Goal: Task Accomplishment & Management: Manage account settings

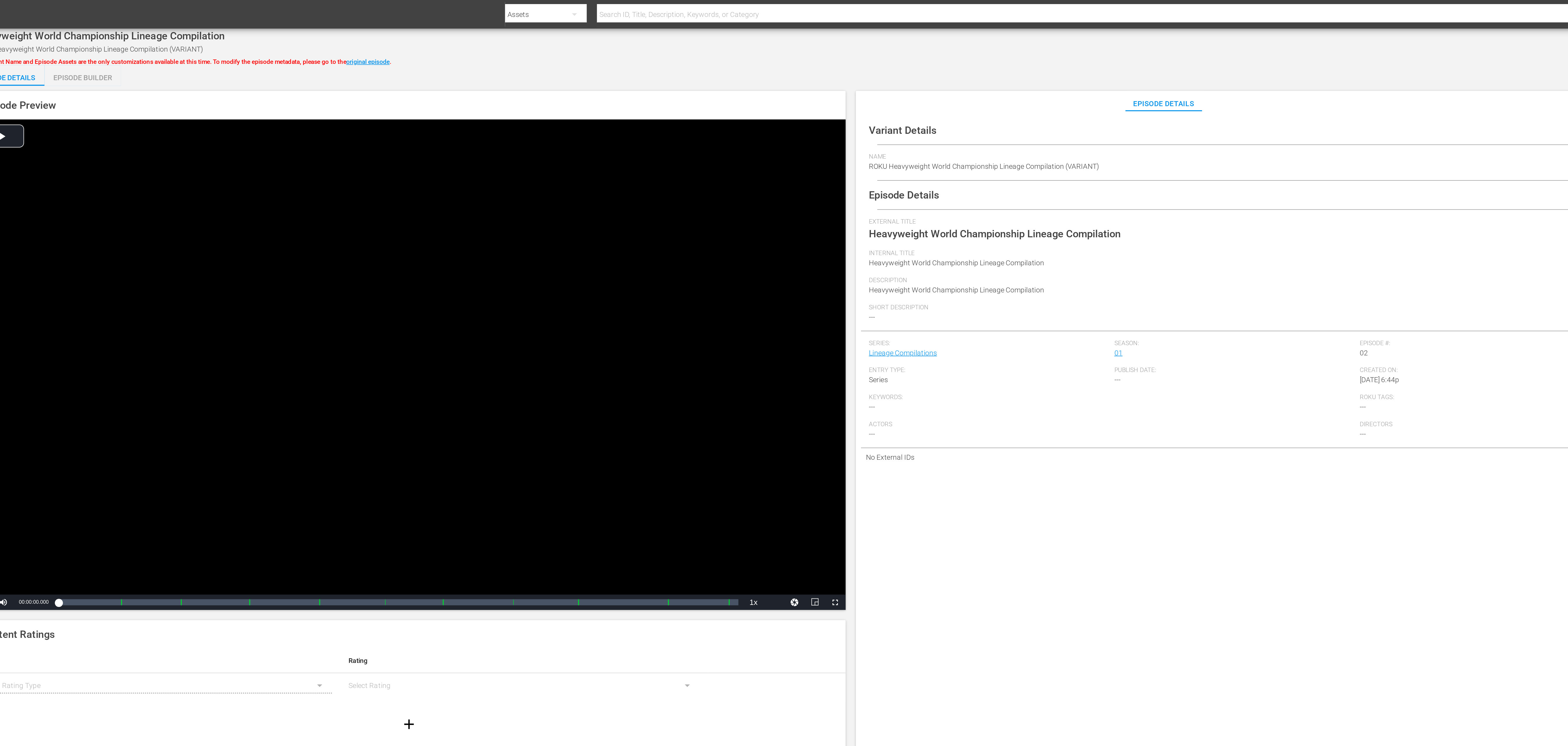
click at [522, 166] on span "Heavyweight World Championship Lineage Compilation" at bounding box center [622, 166] width 100 height 5
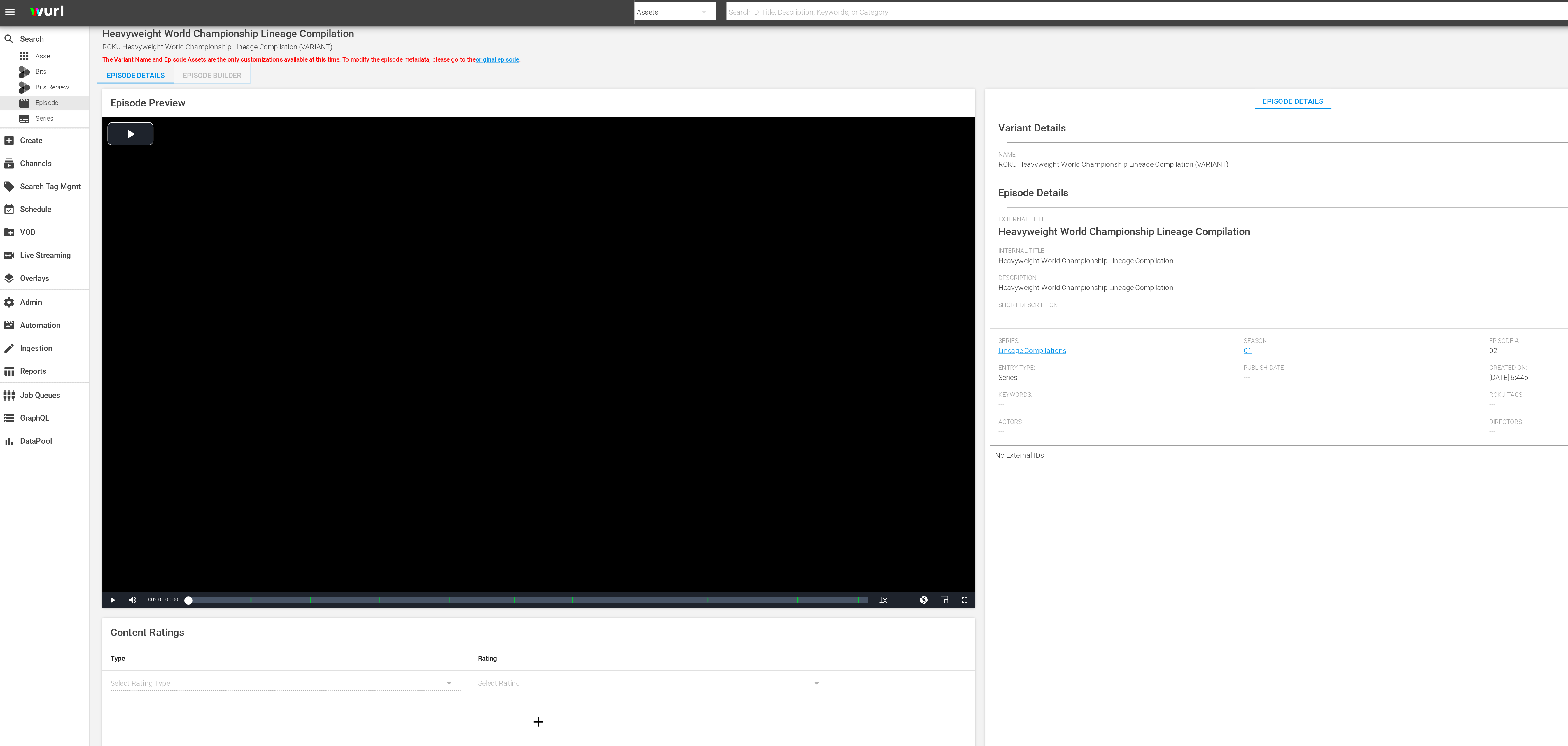
click at [134, 45] on div "Episode Builder" at bounding box center [122, 44] width 43 height 14
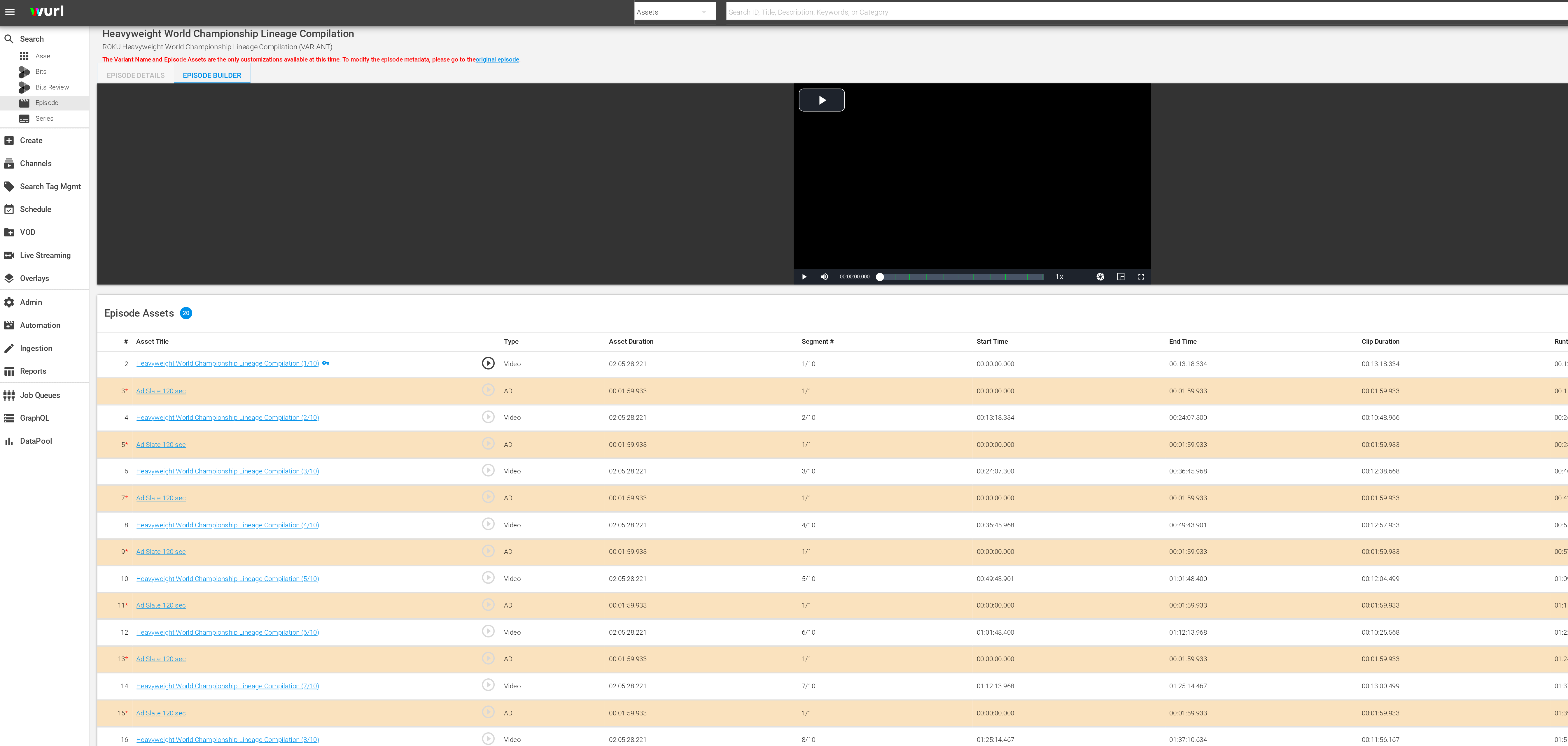
click at [65, 47] on div "Episode Details" at bounding box center [78, 44] width 43 height 14
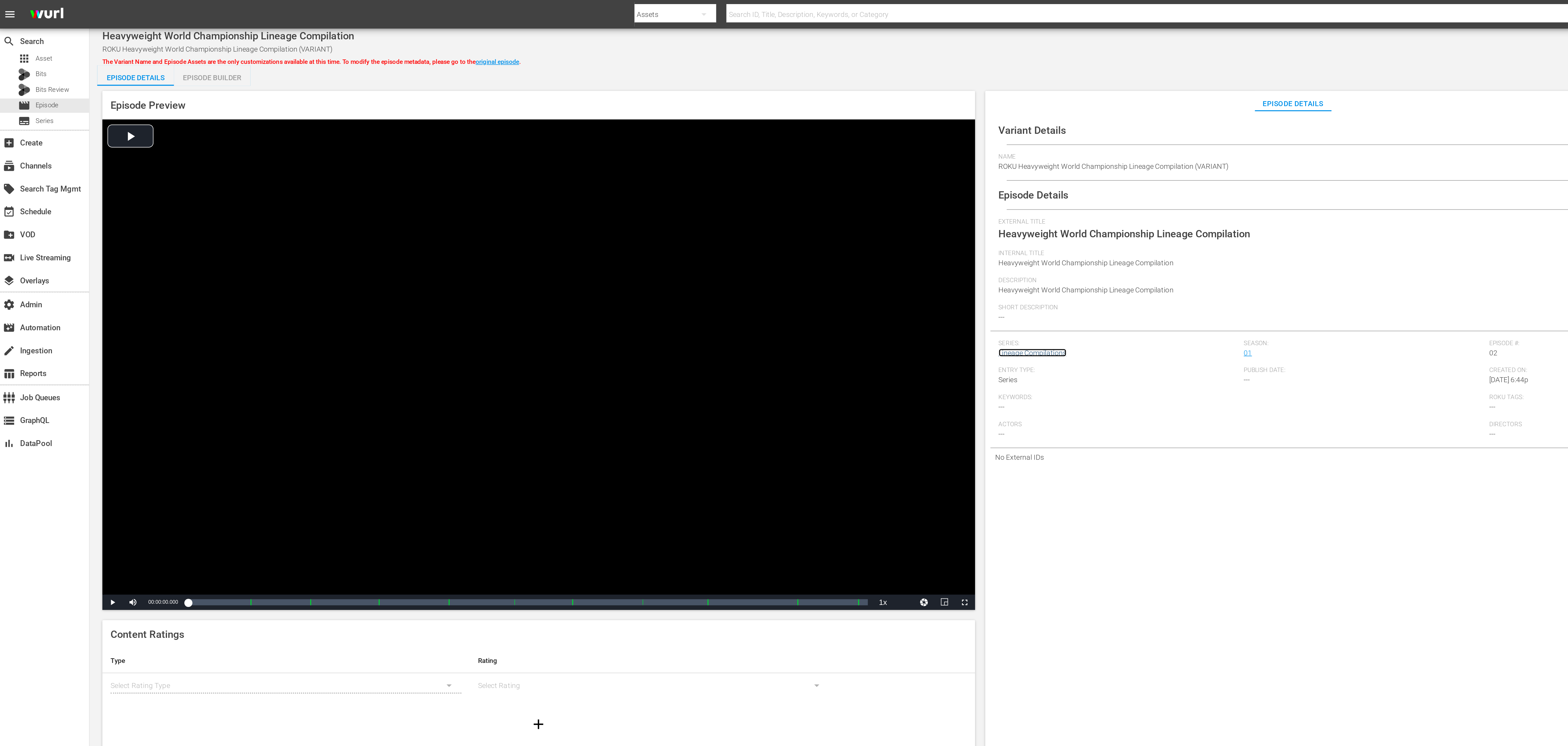
click at [522, 200] on link "Lineage Compilations" at bounding box center [591, 201] width 39 height 5
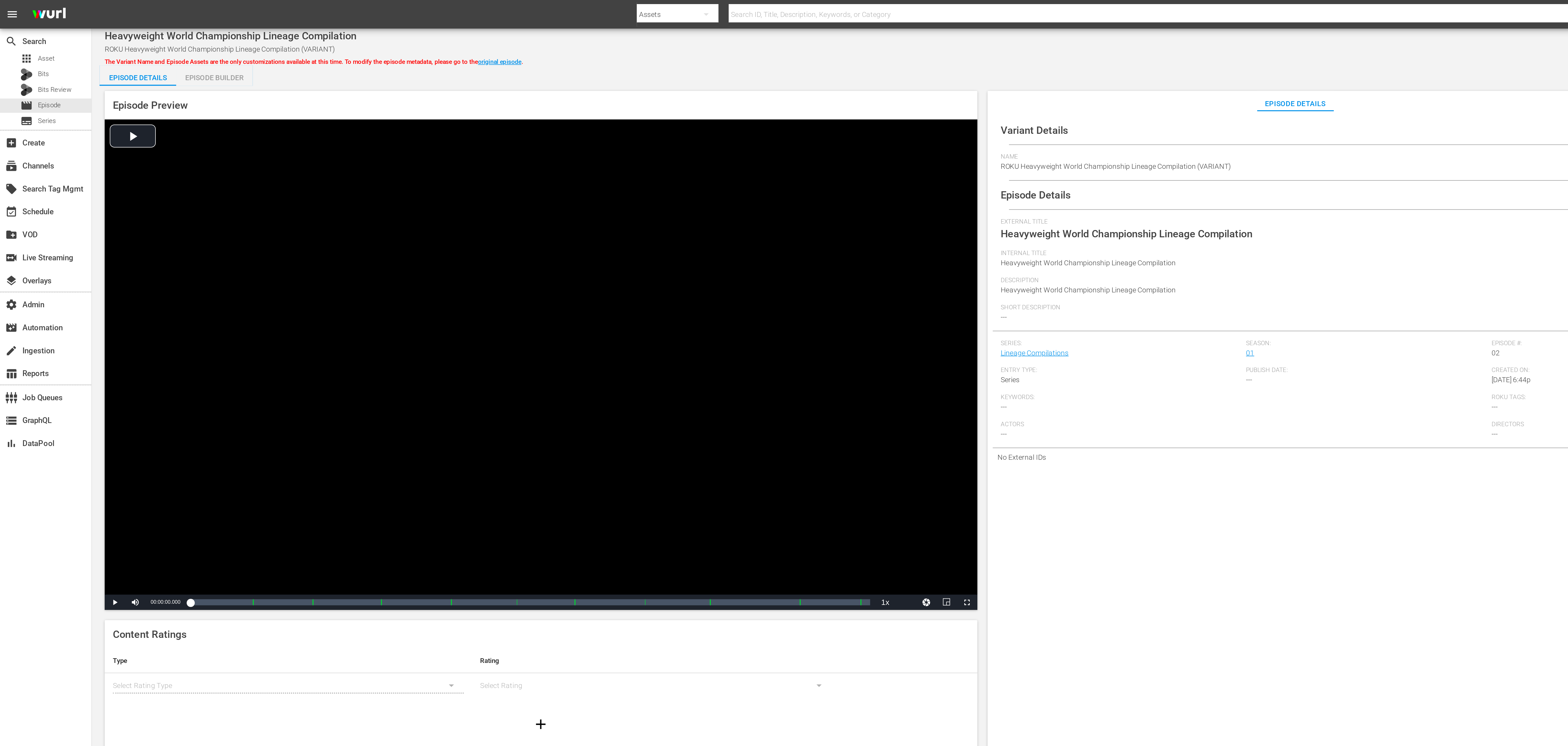
drag, startPoint x: 619, startPoint y: 108, endPoint x: 589, endPoint y: 3, distance: 109.2
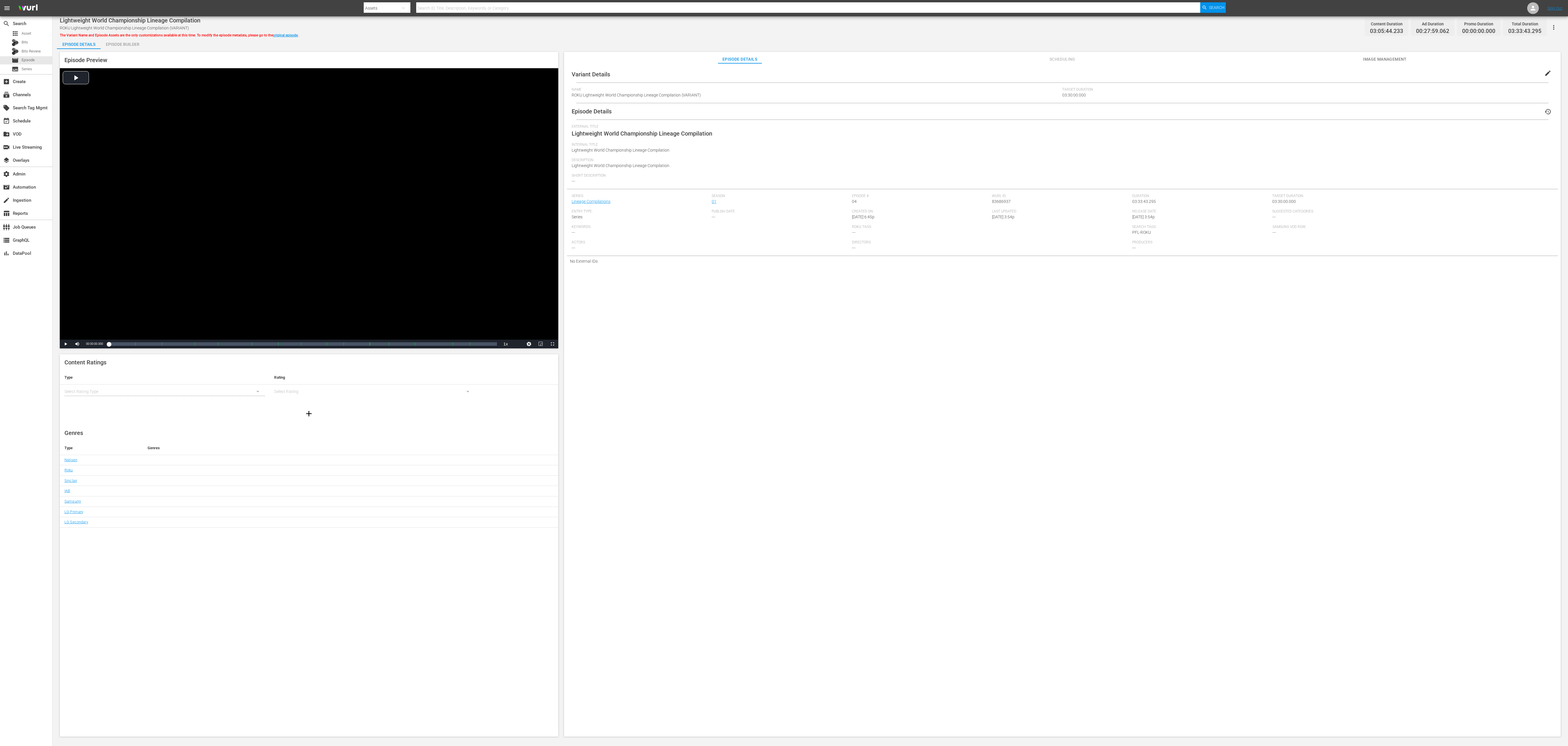
click at [1544, 70] on span "edit" at bounding box center [1547, 73] width 7 height 7
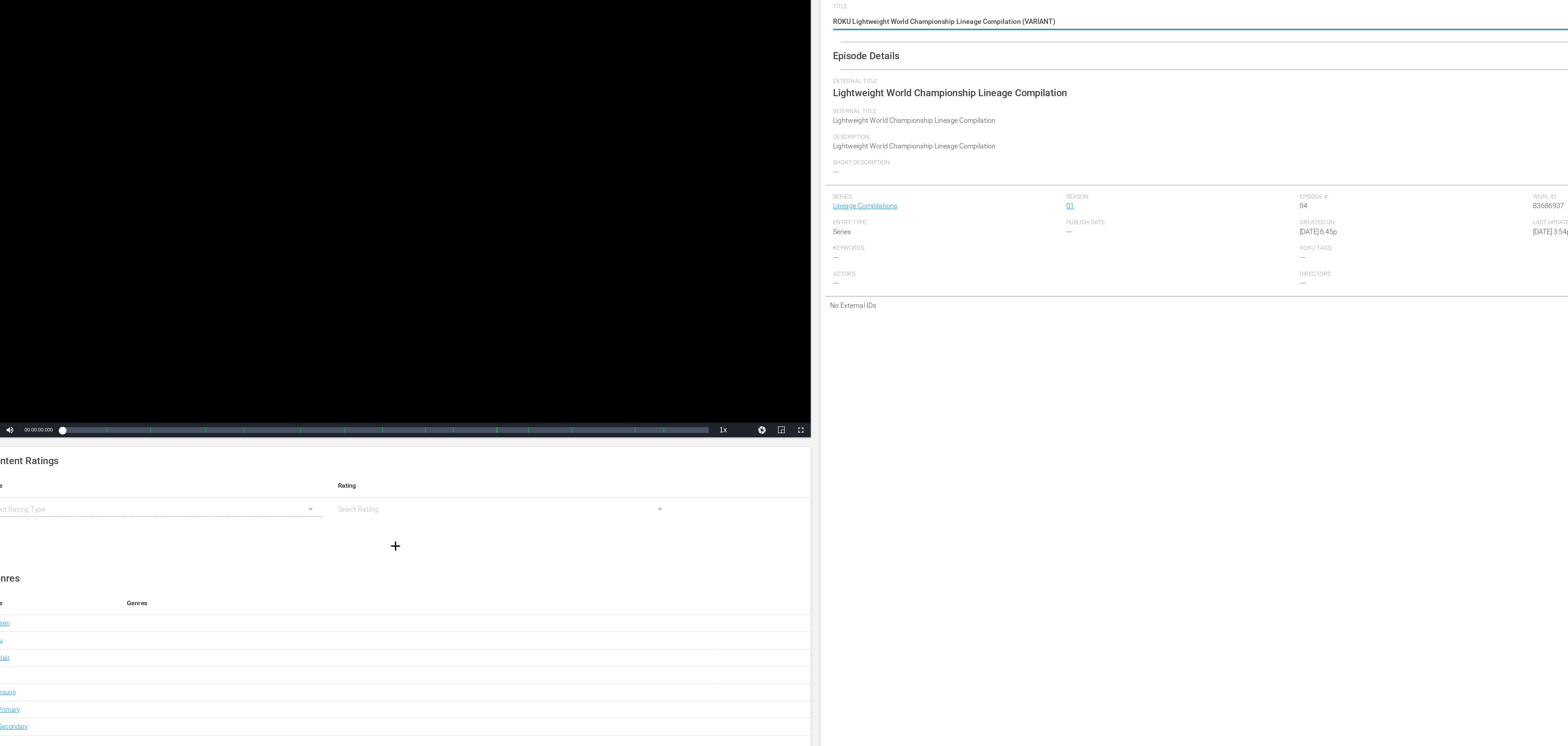
click at [601, 162] on div "Internal Title Lightweight World Championship Lineage Compilation" at bounding box center [1062, 159] width 981 height 16
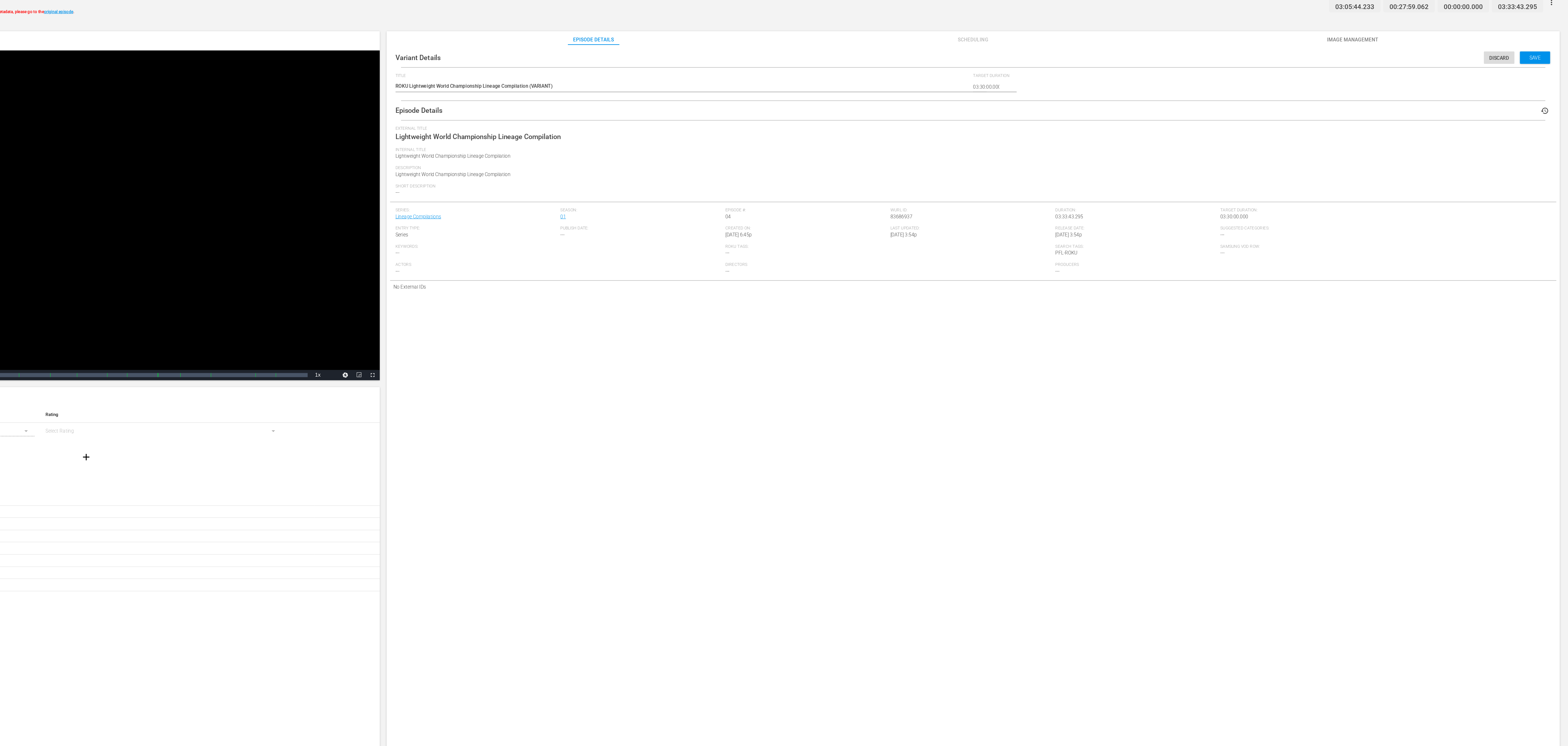
click at [630, 177] on div "Description Lightweight World Championship Lineage Compilation" at bounding box center [1062, 174] width 981 height 16
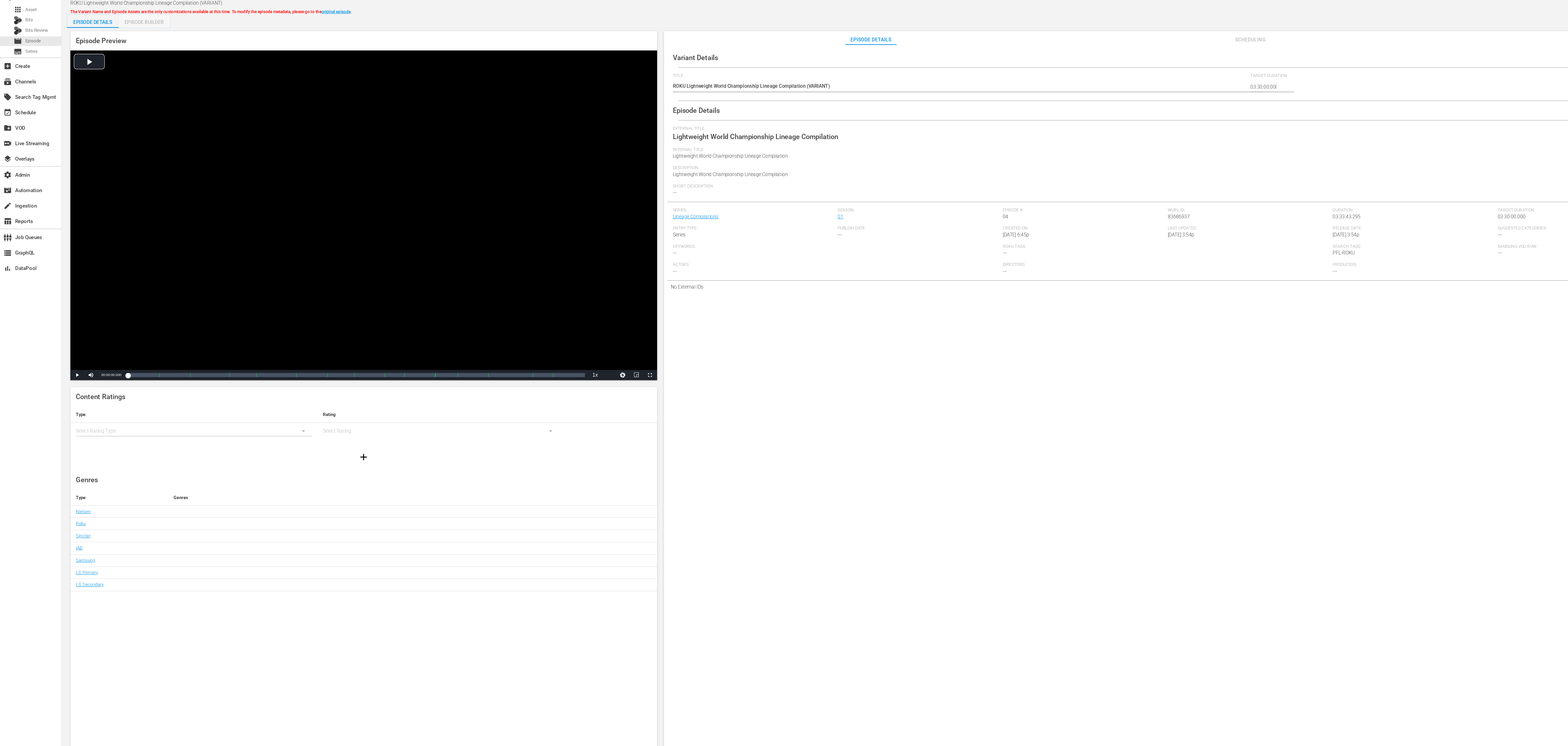
click at [122, 45] on div "Episode Builder" at bounding box center [122, 44] width 43 height 14
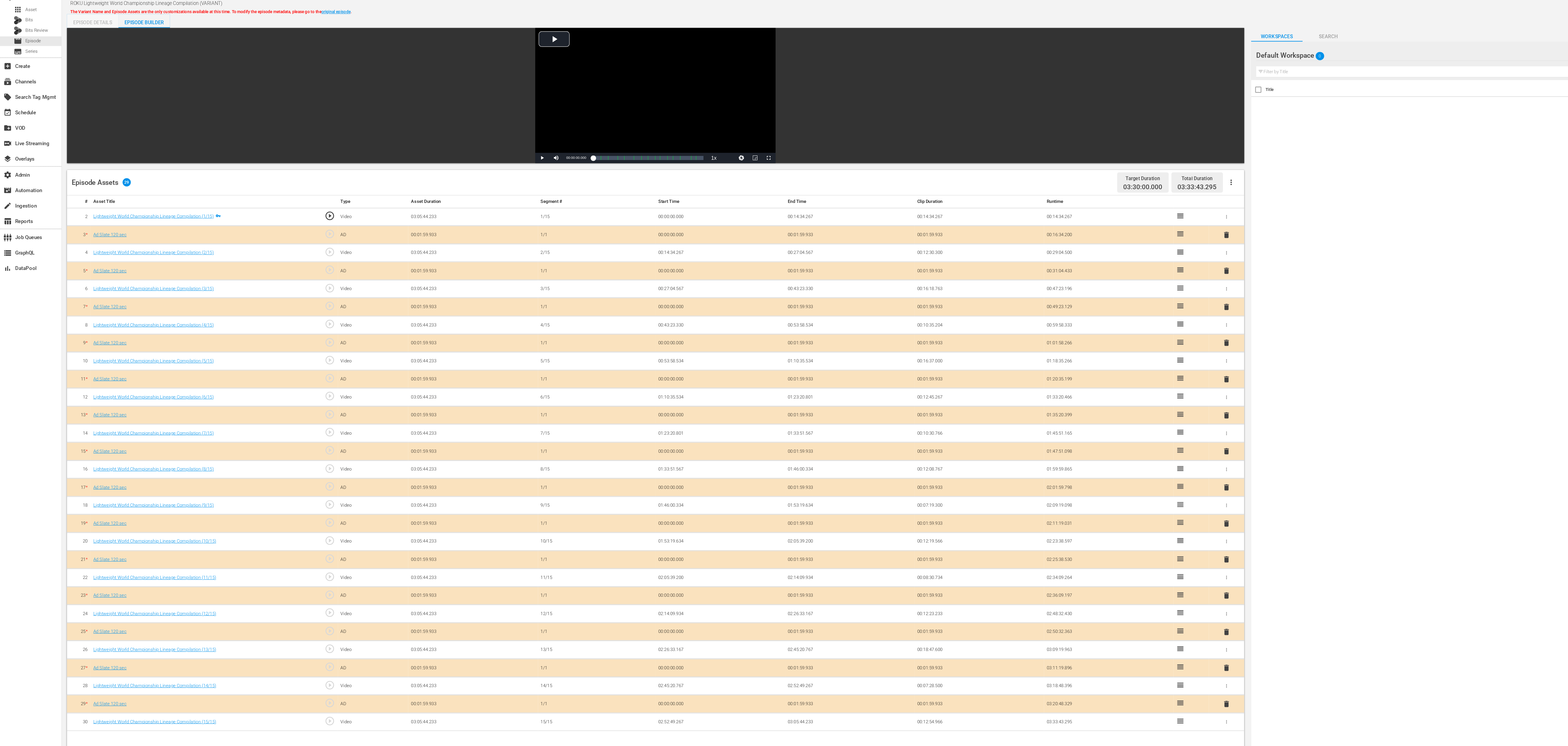
click at [70, 43] on div "Episode Details" at bounding box center [78, 44] width 43 height 14
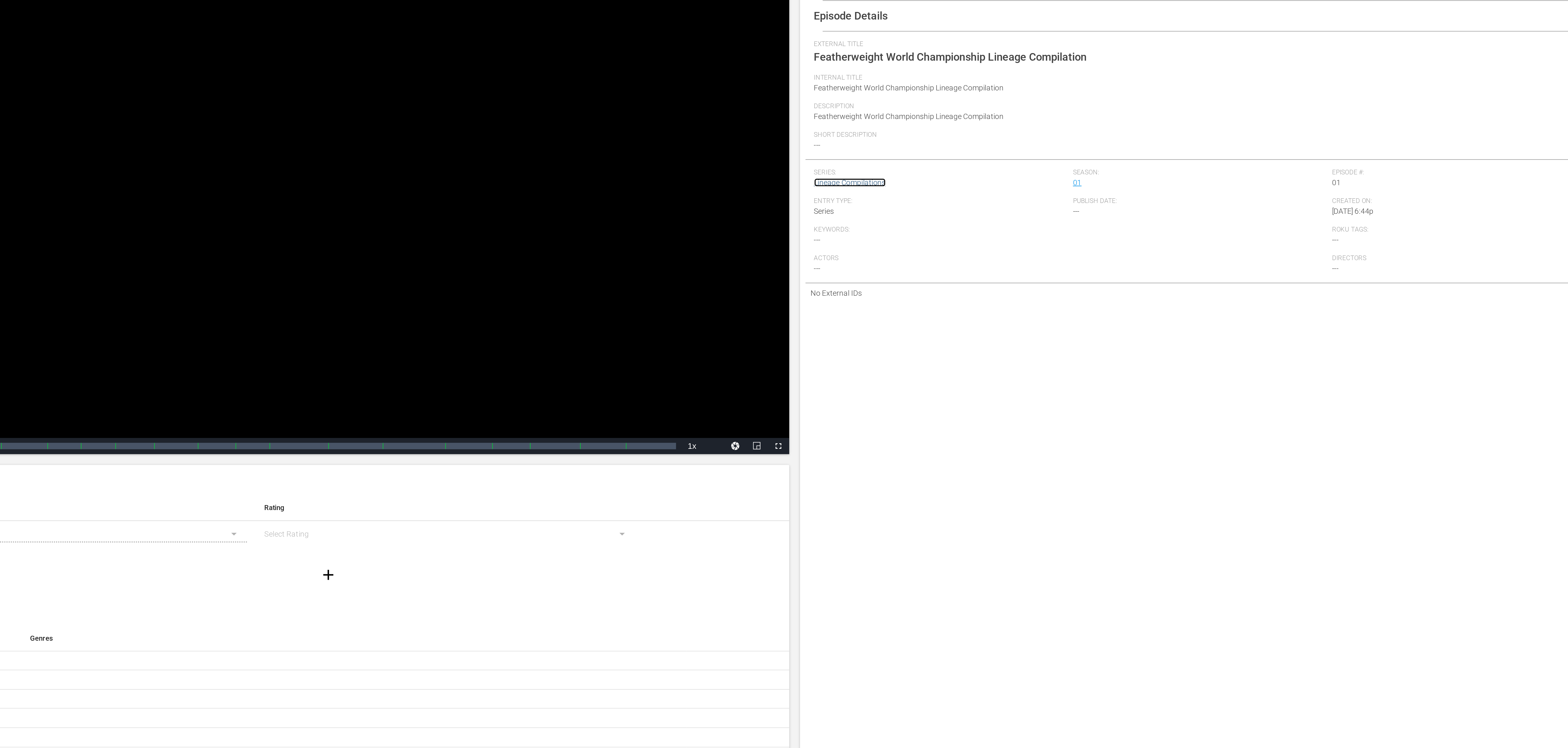
click at [603, 201] on link "Lineage Compilations" at bounding box center [591, 201] width 39 height 5
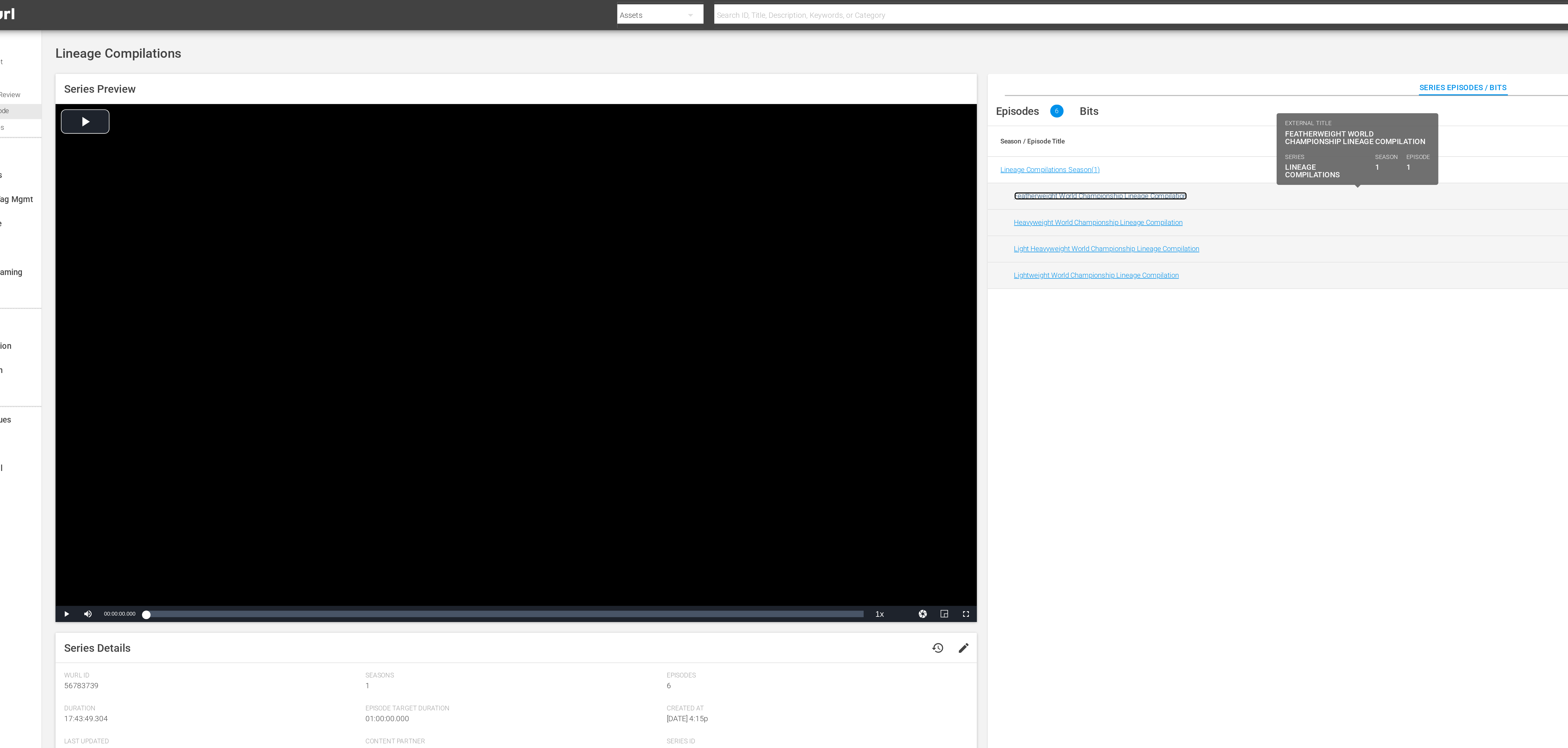
click at [634, 106] on link "Featherweight World Championship Lineage Compilation" at bounding box center [625, 106] width 94 height 5
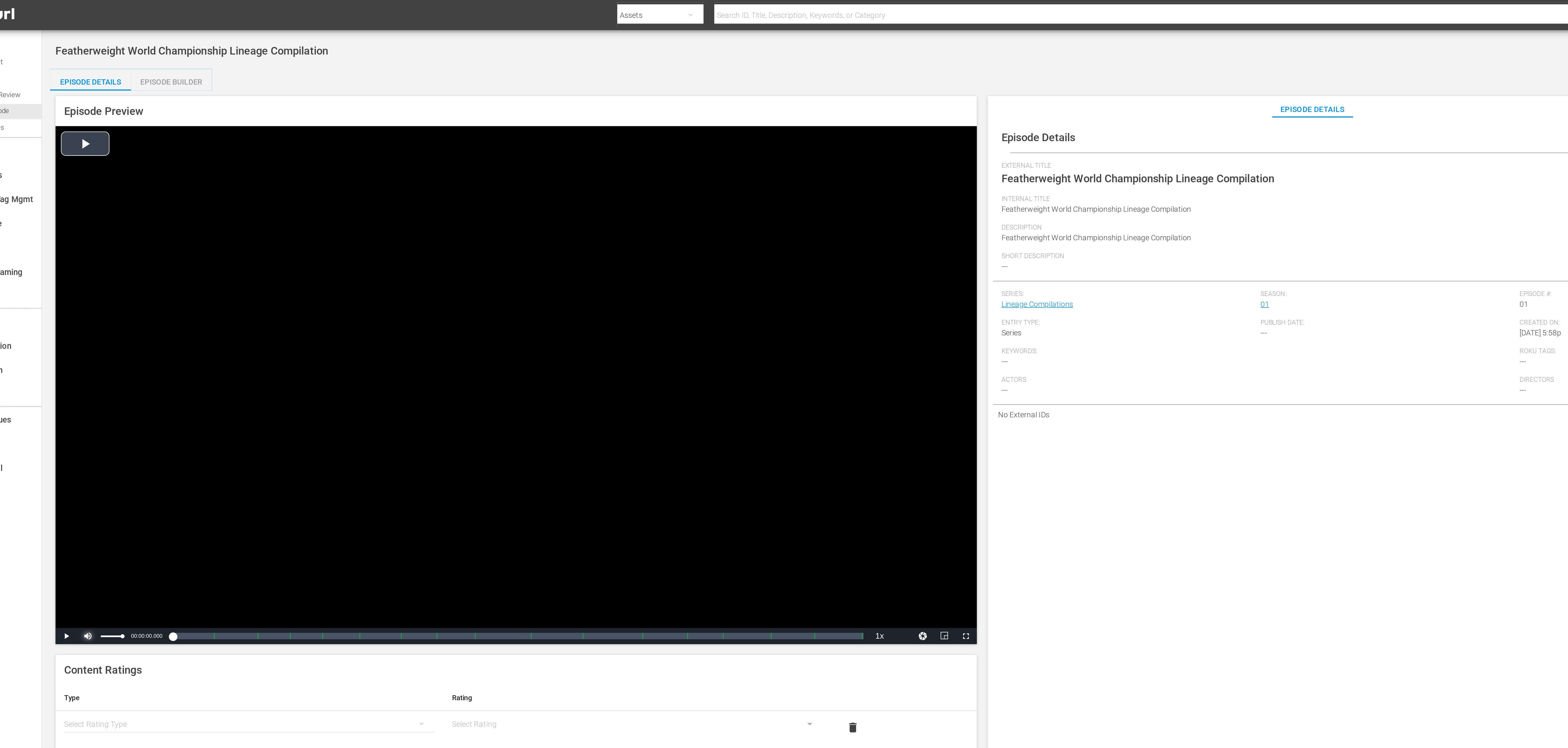
click at [77, 344] on span "Video Player" at bounding box center [77, 344] width 0 height 0
click at [66, 344] on span "Video Player" at bounding box center [66, 344] width 0 height 0
click at [393, 344] on div "Loaded : 0.10% 02:44:34.755 00:00:00.458" at bounding box center [303, 344] width 388 height 6
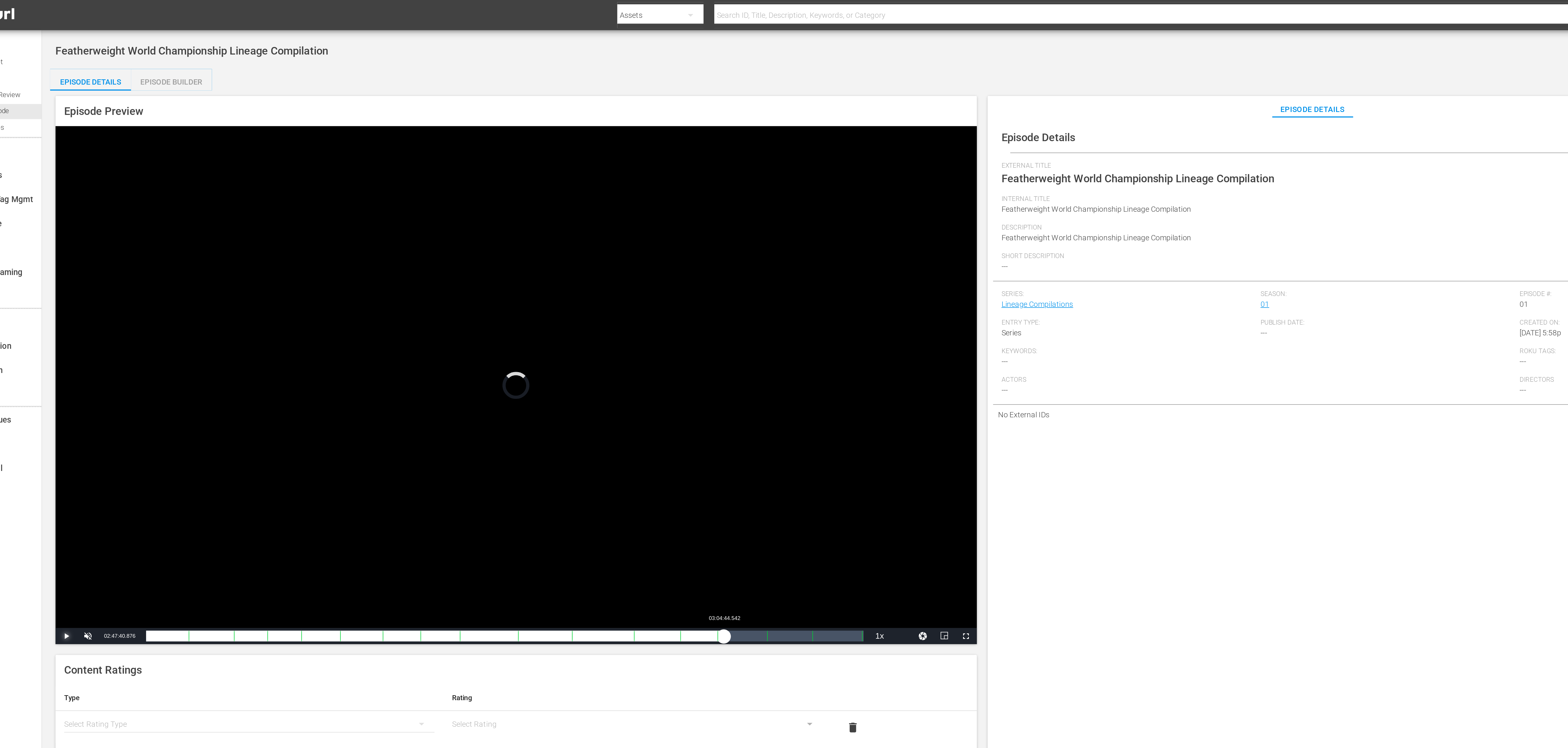
click at [422, 341] on div "Loaded : 0.00% 03:04:44.542 02:25:41.613 Cue Point 13: 03:02:39.630" at bounding box center [303, 344] width 388 height 6
click at [436, 344] on div "Loaded : 80.22% 03:13:21.544 02:38:59.378 Cue Point 13: 03:02:39.630" at bounding box center [303, 344] width 388 height 6
click at [193, 343] on div "Progress Bar" at bounding box center [193, 344] width 0 height 8
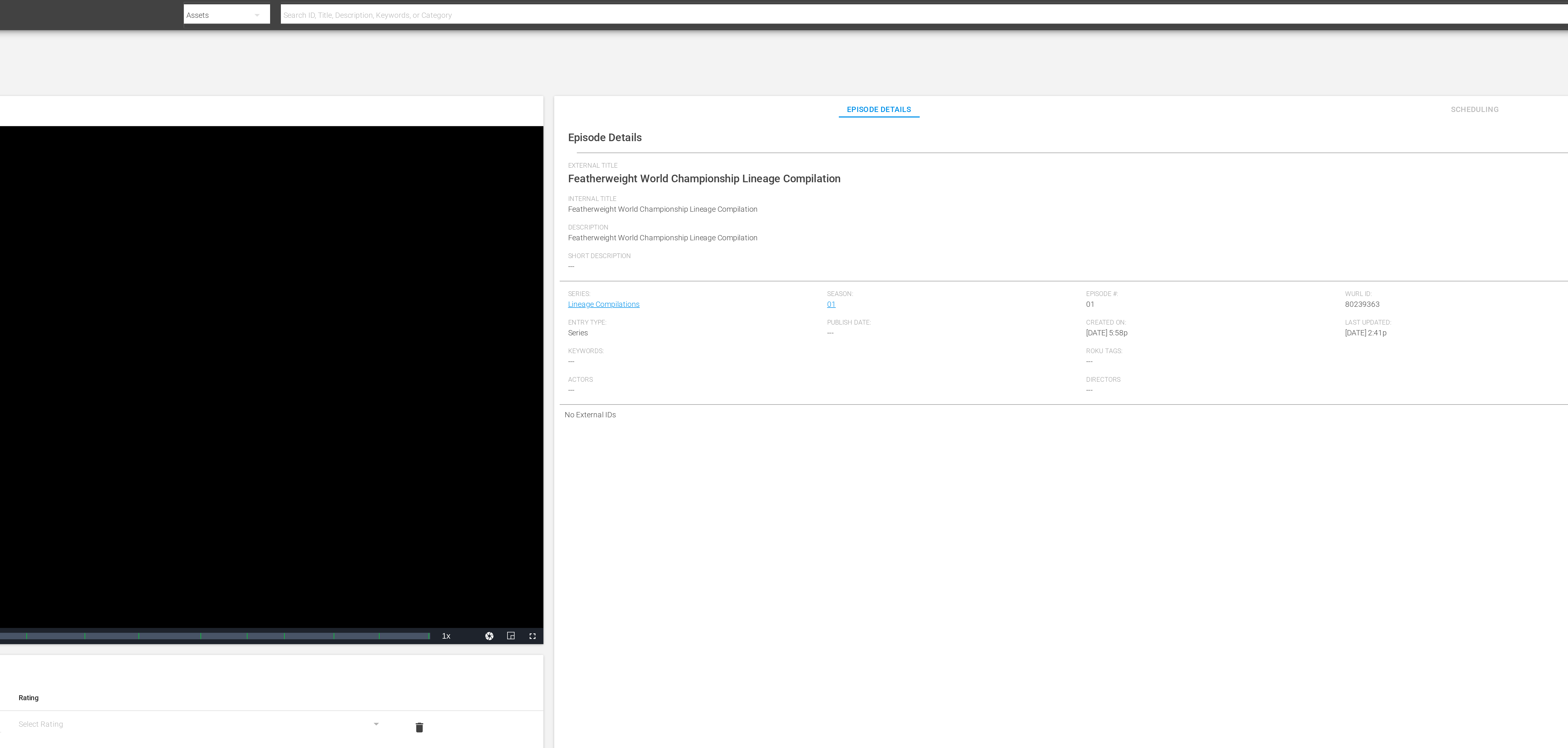
click at [933, 119] on div "Internal Title Featherweight World Championship Lineage Compilation" at bounding box center [1062, 114] width 981 height 16
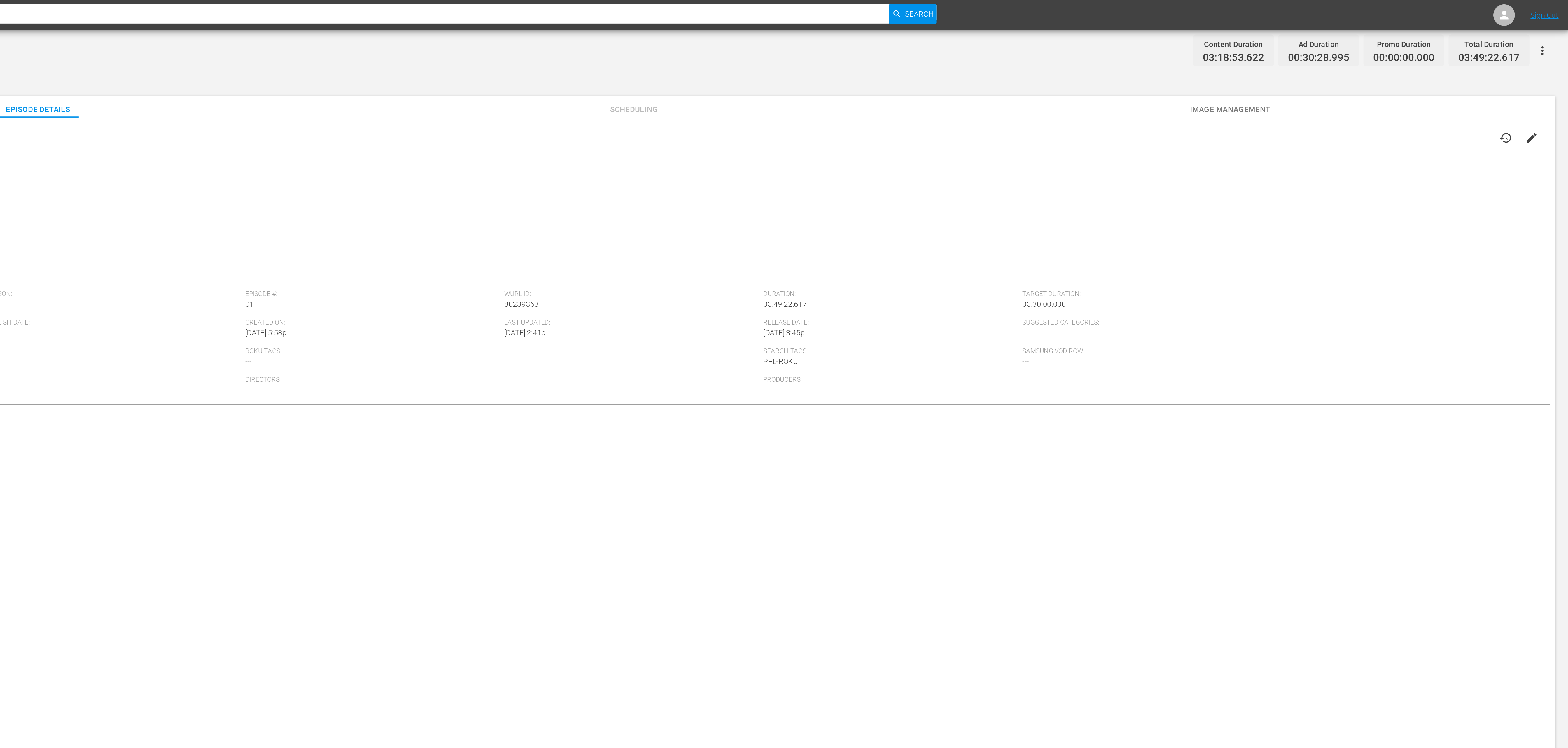
click at [1544, 78] on span "edit" at bounding box center [1547, 74] width 7 height 7
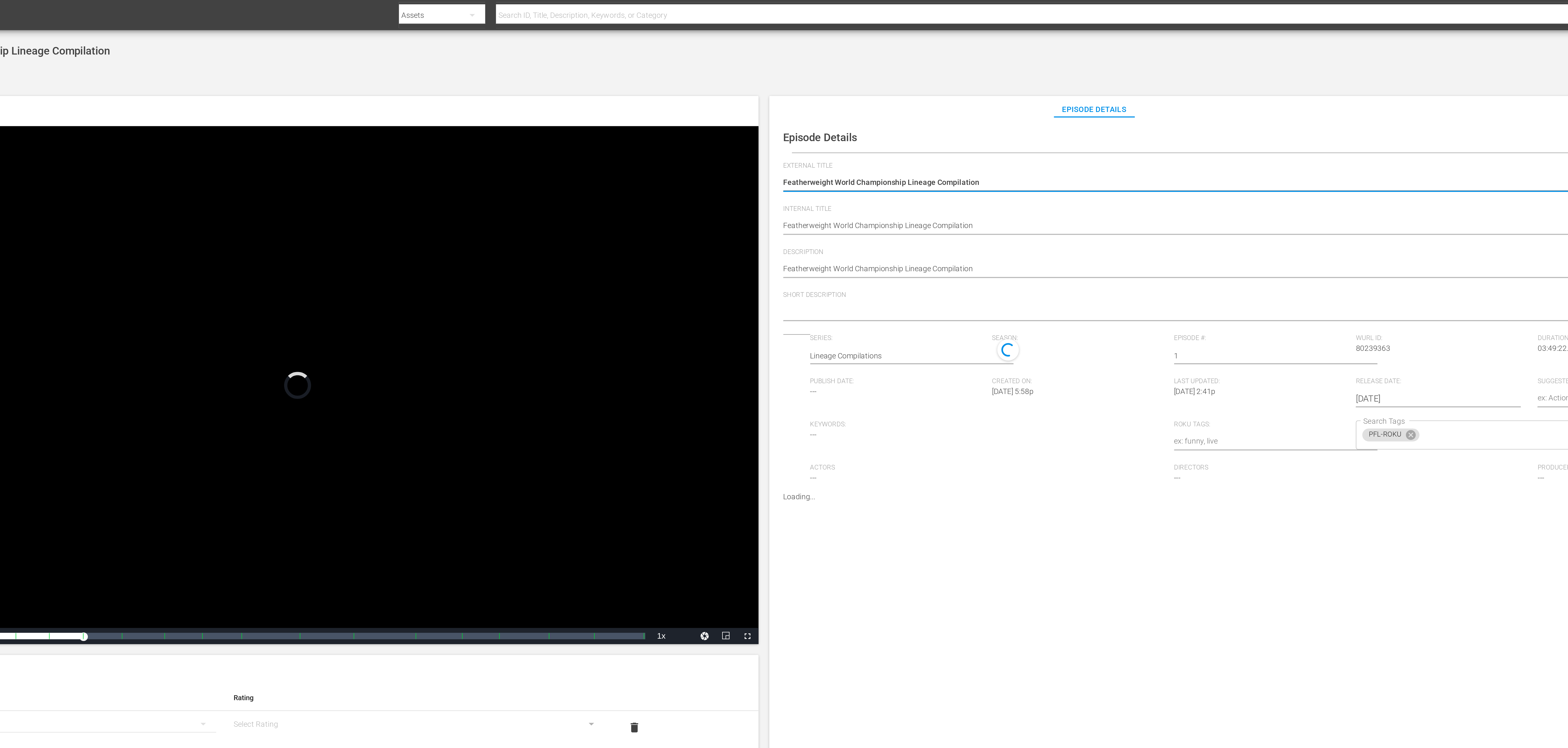
click at [631, 139] on div "Featherweight World Championship Lineage Compilation Featherweight World Champi…" at bounding box center [1061, 146] width 979 height 14
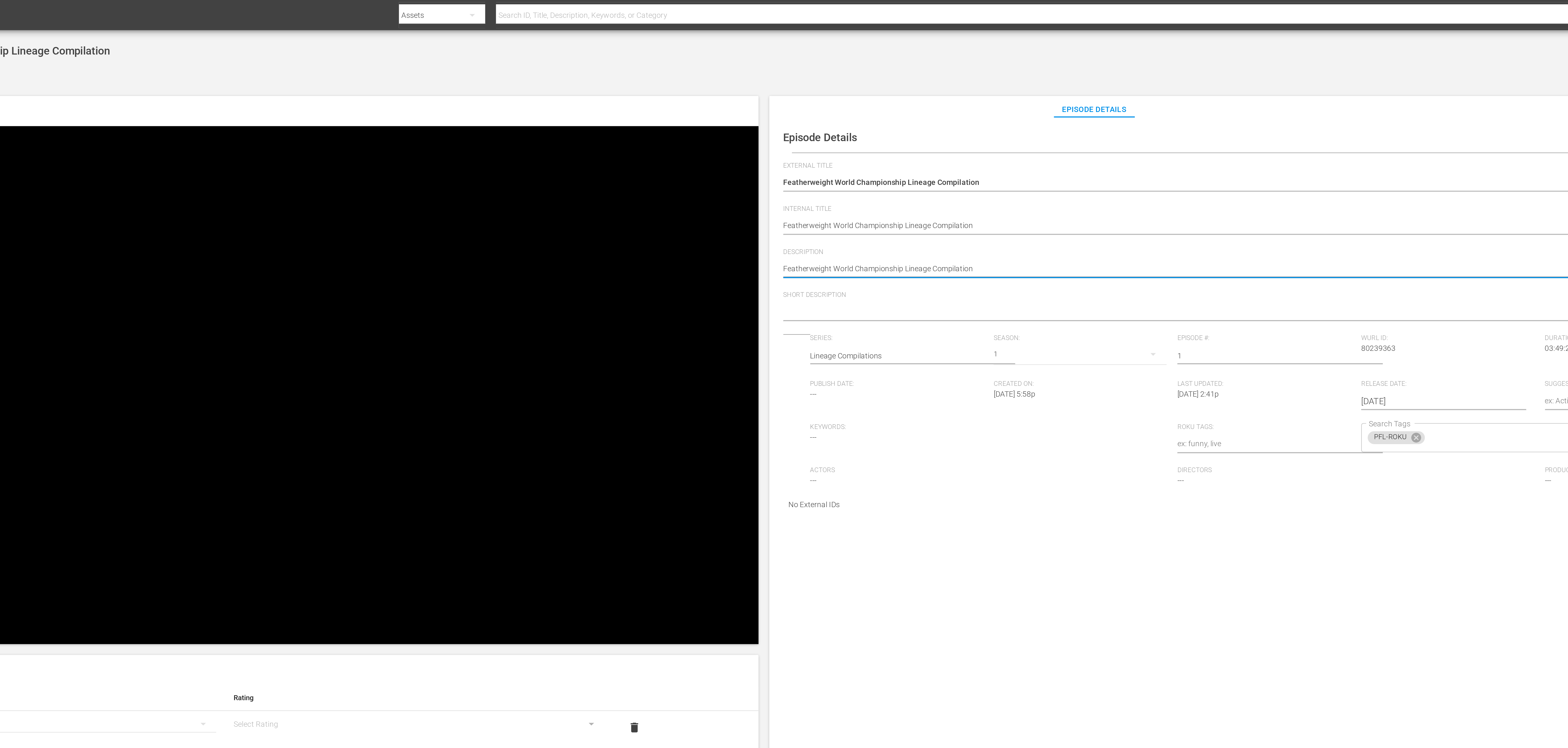
paste textarea "Loughnane vs Khizriev"
type textarea "Loughnane vs Khizriev"
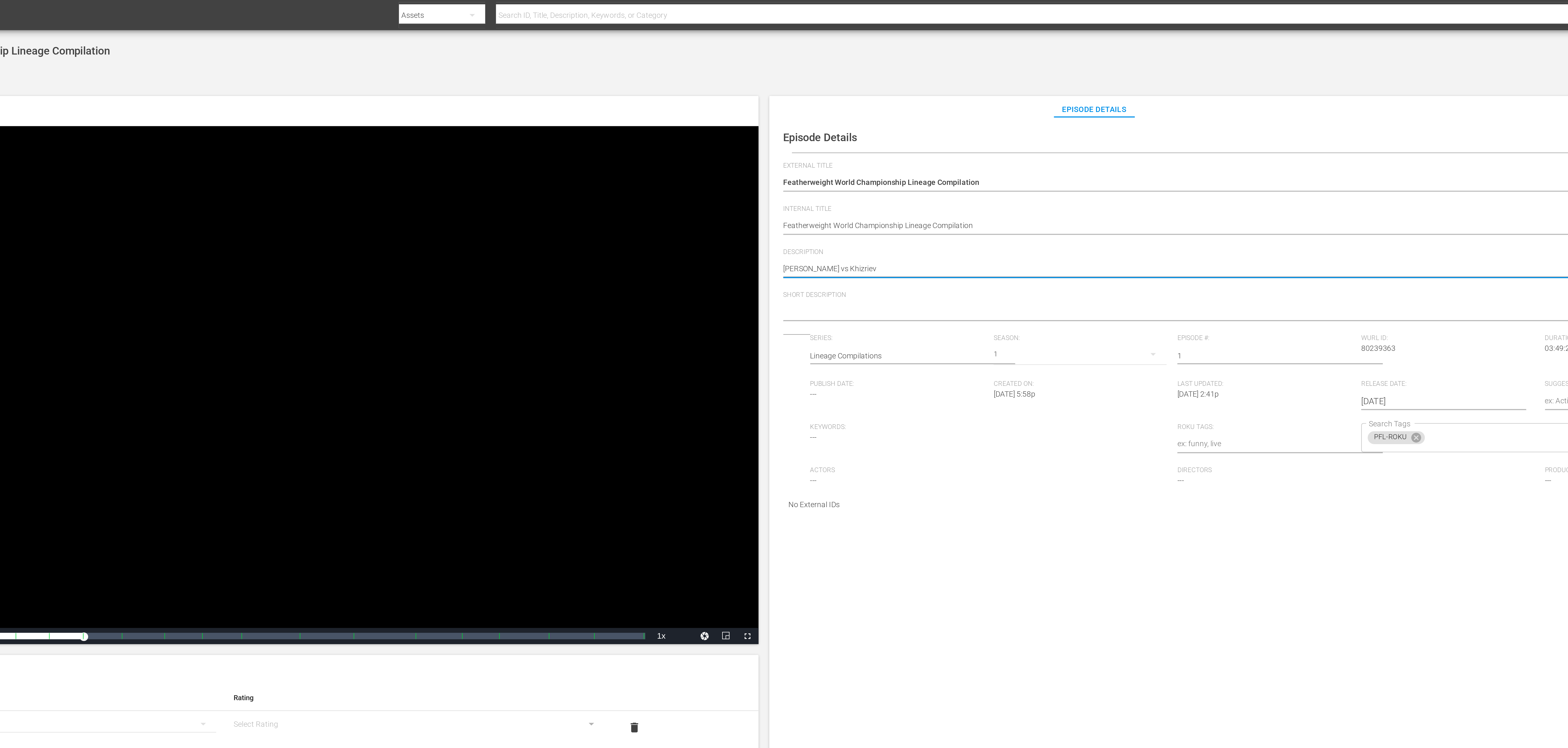
drag, startPoint x: 630, startPoint y: 144, endPoint x: 554, endPoint y: 145, distance: 76.0
click at [554, 145] on div "Episode Preview Video Player is loading. Play Video Pause Unmute Current Time 0…" at bounding box center [810, 396] width 1506 height 694
type textarea "LLoughnane vs Khizriev"
type textarea "Loughnane vs Khizriev"
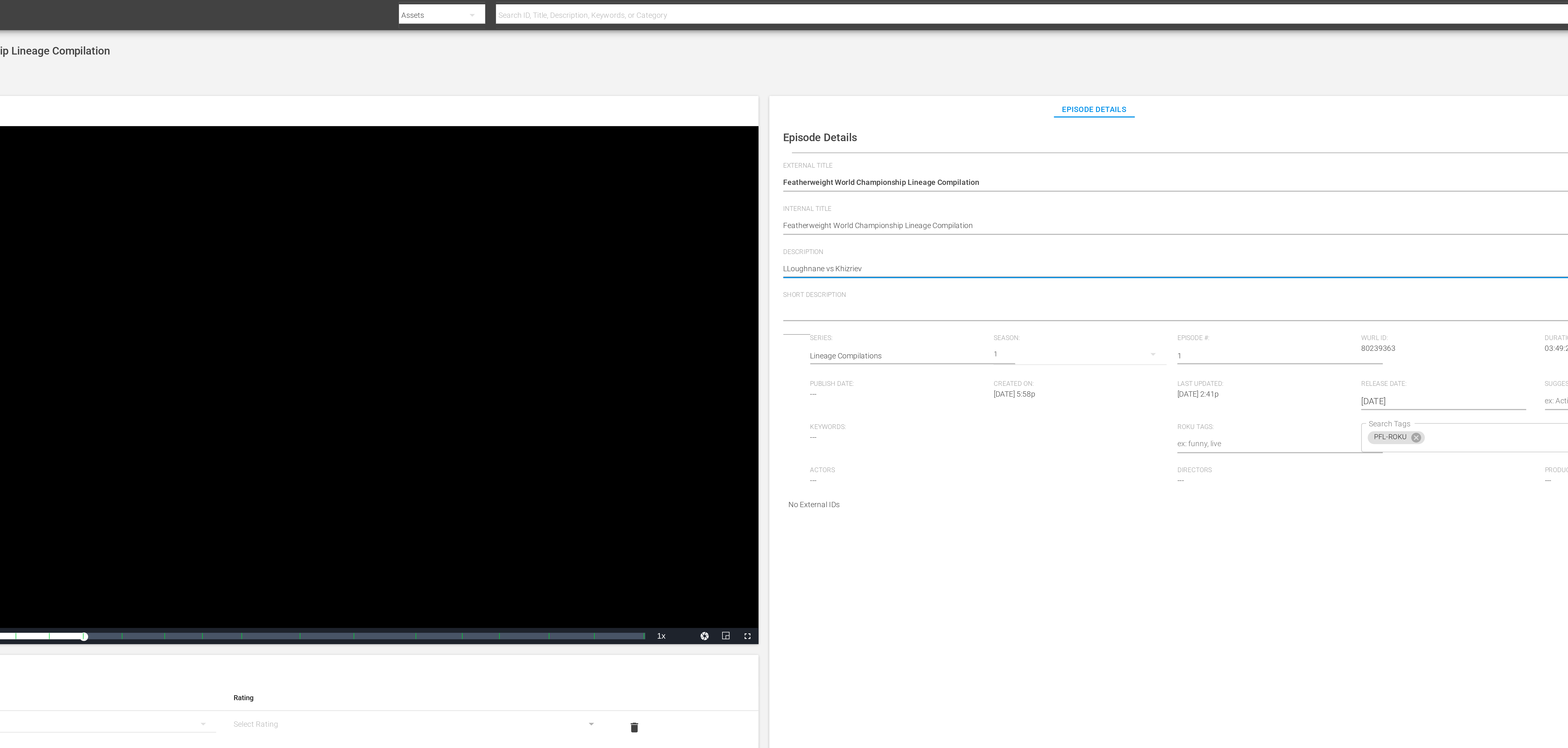
type textarea "Loughnane vs Khizriev"
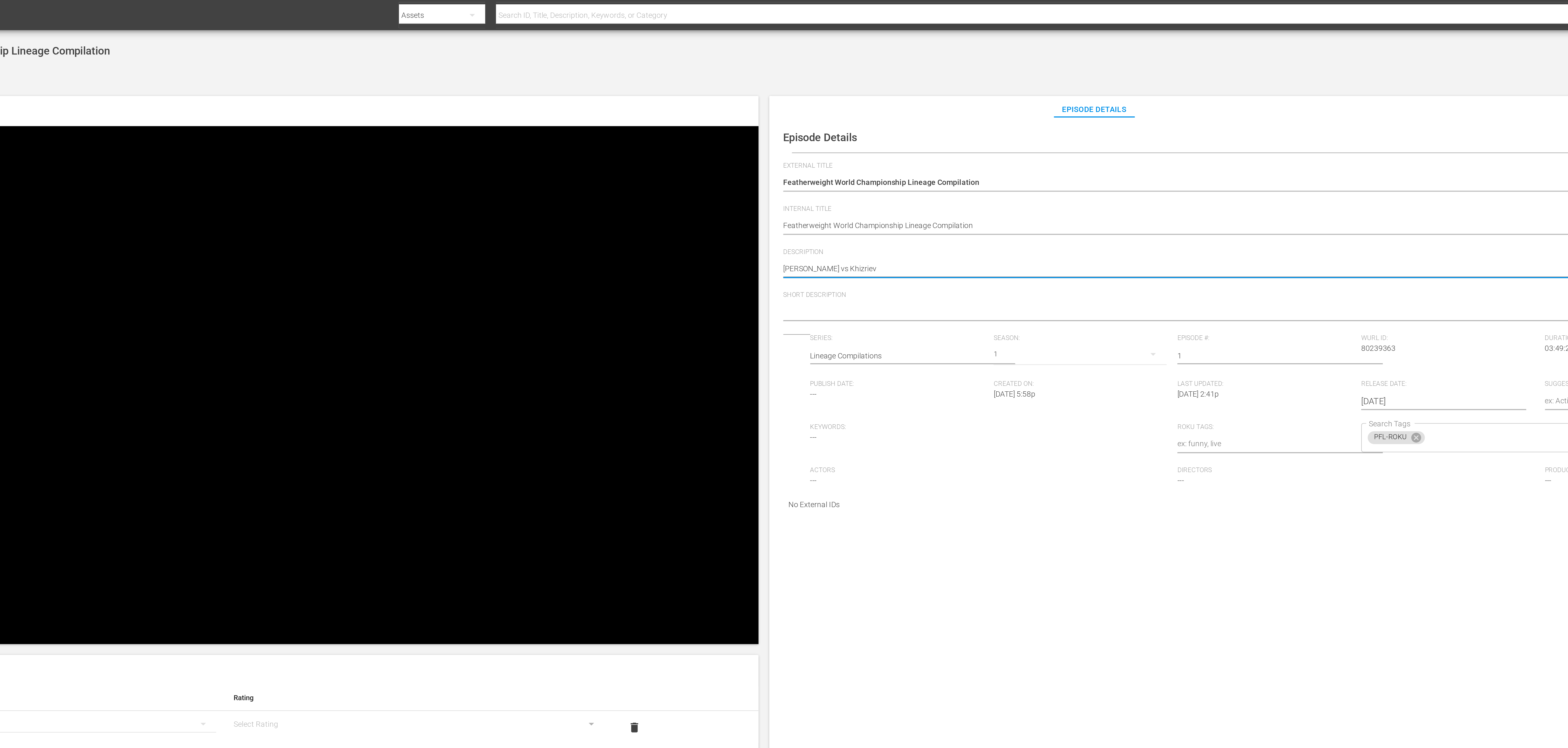
type textarea "WLoughnane vs Khizriev"
type textarea "WoLoughnane vs Khizriev"
type textarea "WorLoughnane vs Khizriev"
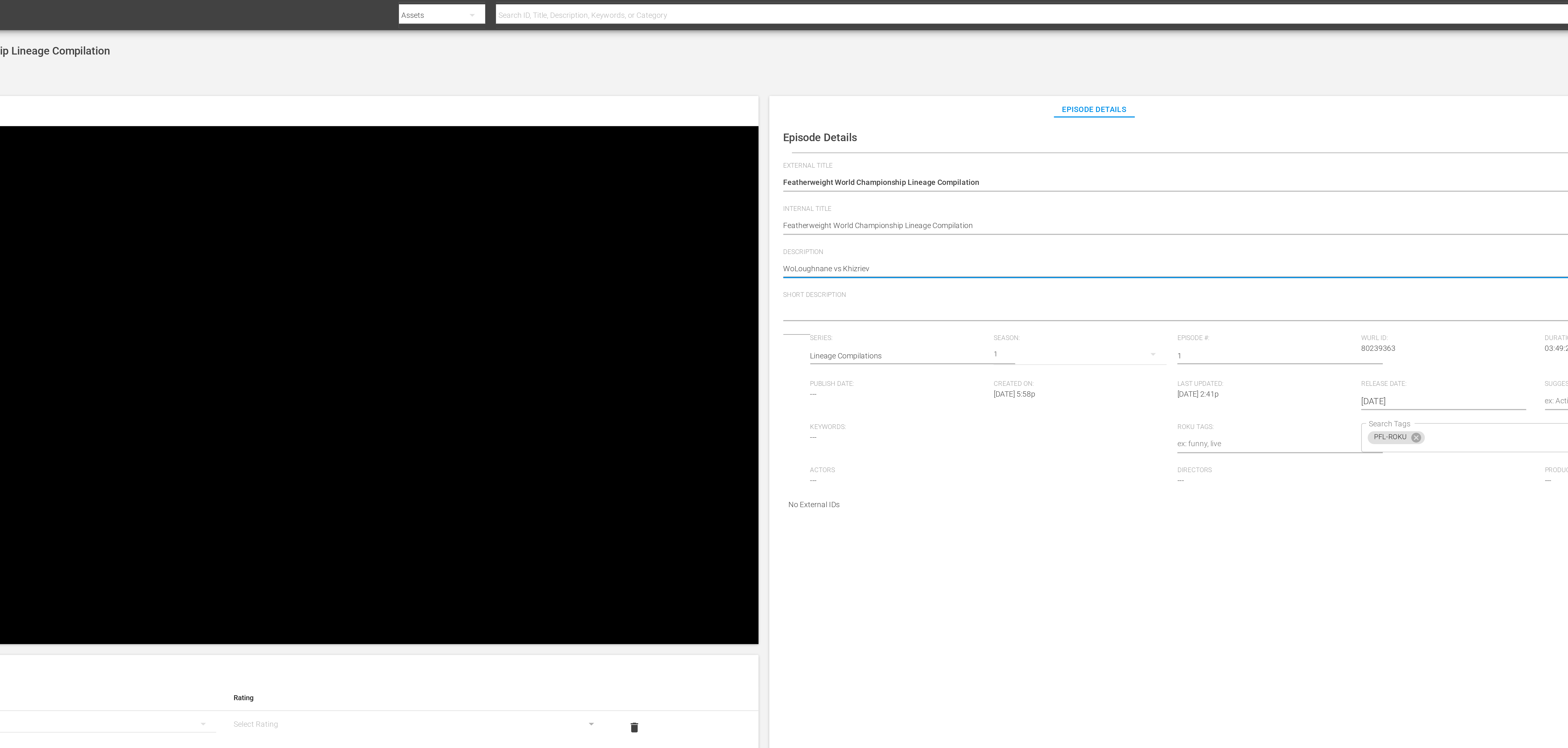
type textarea "WorLoughnane vs Khizriev"
type textarea "WorlLoughnane vs Khizriev"
type textarea "WorldLoughnane vs Khizriev"
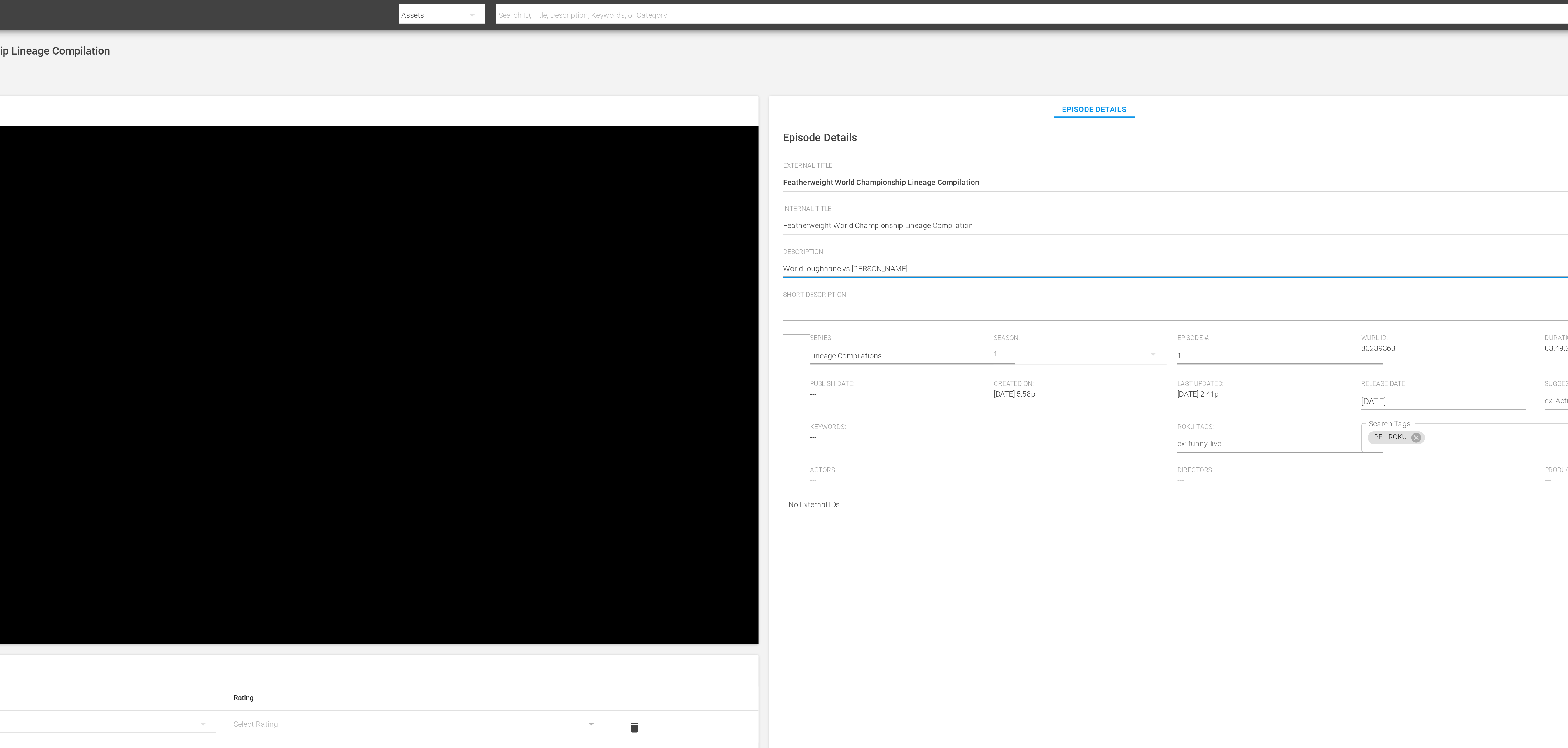
type textarea "World Loughnane vs Khizriev"
type textarea "World CLoughnane vs Khizriev"
type textarea "World ChLoughnane vs Khizriev"
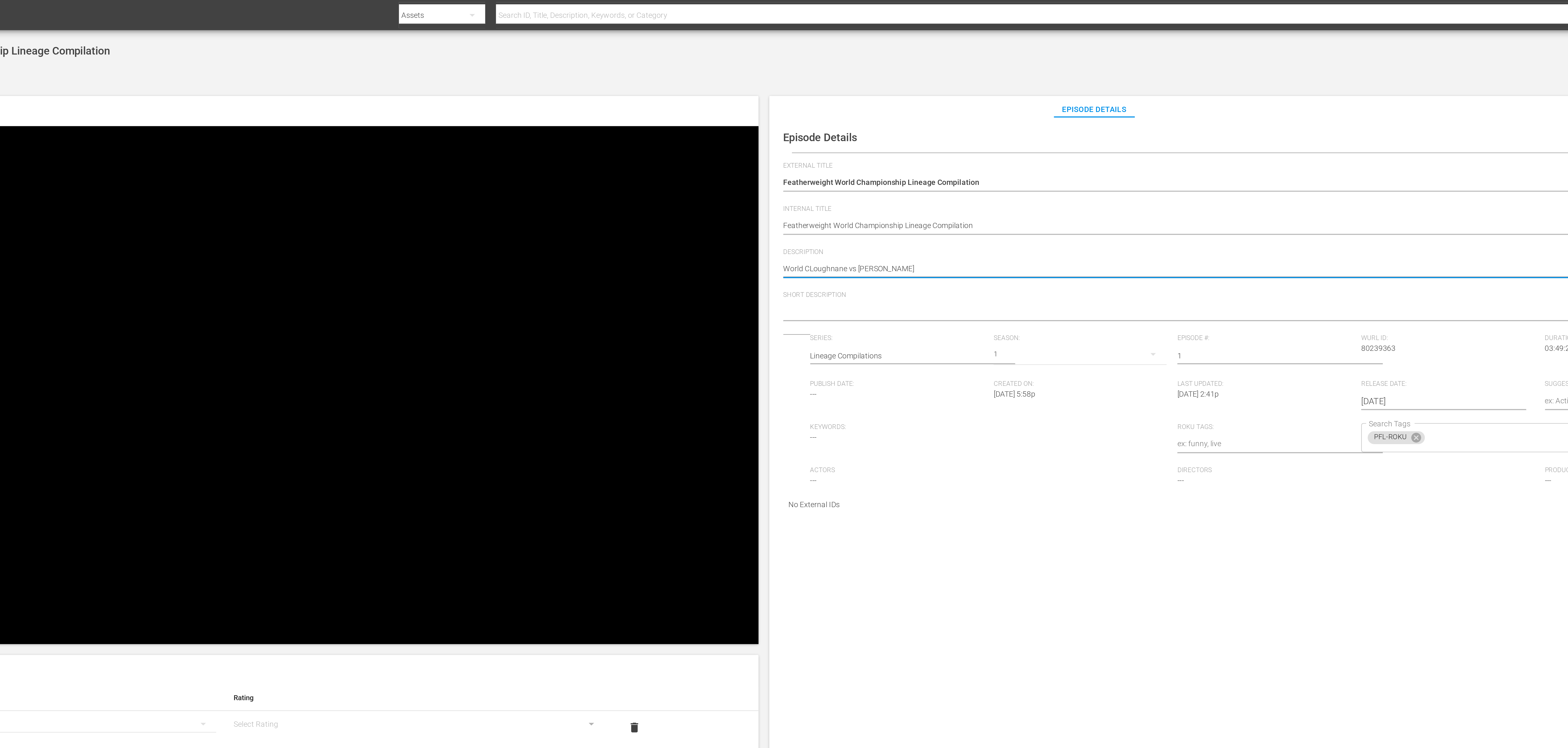
type textarea "World ChLoughnane vs Khizriev"
type textarea "World ChaLoughnane vs Khizriev"
type textarea "World ChamLoughnane vs Khizriev"
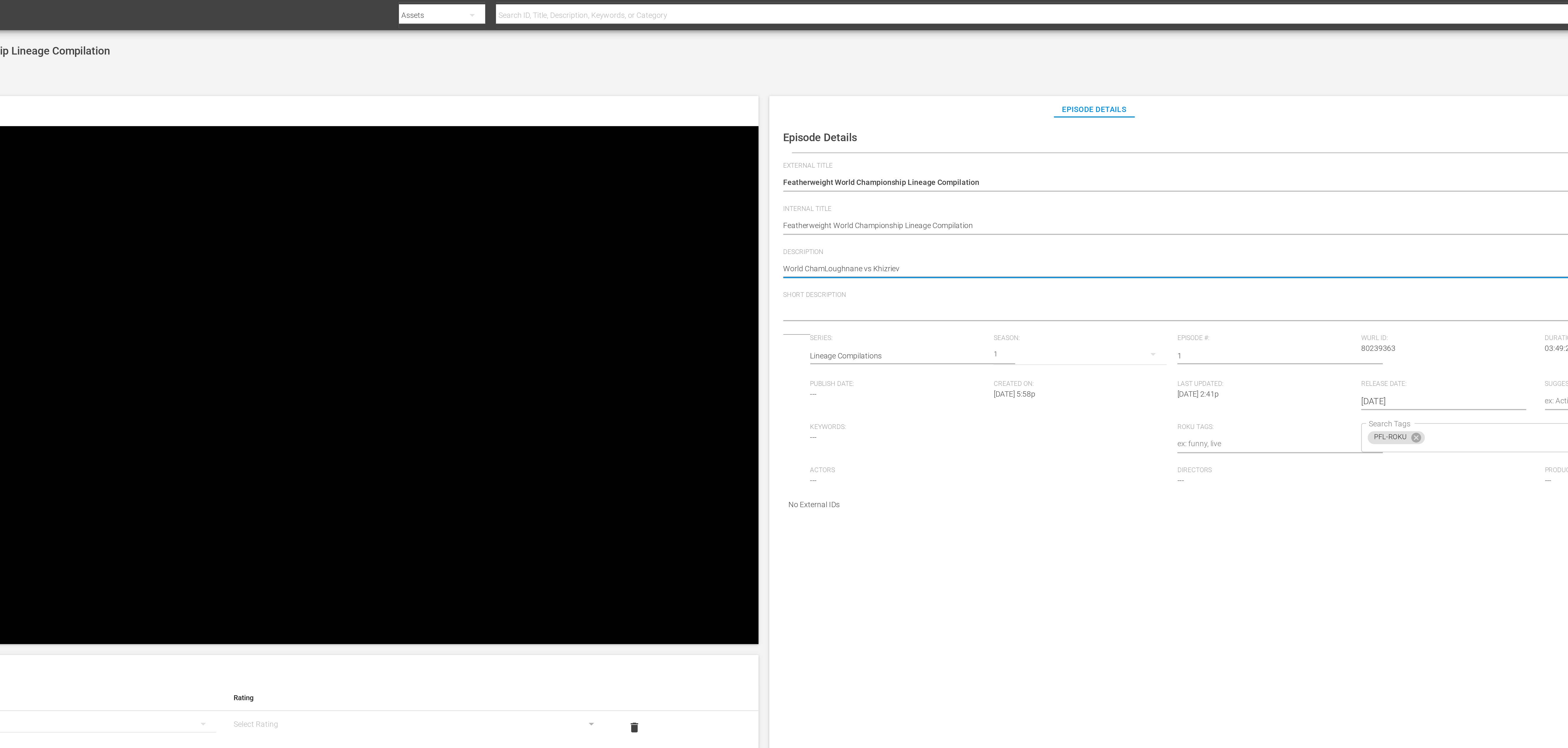
type textarea "World ChampLoughnane vs Khizriev"
type textarea "World ChampiLoughnane vs Khizriev"
type textarea "World ChampinLoughnane vs Khizriev"
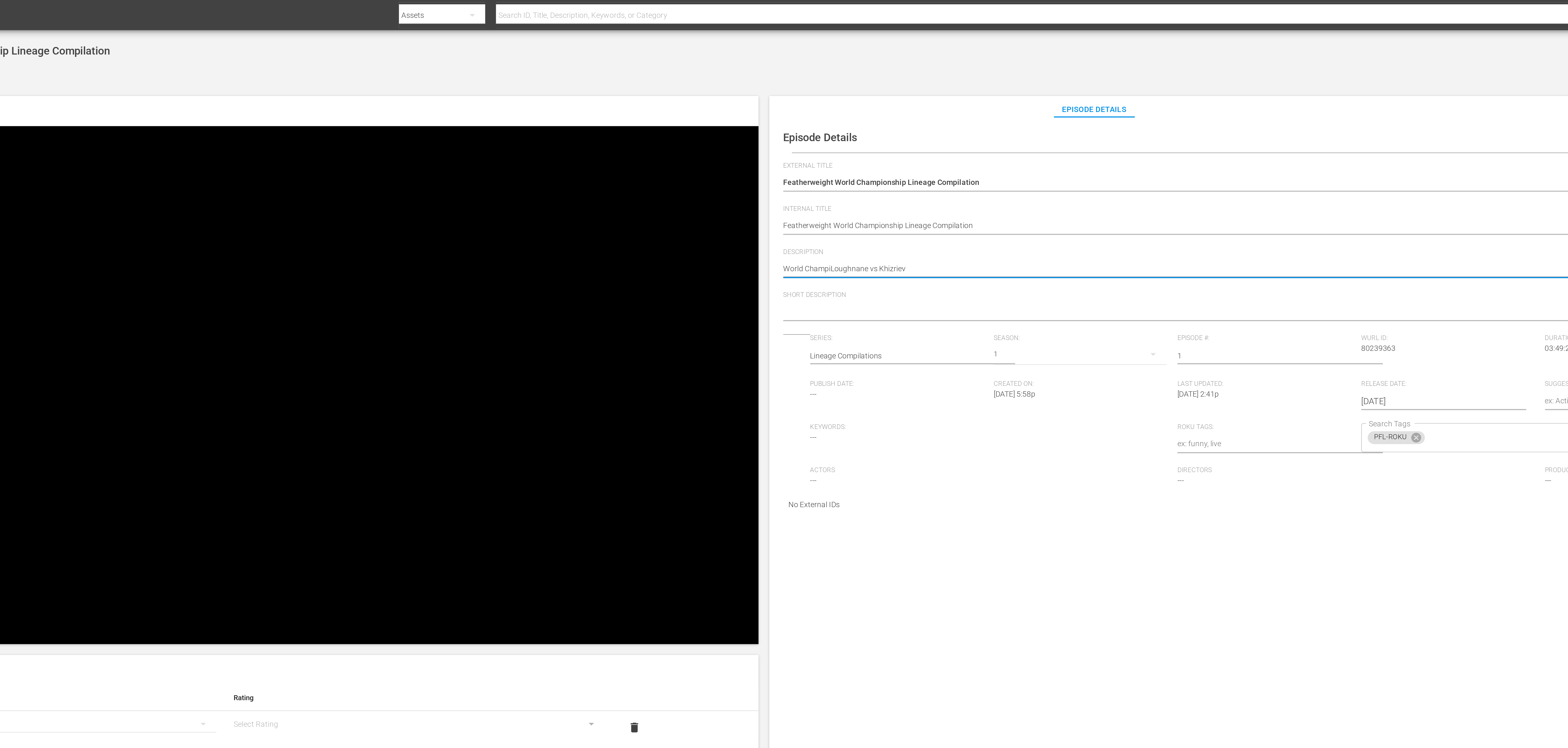
type textarea "World ChampinLoughnane vs Khizriev"
type textarea "World ChampinoLoughnane vs Khizriev"
type textarea "World ChampinosLoughnane vs Khizriev"
type textarea "World ChampinoshLoughnane vs Khizriev"
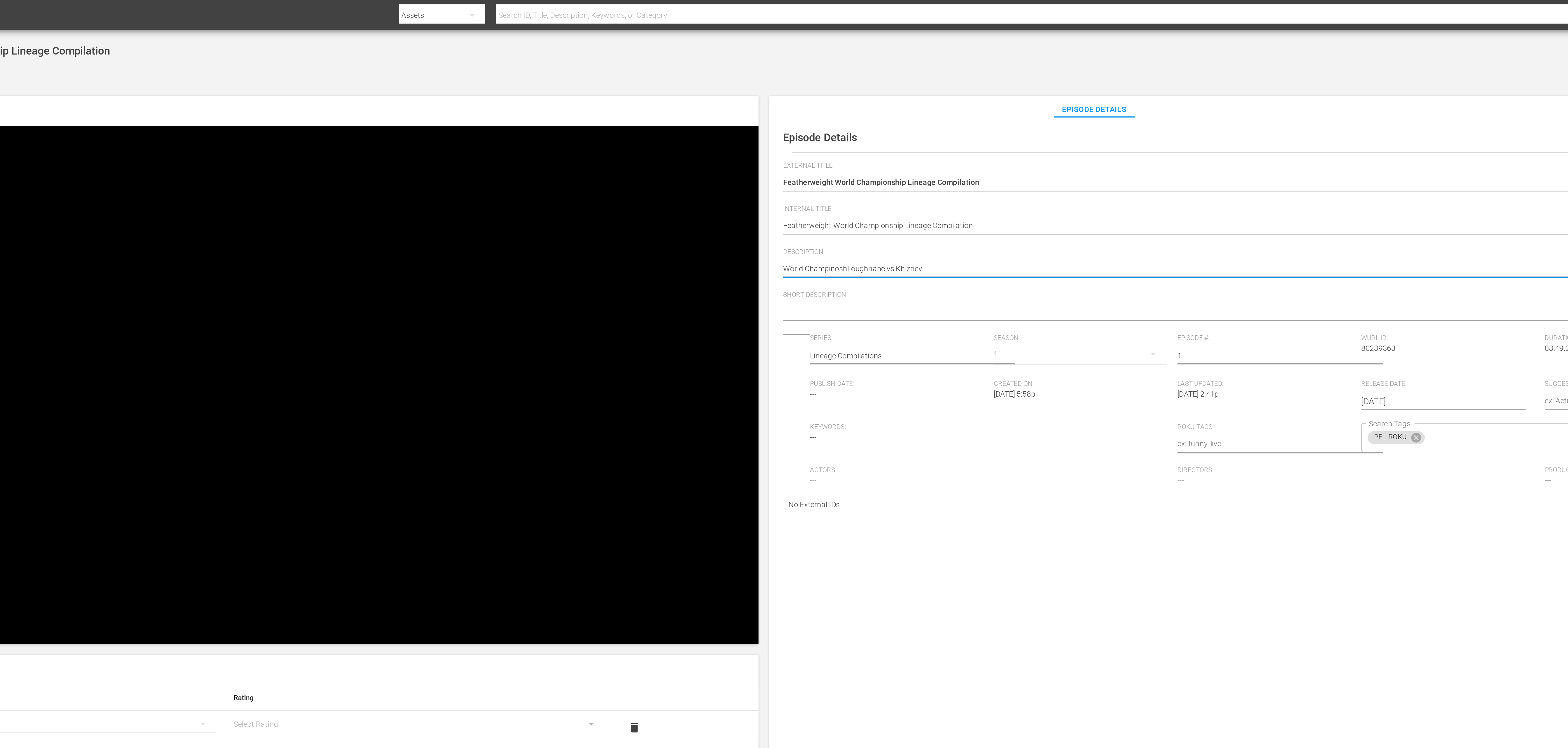
type textarea "World ChampinoshiLoughnane vs Khizriev"
type textarea "World ChampinoshipLoughnane vs Khizriev"
type textarea "World Champinoship Loughnane vs Khizriev"
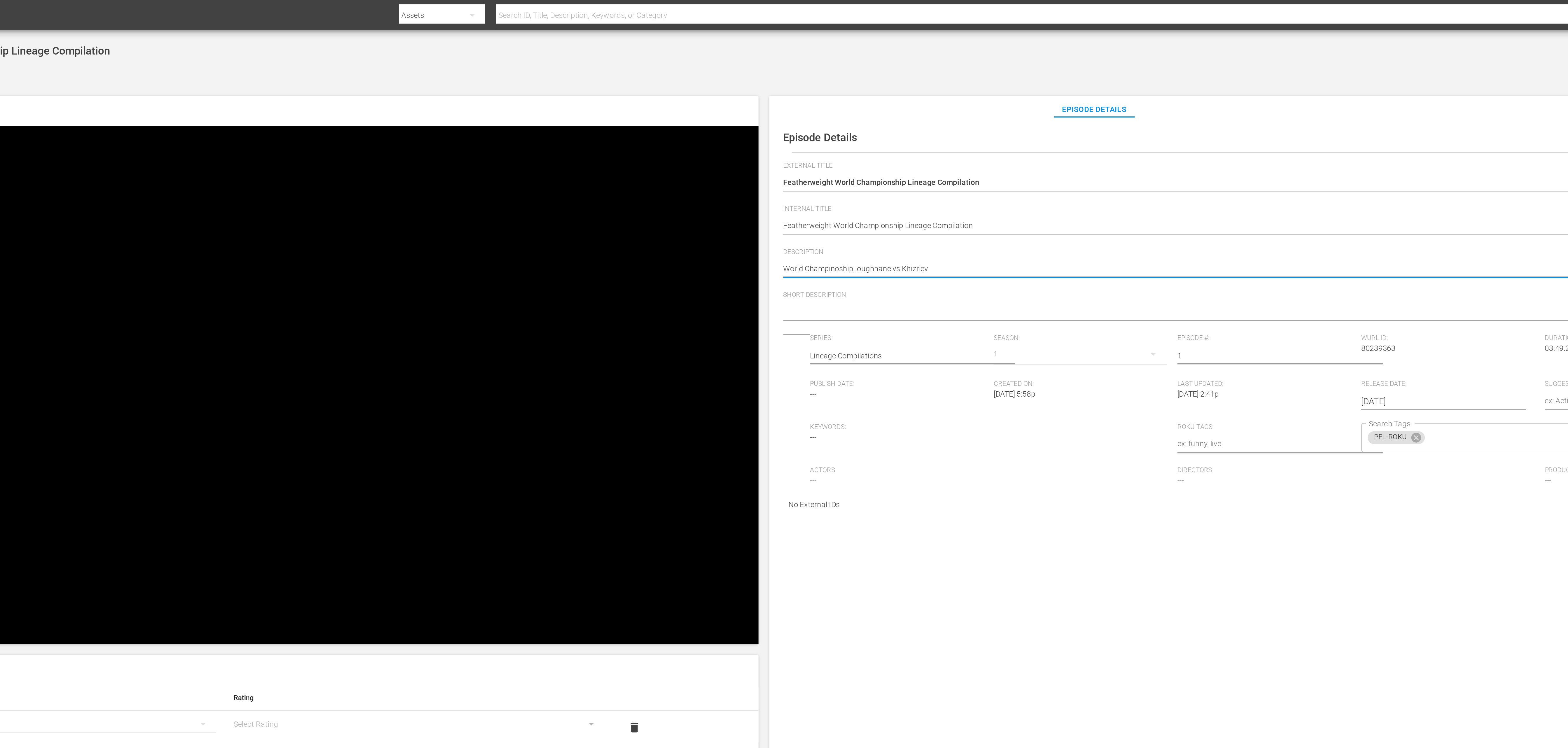
type textarea "World Champinoship Loughnane vs Khizriev"
type textarea "World ChampinoshipLoughnane vs Khizriev"
type textarea "World Champinoship:Loughnane vs Khizriev"
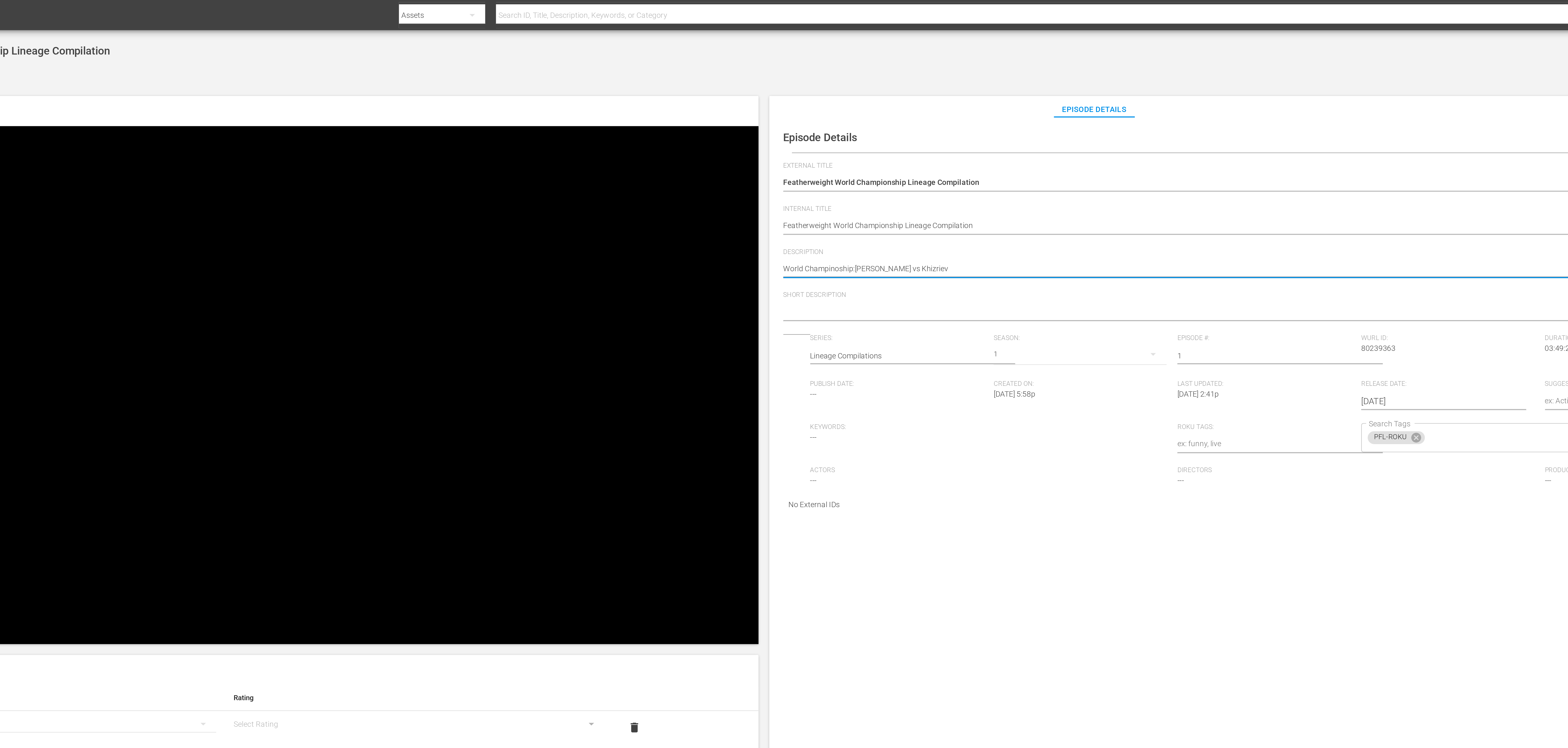
type textarea "World Champinoship: Loughnane vs Khizriev"
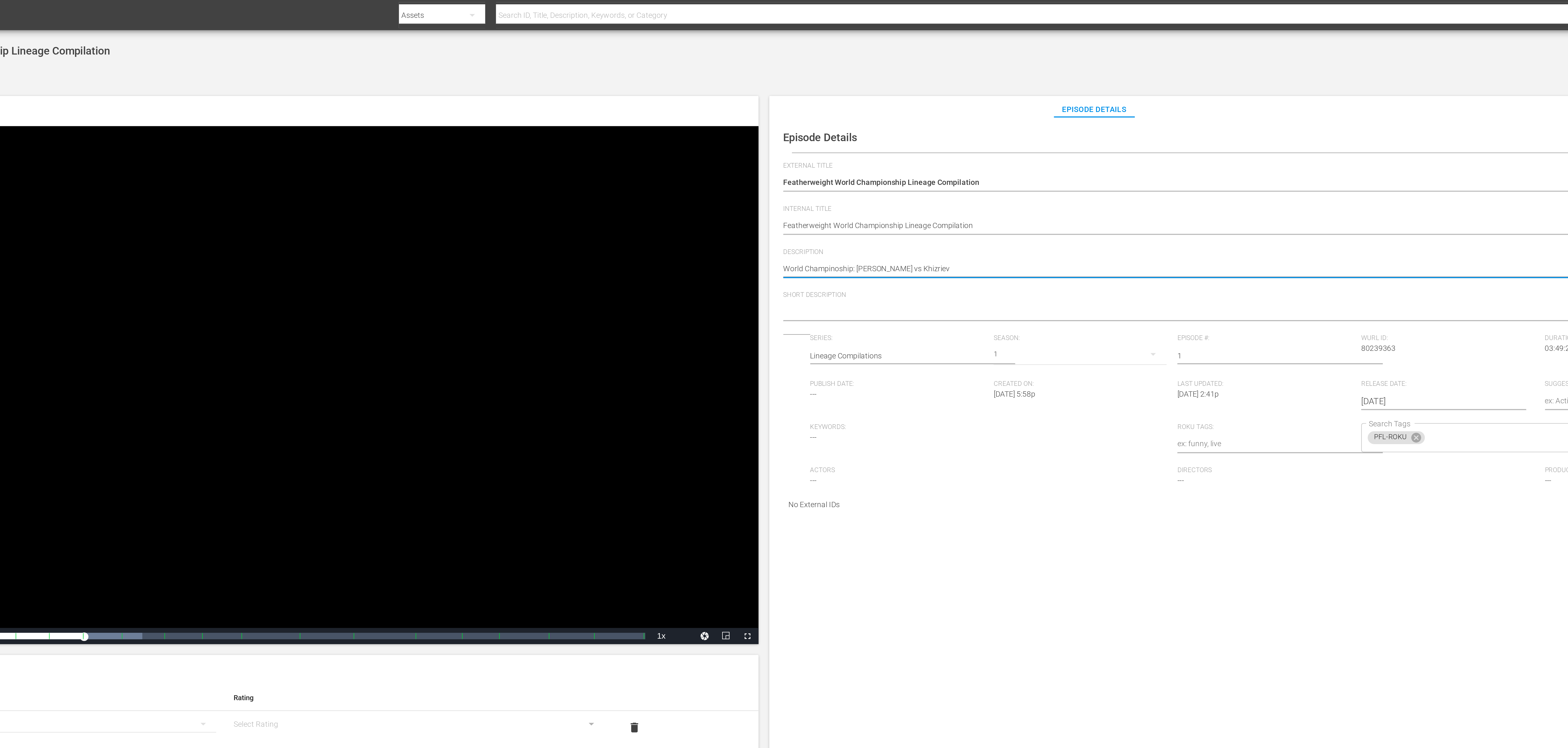
click at [656, 146] on textarea "Featherweight World Championship Lineage Compilation" at bounding box center [1061, 145] width 979 height 7
click at [588, 147] on textarea "Featherweight World Championship Lineage Compilation" at bounding box center [1061, 145] width 979 height 7
click at [596, 147] on textarea "Featherweight World Championship Lineage Compilation" at bounding box center [1061, 145] width 979 height 7
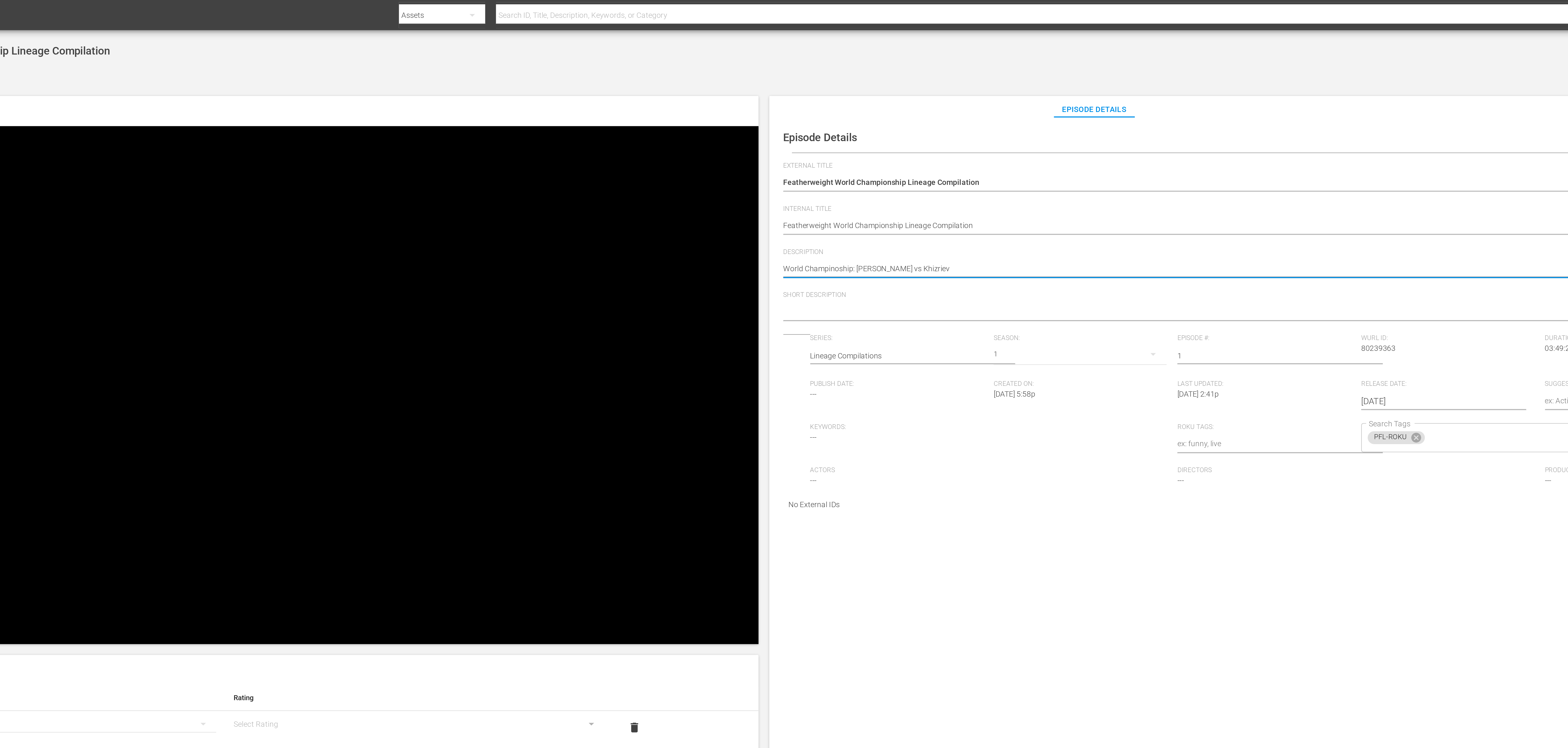
click at [596, 147] on textarea "Featherweight World Championship Lineage Compilation" at bounding box center [1061, 145] width 979 height 7
click at [635, 149] on textarea "Featherweight World Championship Lineage Compilation" at bounding box center [1061, 145] width 979 height 7
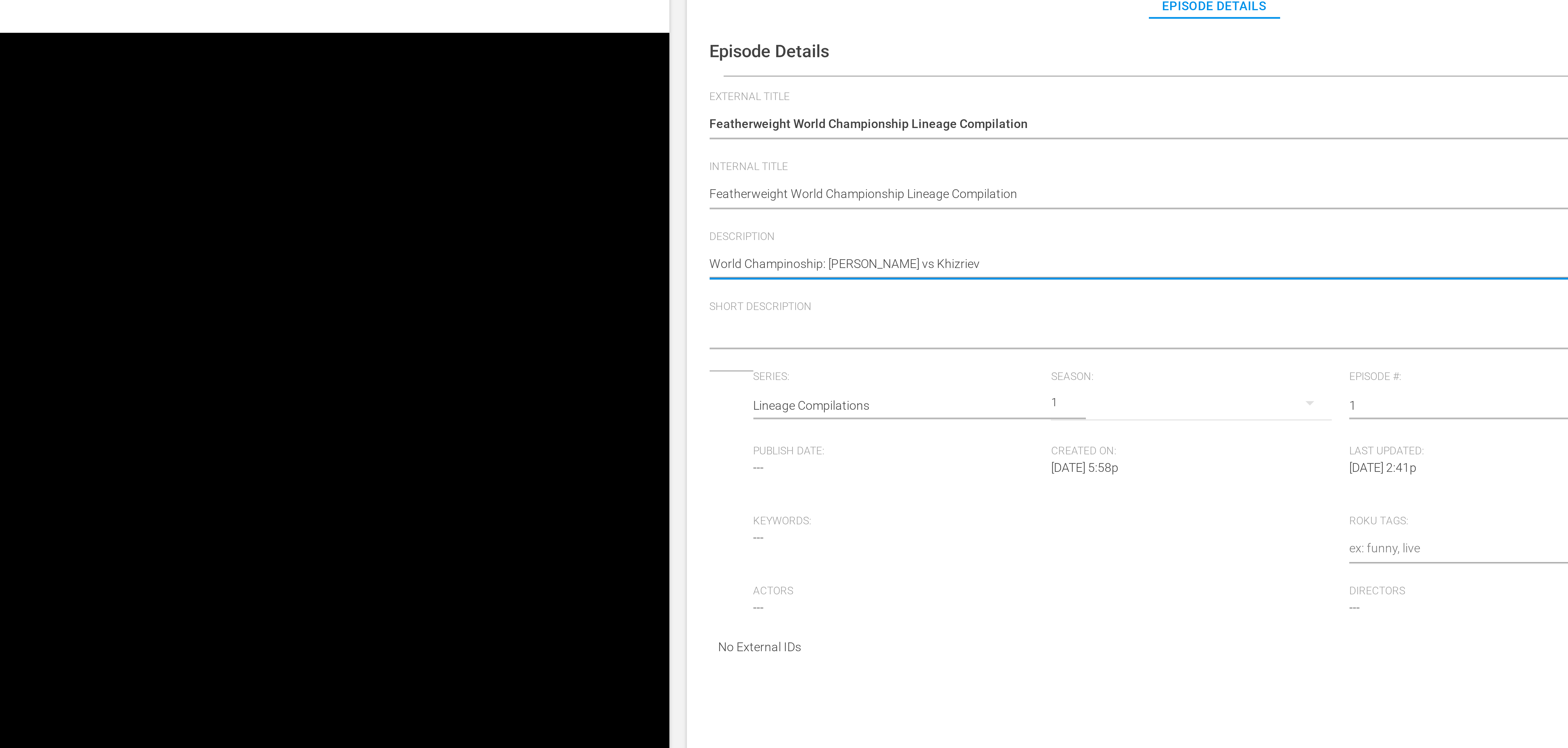
click at [636, 149] on textarea "Featherweight World Championship Lineage Compilation" at bounding box center [1061, 145] width 979 height 7
click at [601, 145] on textarea "Featherweight World Championship Lineage Compilation" at bounding box center [1061, 145] width 979 height 7
type textarea "World Champino\ship: Loughnane vs Khizriev"
type textarea "World Champinoship: Loughnane vs Khizriev"
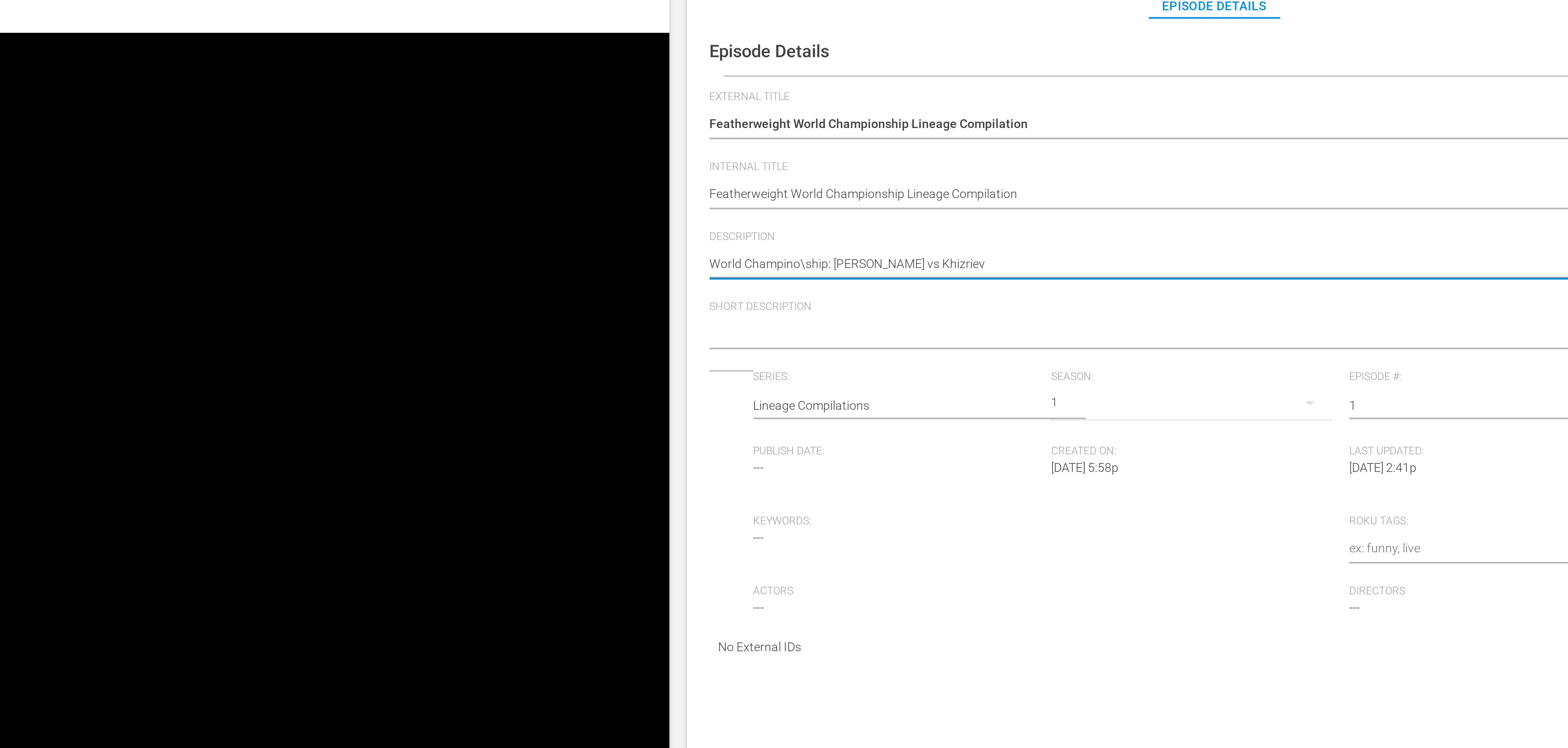
type textarea "World Champinoship: Loughnane vs Khizriev"
type textarea "World Champinship: Loughnane vs Khizriev"
type textarea "World Champiship: Loughnane vs Khizriev"
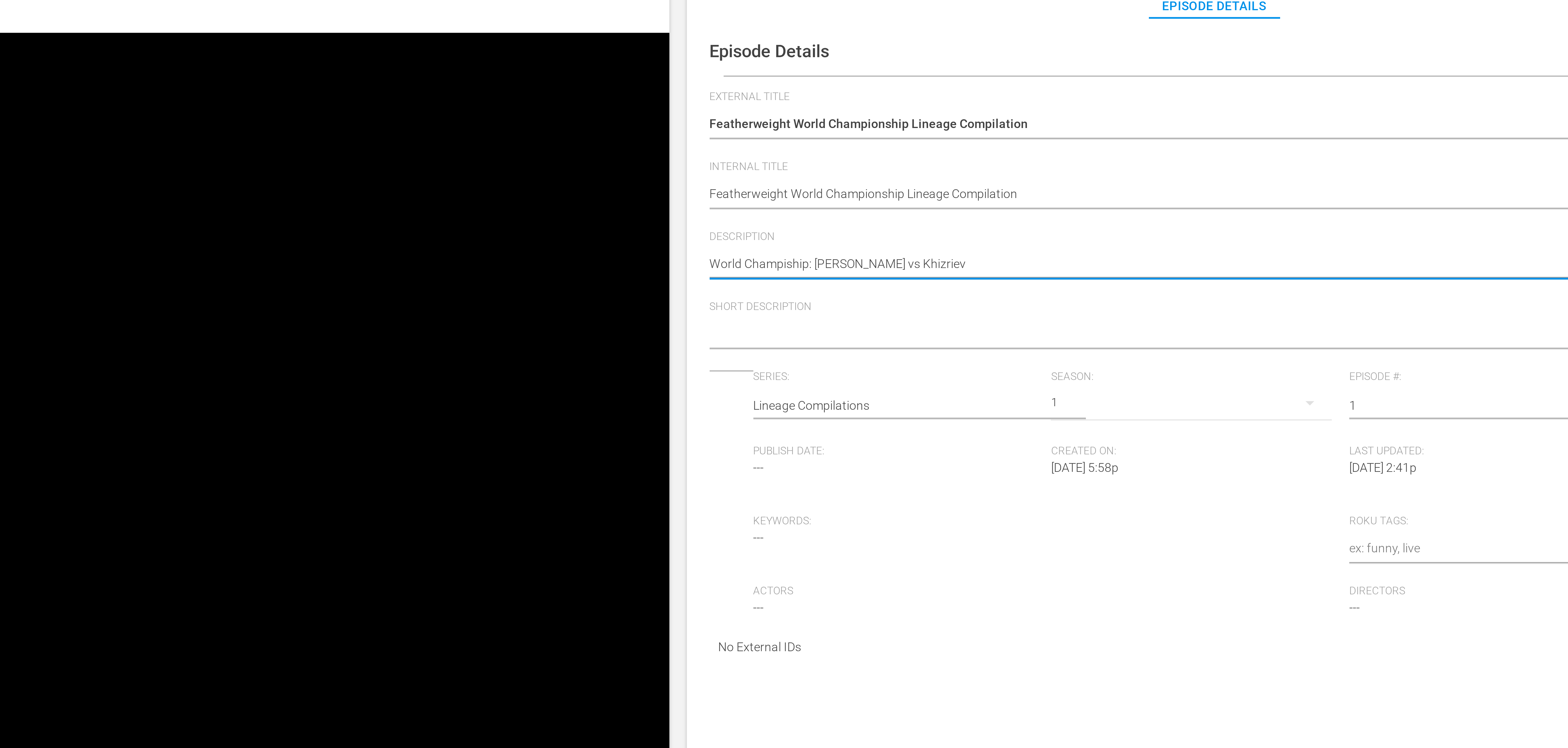
type textarea "World Champioship: Loughnane vs Khizriev"
type textarea "World Championship: Loughnane vs Khizriev"
click at [601, 145] on textarea "Featherweight World Championship Lineage Compilation" at bounding box center [1061, 145] width 979 height 7
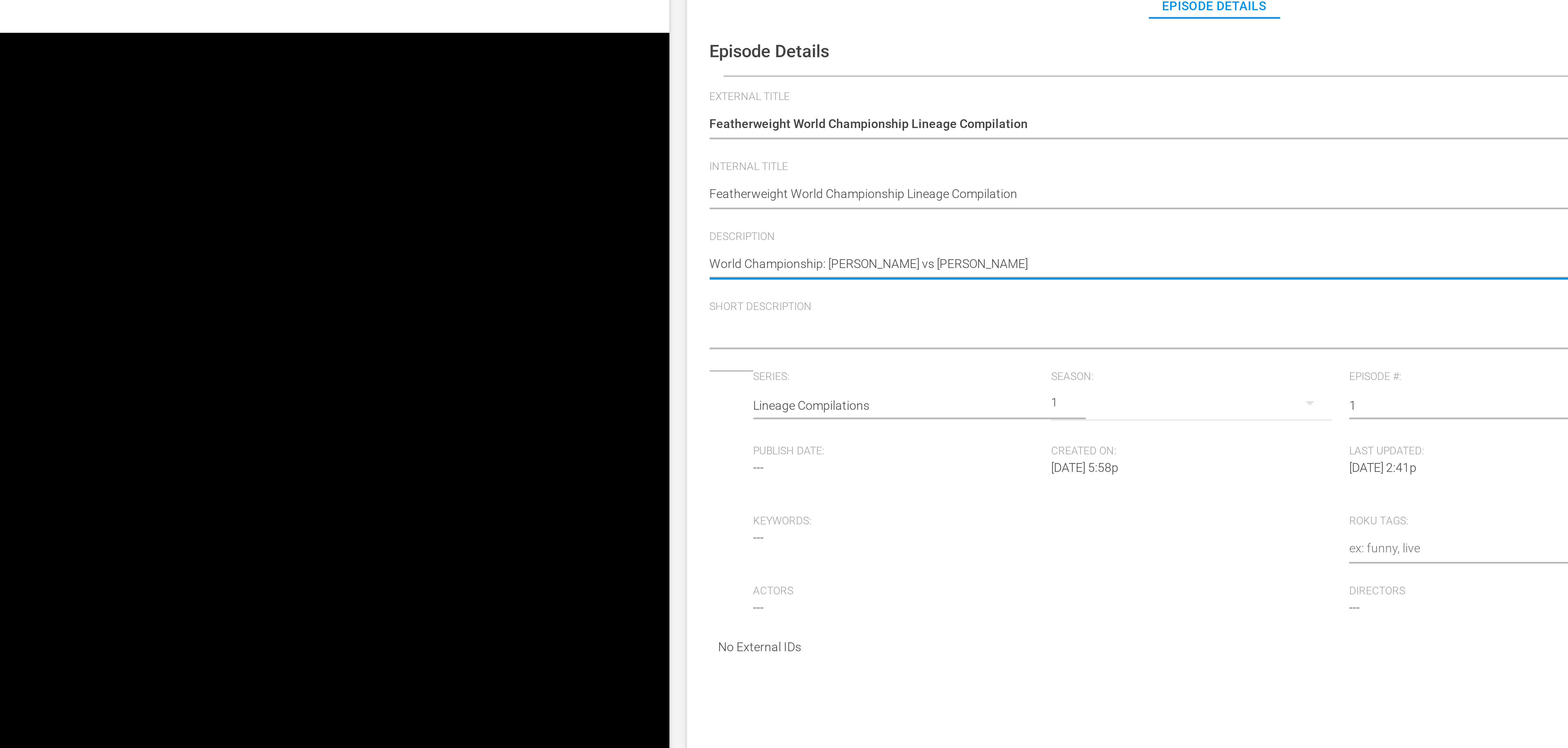
click at [610, 145] on textarea "Featherweight World Championship Lineage Compilation" at bounding box center [1061, 145] width 979 height 7
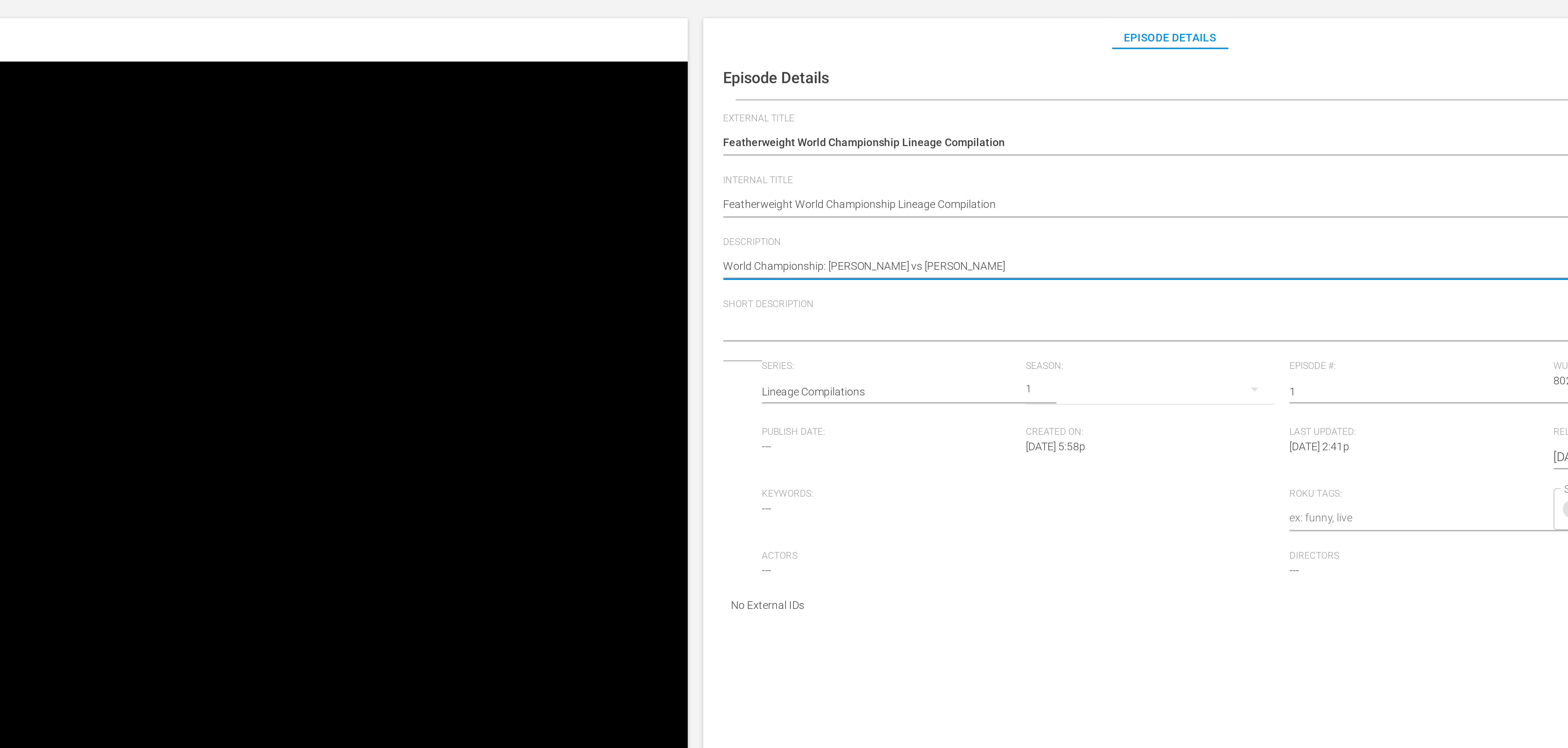
type textarea "World Championship: Loughnane vs Khizriev"
click at [608, 150] on div "Featherweight World Championship Lineage Compilation Featherweight World Champi…" at bounding box center [1061, 146] width 979 height 14
click at [607, 142] on textarea "Featherweight World Championship Lineage Compilation" at bounding box center [1061, 145] width 979 height 7
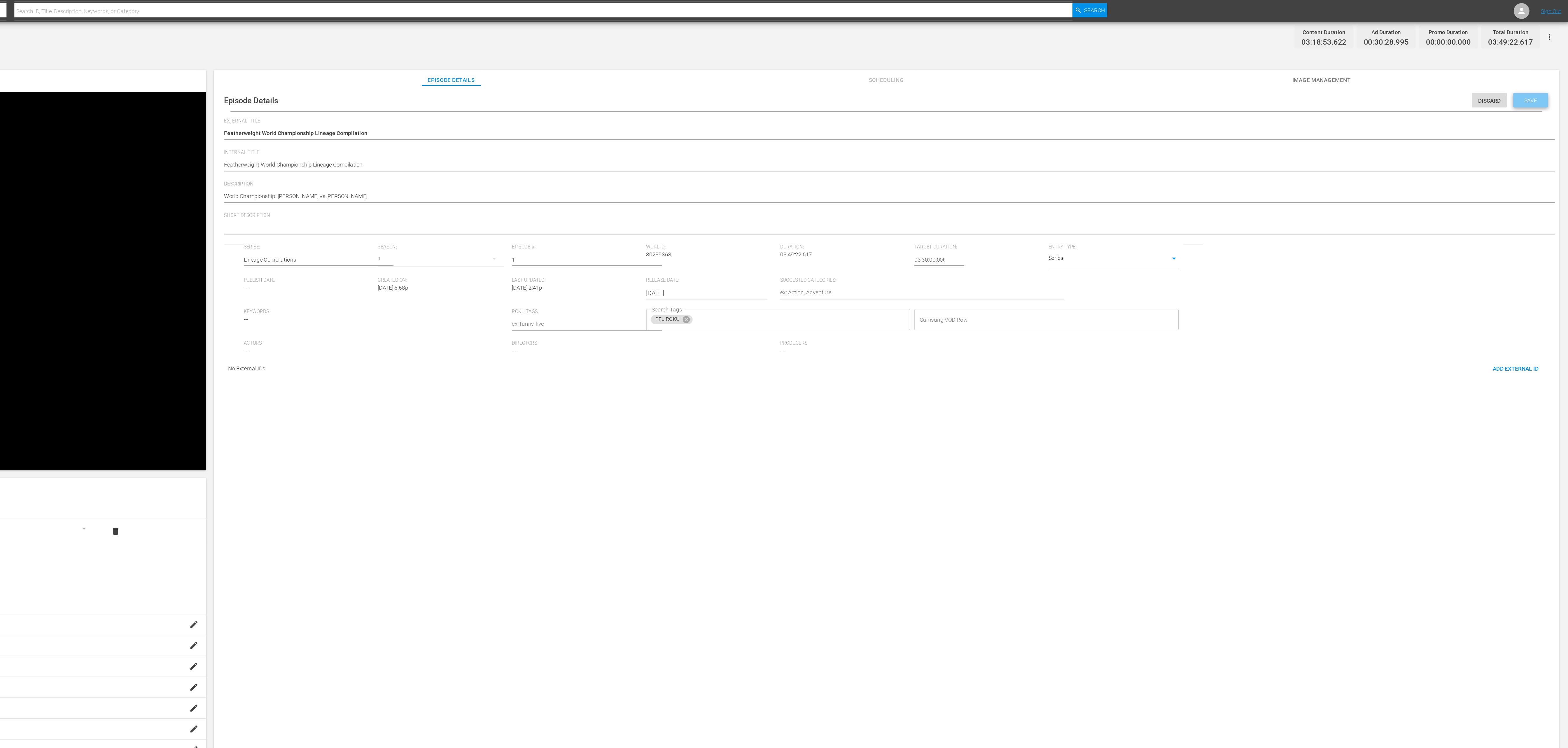
click at [1539, 73] on span "Save" at bounding box center [1540, 74] width 19 height 5
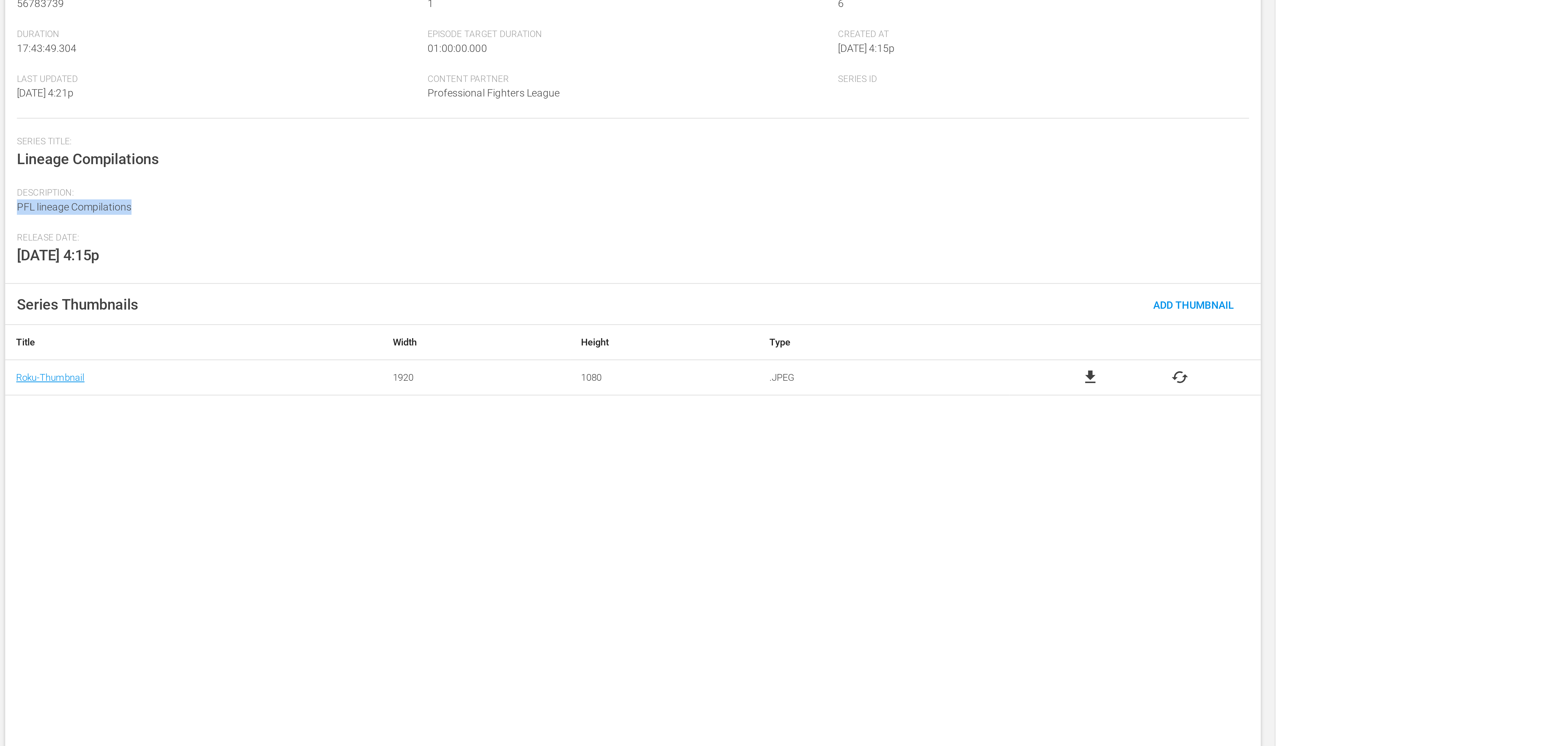
drag, startPoint x: 121, startPoint y: 450, endPoint x: 64, endPoint y: 452, distance: 57.0
click at [63, 453] on div "Series Details history edit [PERSON_NAME] Id 56783739 Seasons 1 Episodes 6 Dura…" at bounding box center [309, 538] width 498 height 393
copy span "PFL lineage Compilations"
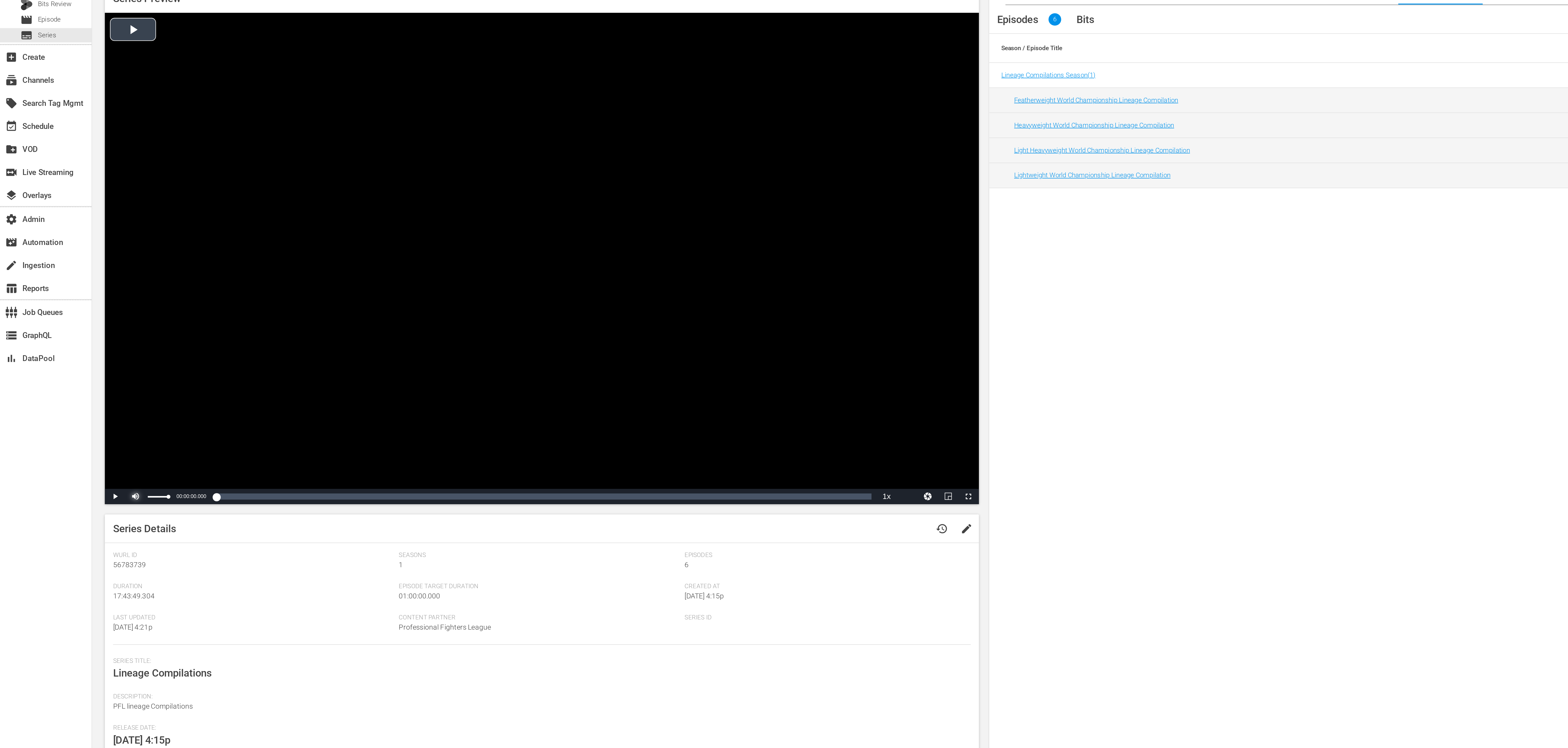
click at [77, 333] on span "Video Player" at bounding box center [77, 333] width 0 height 0
click at [66, 333] on span "Video Player" at bounding box center [66, 333] width 0 height 0
click at [120, 330] on div "Loaded : 0.30% 00:05:49.670 00:00:02.754" at bounding box center [303, 332] width 388 height 6
click at [145, 331] on div "Loaded : 0.00% 00:18:49.704 00:05:40.704" at bounding box center [303, 332] width 388 height 6
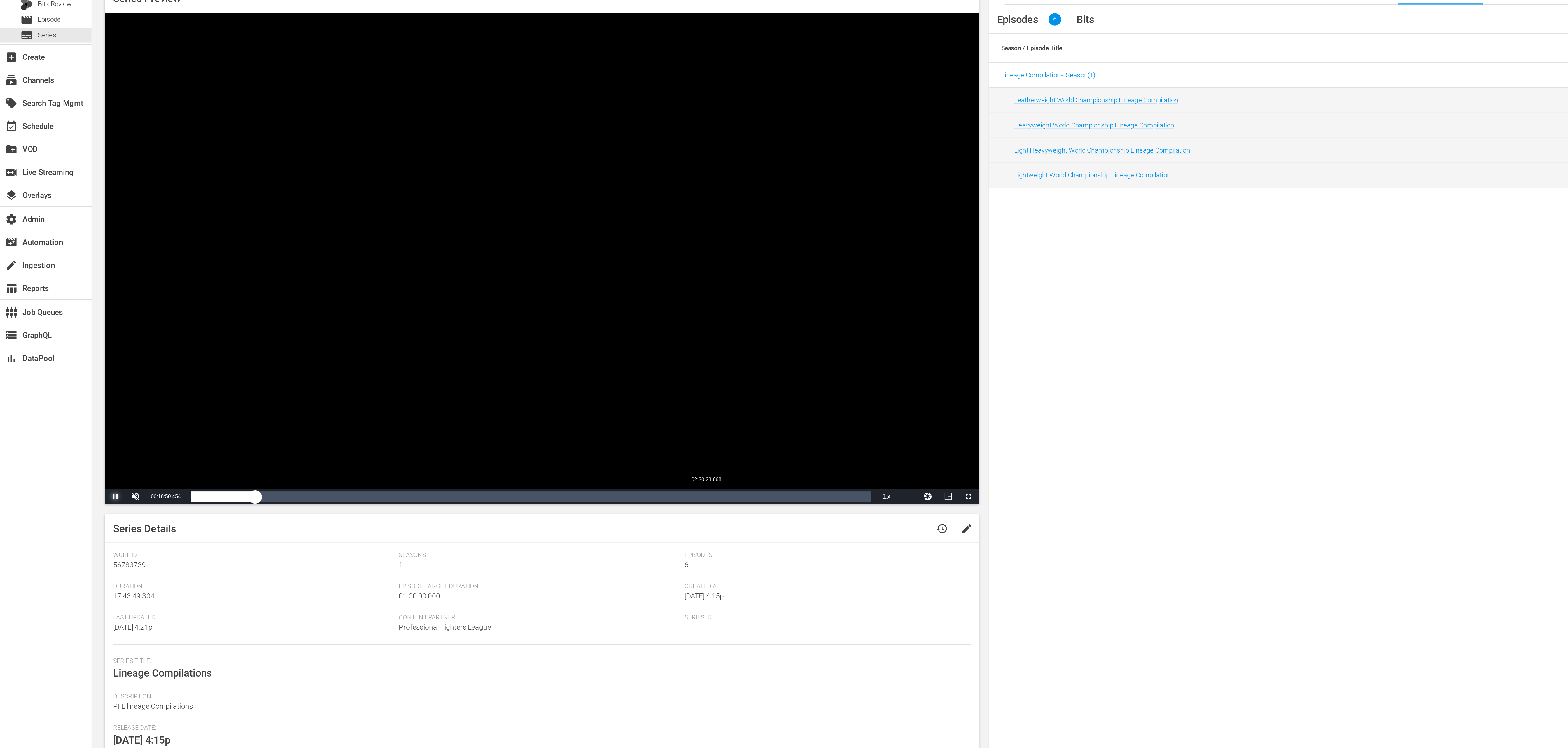
click at [404, 332] on div "Loaded : 9.51% 02:30:28.668 00:18:50.606" at bounding box center [303, 332] width 388 height 6
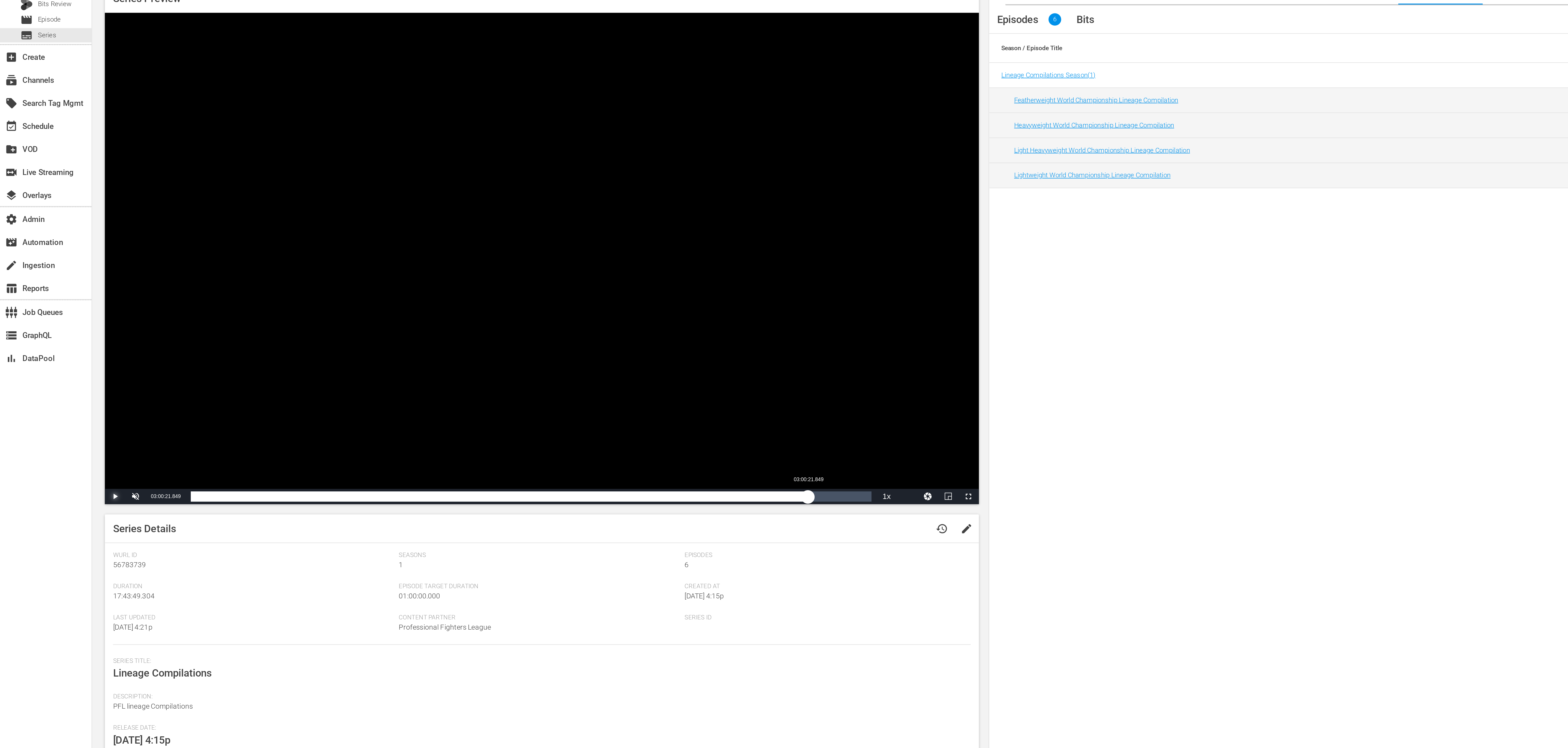
click at [461, 332] on div "Loaded : 75.90% 03:00:21.849 02:30:56.178" at bounding box center [303, 332] width 388 height 6
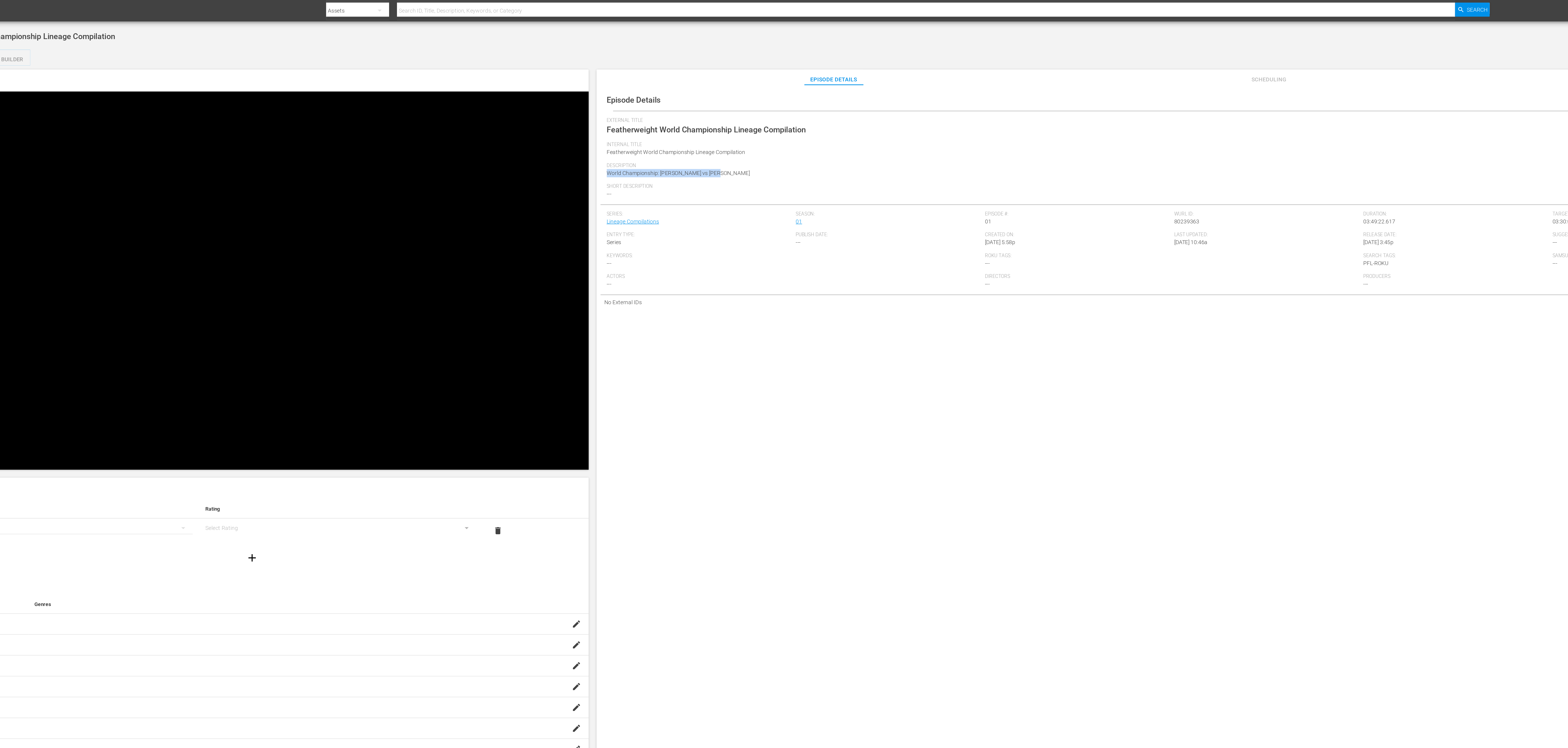
drag, startPoint x: 652, startPoint y: 126, endPoint x: 570, endPoint y: 130, distance: 82.1
click at [570, 130] on div "Episode Details history edit External Title Featherweight World Championship Li…" at bounding box center [1062, 148] width 991 height 164
copy span "World Championship: Loughnane vs Khizriev"
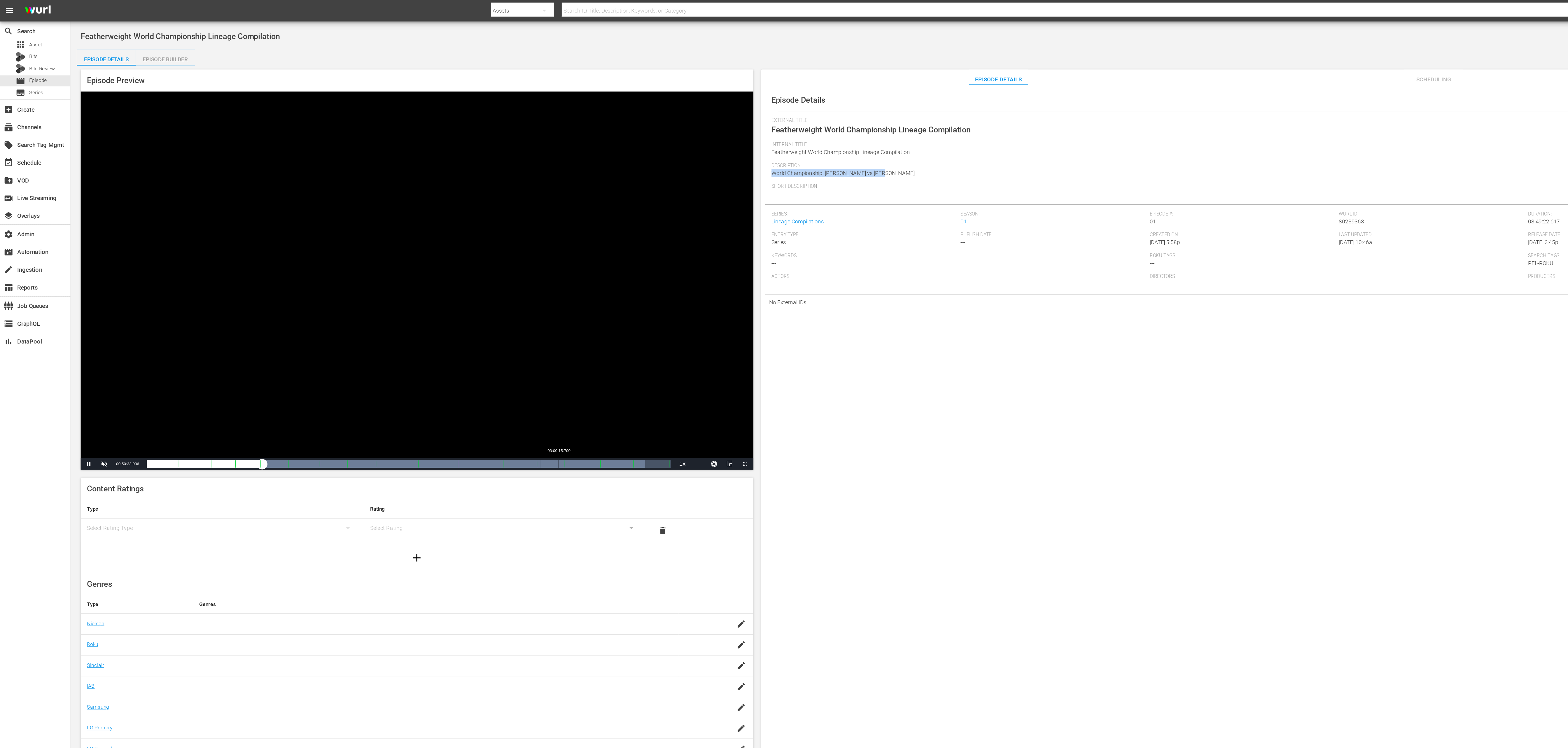
click at [414, 341] on div "03:00:15.700" at bounding box center [414, 344] width 0 height 6
click at [443, 343] on div "Loaded : 78.66% 03:17:40.046 02:36:17.087 Cue Point 13: 03:02:39.630" at bounding box center [303, 344] width 388 height 6
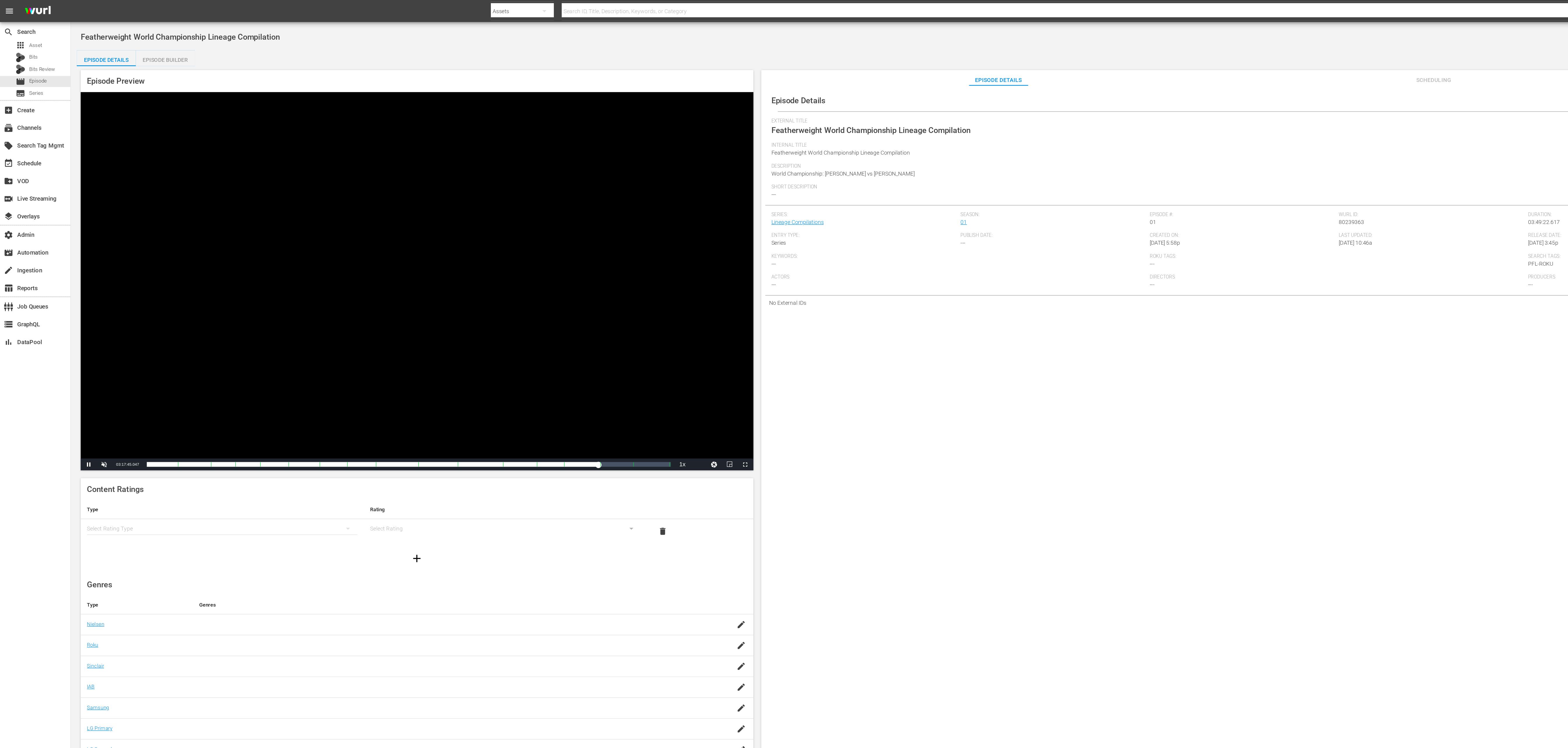
click at [594, 167] on div "Series: Lineage Compilations" at bounding box center [642, 165] width 141 height 16
click at [604, 164] on link "Lineage Compilations" at bounding box center [591, 164] width 39 height 5
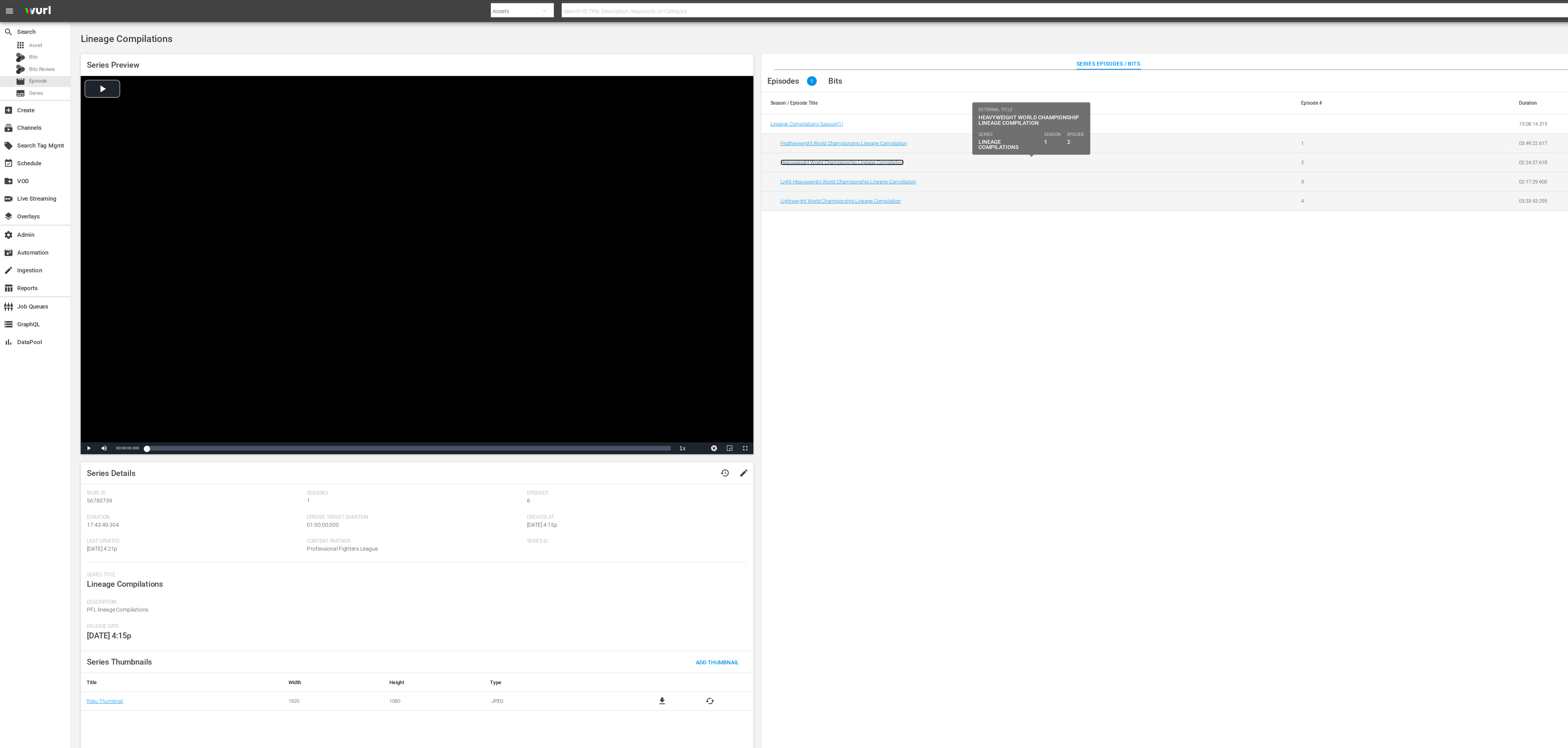
click at [636, 120] on link "Heavyweight World Championship Lineage Compilation" at bounding box center [624, 121] width 92 height 5
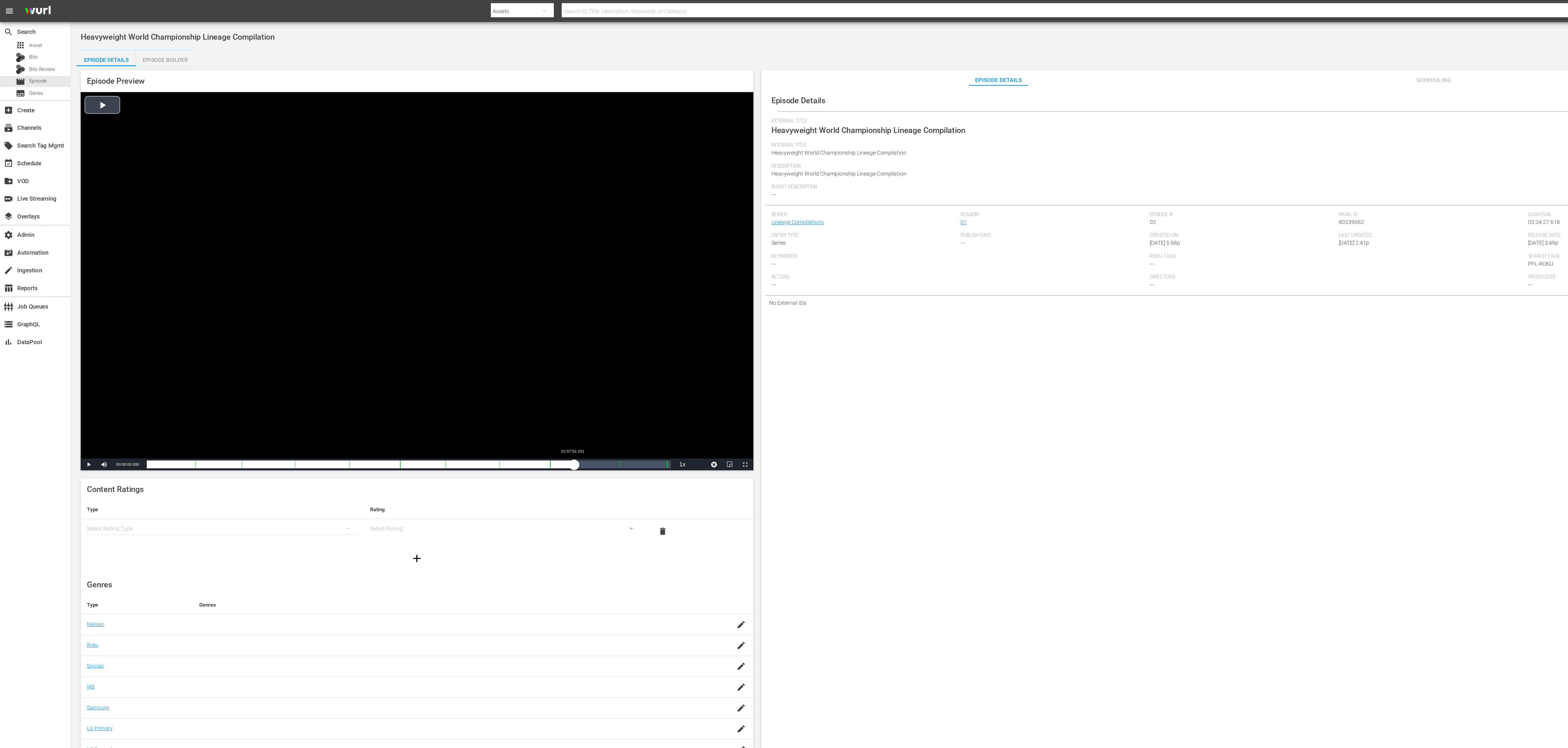
click at [426, 343] on div "Loaded : 0.08% 01:57:52.151 00:00:00.000" at bounding box center [303, 344] width 388 height 6
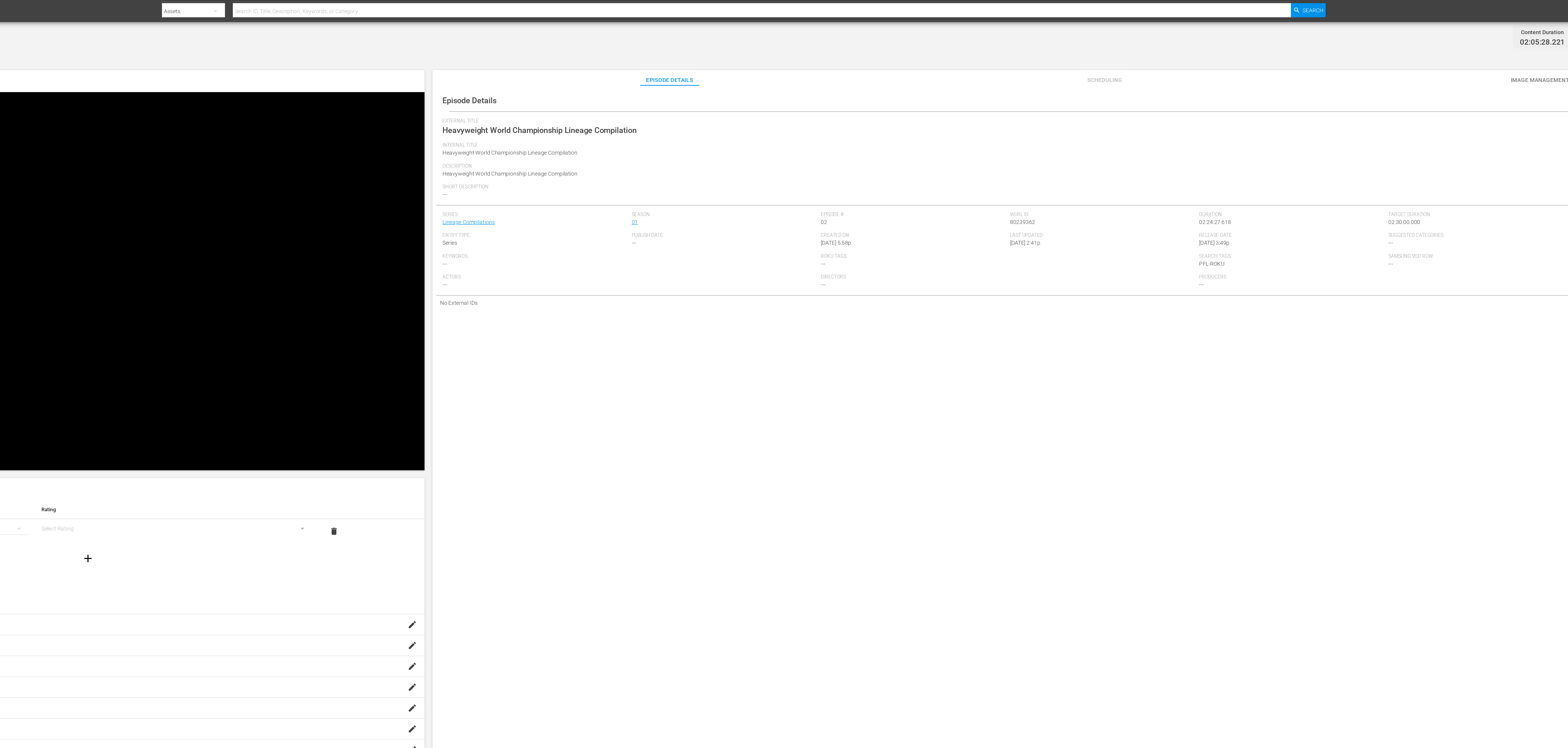
click at [1190, 96] on div "External Title Heavyweight World Championship Lineage Compilation" at bounding box center [1062, 96] width 981 height 18
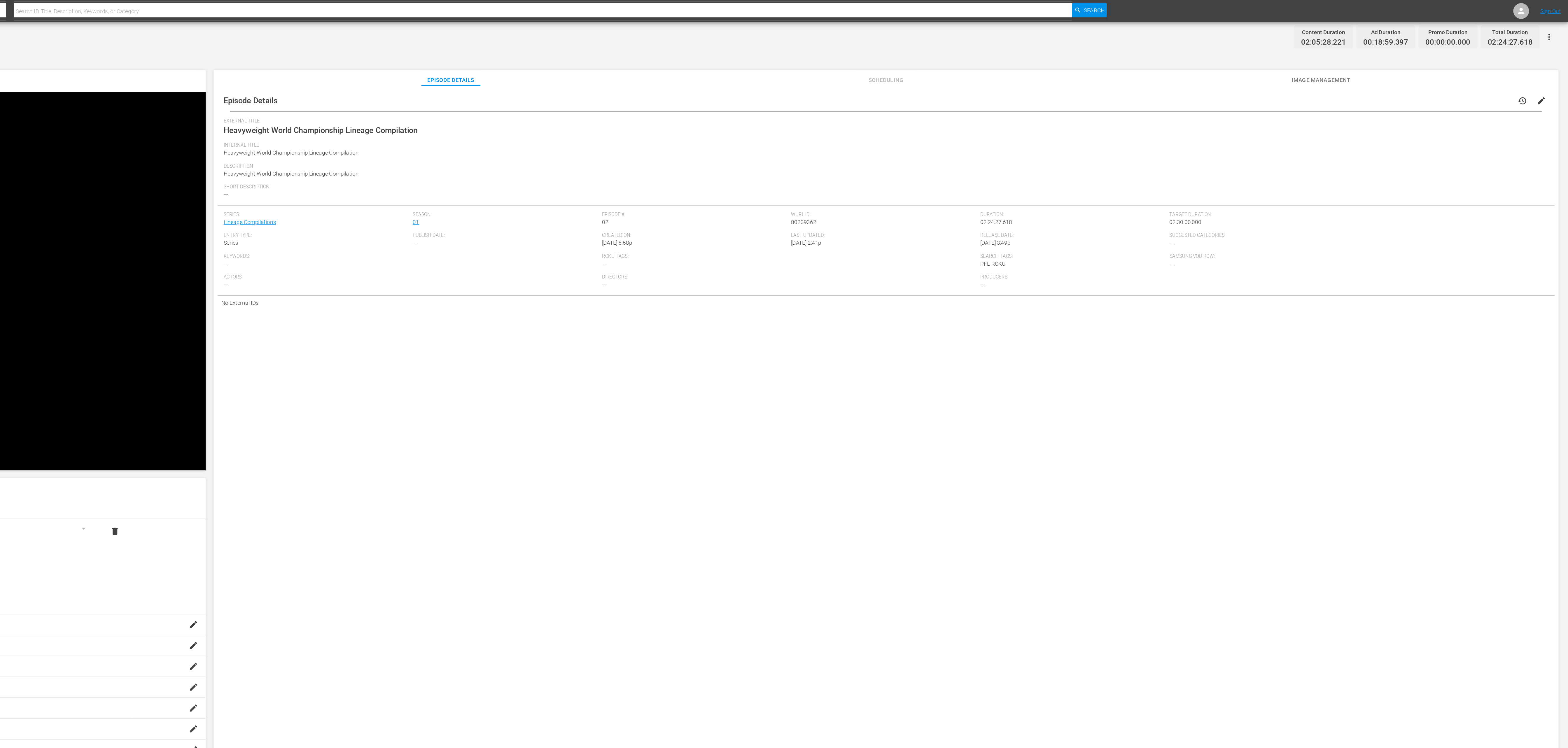
click at [1544, 76] on span "edit" at bounding box center [1547, 74] width 7 height 7
click at [666, 139] on div "Heavyweight World Championship Lineage Compilation Heavyweight World Championsh…" at bounding box center [1061, 146] width 979 height 14
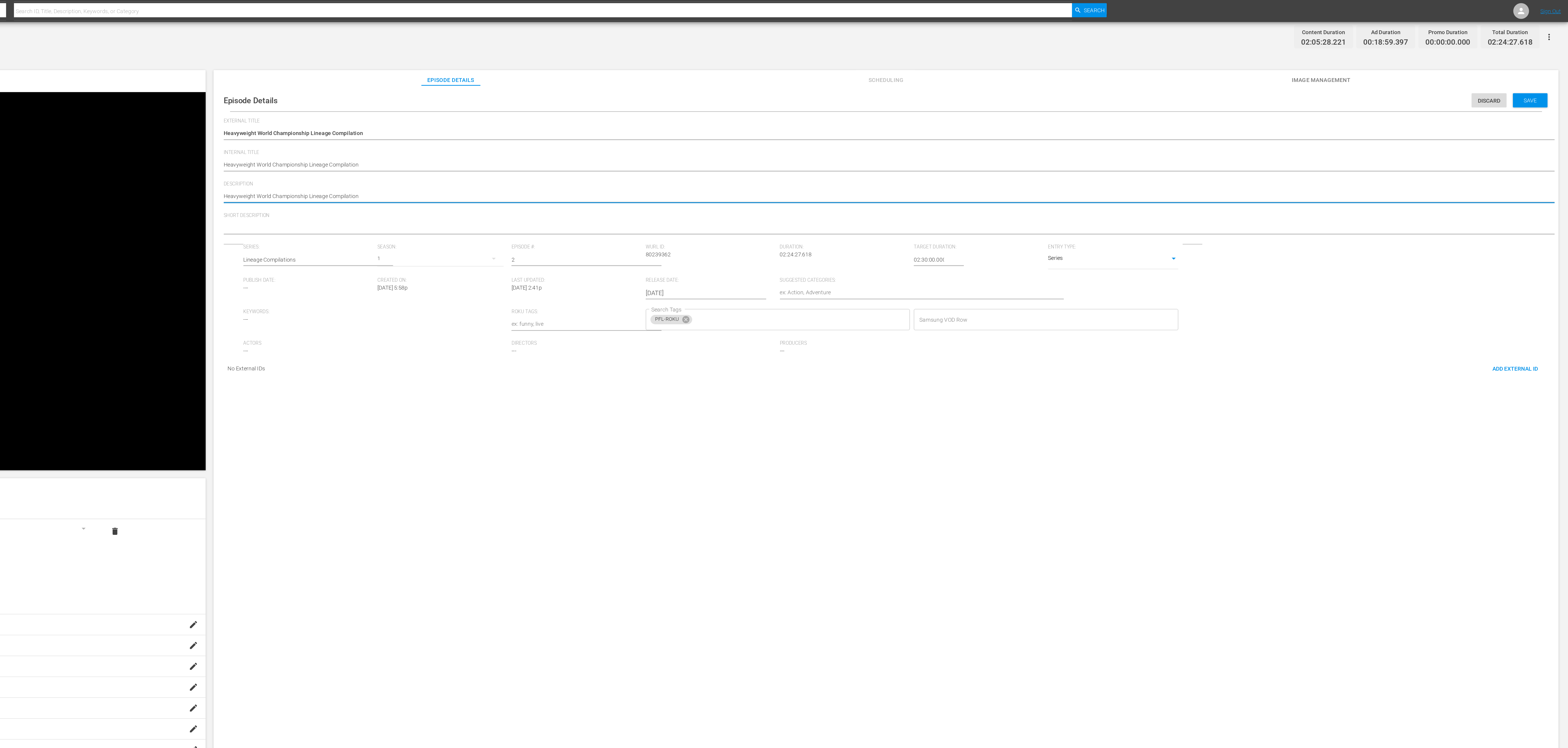
paste textarea "World Championship: Goltsov vs. Ferreira"
type textarea "World Championship: Goltsov vs. Ferreira"
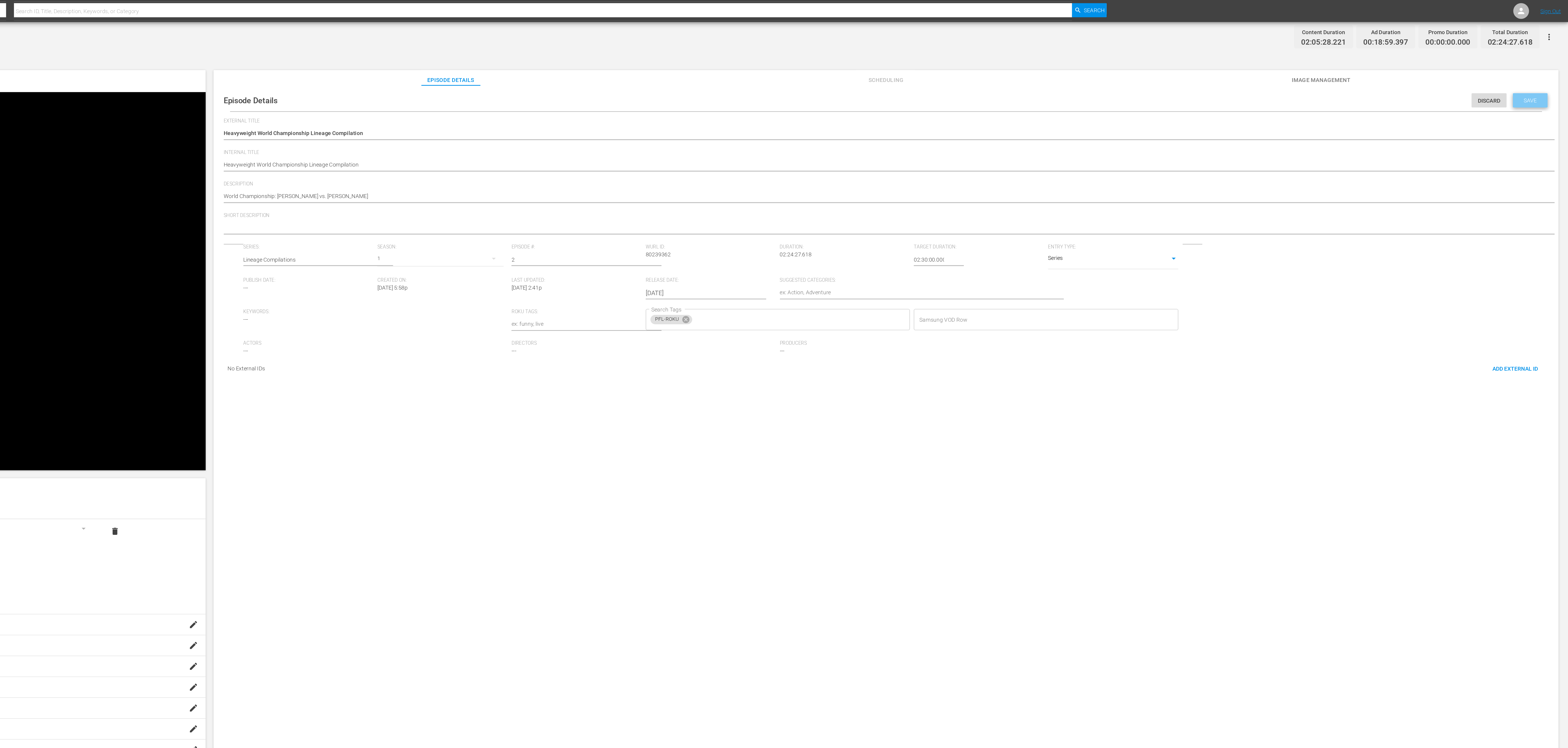
click at [1533, 71] on div "Save" at bounding box center [1540, 74] width 25 height 10
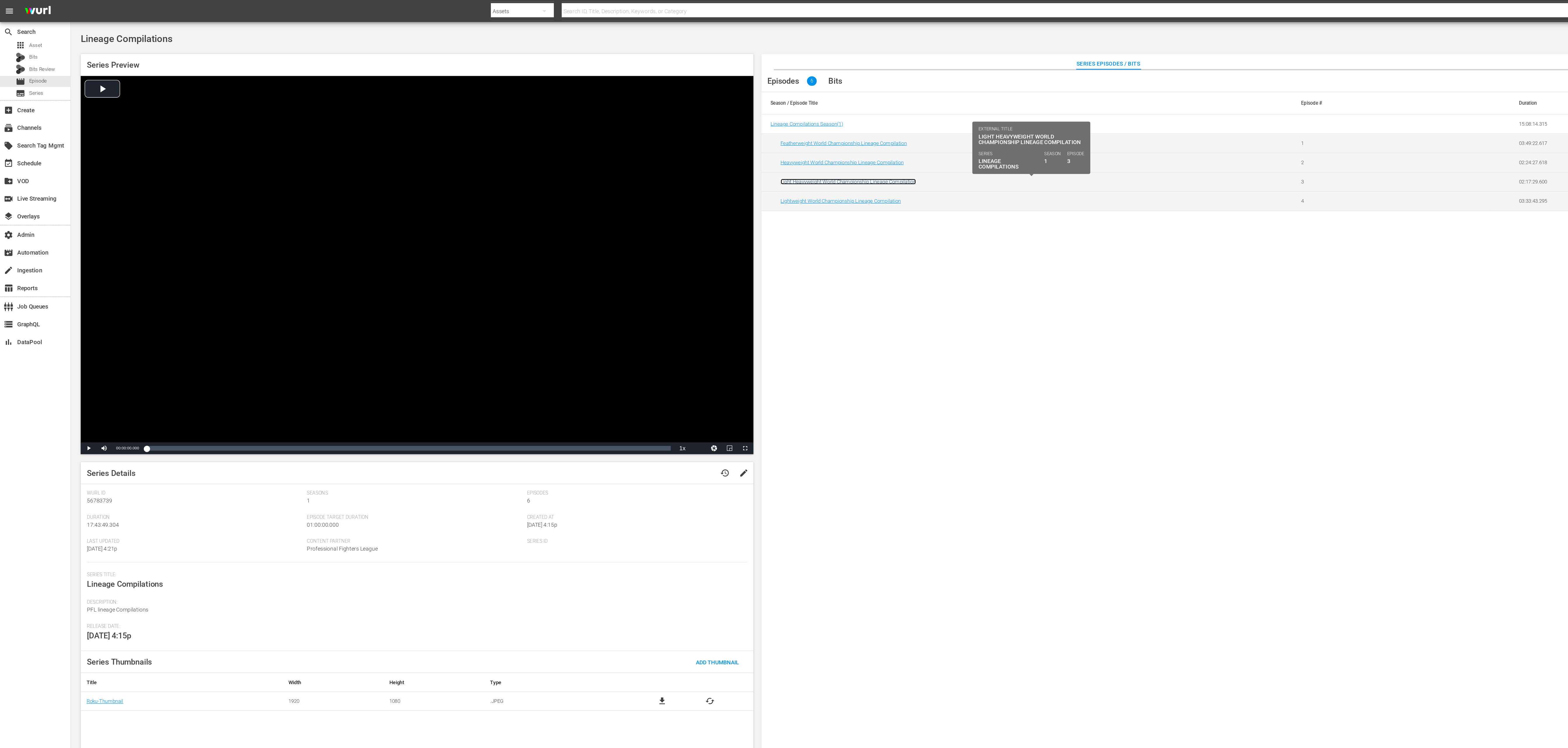
click at [624, 137] on link "Light Heavyweight World Championship Lineage Compilation" at bounding box center [628, 135] width 100 height 5
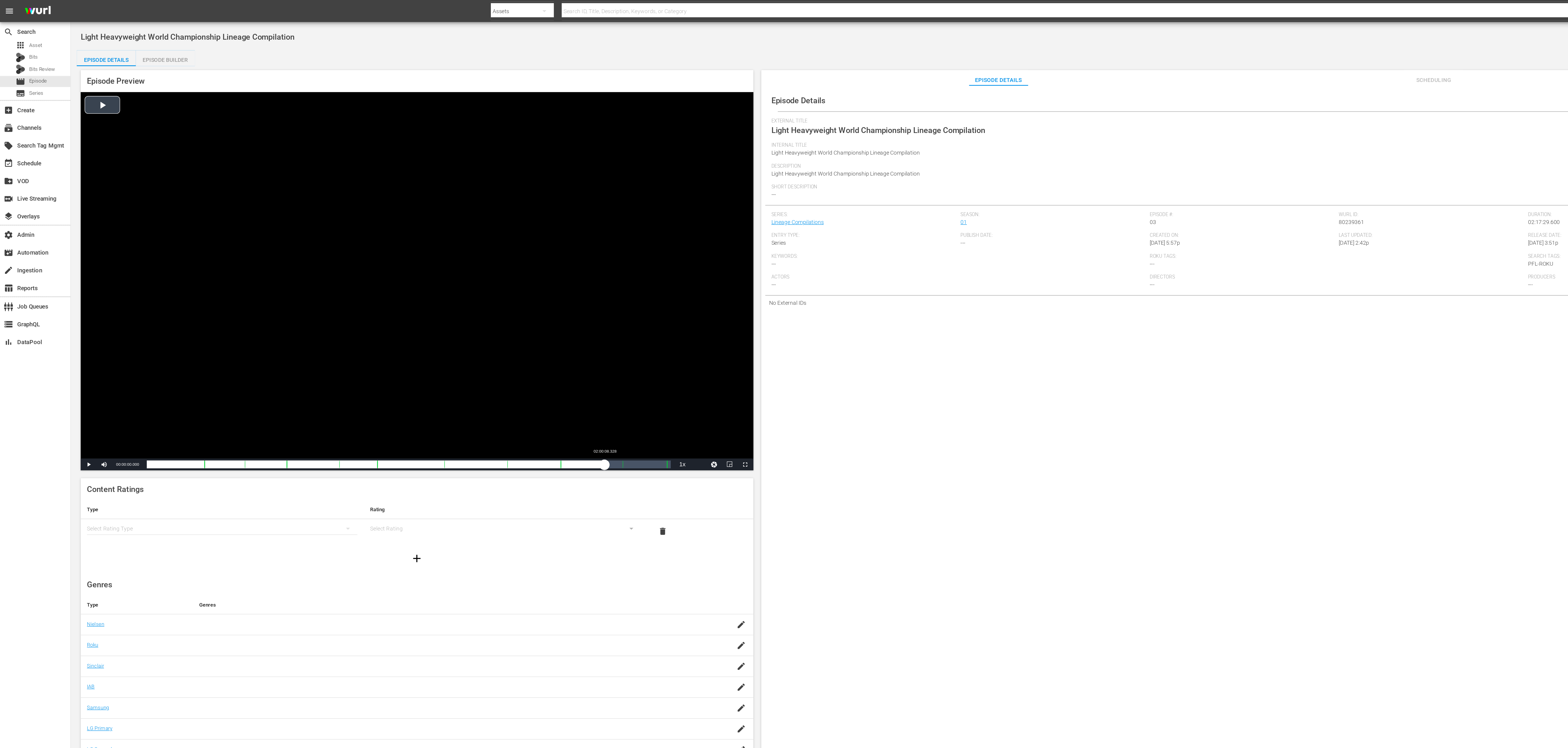
click at [448, 344] on div "Loaded : 0.08% 02:00:08.328 00:00:00.000" at bounding box center [303, 344] width 388 height 6
click at [328, 343] on div "Loaded : 88.35% 01:17:22.336 01:44:11.004" at bounding box center [303, 344] width 388 height 6
click at [221, 347] on div "Loaded : 57.27% 00:39:52.445 01:07:30.160" at bounding box center [303, 344] width 393 height 9
click at [182, 346] on div "Loaded : 28.80% 00:26:08.105 00:33:53.514" at bounding box center [303, 344] width 388 height 6
click at [434, 343] on div "Loaded : 28.80% 01:55:04.623 00:00:00.000" at bounding box center [303, 344] width 388 height 6
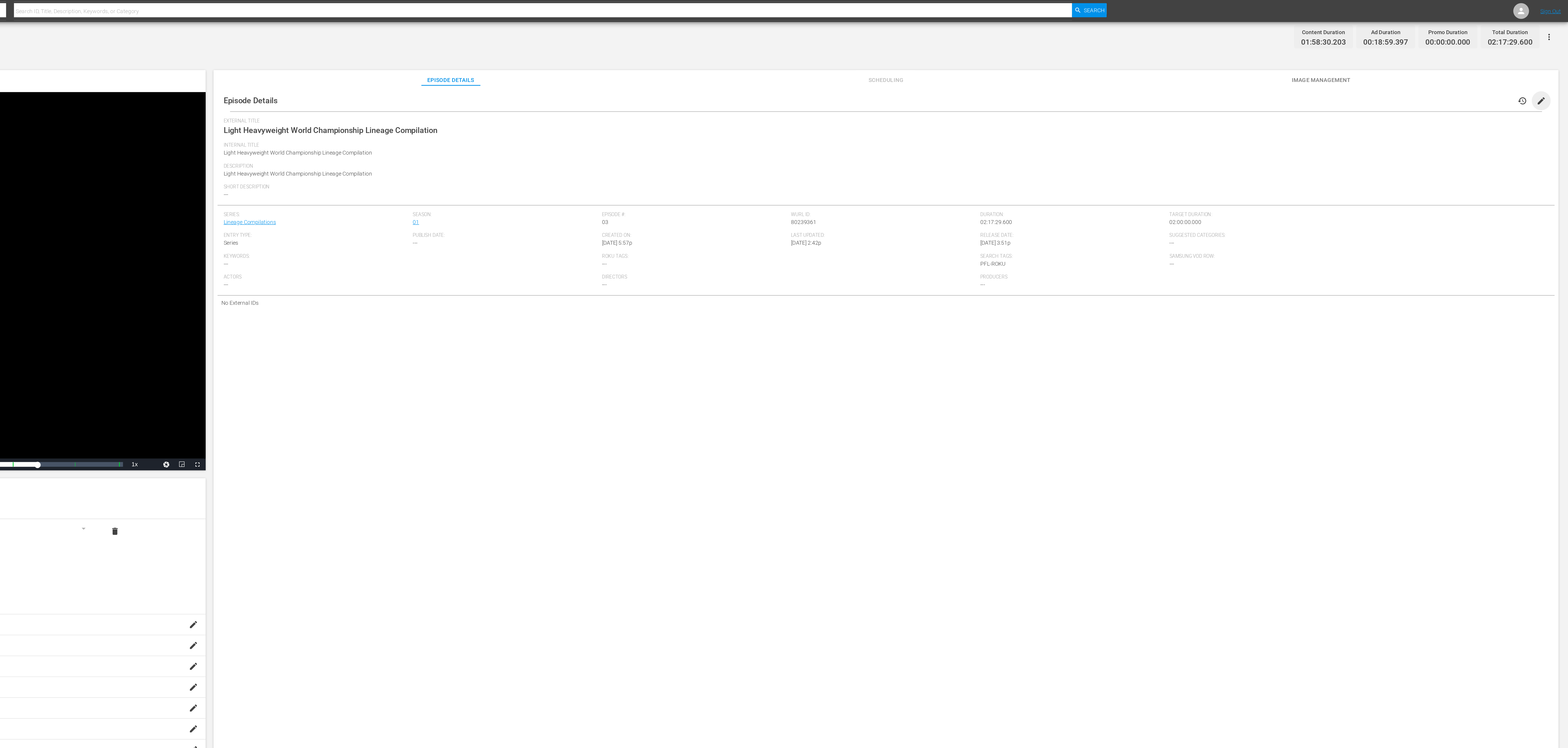
click at [1544, 73] on span "edit" at bounding box center [1547, 74] width 7 height 7
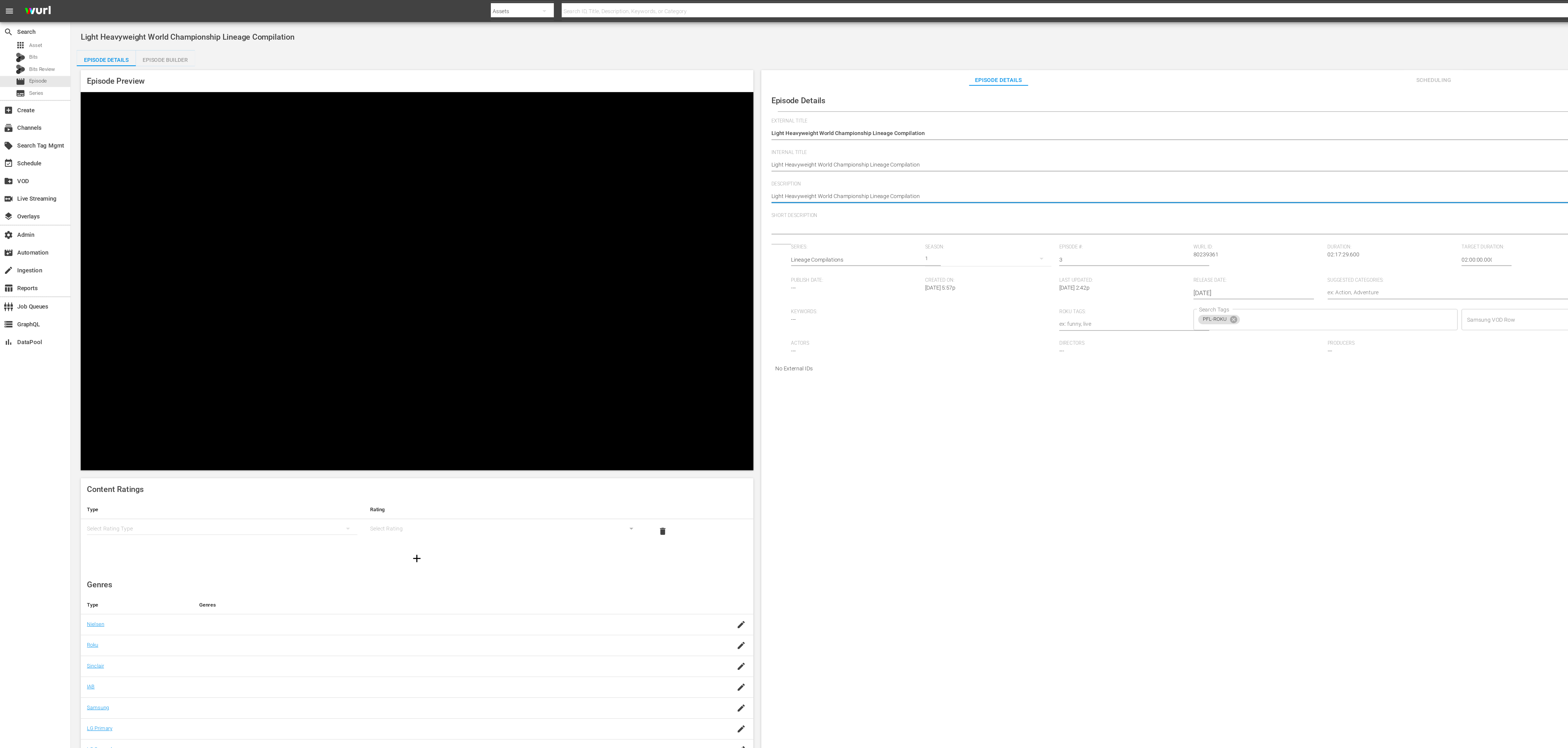
paste textarea "World Championship: Goltsov vs. Ferreira"
type textarea "World Championship: Goltsov vs. Ferreira"
drag, startPoint x: 612, startPoint y: 146, endPoint x: 709, endPoint y: 150, distance: 97.1
click at [709, 150] on div "Light Heavyweight World Championship Lineage Compilation Light Heavyweight Worl…" at bounding box center [1061, 146] width 979 height 14
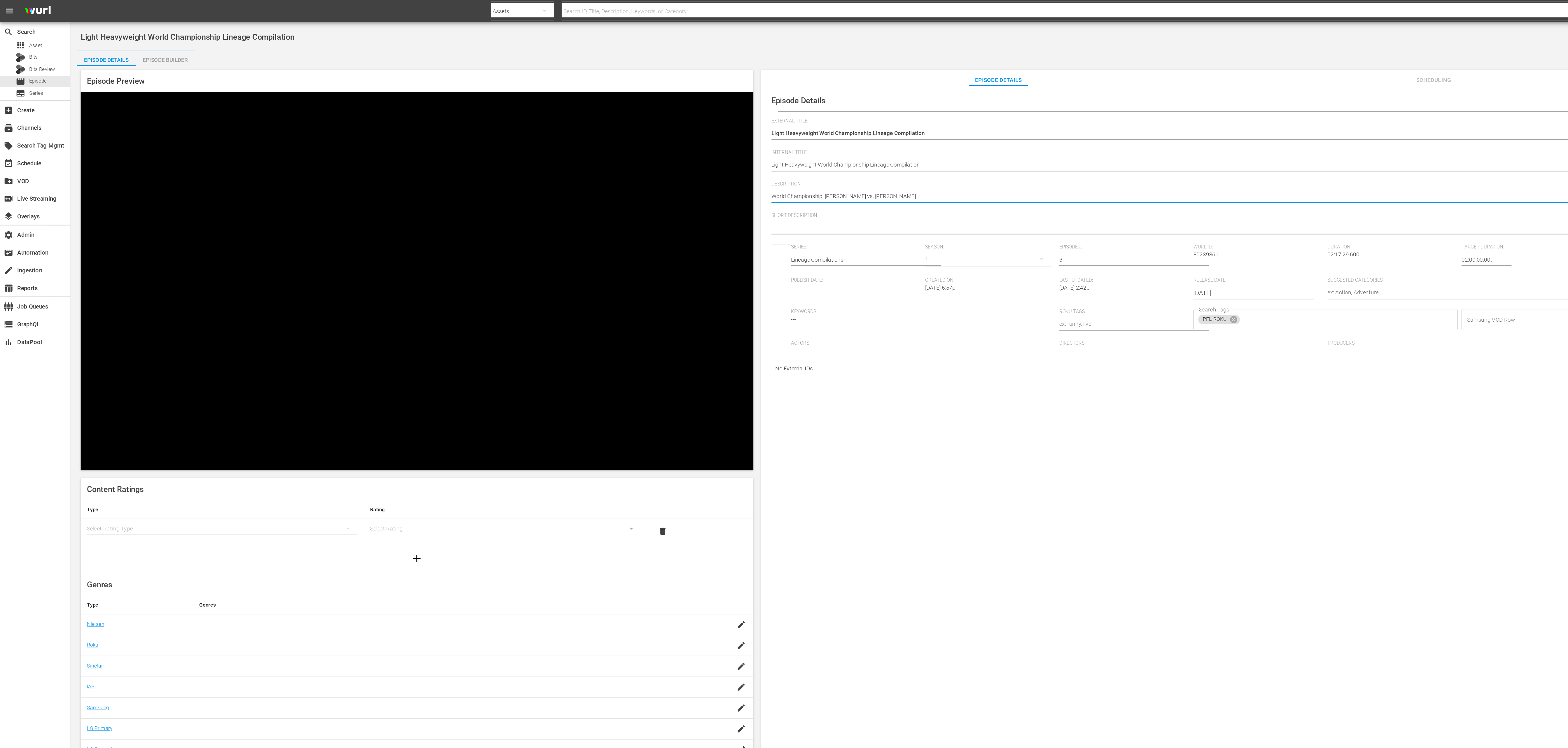
type textarea "World Championship: S"
type textarea "World Championship: Si"
type textarea "World Championship: Sil"
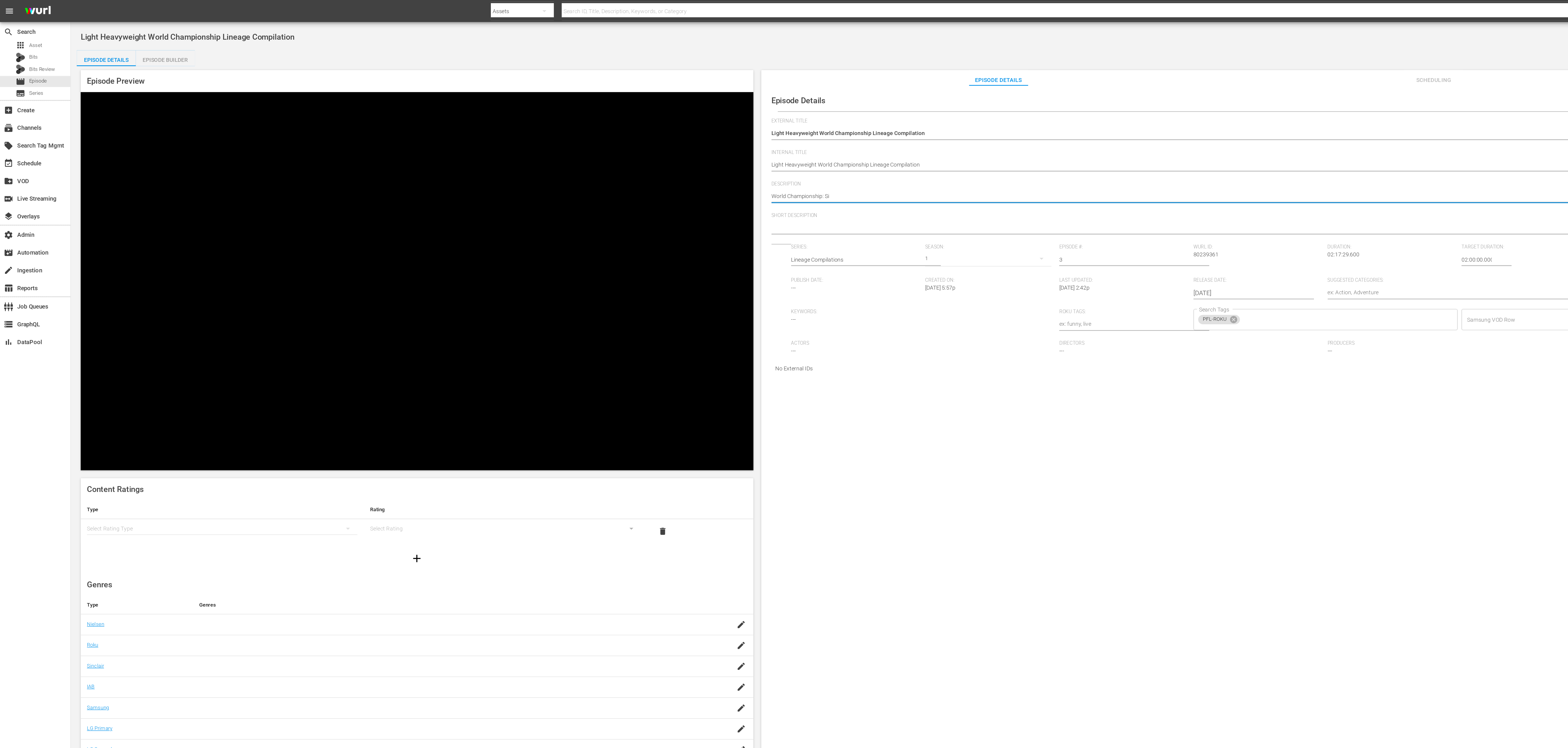
type textarea "World Championship: Sil"
type textarea "World Championship: Silv"
type textarea "World Championship: Silve"
type textarea "World Championship: Silver"
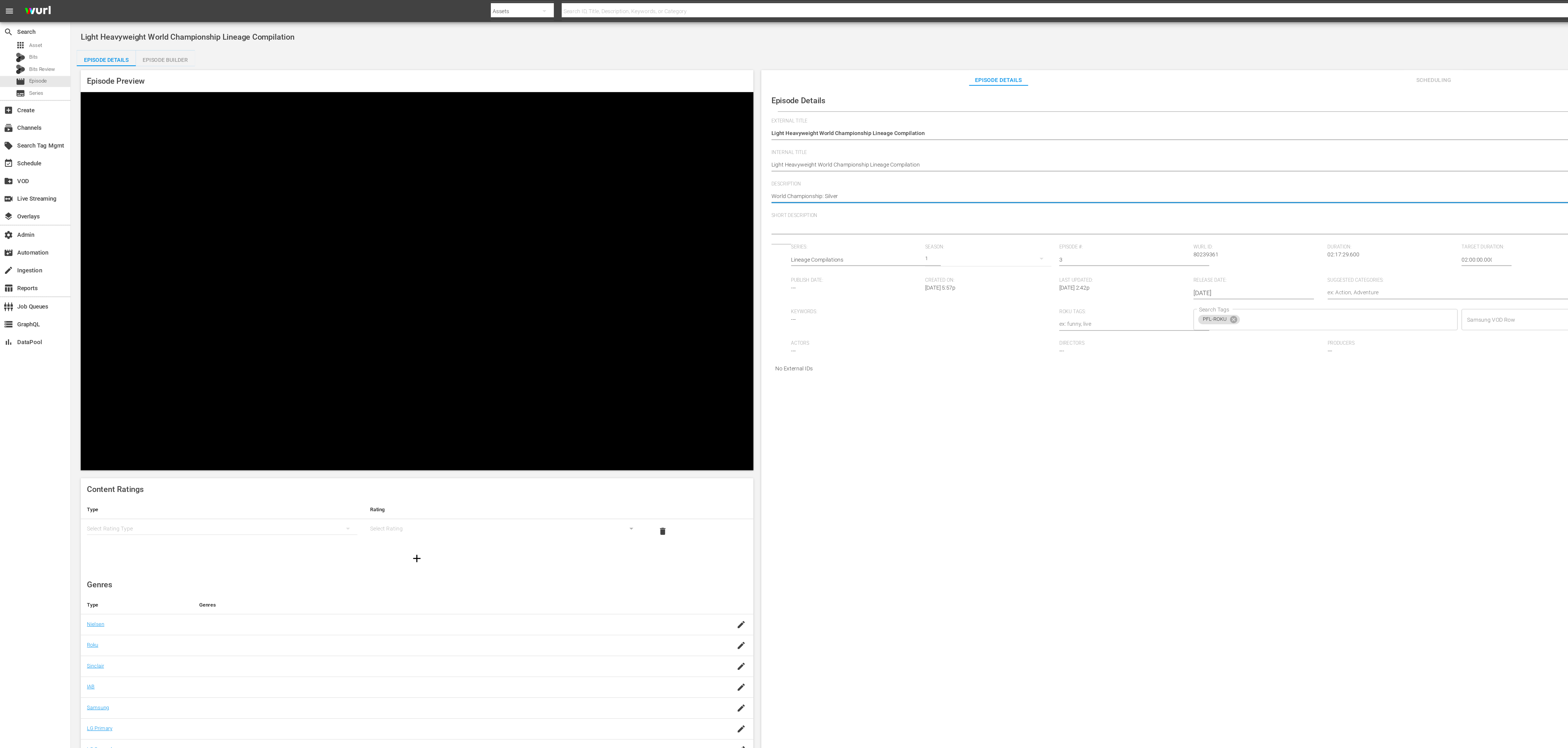
type textarea "World Championship: Silveri"
type textarea "World Championship: Silveria"
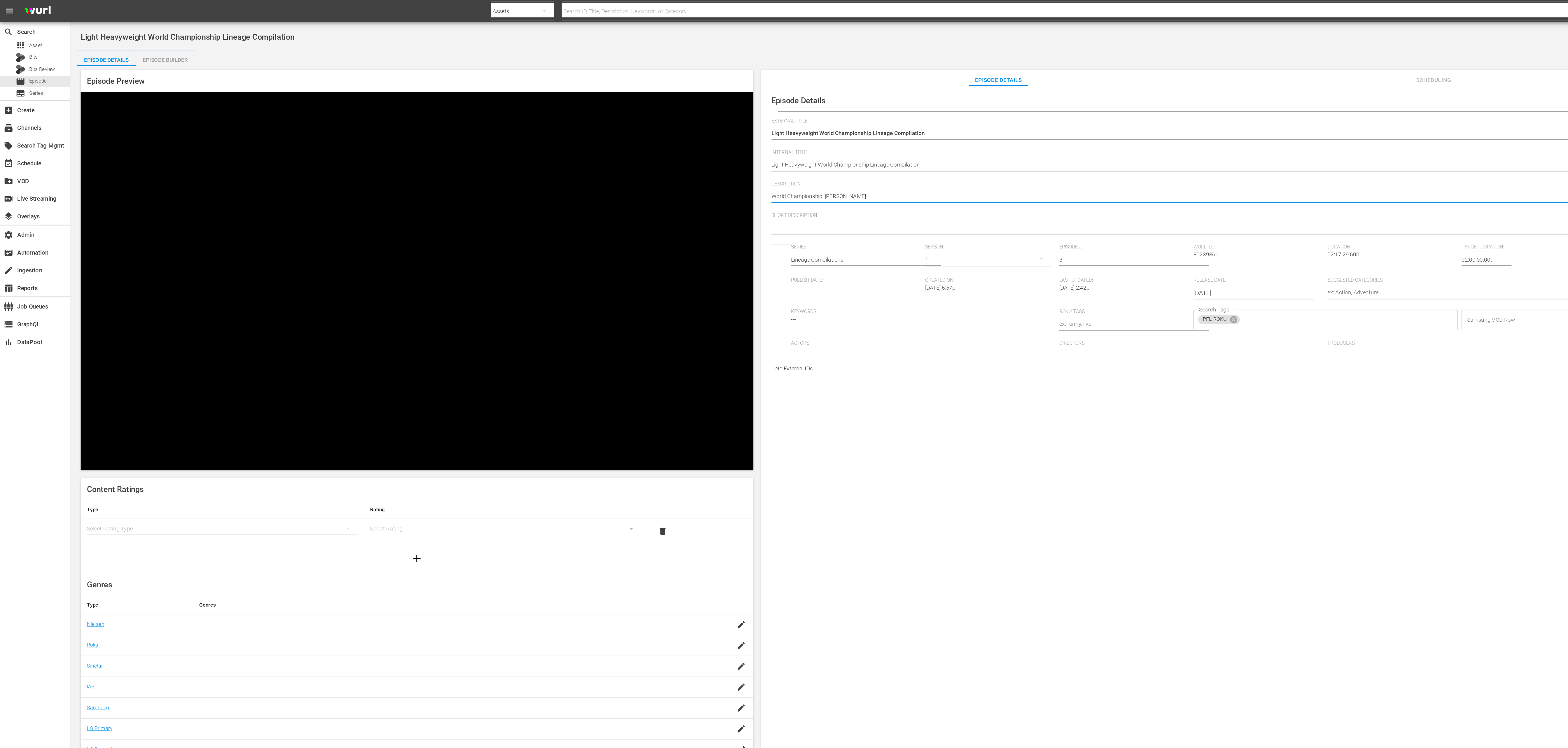
type textarea "World Championship: Silveria"
type textarea "World Championship: Silveria v"
type textarea "World Championship: Silveria vs"
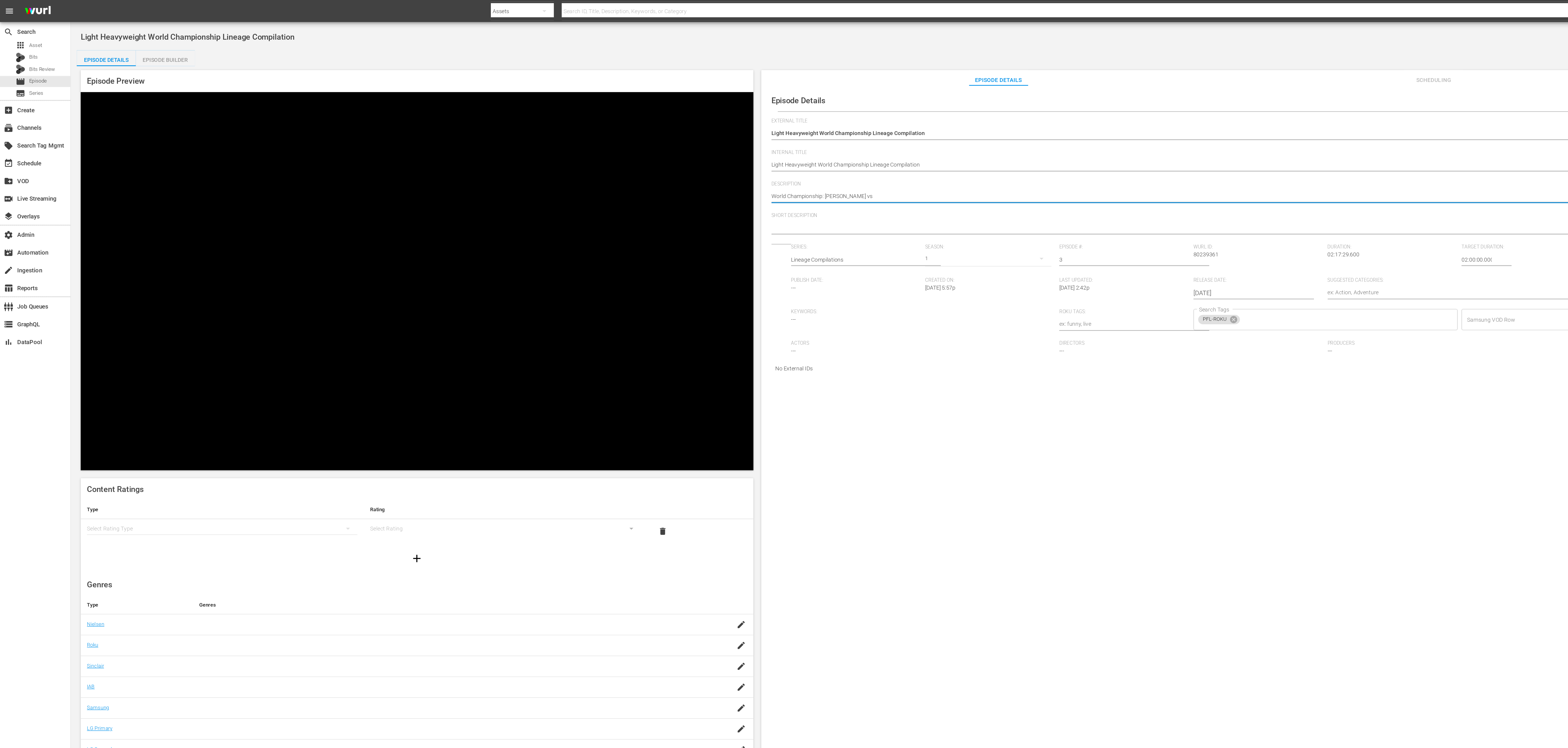
type textarea "World Championship: Silveria vs."
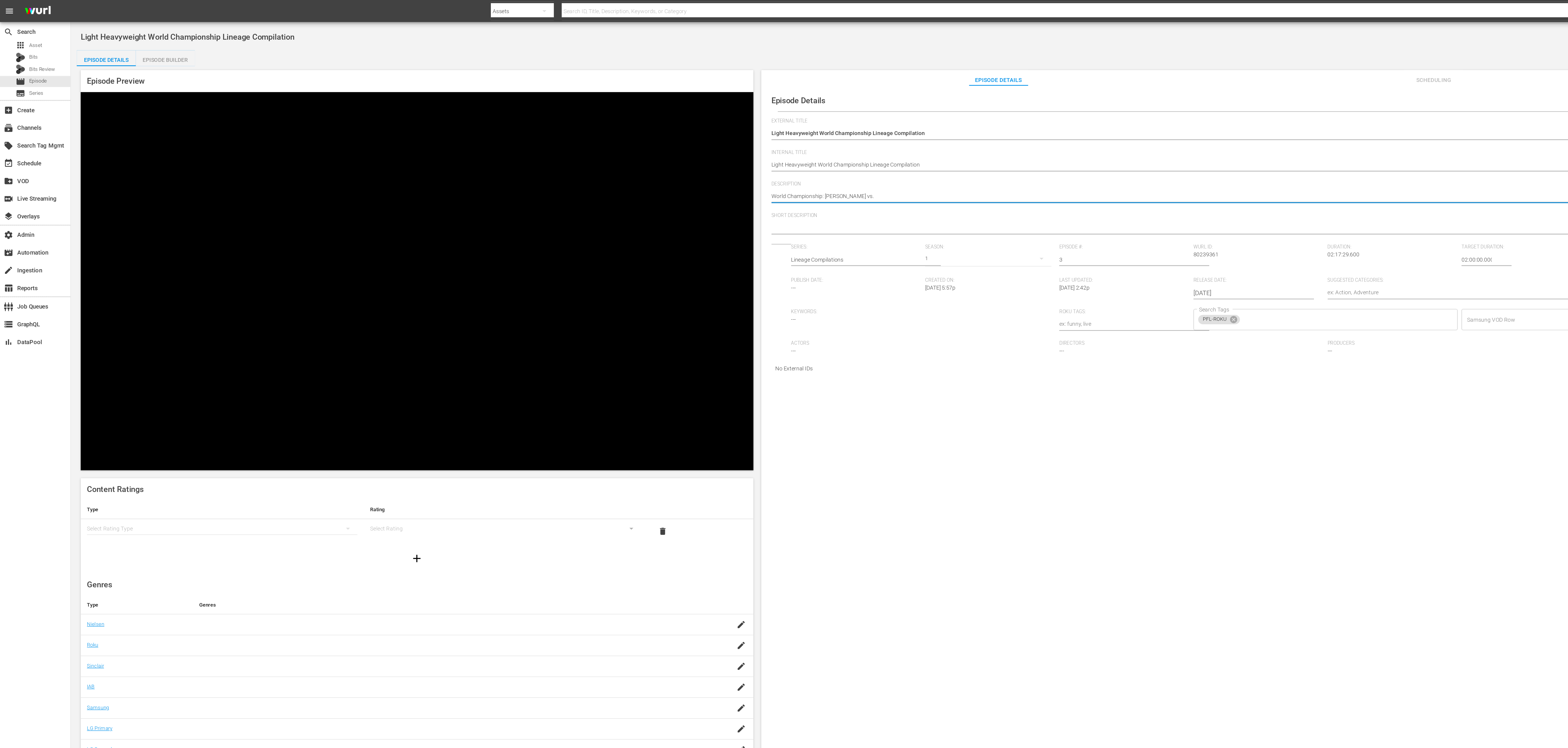
type textarea "World Championship: Silveria vs."
type textarea "World Championship: Silveria vs"
type textarea "World Championship: Silveria v"
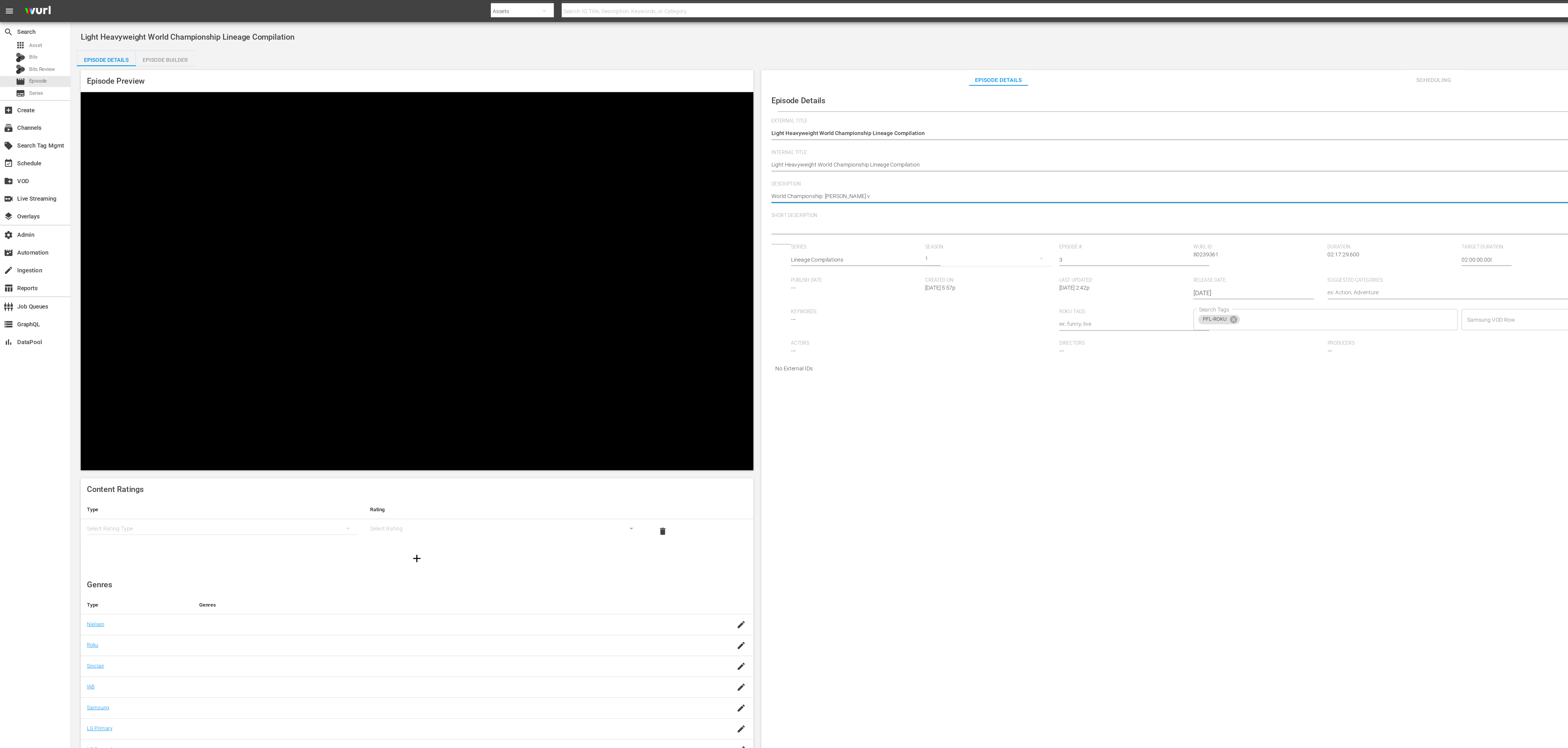
type textarea "World Championship: Silveria"
type textarea "World Championship: Silveri"
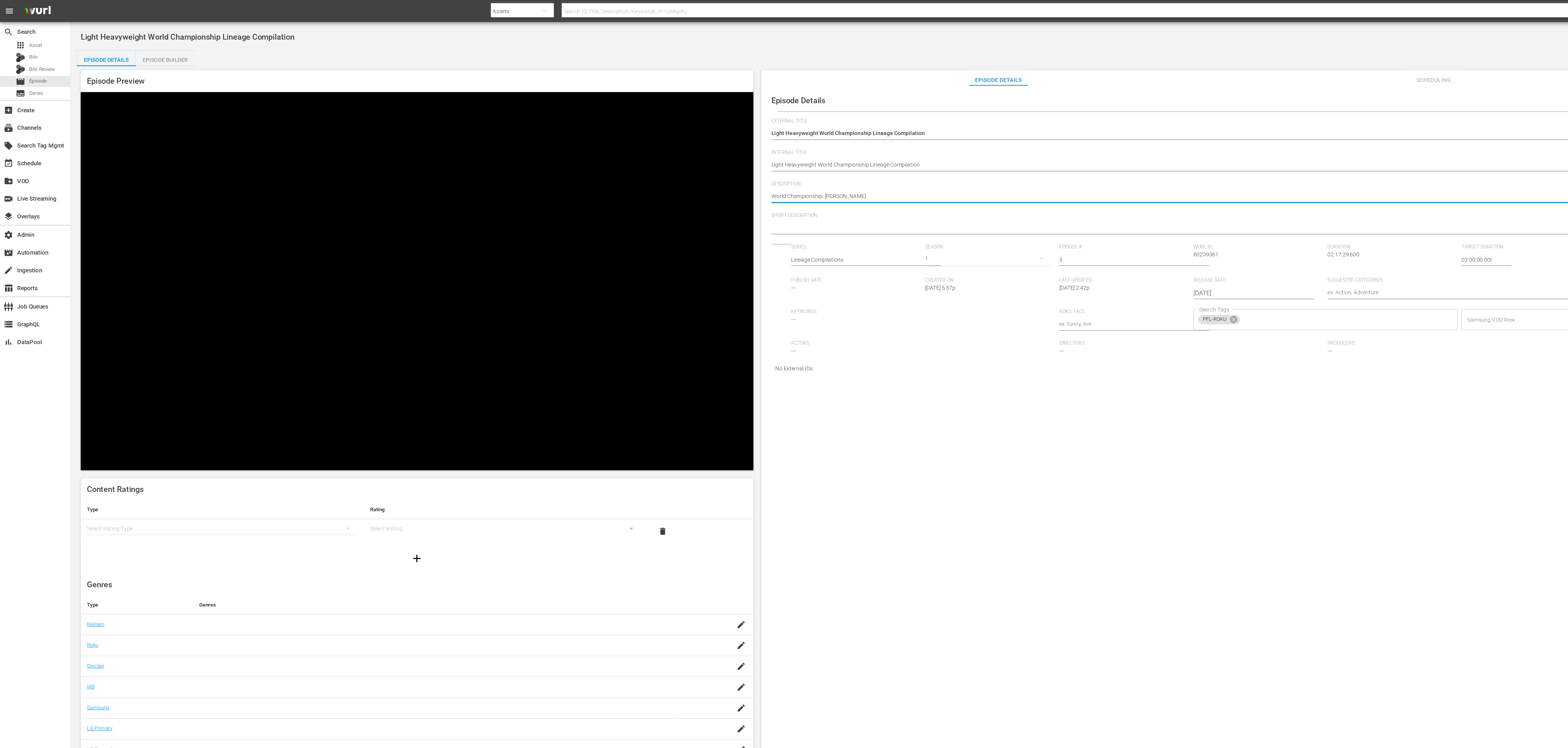
type textarea "World Championship: Silveri"
type textarea "World Championship: Silver"
type textarea "World Championship: Silve"
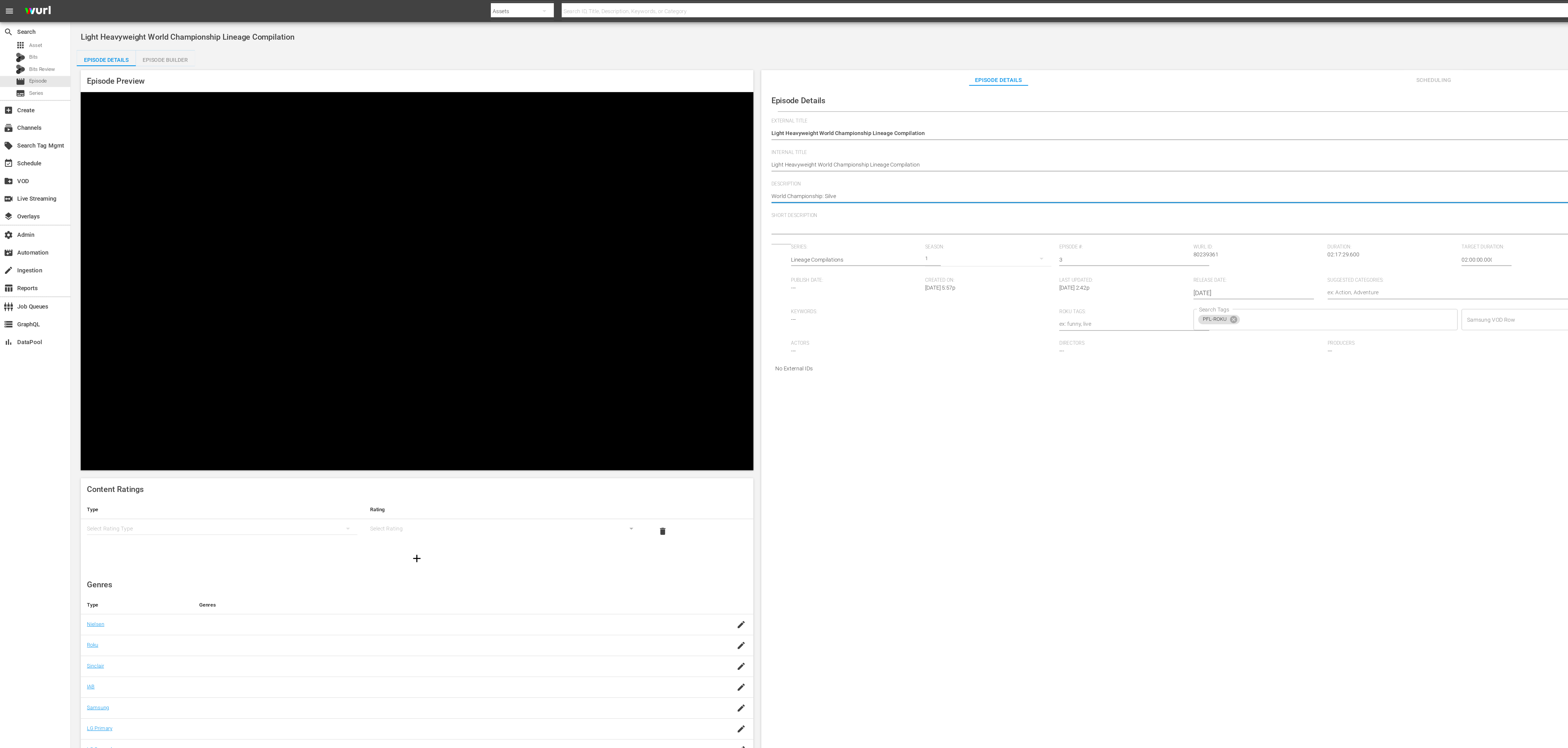
type textarea "World Championship: Silvei"
type textarea "World Championship: Silveir"
type textarea "World Championship: Silveira"
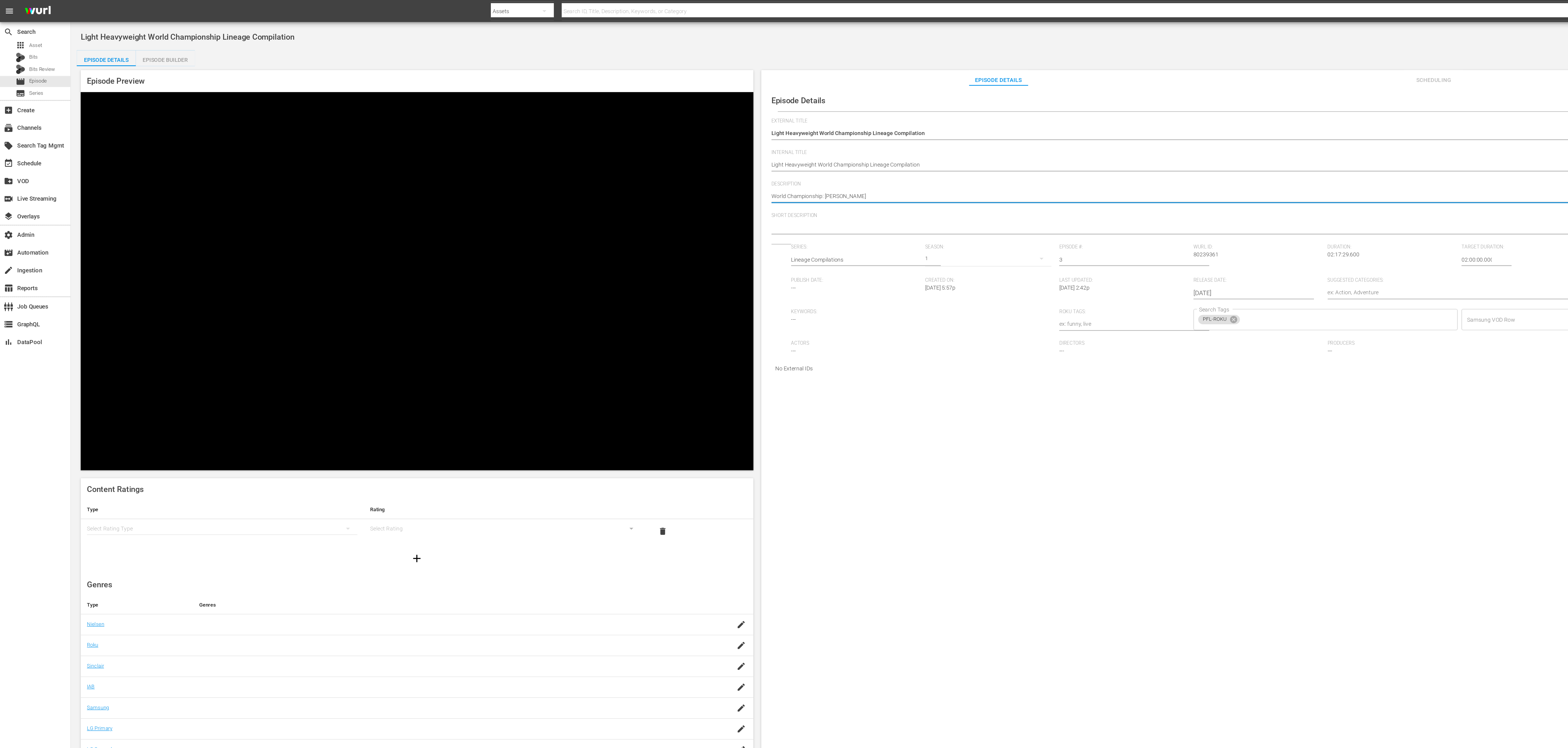
type textarea "World Championship: Silveira"
type textarea "World Championship: Silveira v"
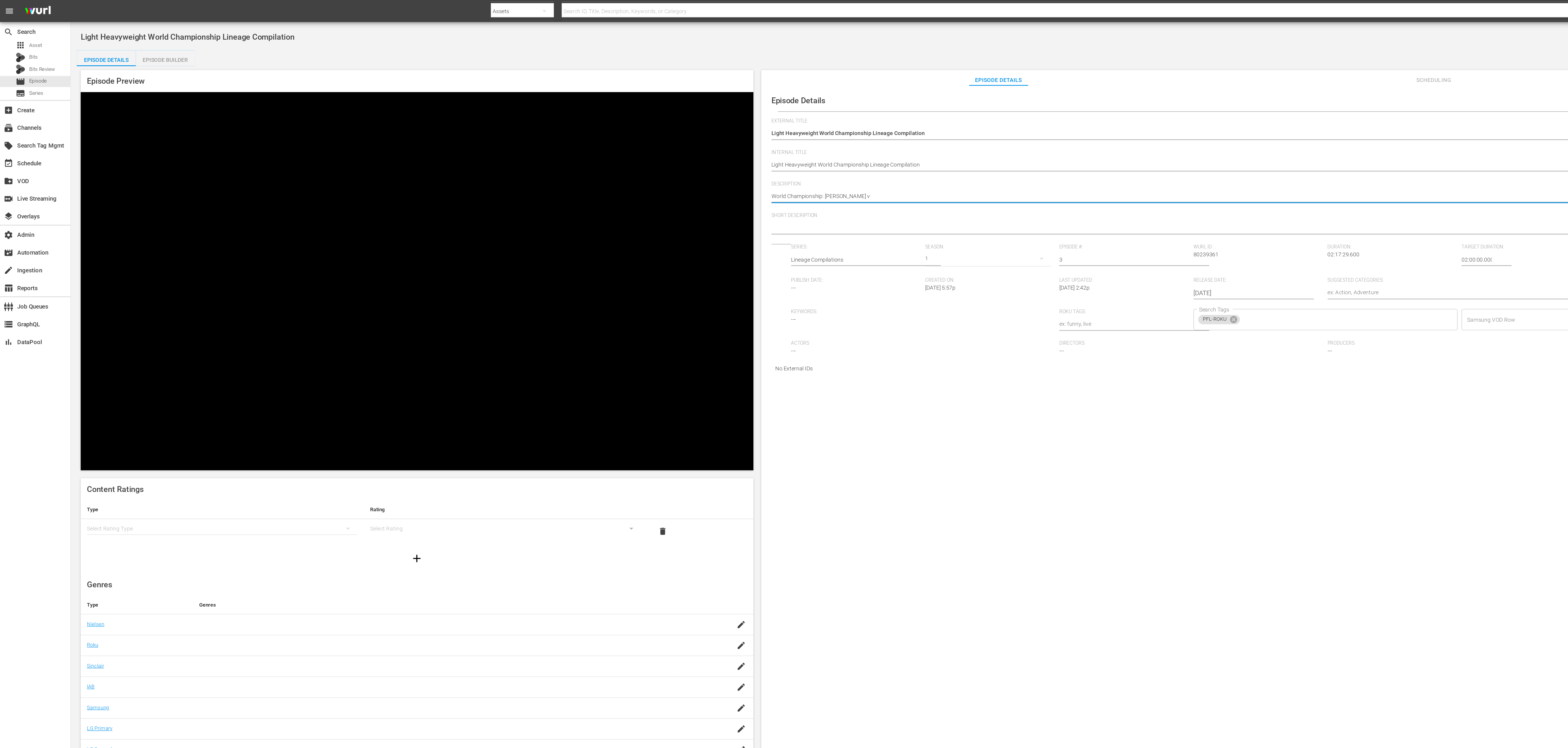
type textarea "World Championship: Silveira vs"
type textarea "World Championship: Silveira vs."
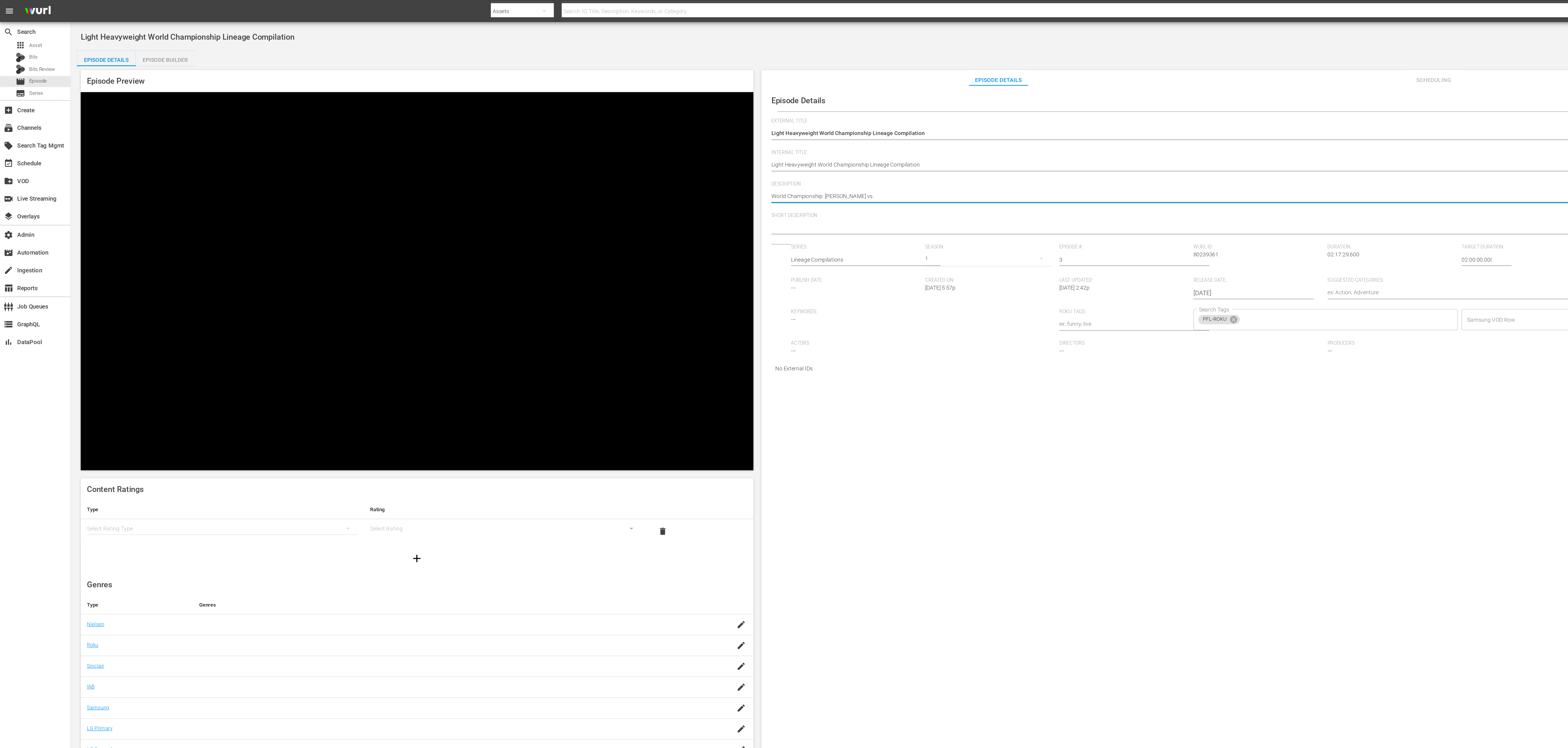
type textarea "World Championship: Silveira vs."
type textarea "World Championship: Silveira vs. K"
type textarea "World Championship: Silveira vs. Ka"
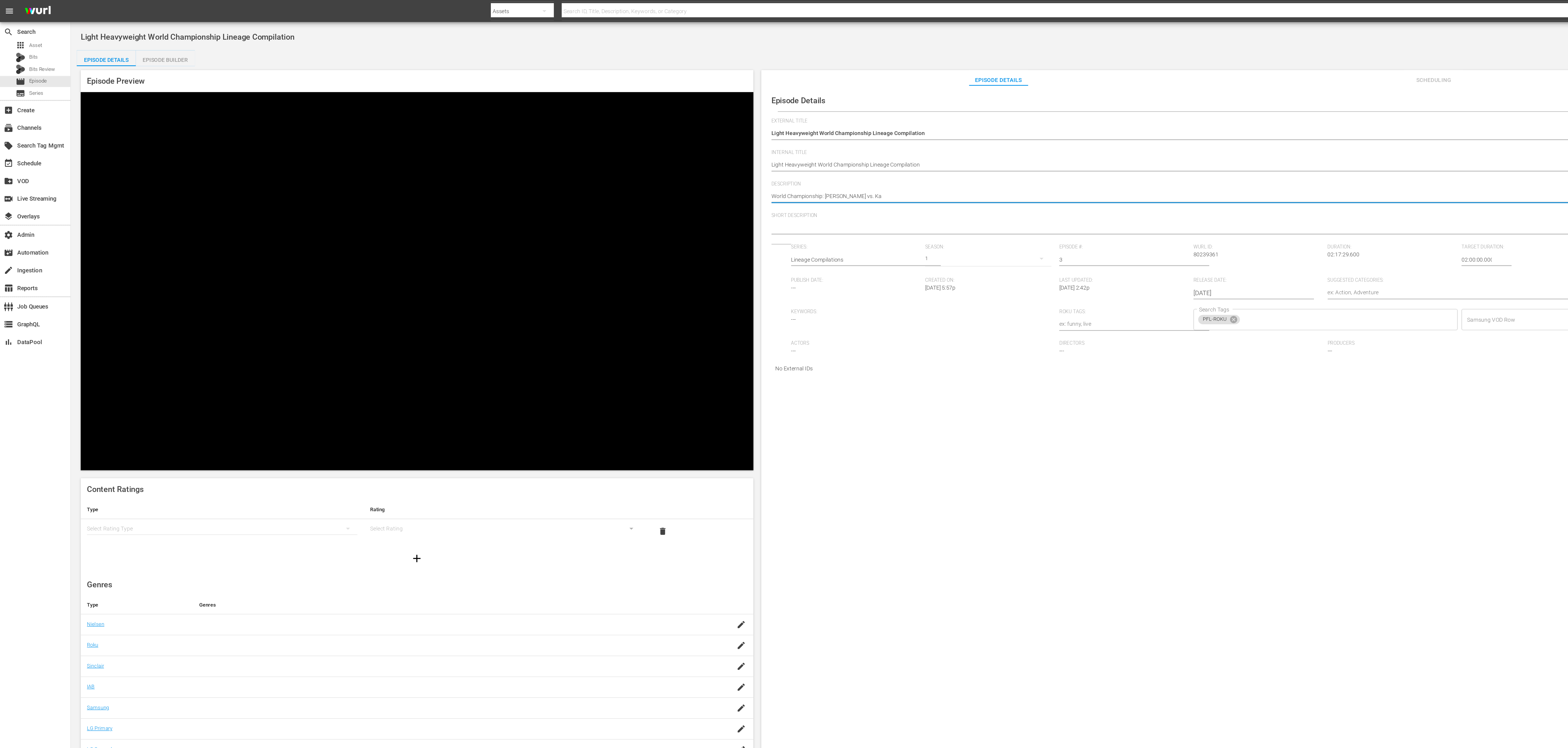
type textarea "World Championship: Silveira vs. Kas"
type textarea "World Championship: Silveira vs. Kasa"
type textarea "World Championship: Silveira vs. Kasan"
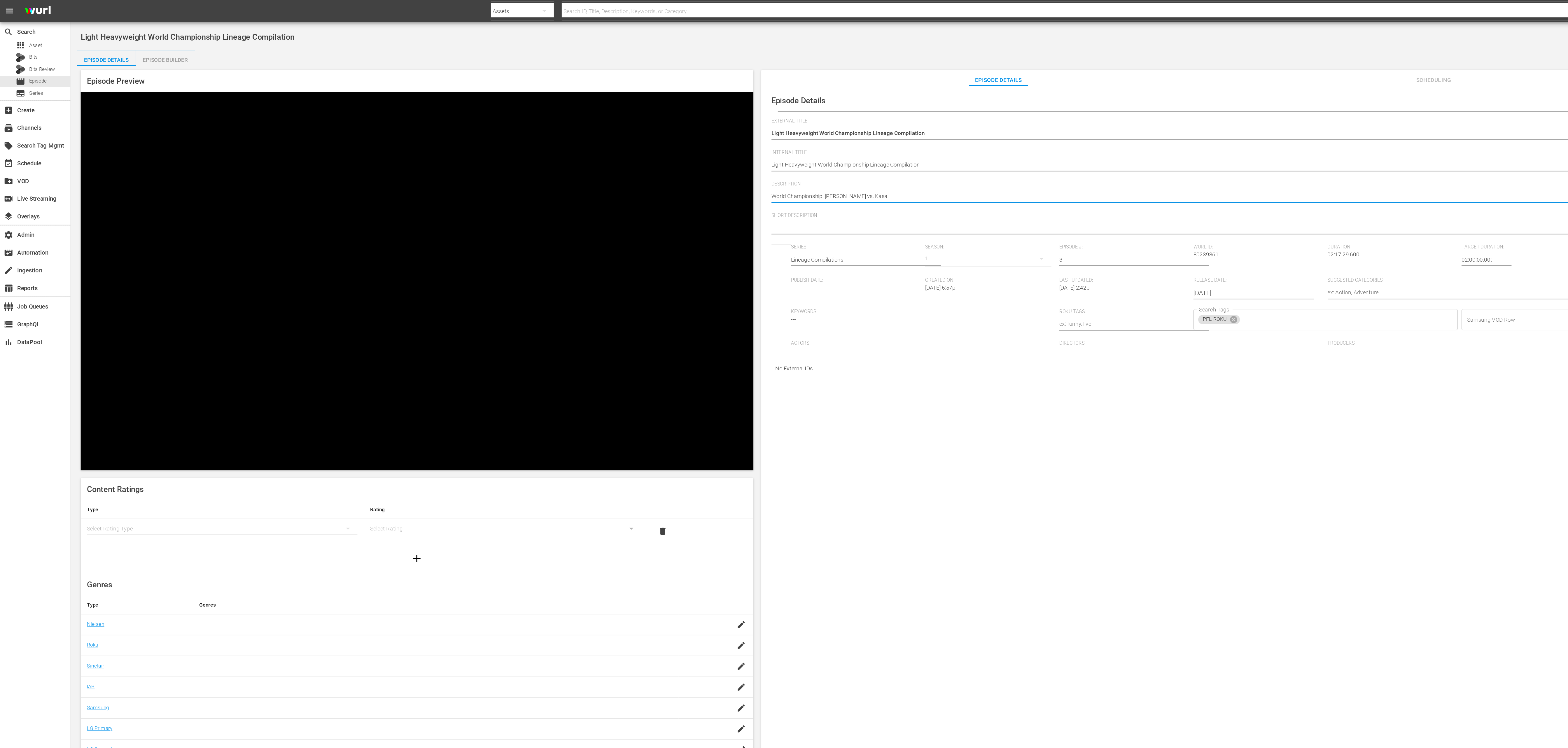
type textarea "World Championship: Silveira vs. Kasan"
type textarea "World Championship: Silveira vs. Kasang"
type textarea "World Championship: Silveira vs. Kasanga"
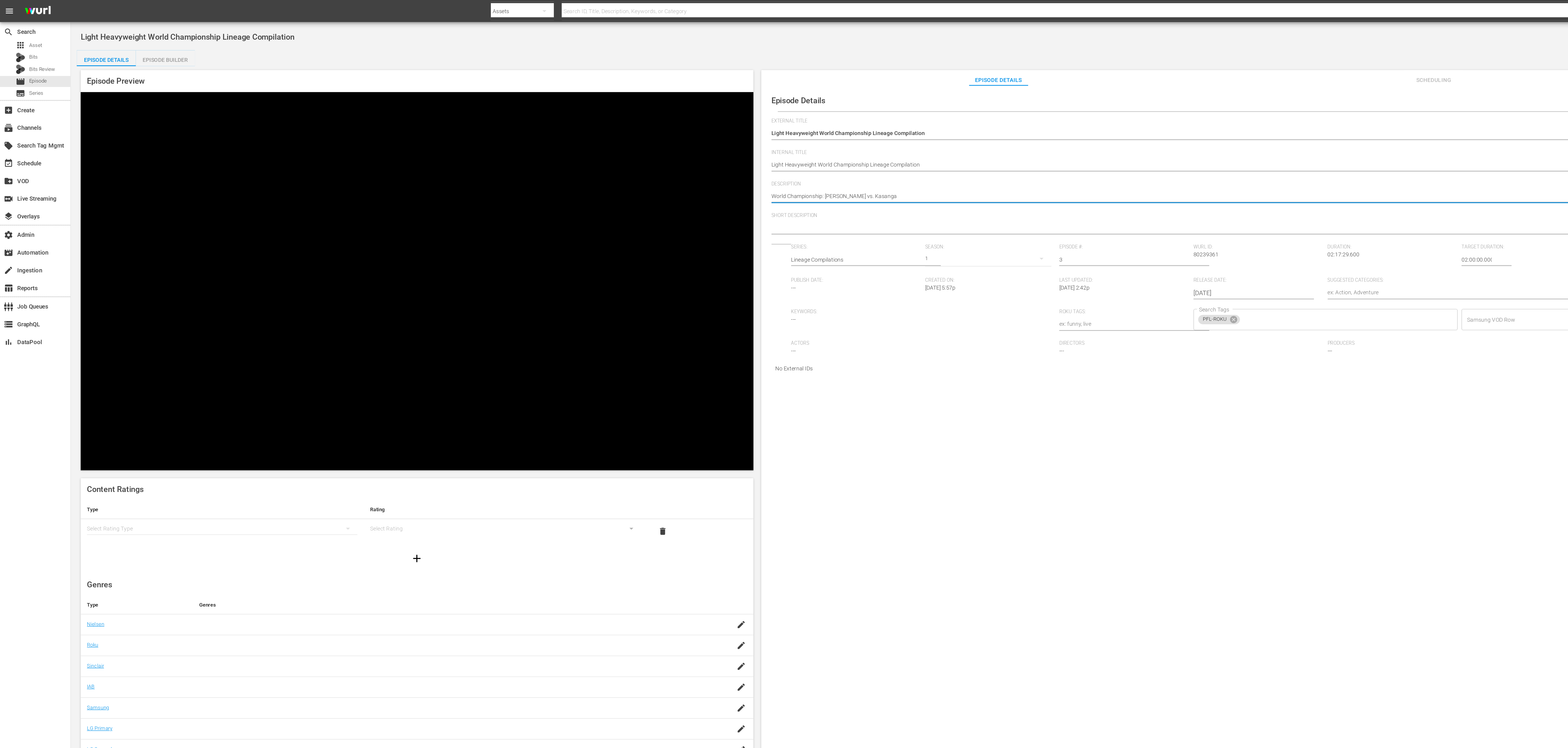
type textarea "World Championship: Silveira vs. Kasangan"
type textarea "World Championship: Silveira vs. Kasangana"
type textarea "World Championship: Silveira vs. Kasanganay"
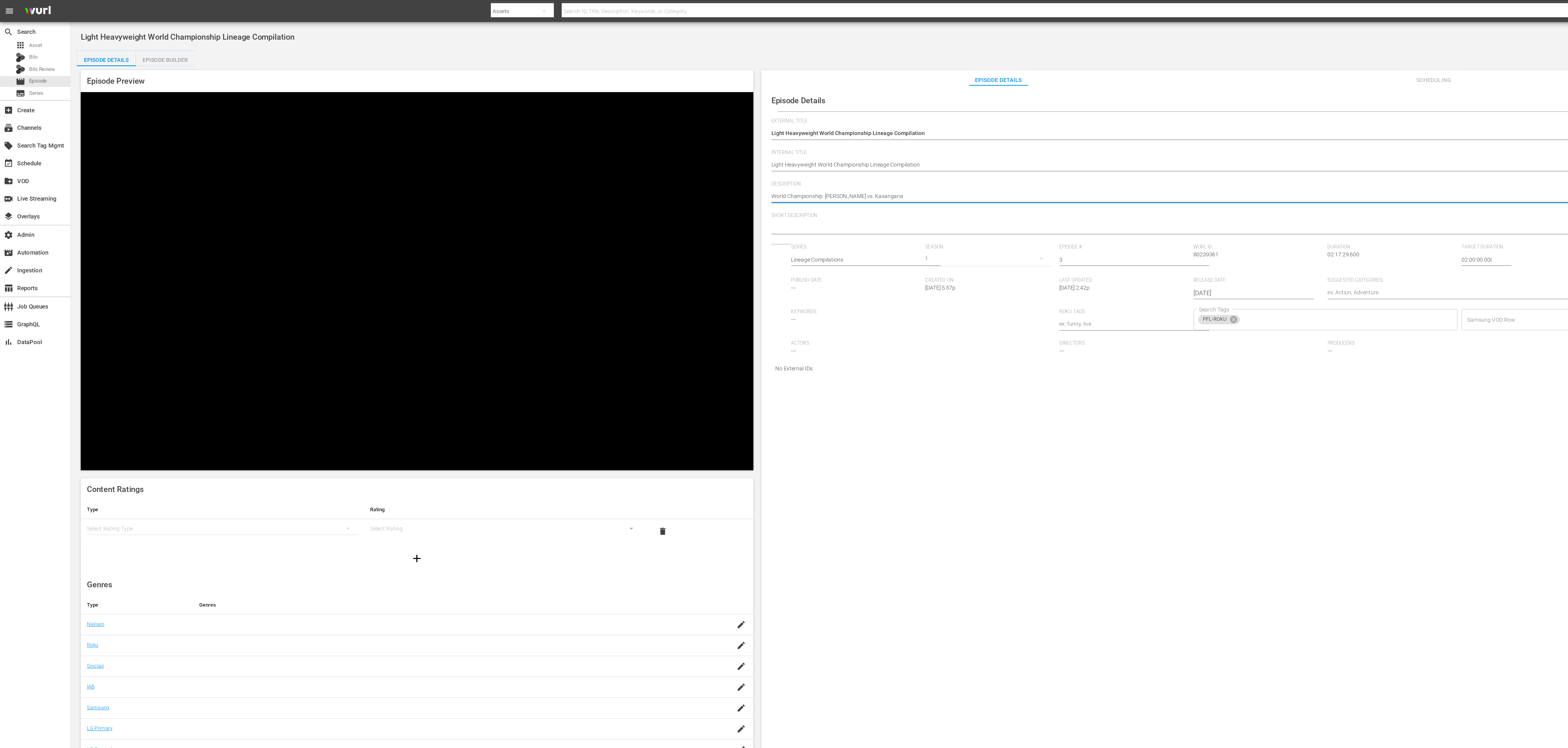
type textarea "World Championship: Silveira vs. Kasanganay"
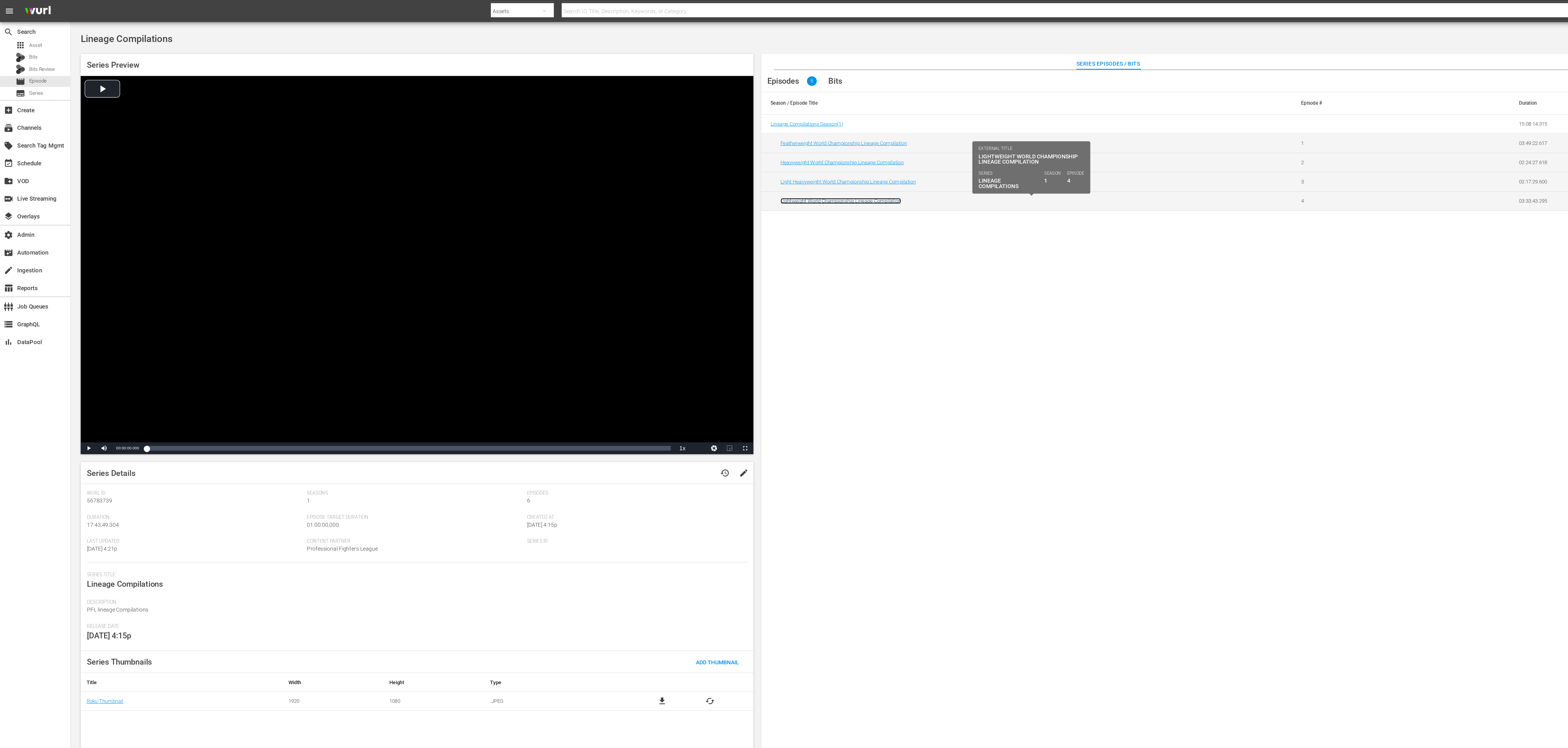
click at [604, 148] on link "Lightweight World Championship Lineage Compilation" at bounding box center [622, 149] width 89 height 5
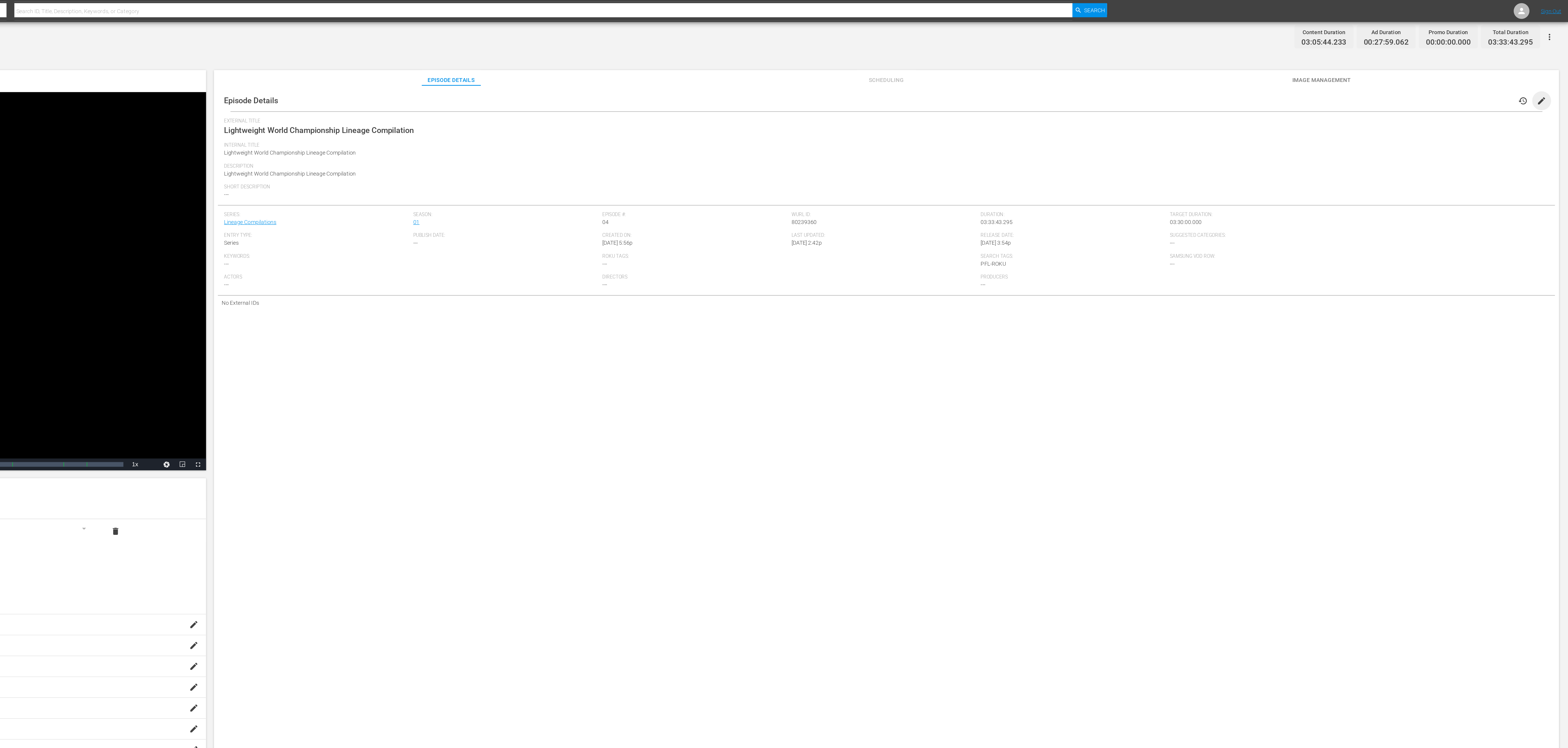
click at [1544, 71] on span "edit" at bounding box center [1547, 74] width 7 height 7
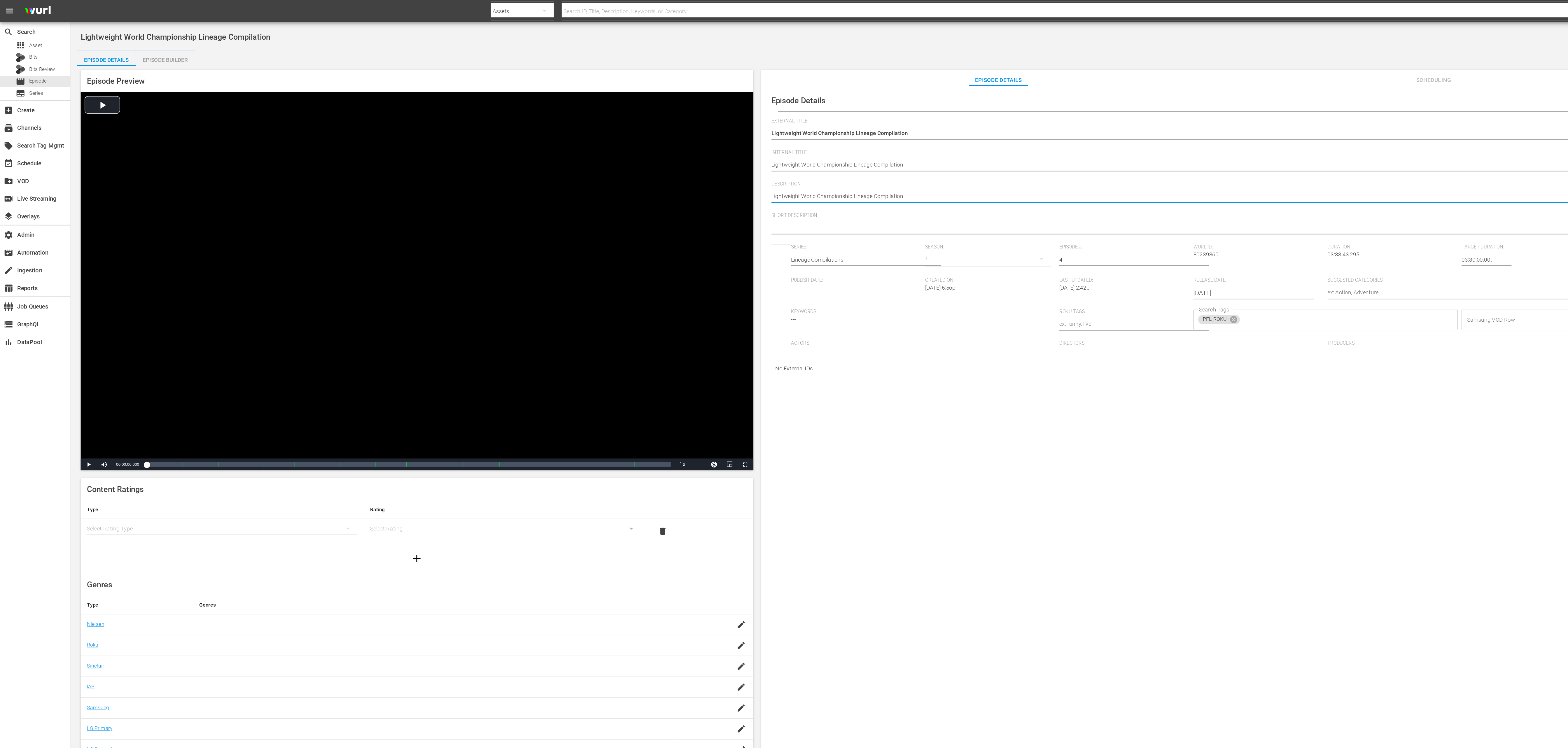
paste textarea "World Championship: Goltsov vs. Ferreira"
type textarea "World Championship: Goltsov vs. Ferreira"
drag, startPoint x: 611, startPoint y: 147, endPoint x: 769, endPoint y: 167, distance: 159.3
click at [769, 167] on div "External Title Lightweight World Championship Lineage Compilation Lightweight W…" at bounding box center [1062, 185] width 981 height 195
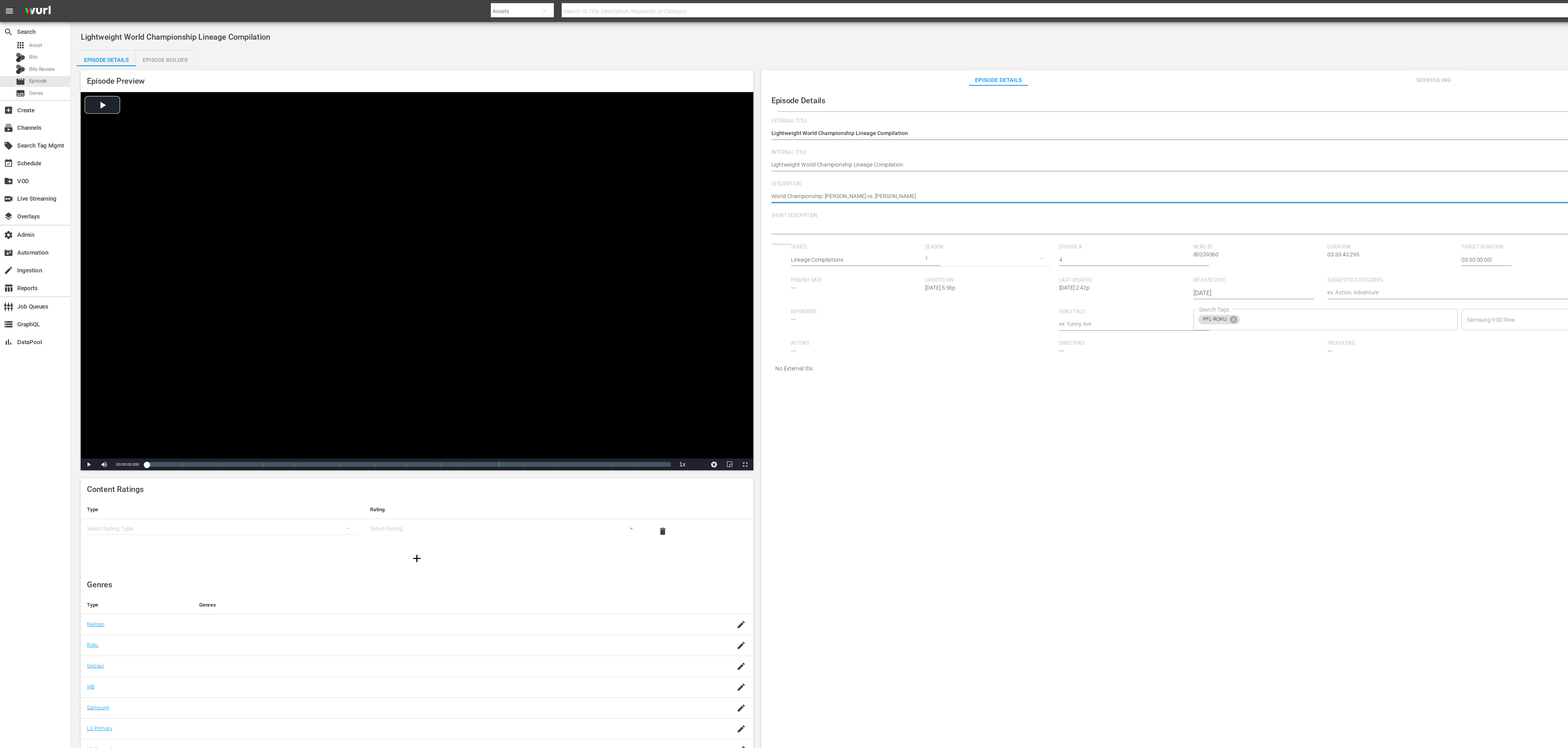
type textarea "World Championship: S"
type textarea "World Championship: Sc"
type textarea "World Championship: Sch"
type textarea "World Championship: Schu"
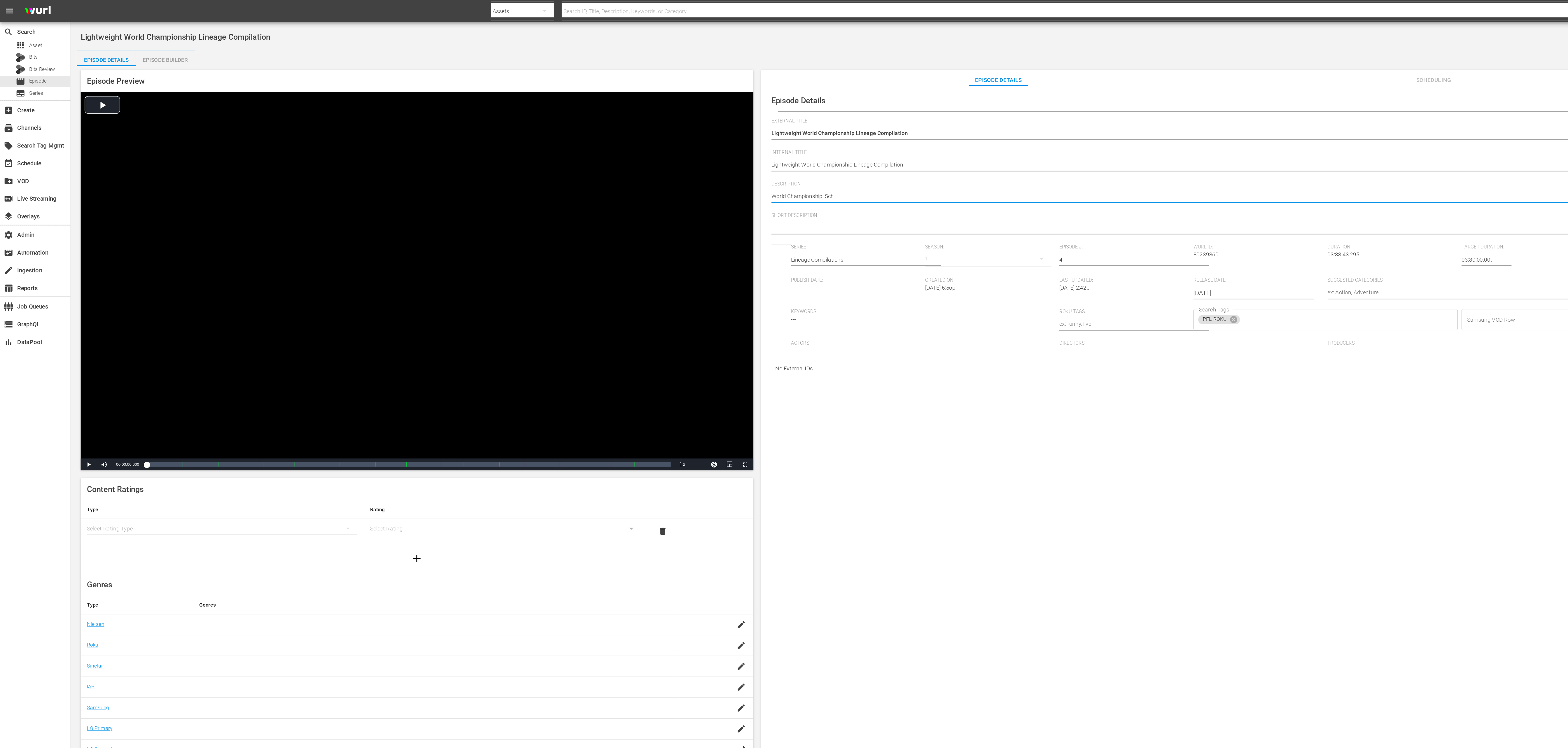
type textarea "World Championship: Schu"
type textarea "World Championship: Schul"
type textarea "World Championship: Schult"
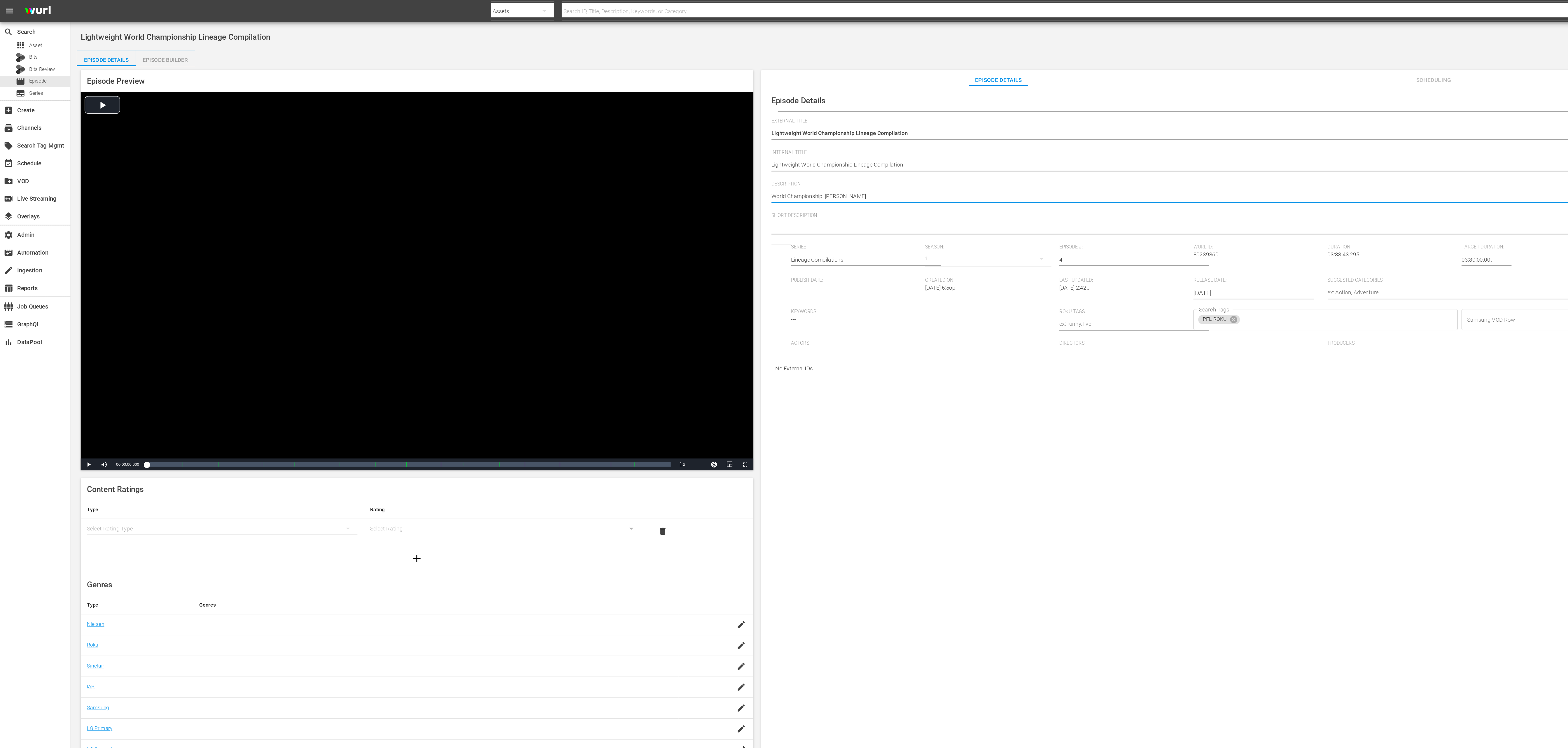
type textarea "World Championship: Schulte"
type textarea "World Championship: Schulte v"
type textarea "World Championship: Schulte vs"
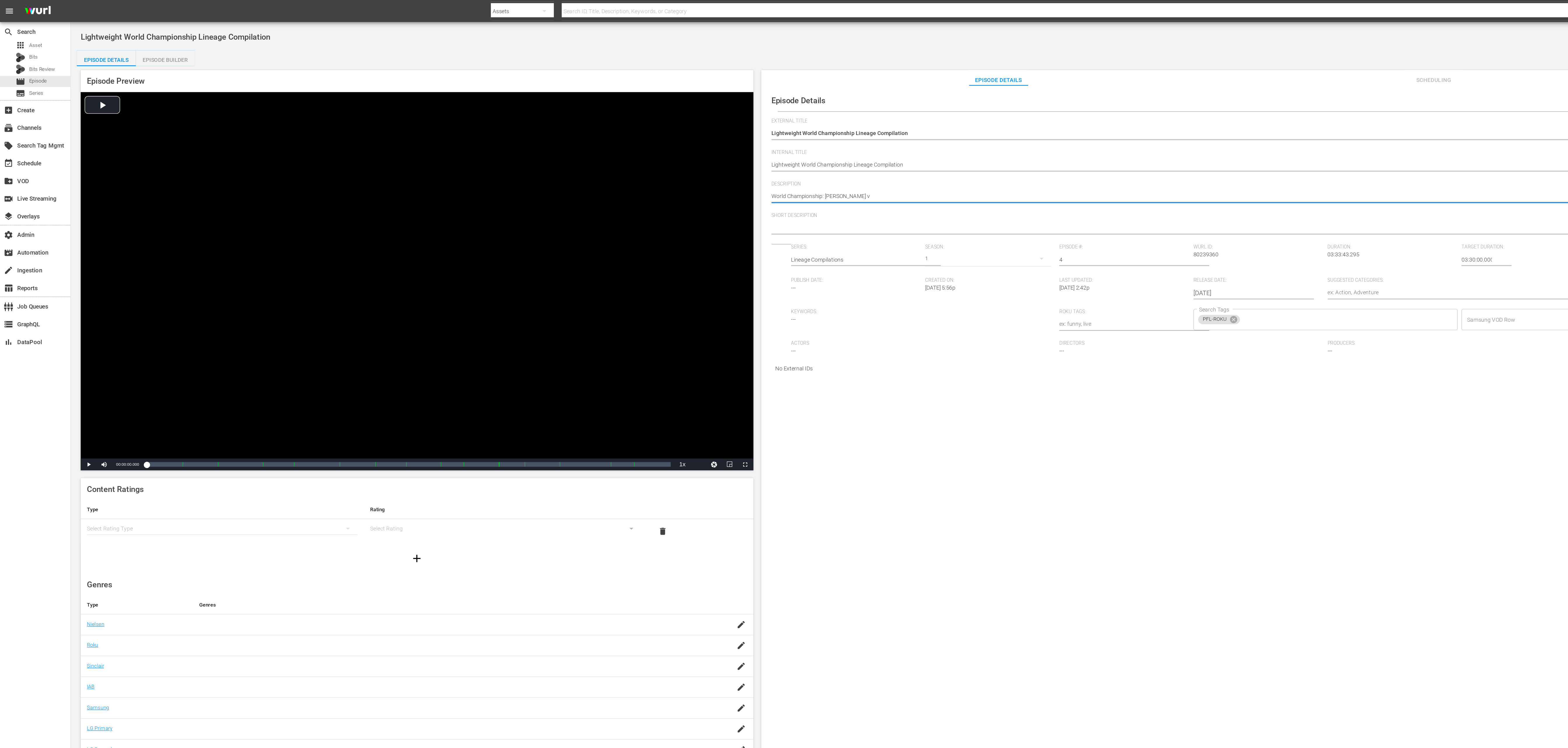
type textarea "World Championship: Schulte vs"
type textarea "World Championship: Schulte vs."
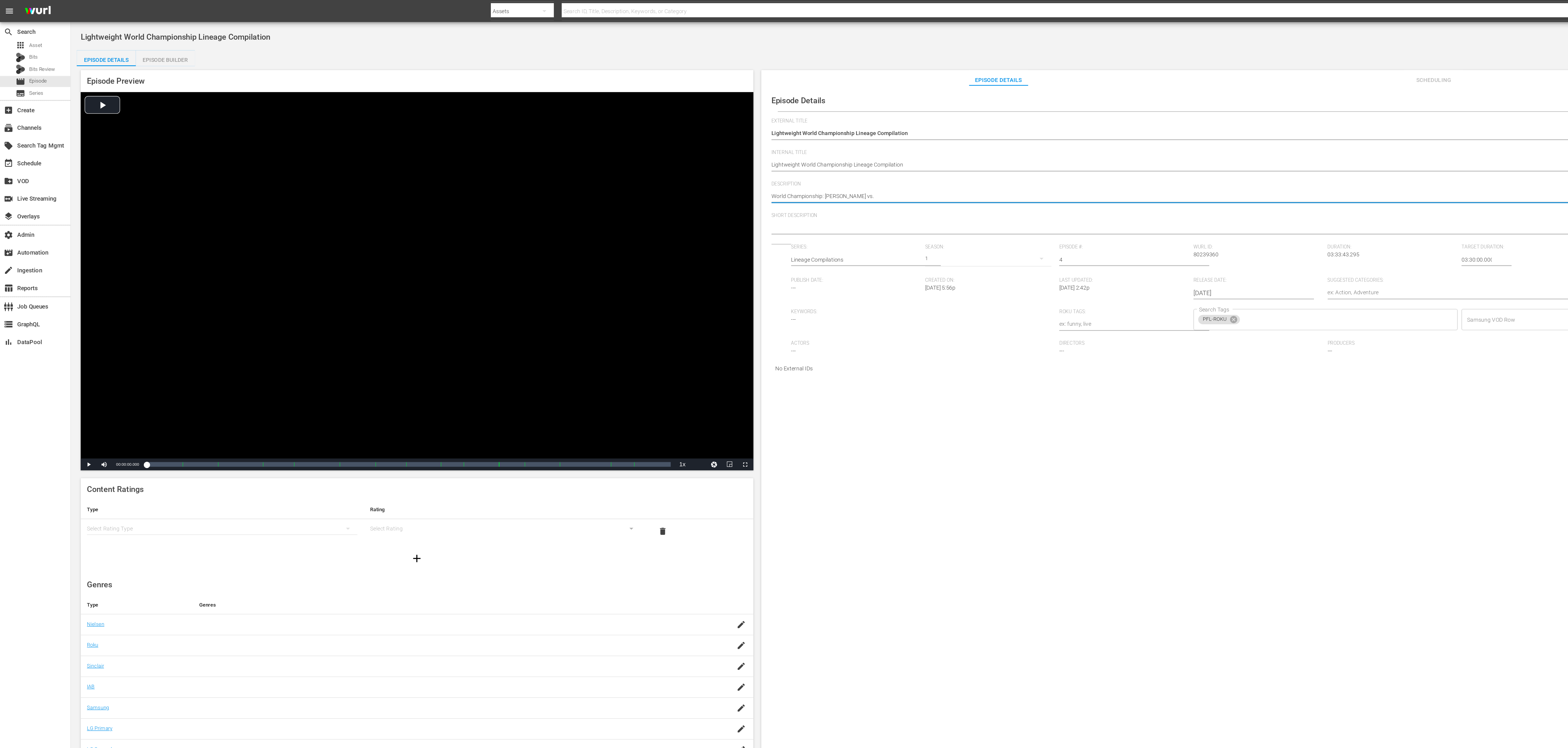
type textarea "World Championship: Schulte vs. M"
type textarea "World Championship: Schulte vs. Ma"
type textarea "World Championship: Schulte vs. Mag"
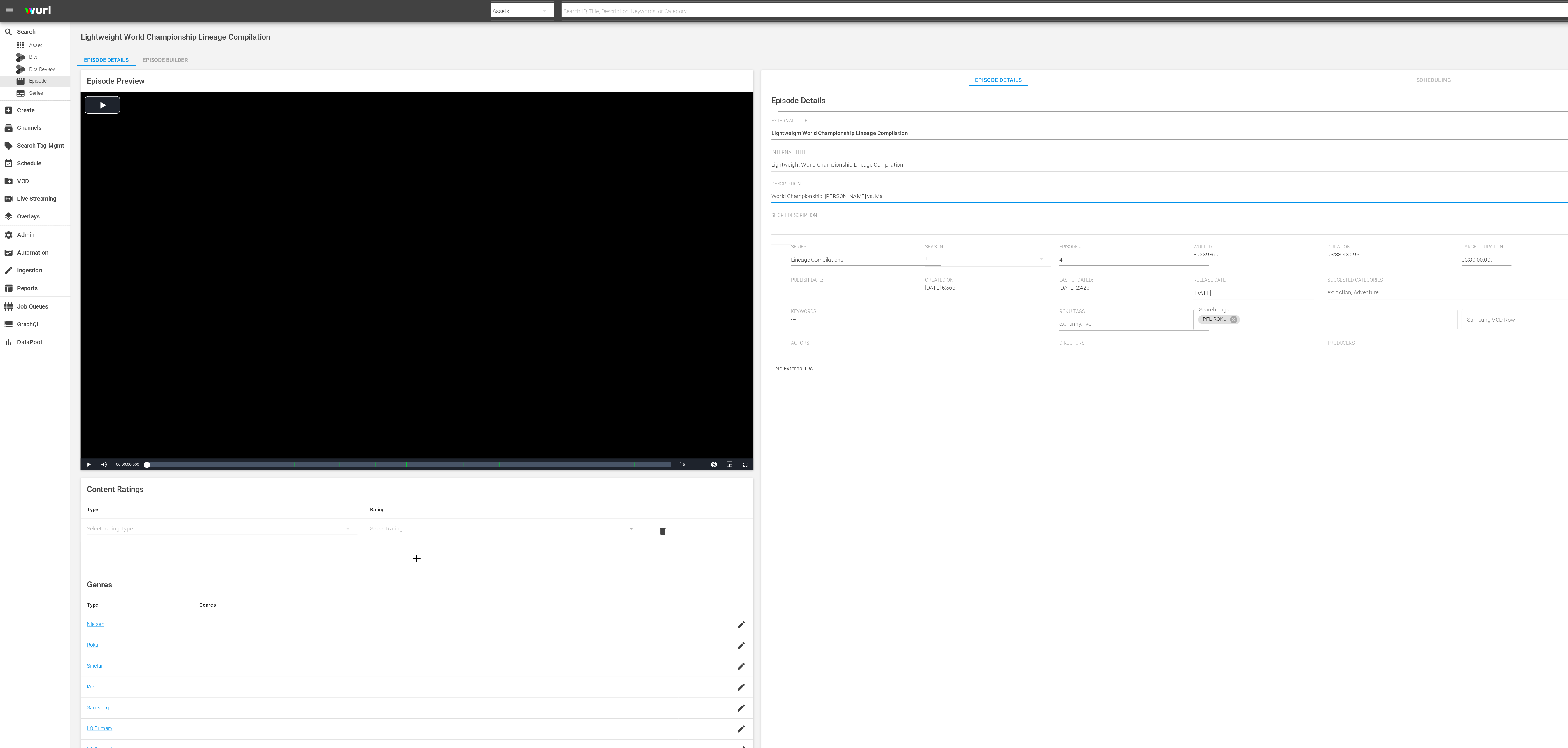
type textarea "World Championship: Schulte vs. Mag"
type textarea "World Championship: Schulte vs. Mago"
type textarea "World Championship: Schulte vs. Magom"
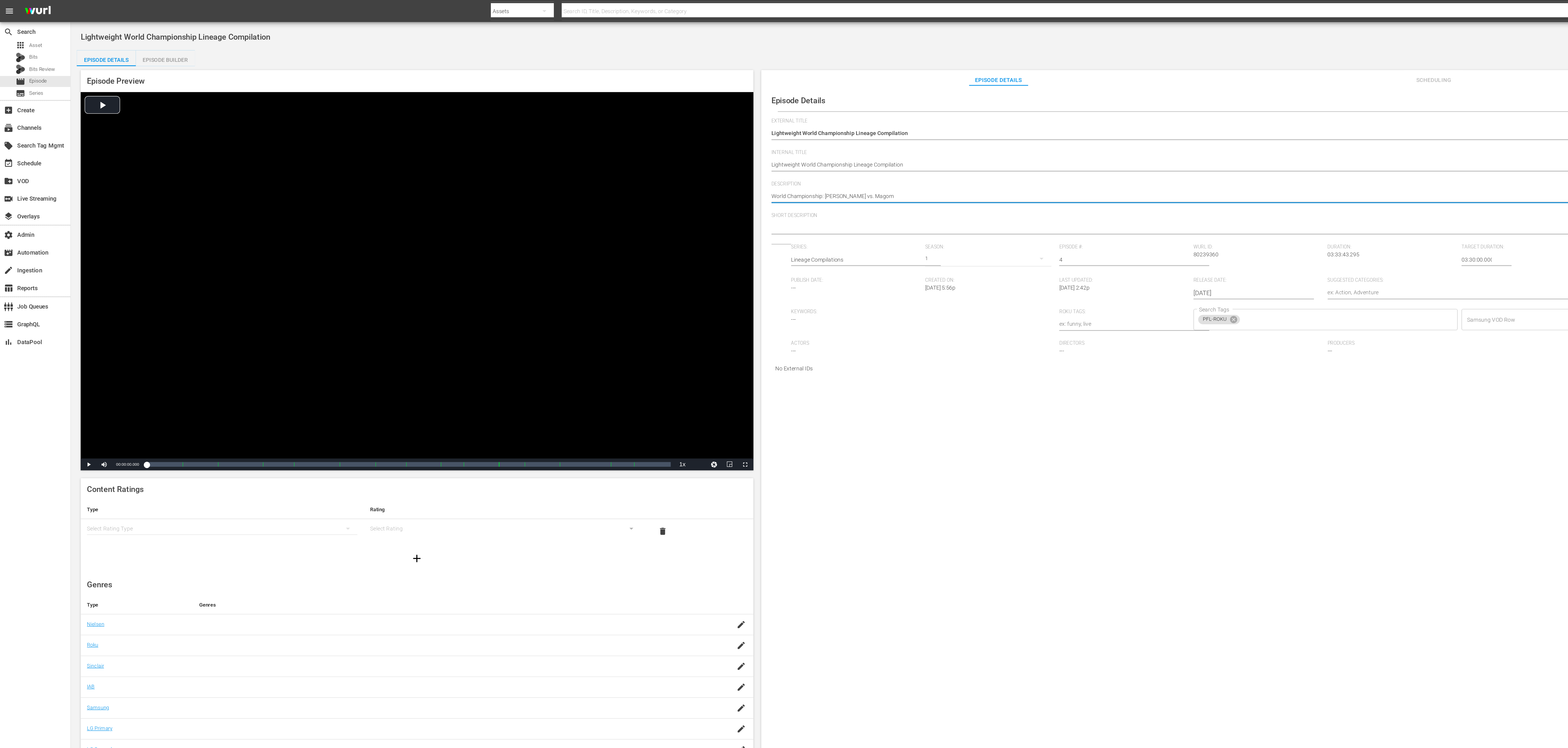
type textarea "World Championship: Schulte vs. Magome"
type textarea "World Championship: Schulte vs. Magomed"
type textarea "World Championship: Schulte vs. Magomedo"
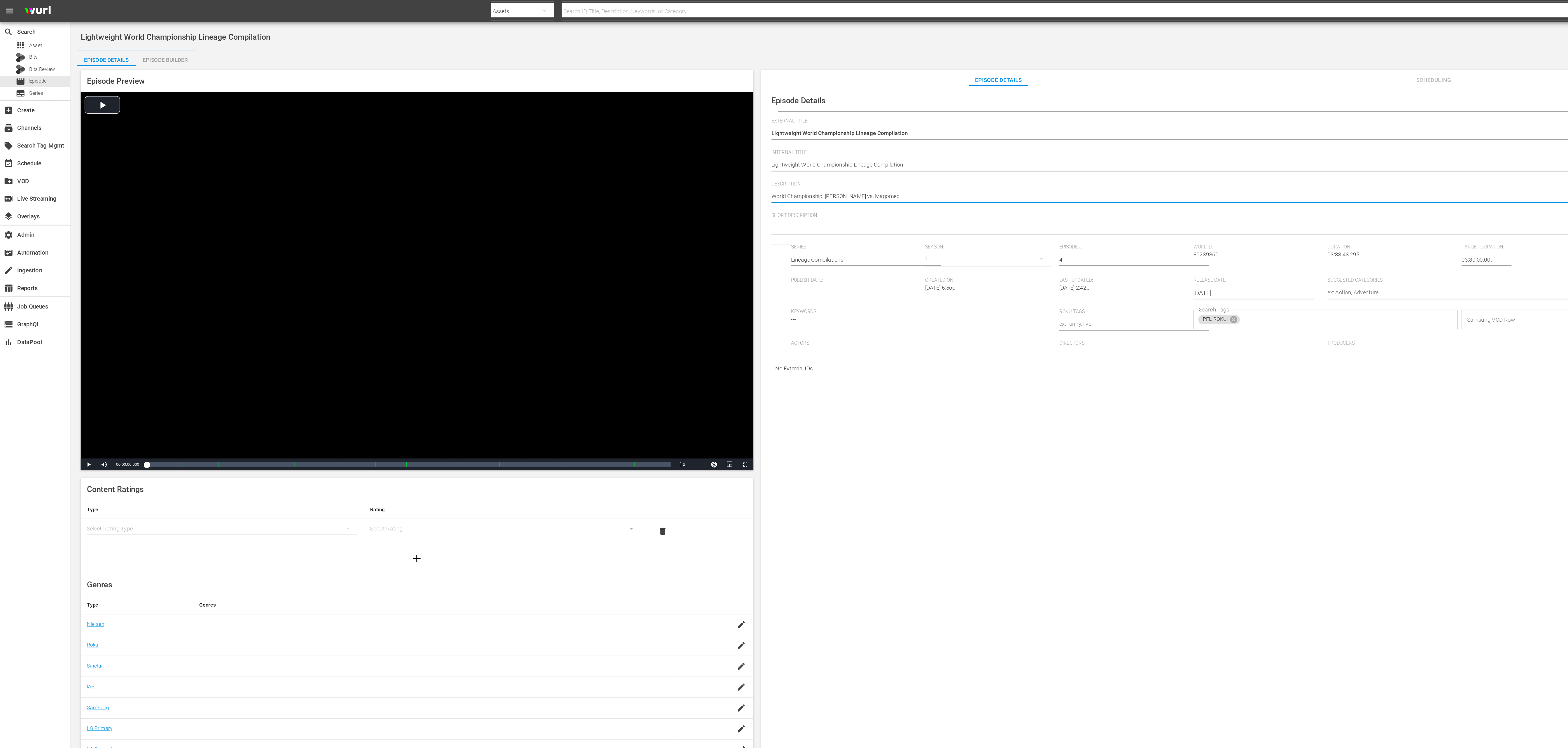
type textarea "World Championship: Schulte vs. Magomedo"
type textarea "World Championship: Schulte vs. Magomedov"
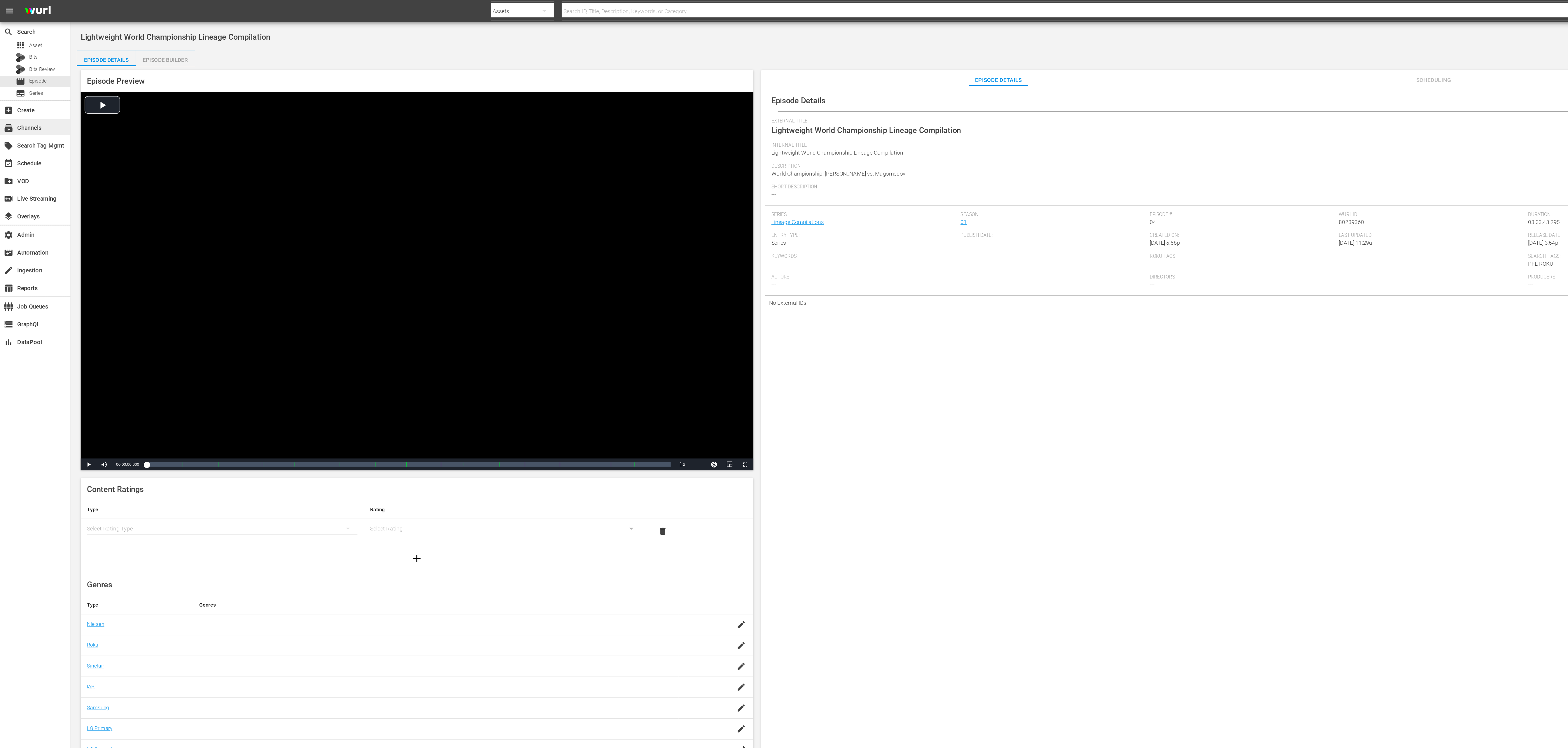
click at [29, 96] on div "subscriptions Channels" at bounding box center [16, 94] width 32 height 6
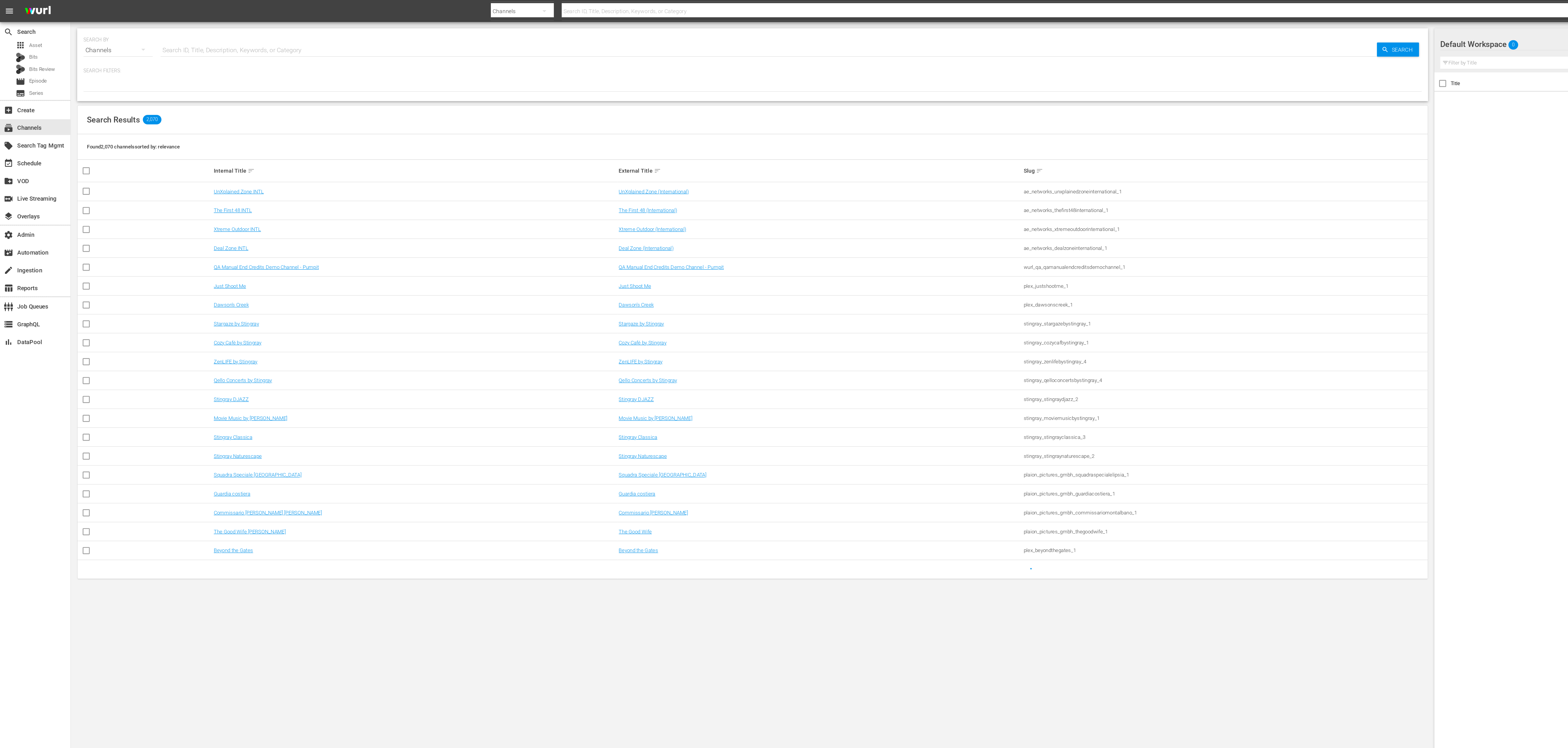
click at [282, 37] on input "text" at bounding box center [570, 37] width 901 height 14
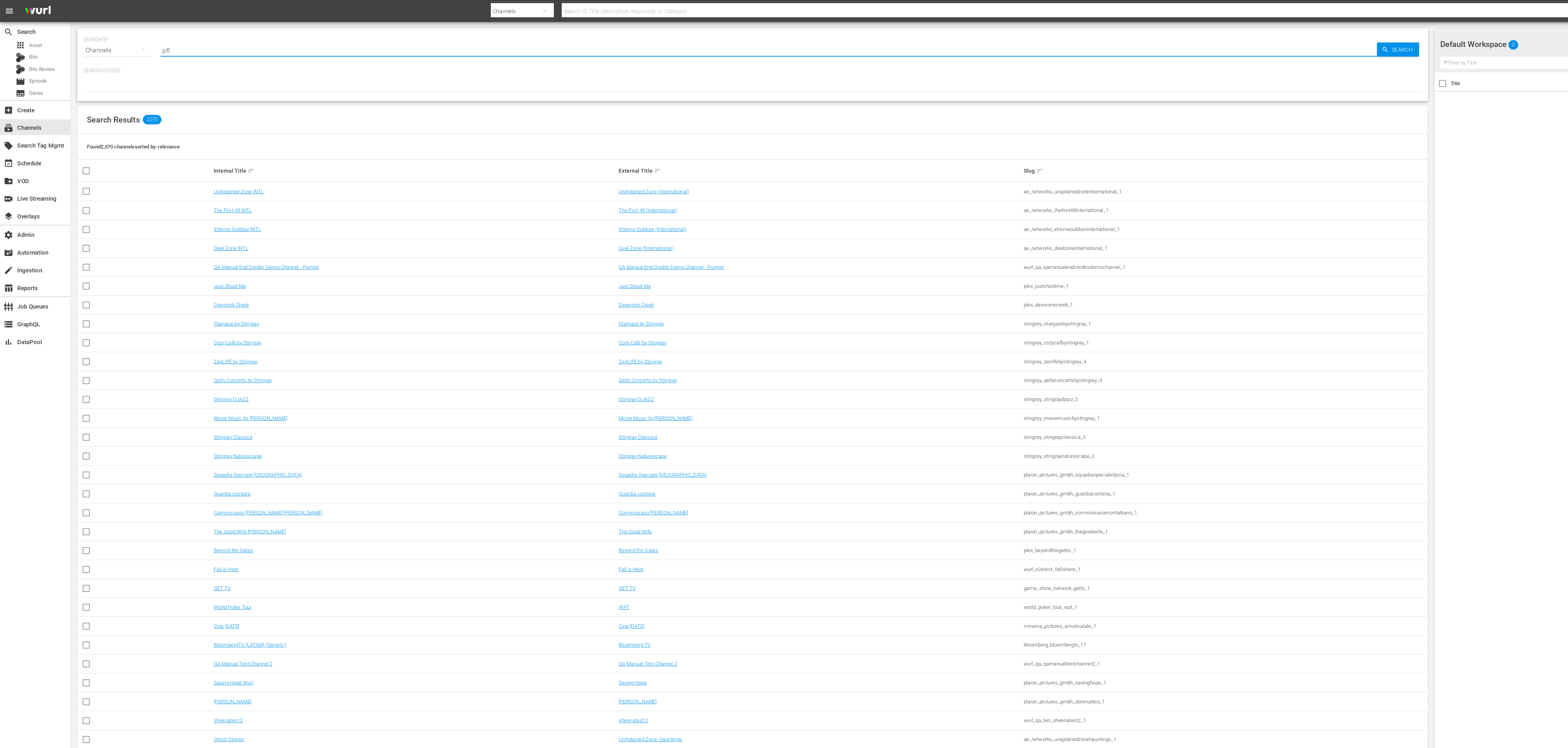
type input "pfl"
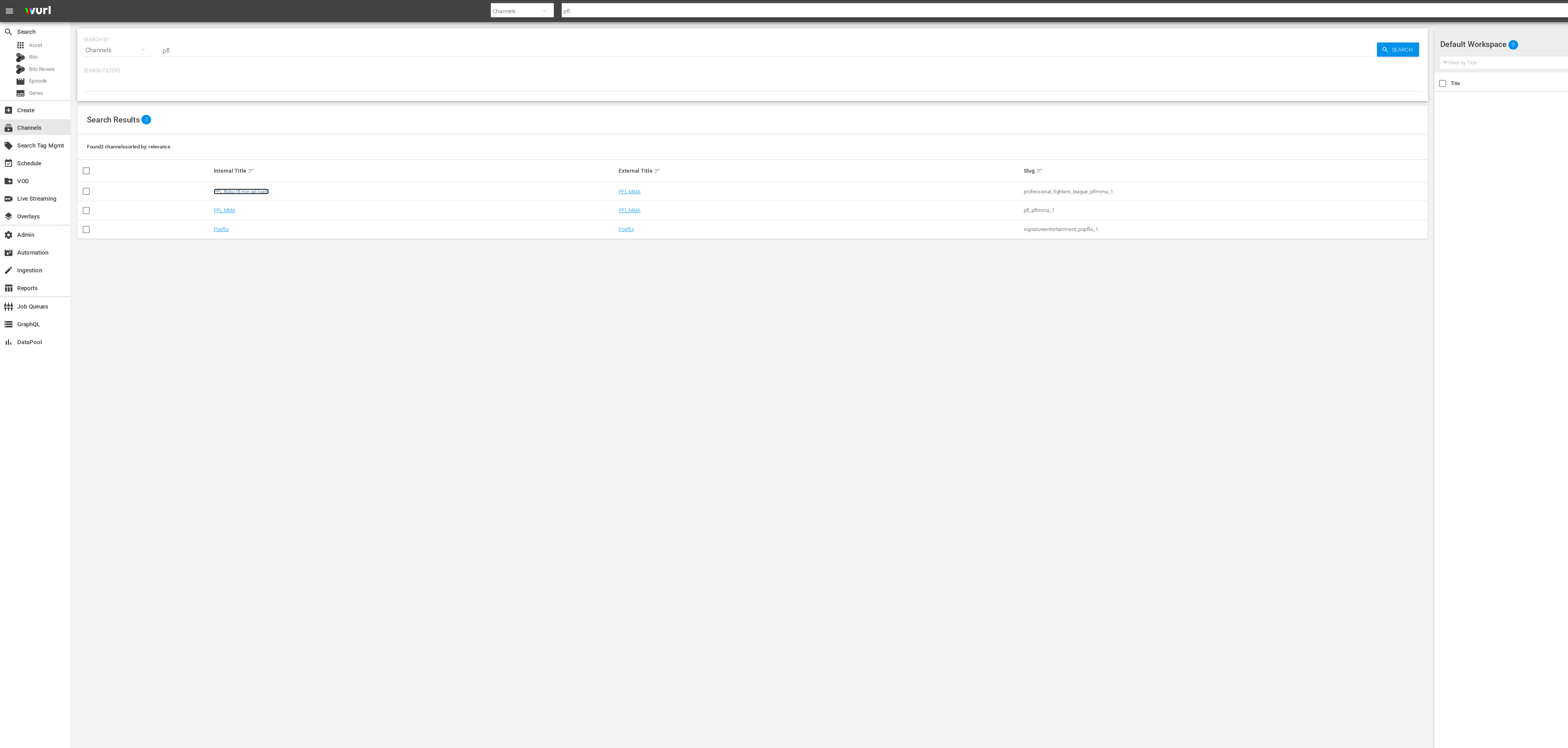
click at [173, 144] on link "PFL Roku (8 min ad load)" at bounding box center [179, 142] width 41 height 5
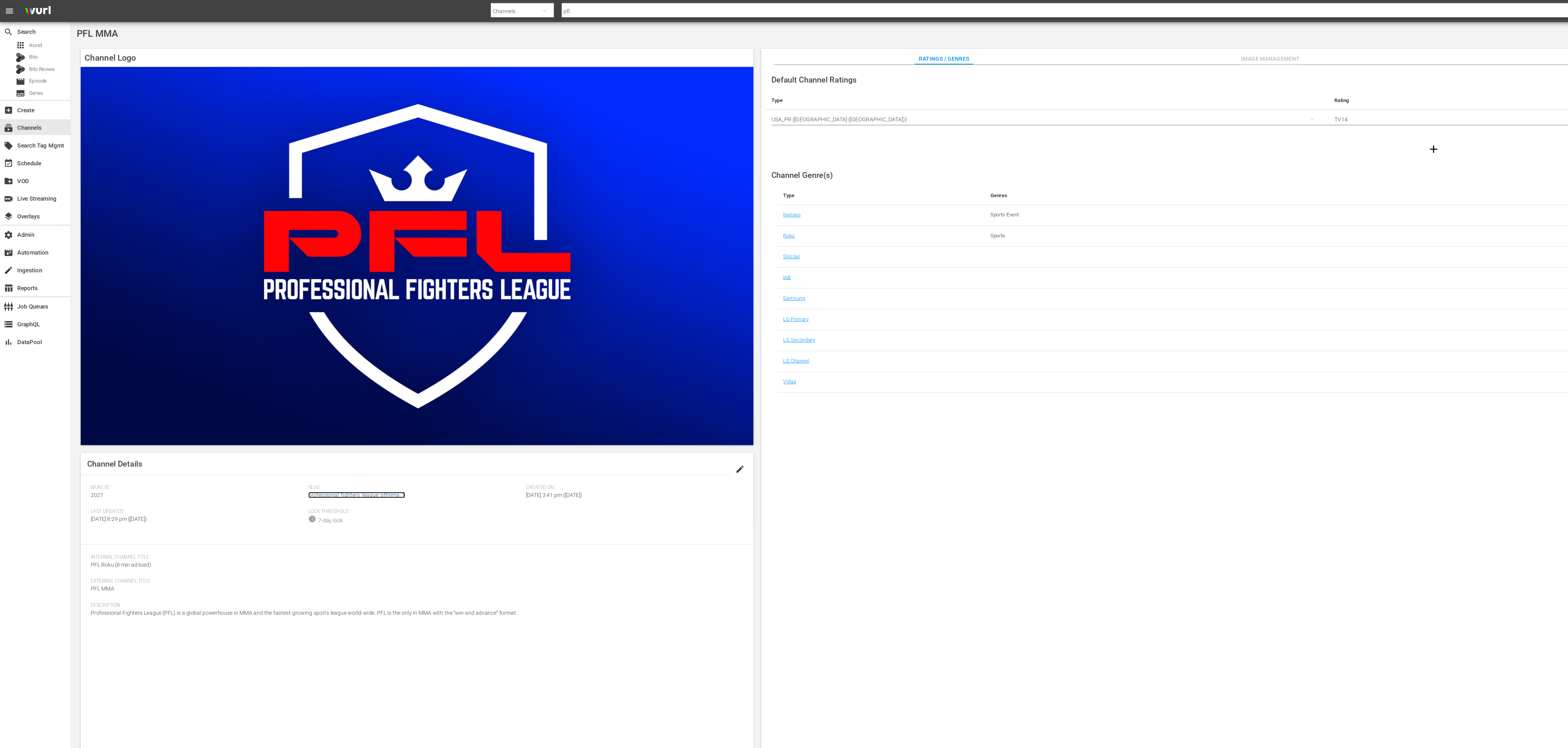
click at [254, 368] on link "professional_fighters_league_pflmma_1" at bounding box center [264, 367] width 72 height 5
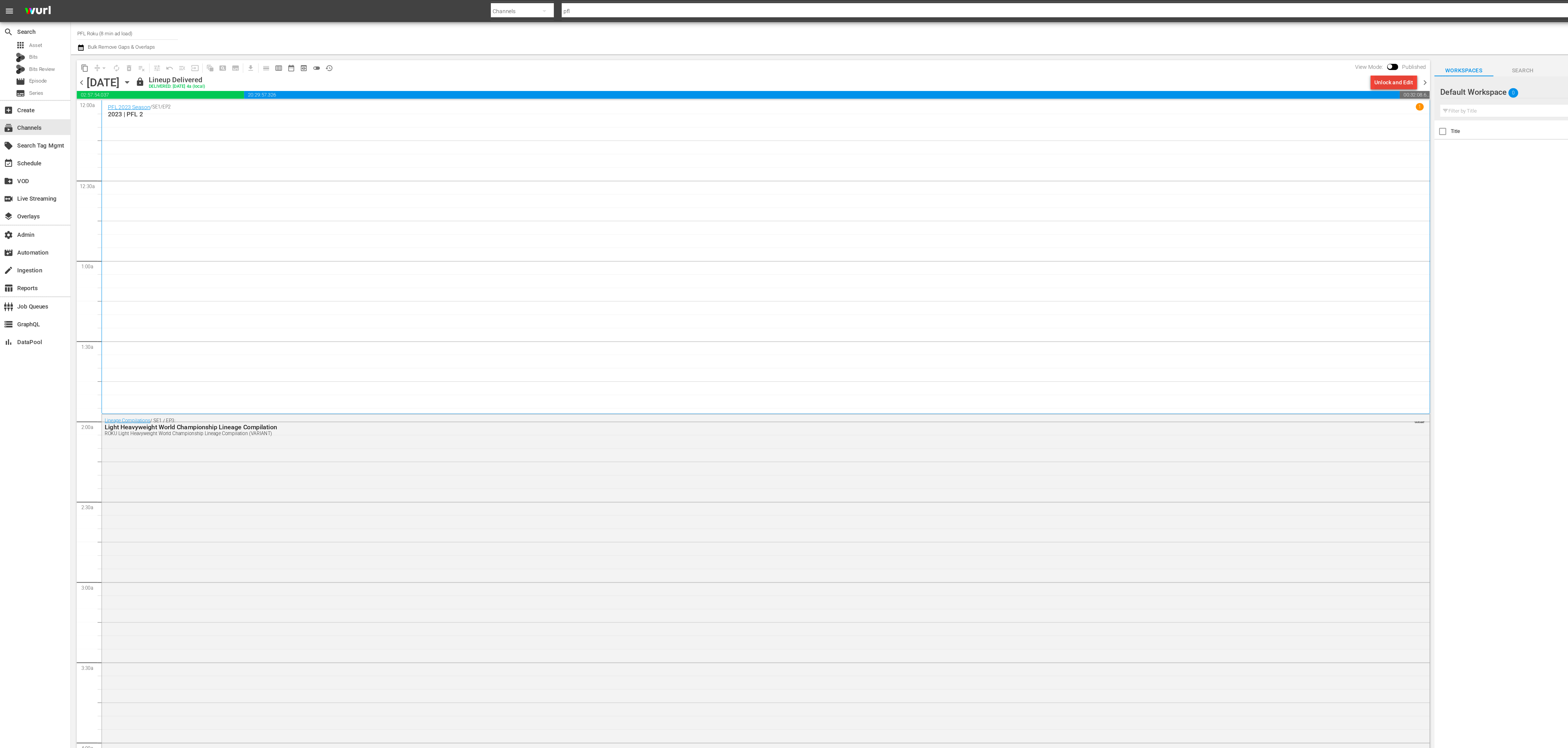
click at [1036, 59] on div "Unlock and Edit" at bounding box center [1032, 61] width 28 height 10
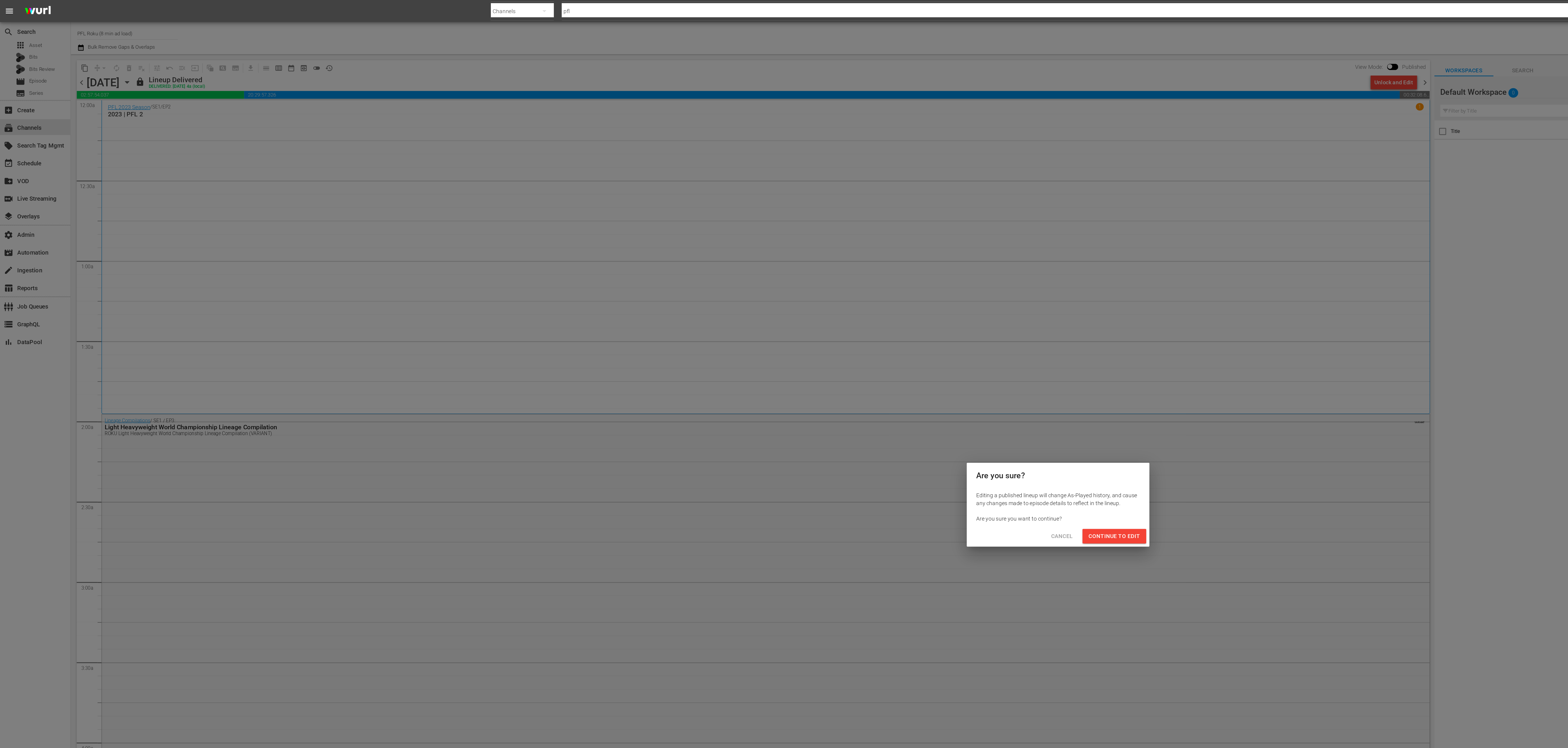
click at [838, 397] on span "Continue to Edit" at bounding box center [825, 397] width 38 height 7
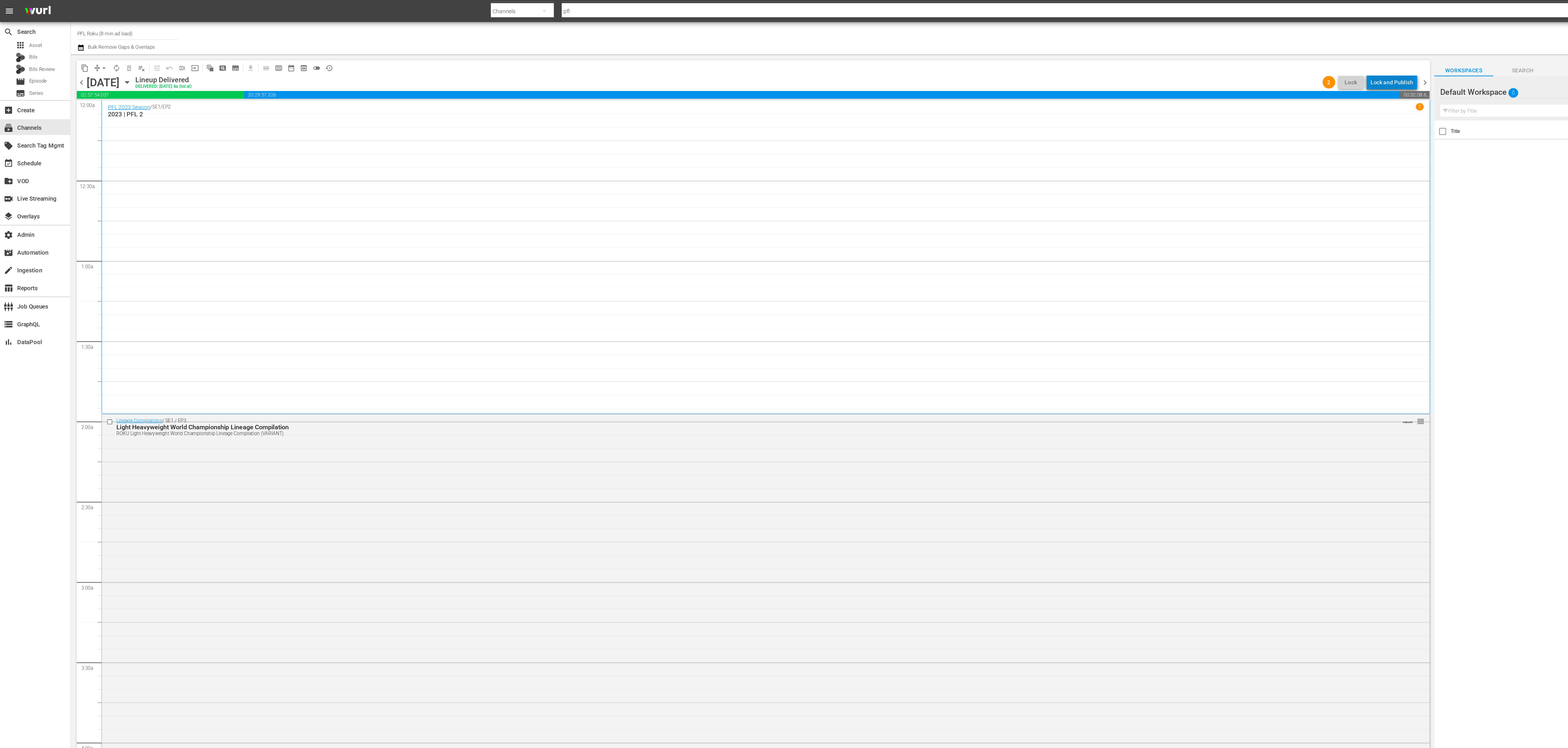
click at [1037, 60] on div "Lock and Publish" at bounding box center [1032, 61] width 32 height 10
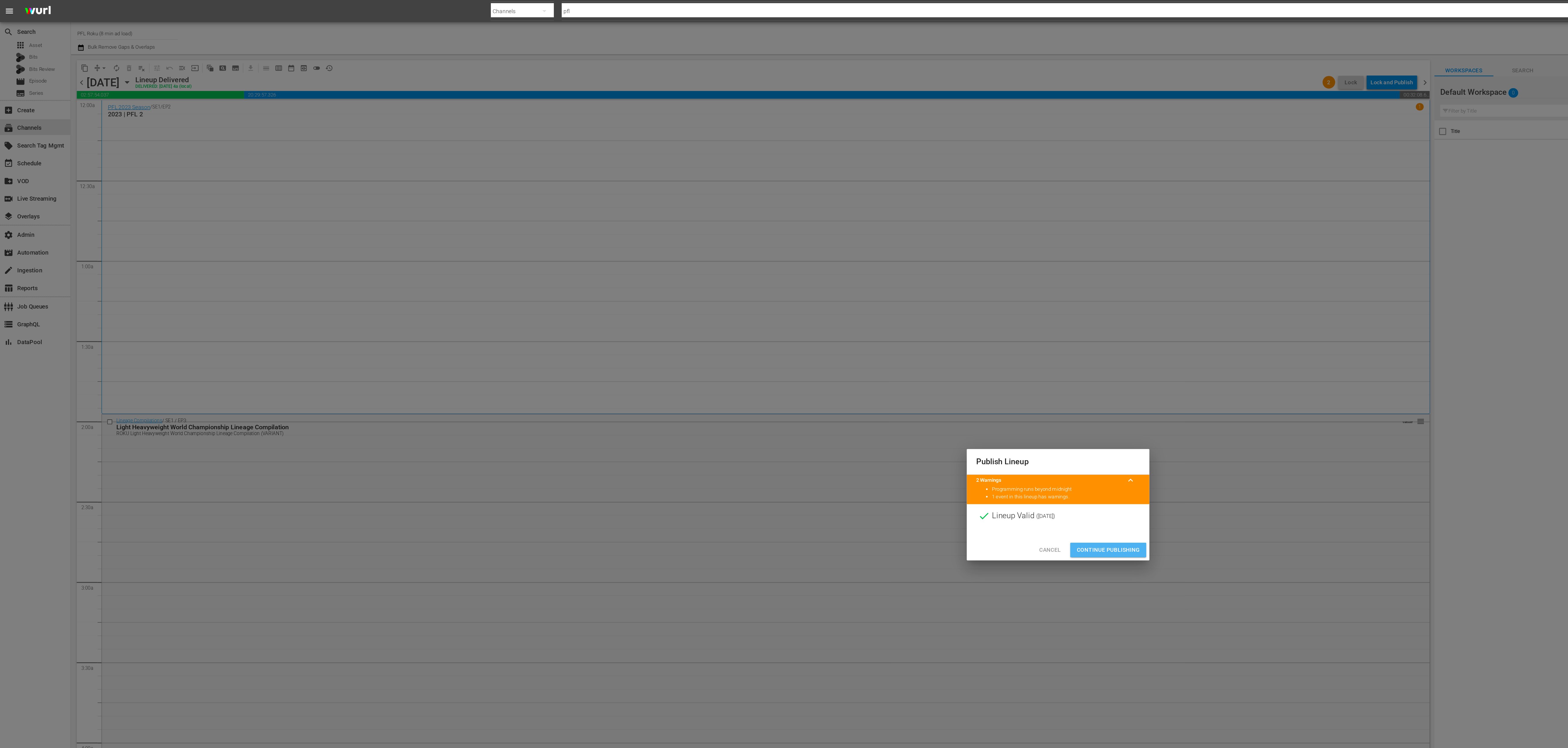
click at [840, 408] on span "Continue Publishing" at bounding box center [821, 407] width 47 height 7
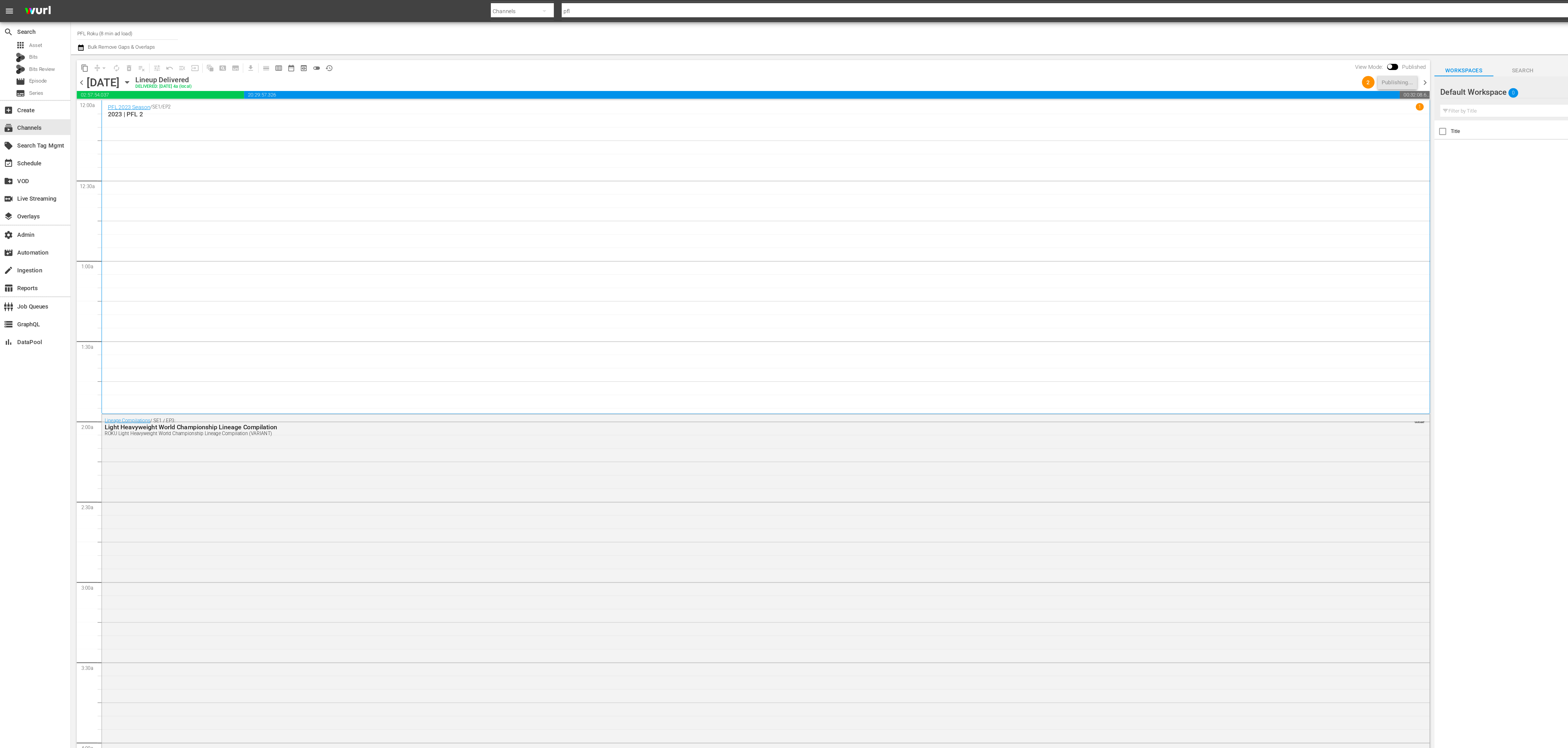
click at [1059, 62] on div "content_copy compress arrow_drop_down autorenew_outlined delete_forever_outline…" at bounding box center [556, 393] width 1009 height 706
click at [1057, 62] on span "chevron_right" at bounding box center [1055, 61] width 7 height 7
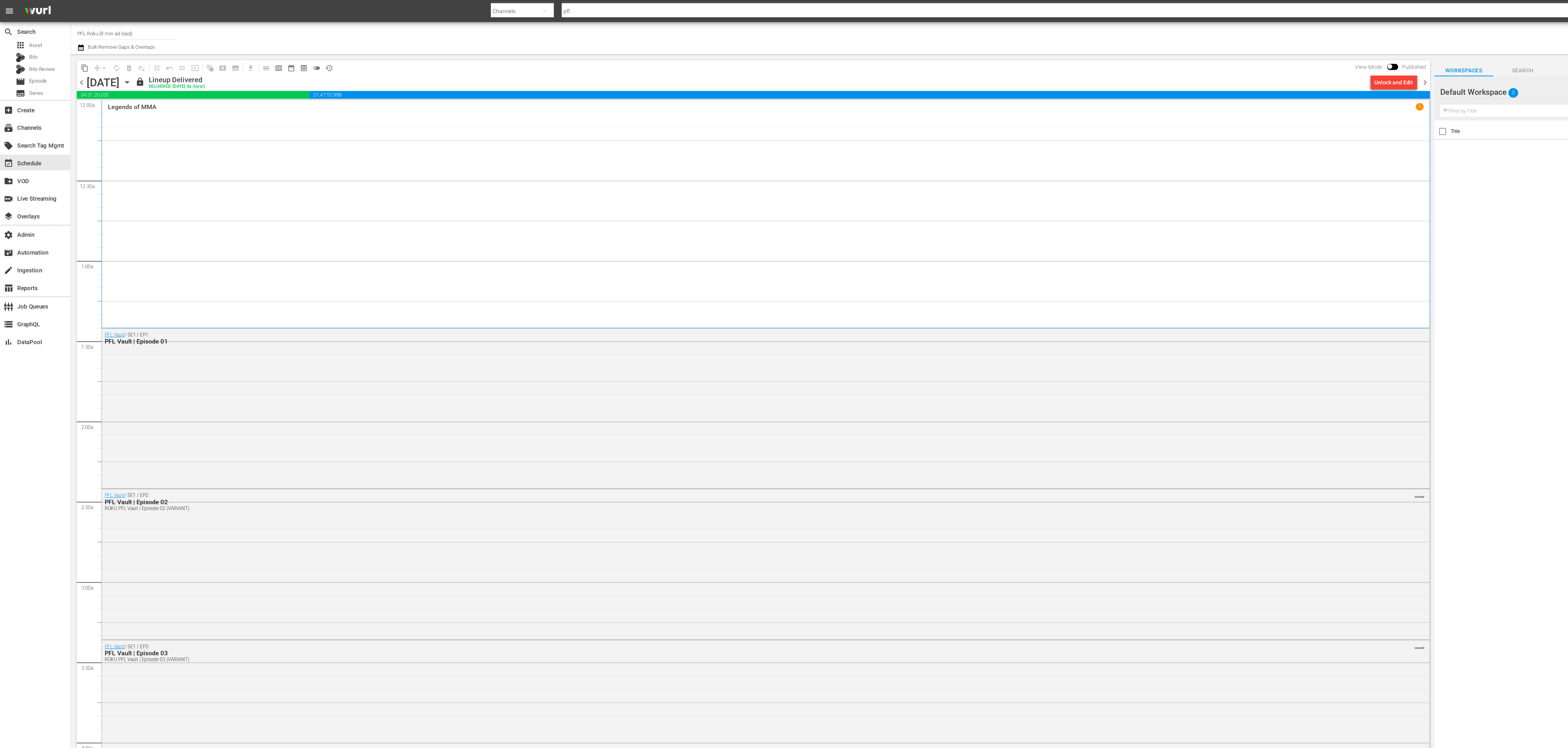
click at [1032, 63] on div "Unlock and Edit" at bounding box center [1032, 61] width 28 height 10
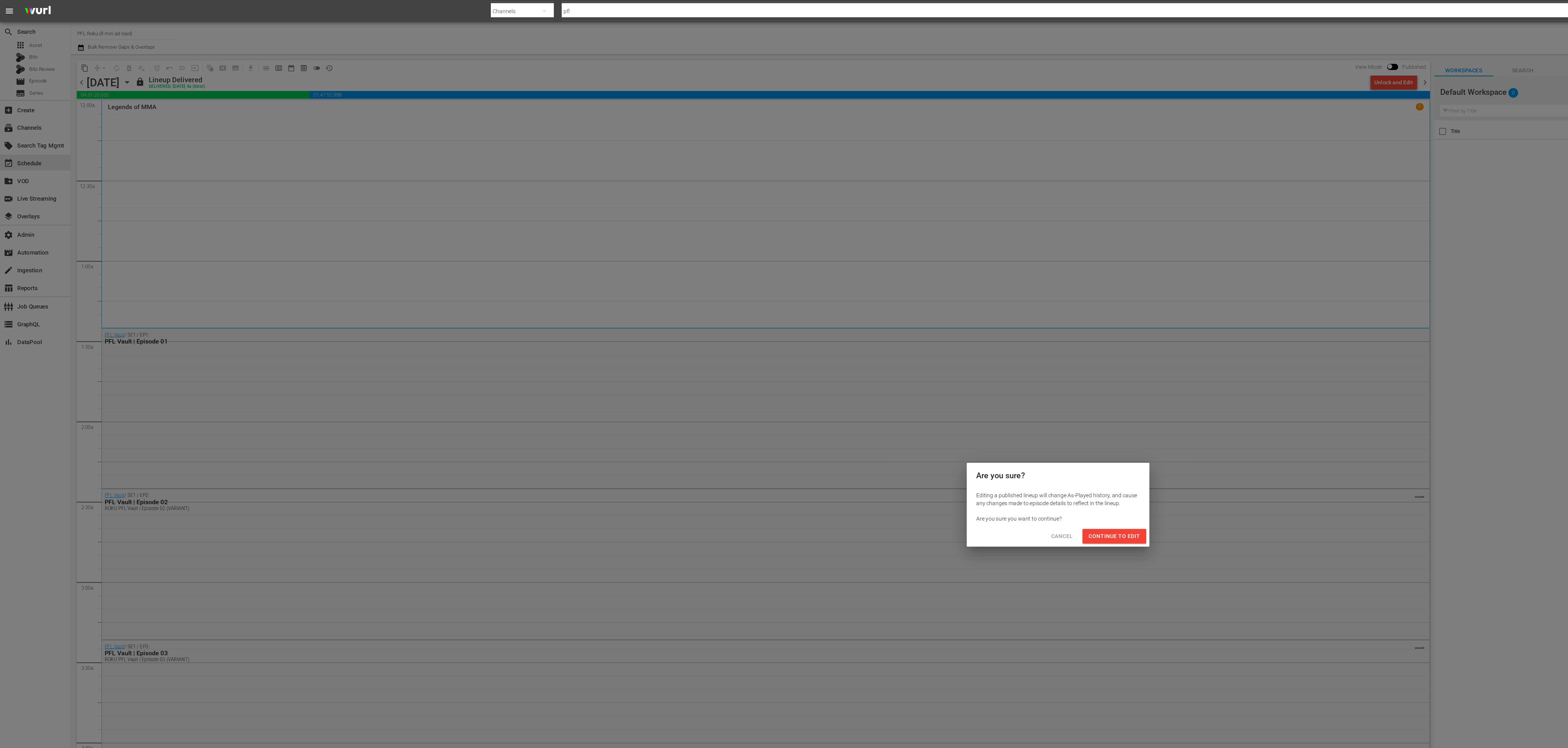
click at [826, 403] on div "Cancel Continue to Edit" at bounding box center [784, 397] width 135 height 16
click at [826, 400] on span "Continue to Edit" at bounding box center [825, 397] width 38 height 7
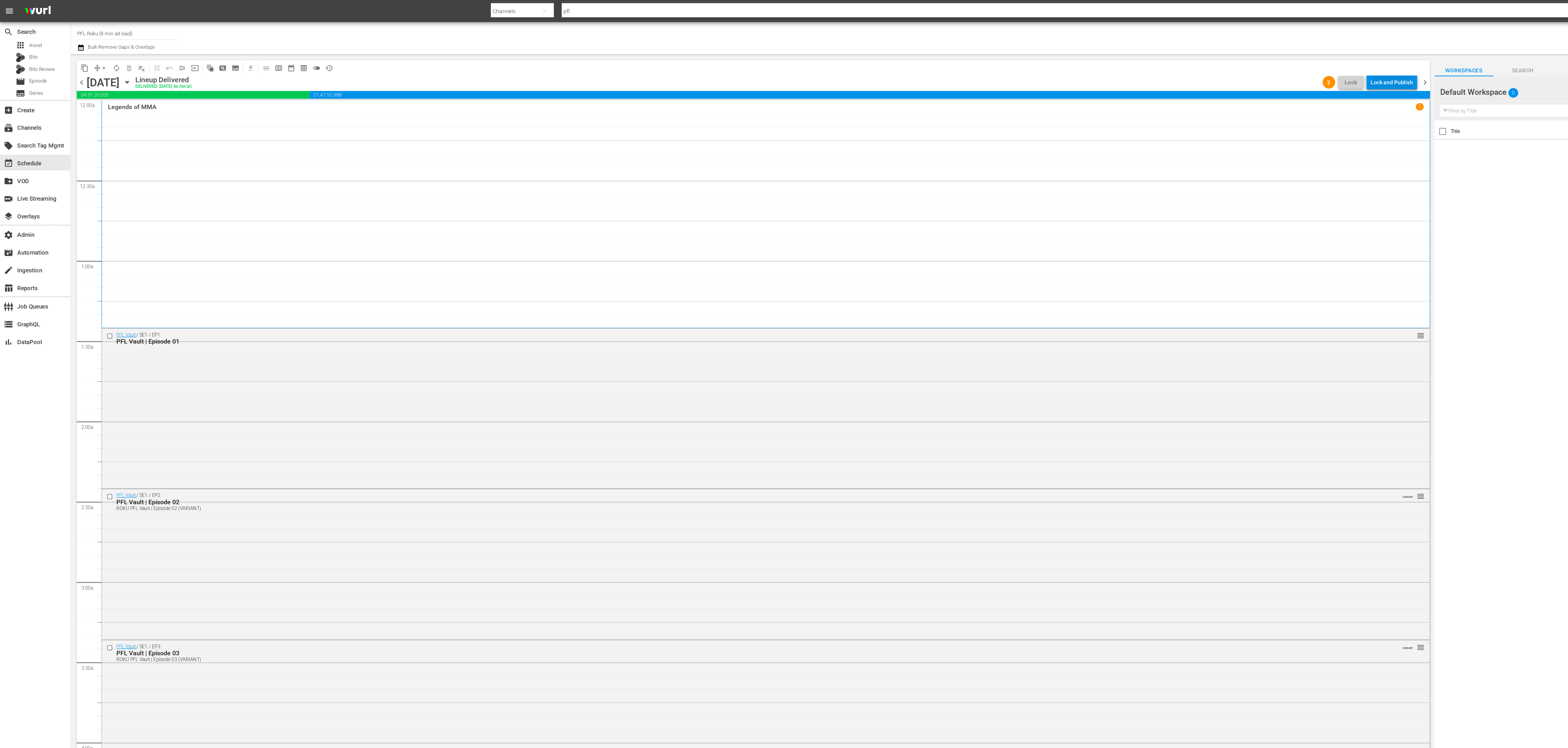
click at [1025, 57] on div "Lock and Publish" at bounding box center [1032, 61] width 32 height 10
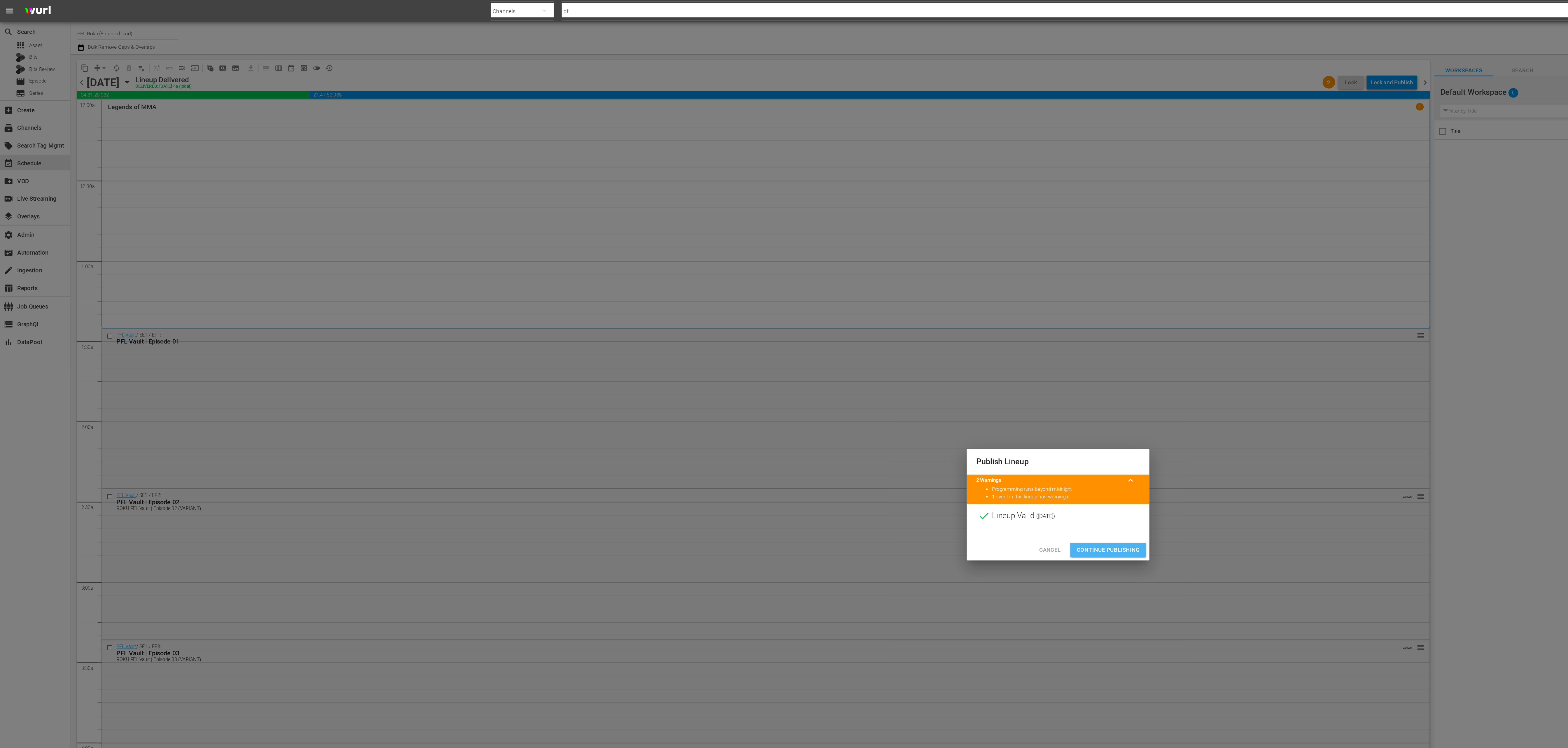
click at [841, 404] on button "Continue Publishing" at bounding box center [821, 408] width 56 height 11
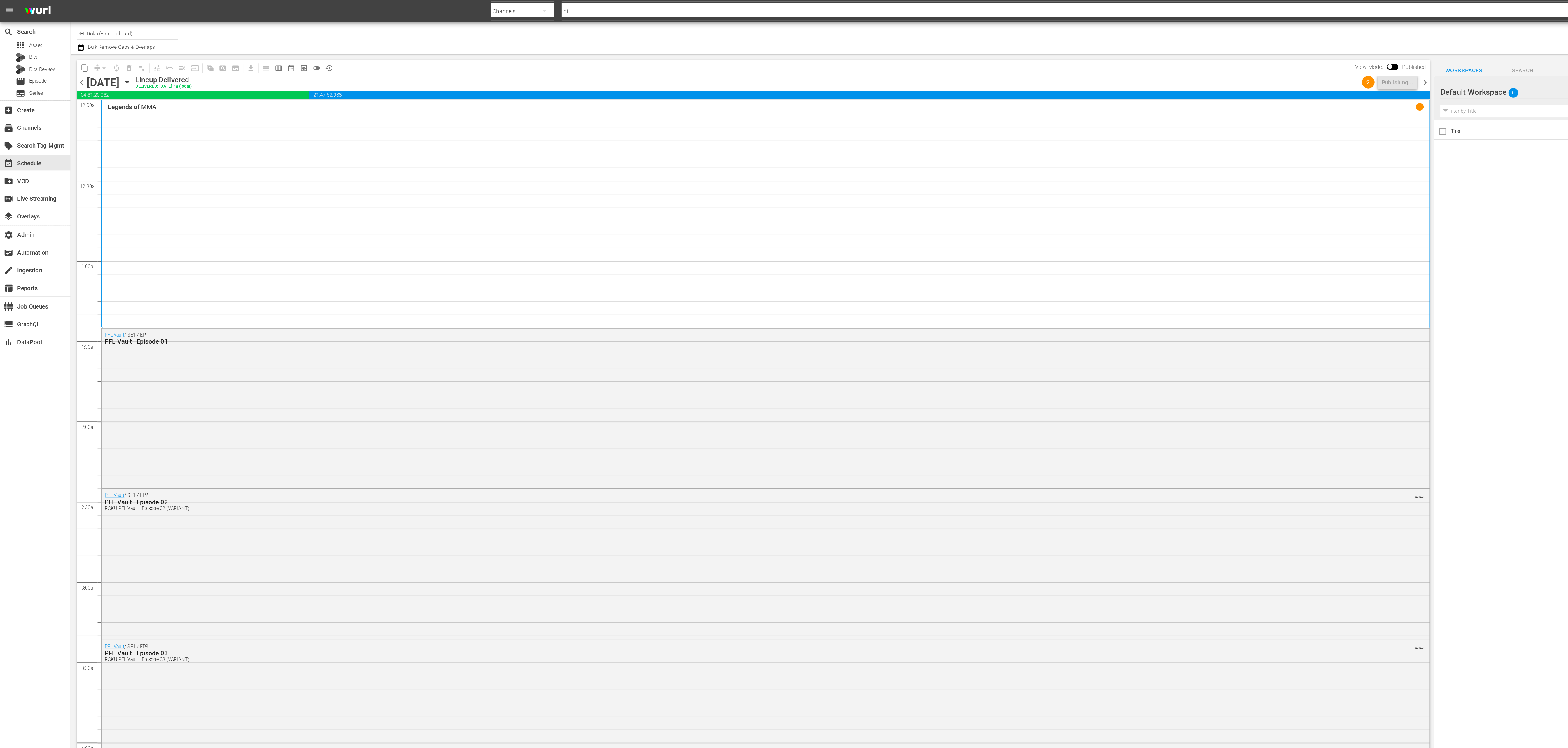
click at [1058, 62] on span "chevron_right" at bounding box center [1055, 61] width 7 height 7
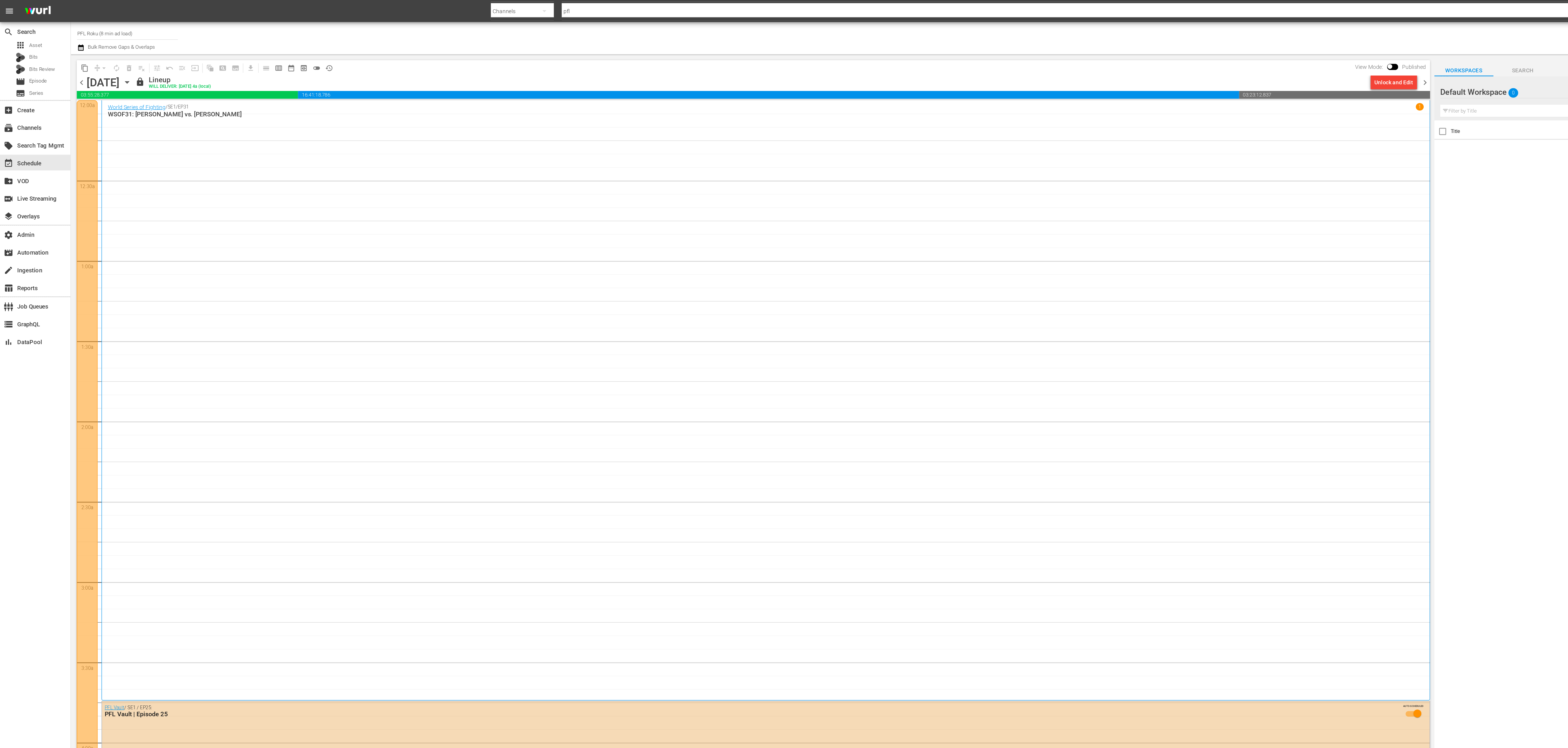
click at [1040, 61] on div "Unlock and Edit" at bounding box center [1032, 61] width 28 height 10
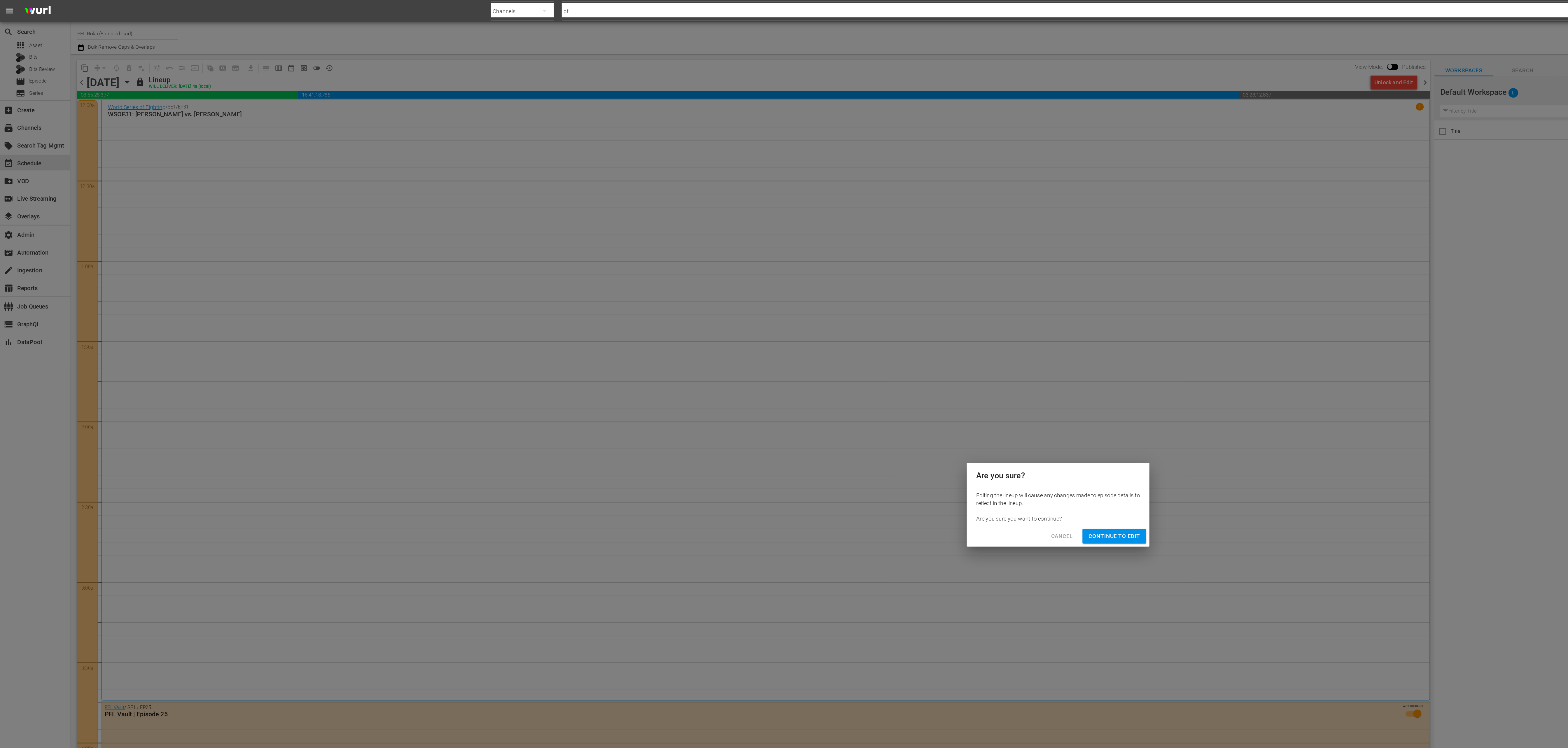
click at [822, 400] on span "Continue to Edit" at bounding box center [825, 397] width 38 height 7
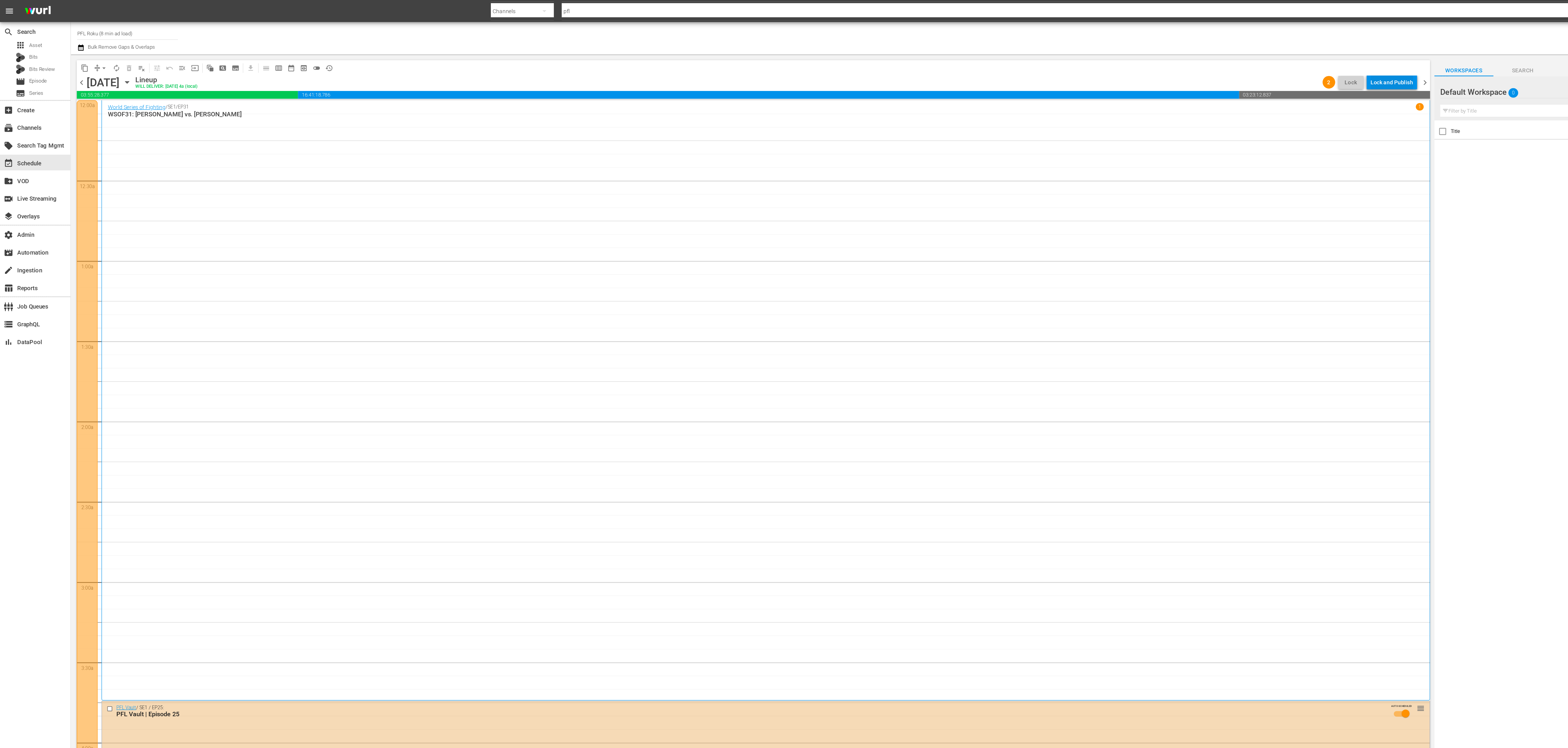
click at [1036, 65] on div "Lock and Publish" at bounding box center [1032, 61] width 32 height 10
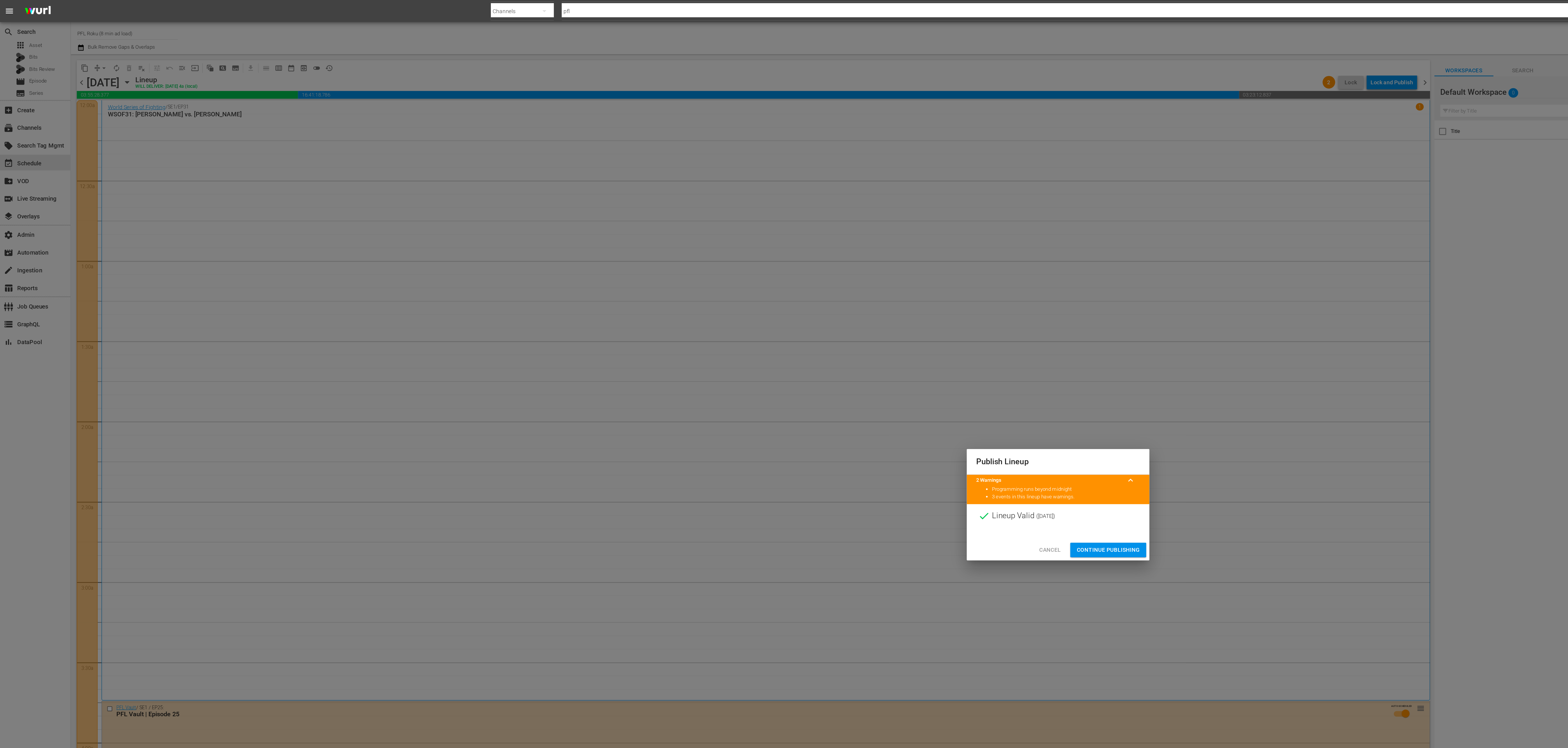
click at [833, 411] on span "Continue Publishing" at bounding box center [821, 407] width 47 height 7
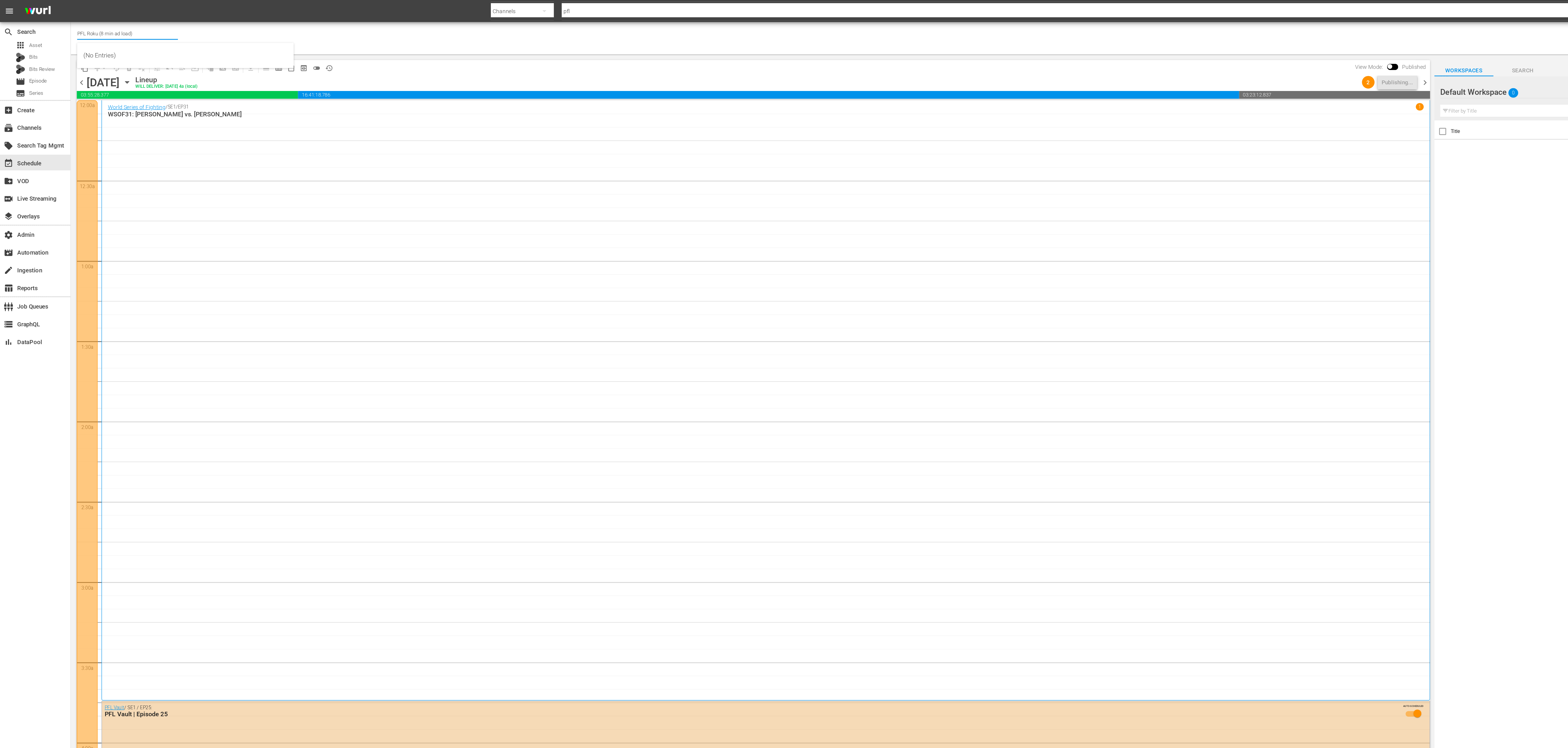
click at [104, 23] on input "PFL Roku (8 min ad load)" at bounding box center [94, 25] width 75 height 14
click at [108, 42] on div "PFL MMA (1309 - pfl_pflmma_1)" at bounding box center [137, 41] width 151 height 14
type input "PFL MMA (1309 - pfl_pflmma_1)"
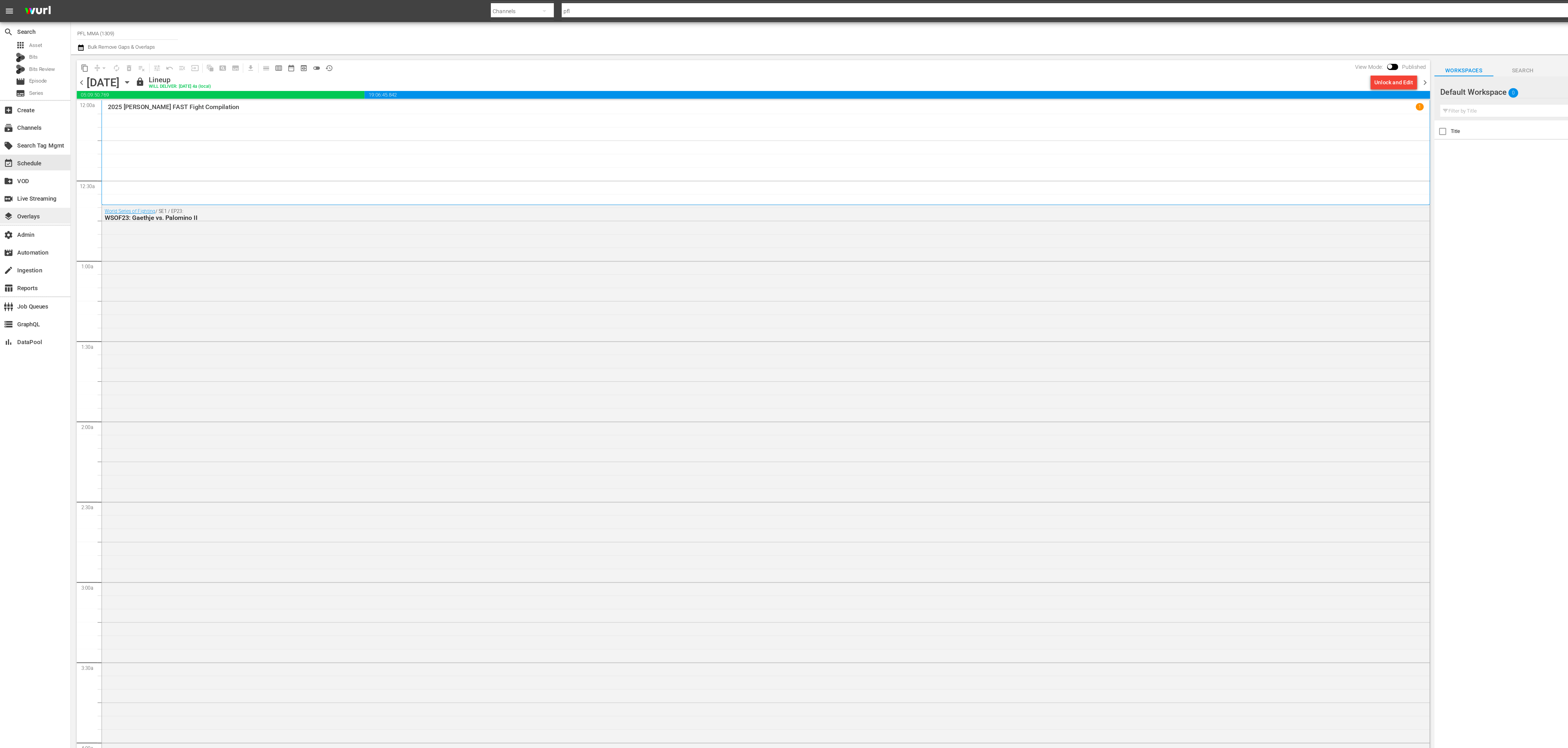
click at [27, 161] on div "layers Overlays" at bounding box center [16, 160] width 32 height 6
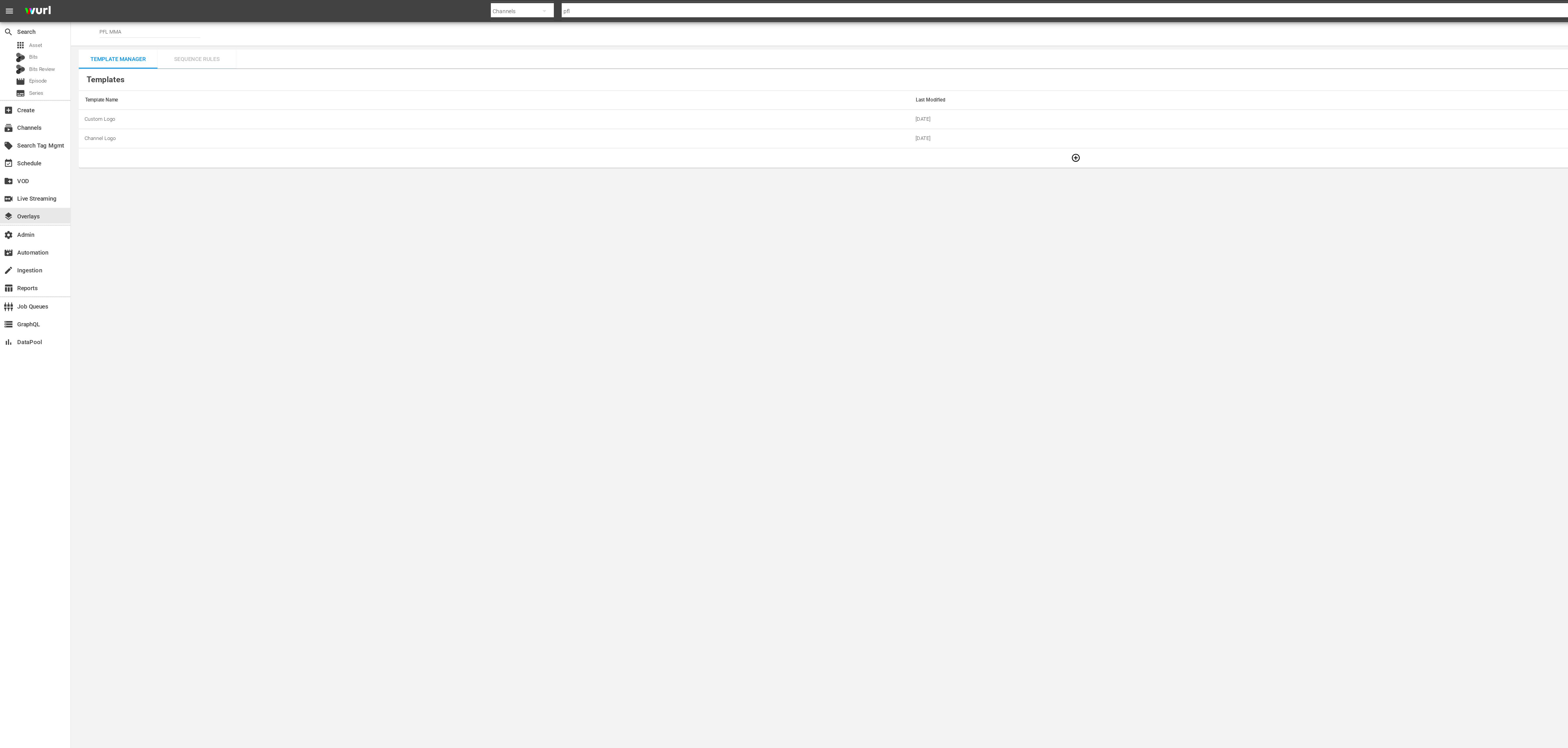
click at [134, 44] on div "Sequence Rules" at bounding box center [146, 44] width 58 height 14
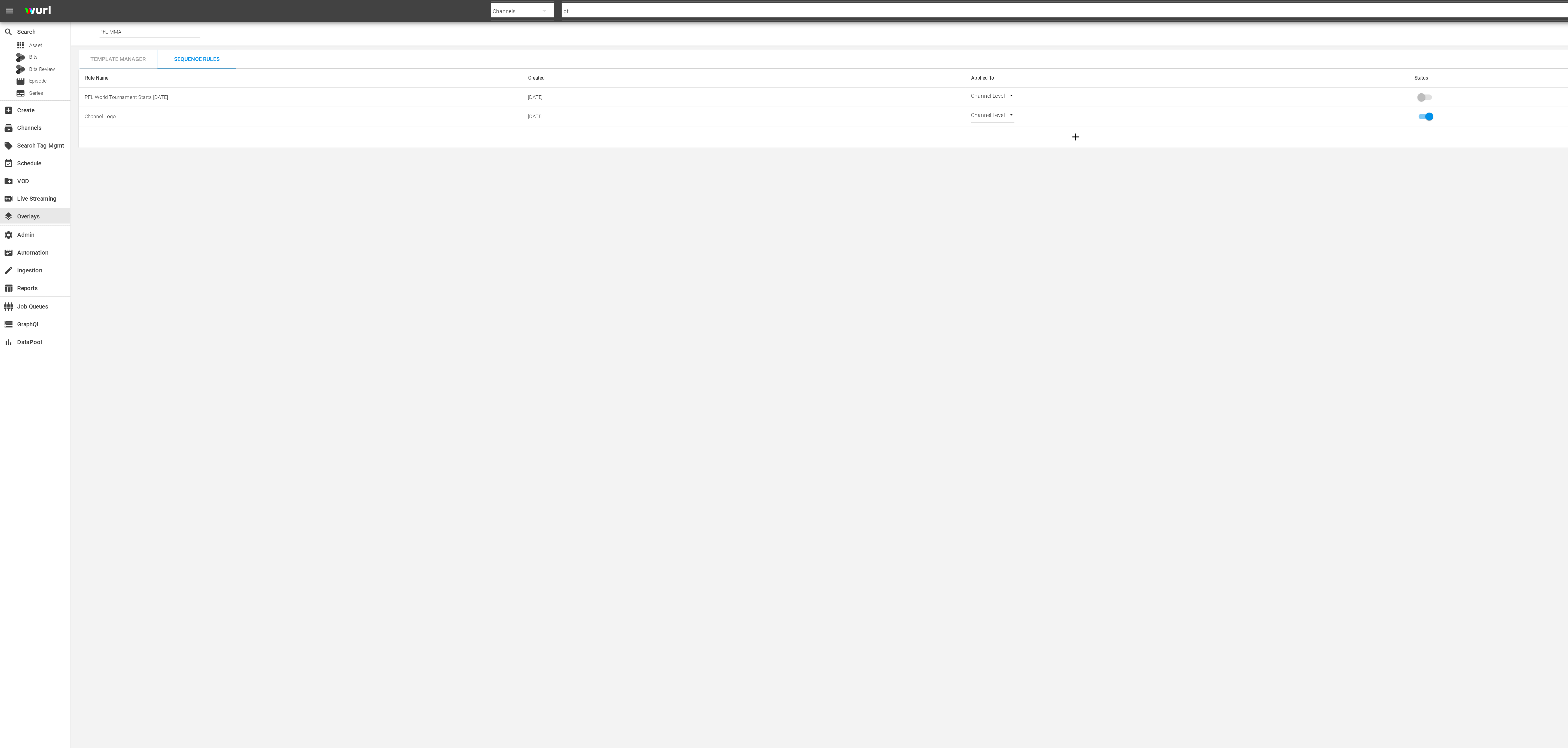
click at [86, 49] on div "Template Manager" at bounding box center [88, 44] width 58 height 14
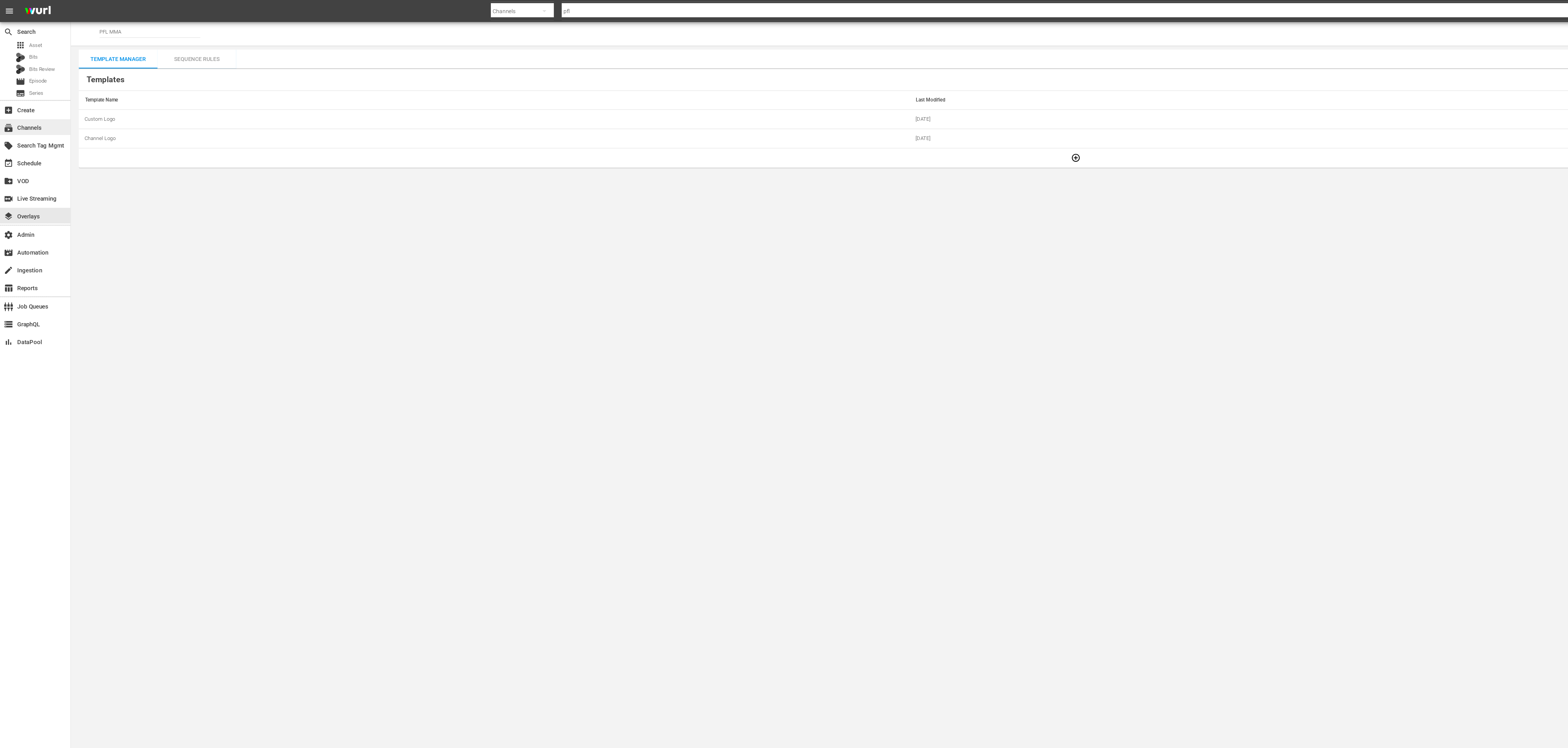
click at [35, 91] on div "subscriptions Channels" at bounding box center [26, 94] width 52 height 12
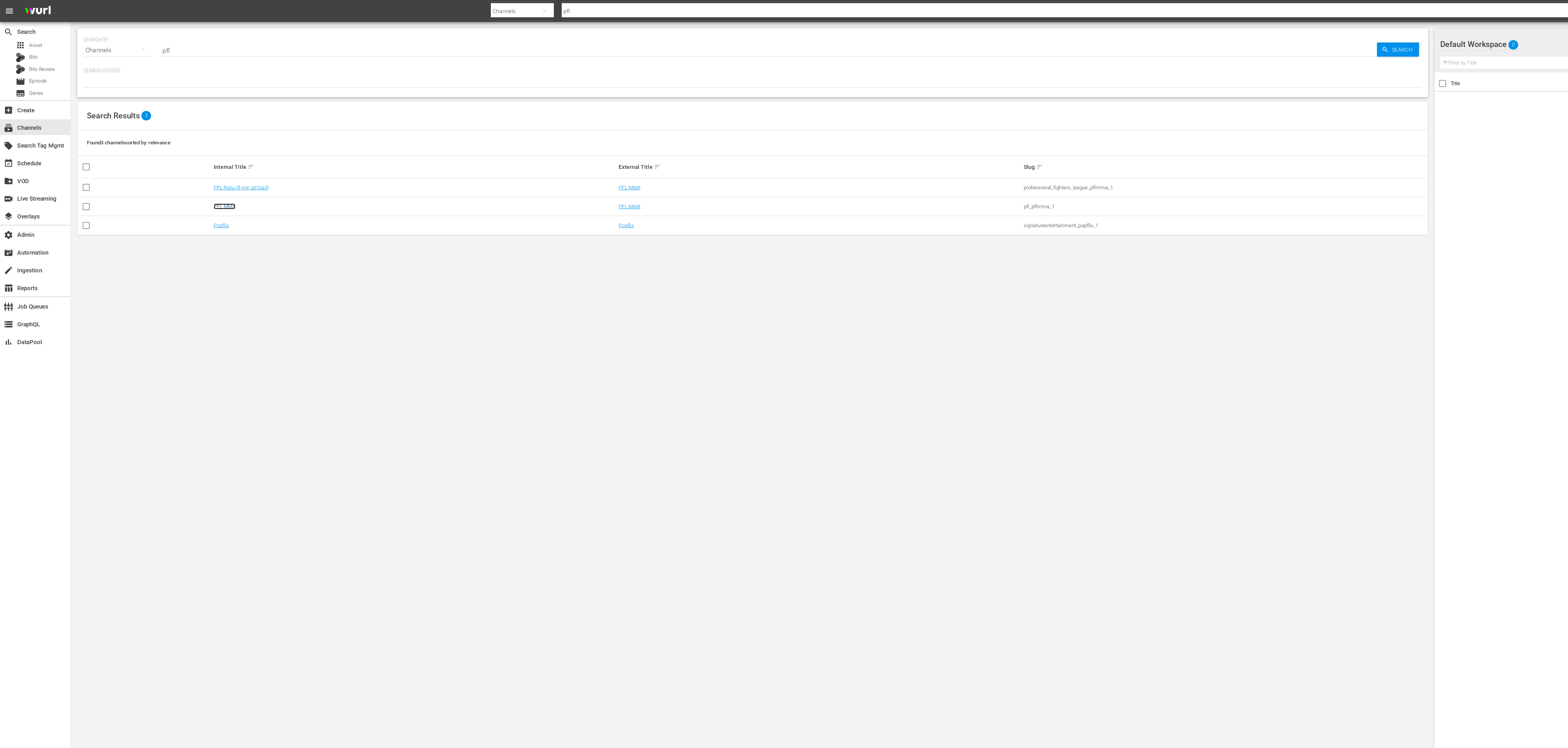
click at [160, 153] on link "PFL MMA" at bounding box center [166, 153] width 16 height 5
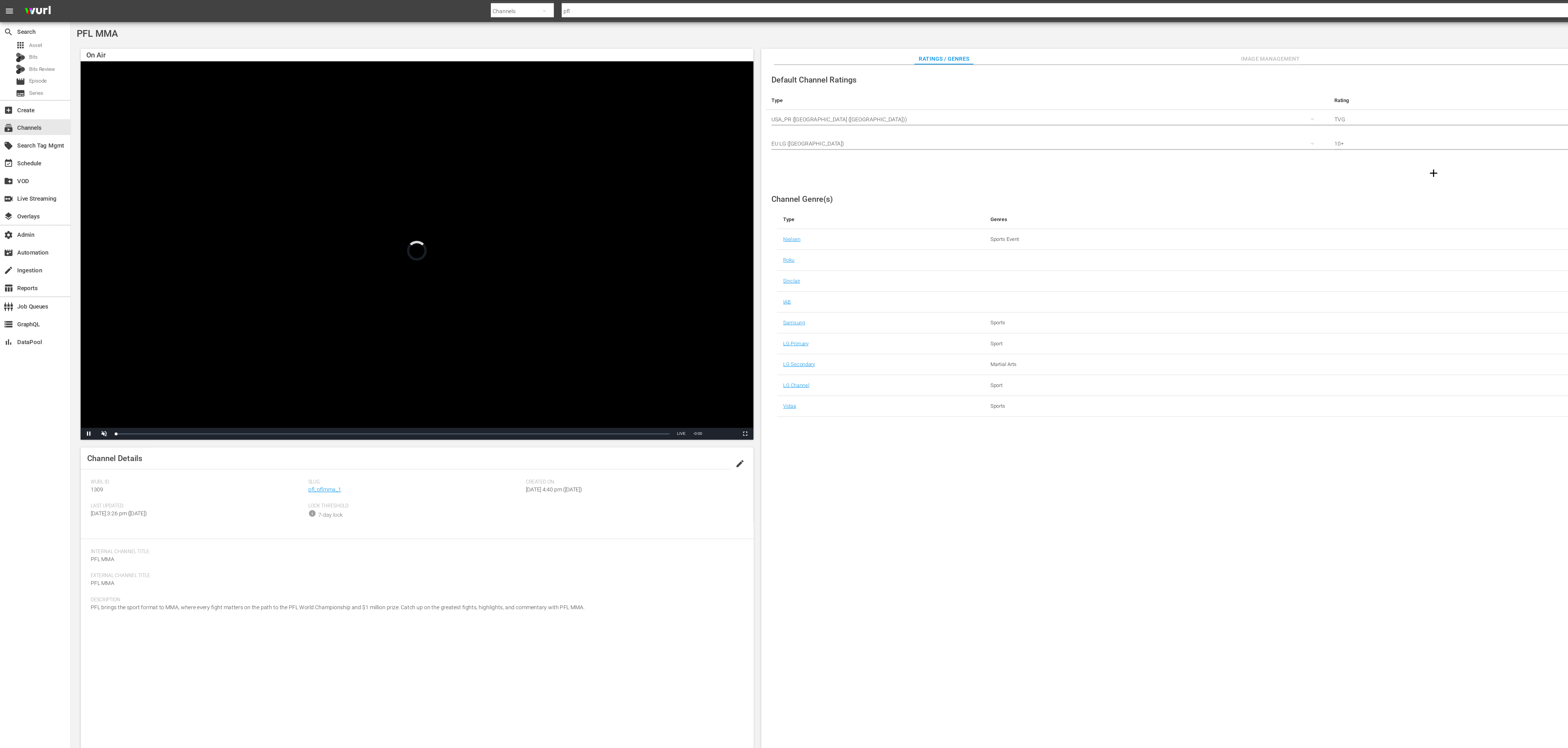
click at [931, 44] on span "Image Management" at bounding box center [941, 43] width 43 height 7
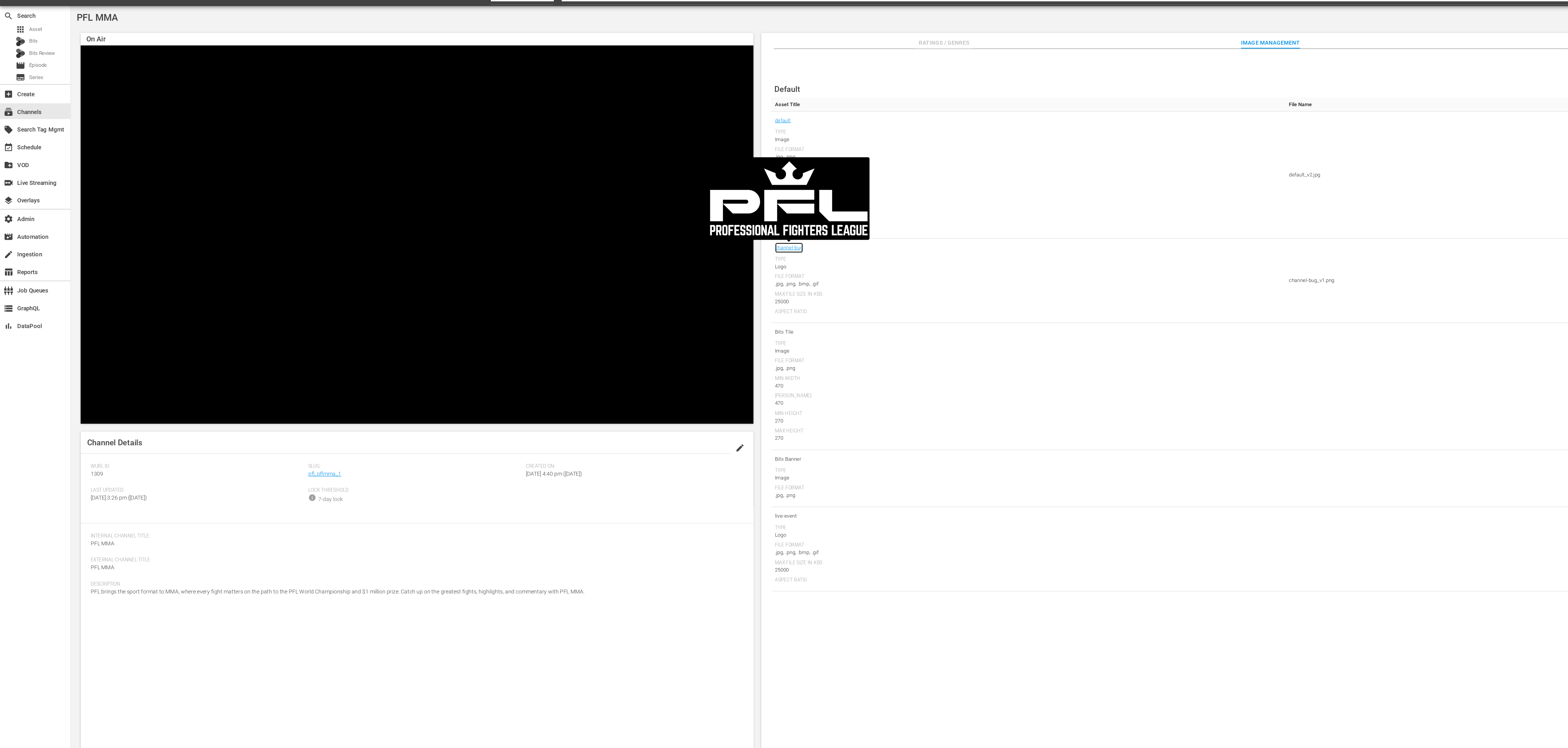
click at [591, 196] on link "channel-bug" at bounding box center [585, 196] width 21 height 8
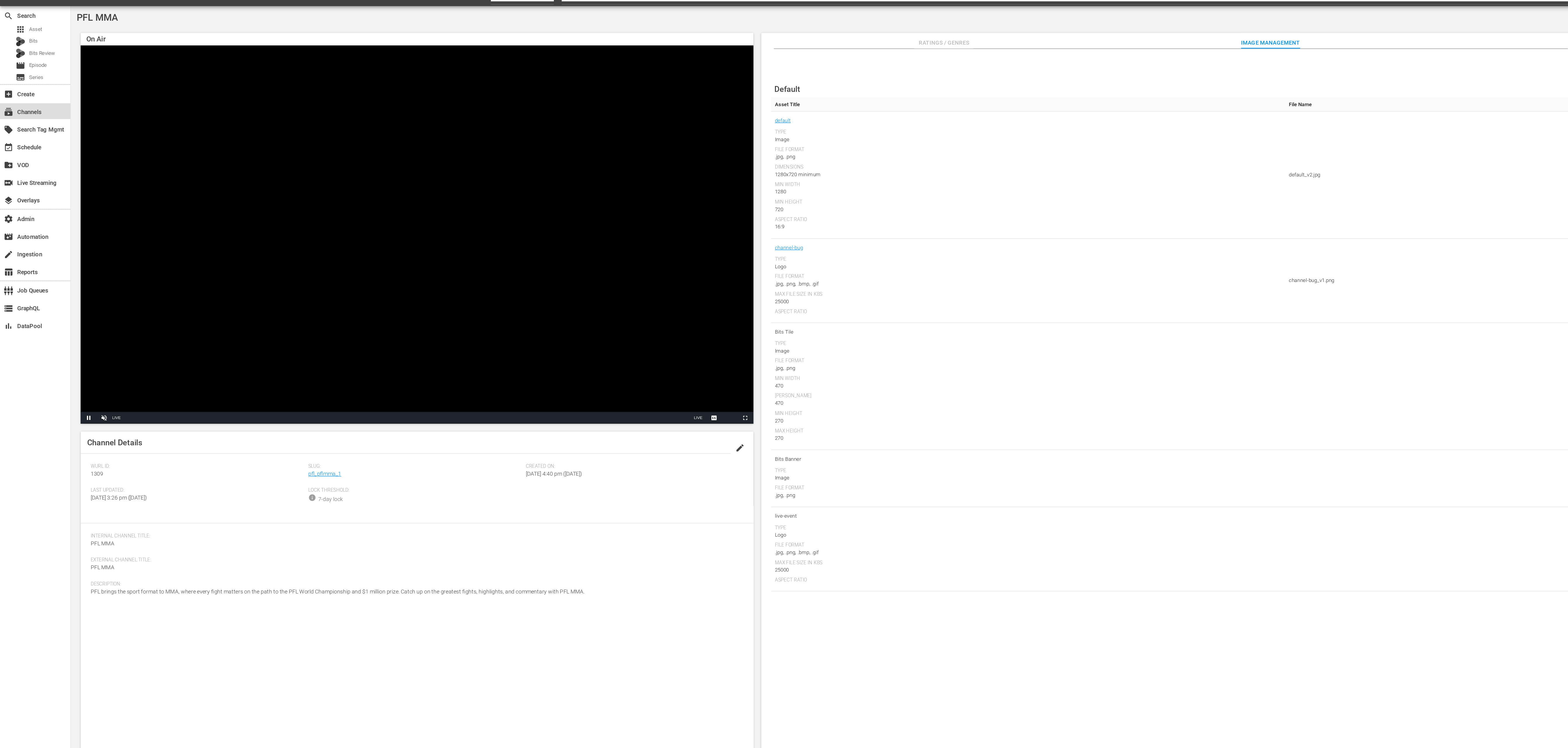
click at [32, 97] on div "subscriptions Channels" at bounding box center [26, 94] width 52 height 12
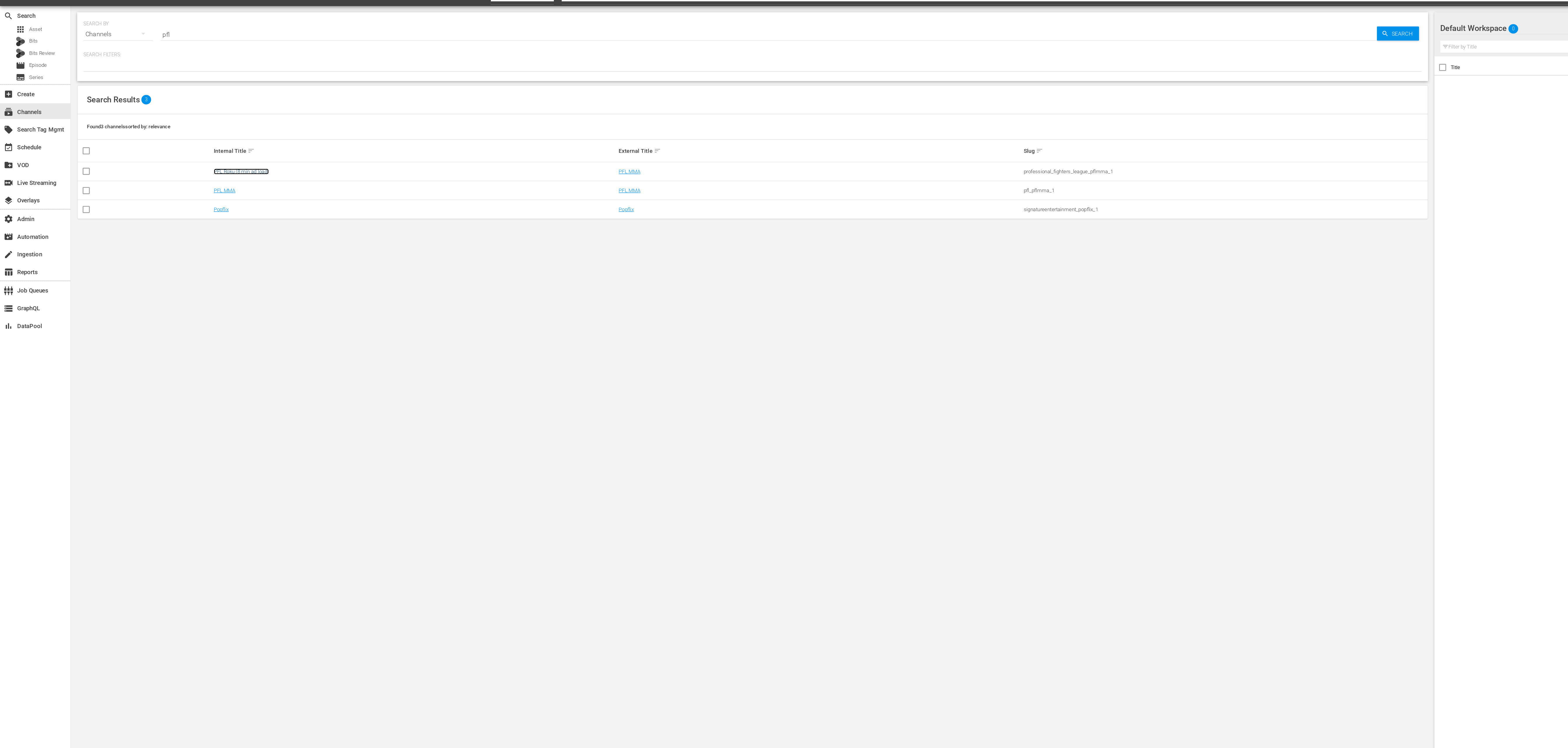
click at [168, 141] on link "PFL Roku (8 min ad load)" at bounding box center [179, 139] width 41 height 5
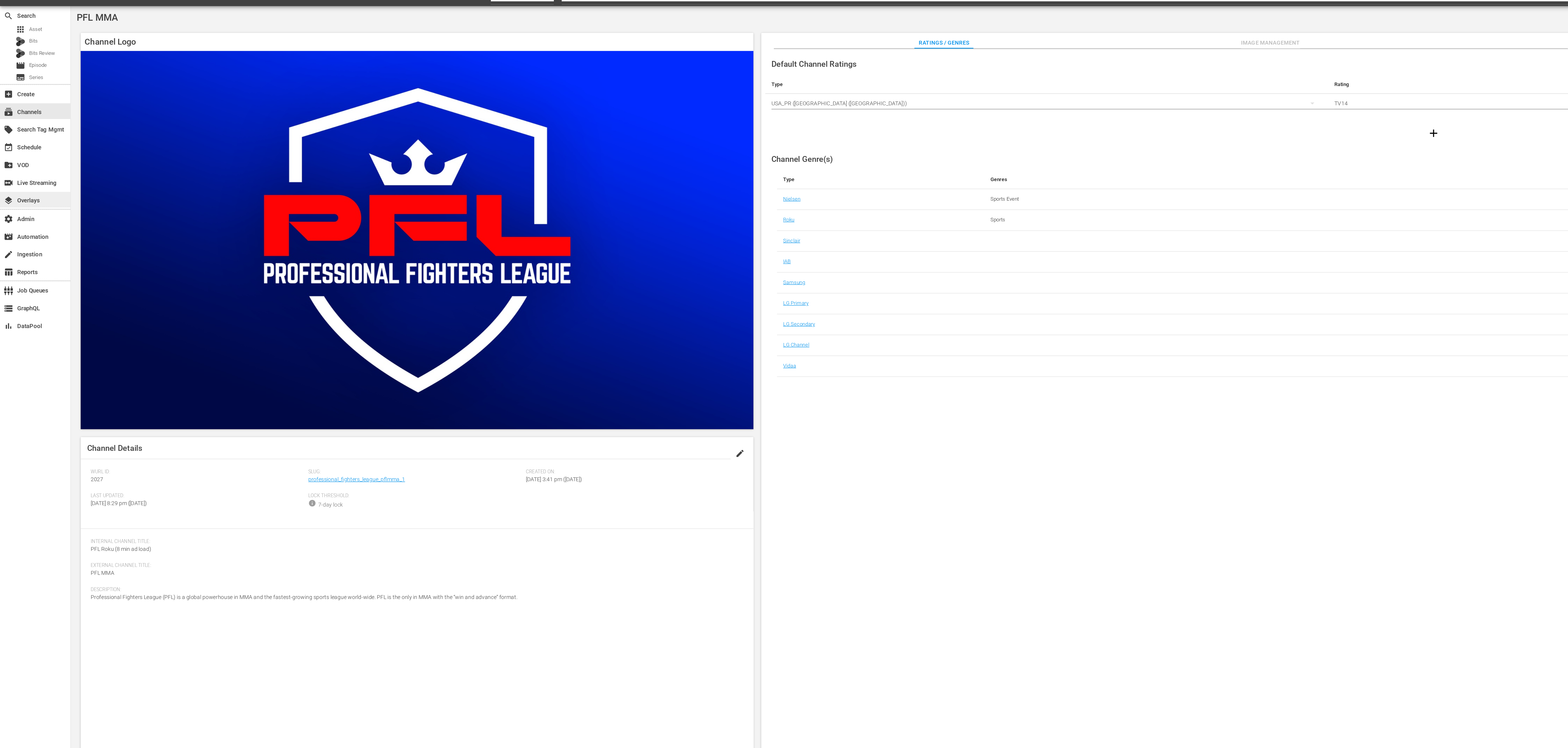
click at [36, 160] on div "layers Overlays" at bounding box center [26, 160] width 52 height 12
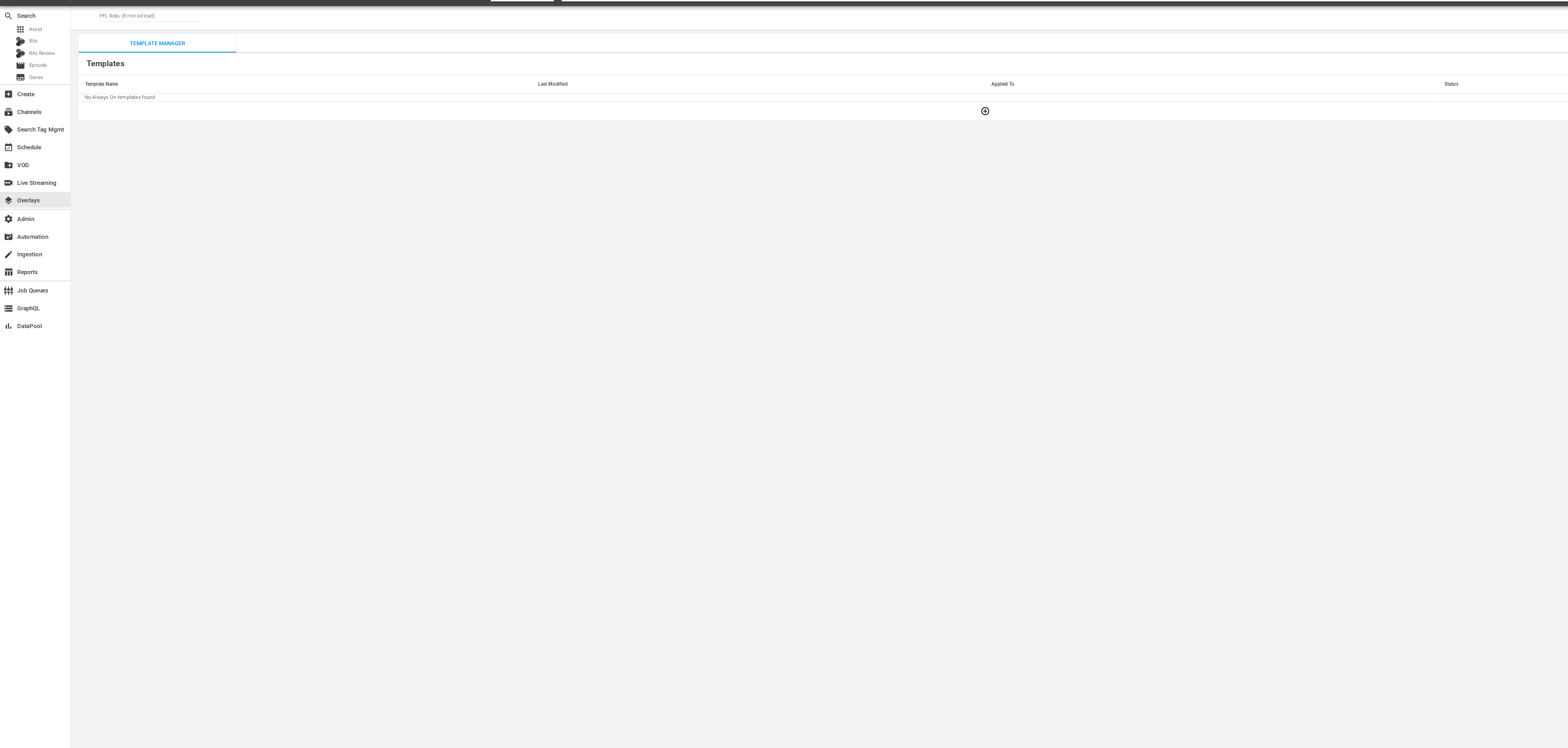
click at [731, 90] on td at bounding box center [730, 94] width 1344 height 14
click at [727, 96] on span at bounding box center [730, 94] width 14 height 5
click at [731, 95] on span at bounding box center [730, 94] width 14 height 5
click at [732, 188] on body "menu Search By Channels Search ID, Title, Description, Keywords, or Category pf…" at bounding box center [784, 374] width 1568 height 748
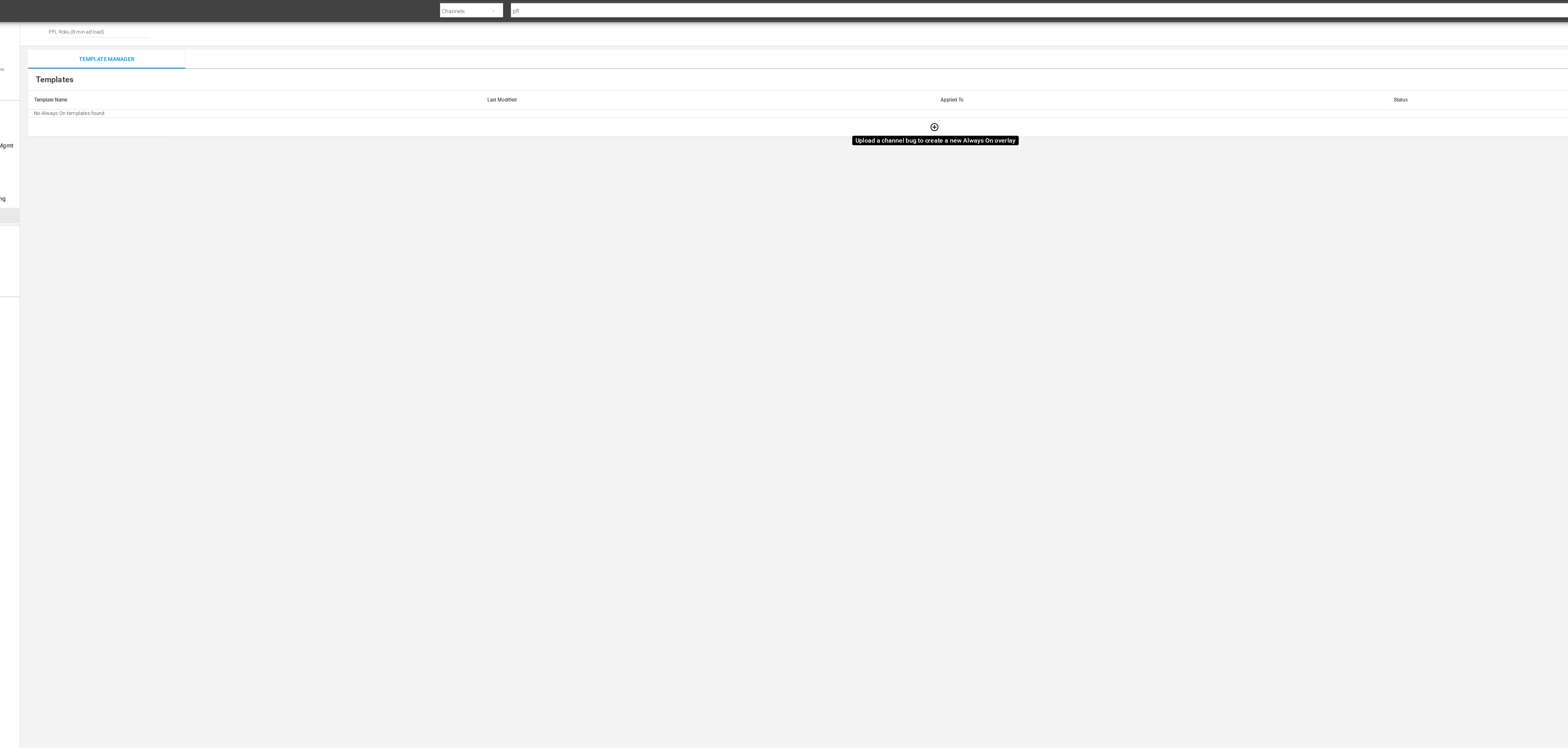
click at [730, 94] on span at bounding box center [730, 94] width 14 height 5
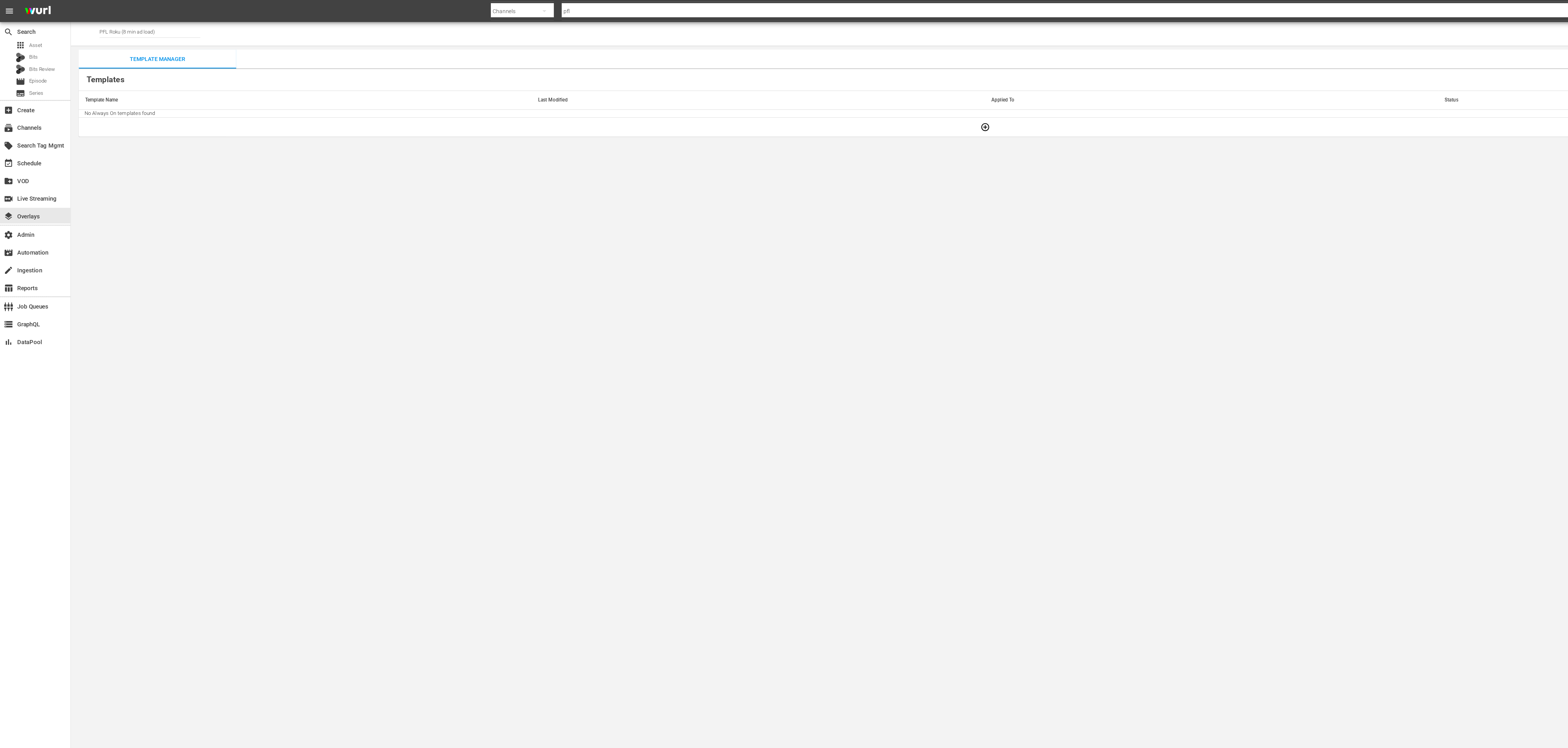
click at [321, 68] on th "Template Name" at bounding box center [226, 74] width 336 height 14
click at [25, 160] on div "layers Overlays" at bounding box center [16, 160] width 32 height 6
click at [108, 82] on td "No Always On templates found" at bounding box center [797, 84] width 1477 height 6
click at [29, 159] on div "layers Overlays" at bounding box center [16, 160] width 32 height 6
click at [94, 24] on input "PFL Roku (8 min ad load)" at bounding box center [111, 24] width 75 height 14
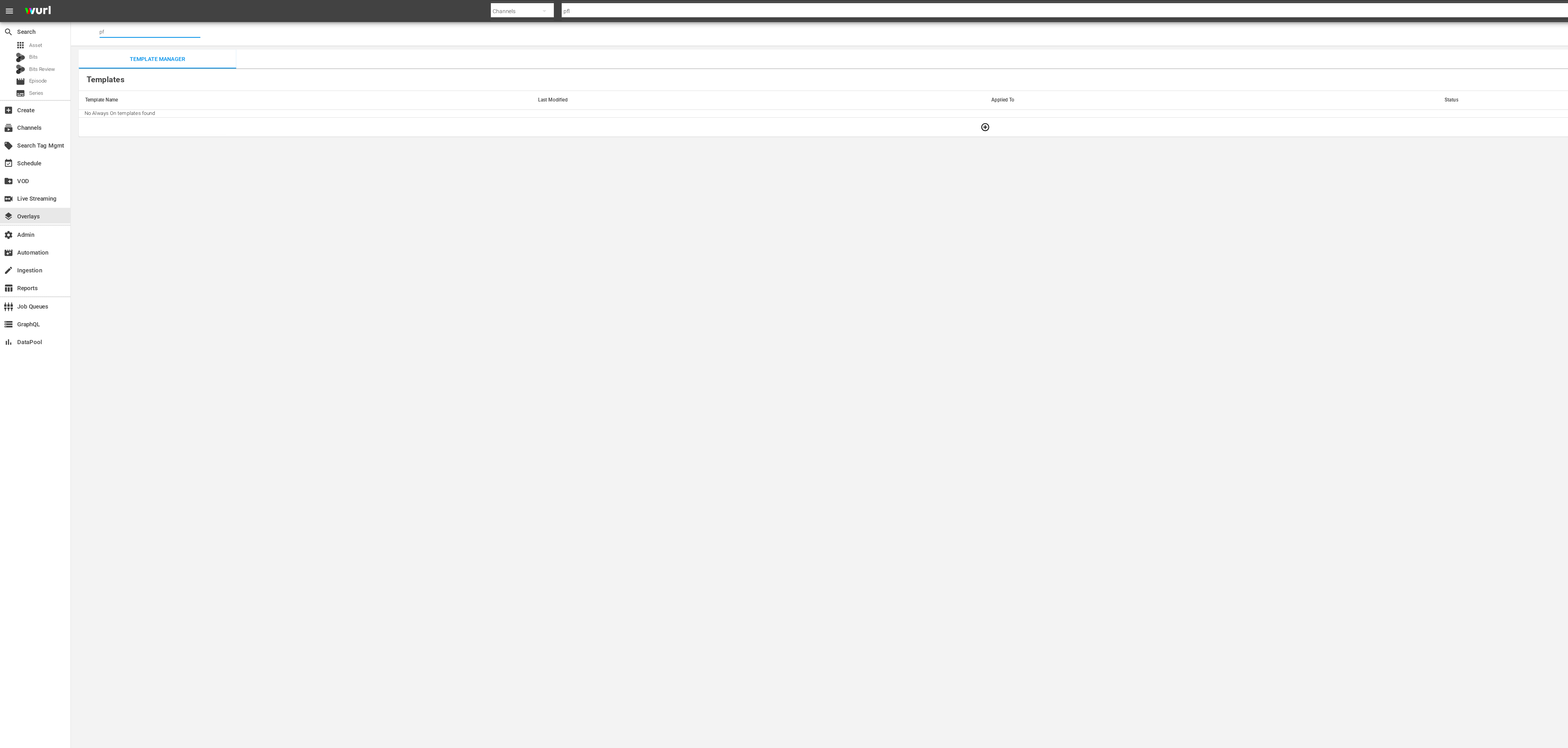
type input "pfl"
click at [412, 206] on body "menu Search By Channels Search ID, Title, Description, Keywords, or Category pf…" at bounding box center [784, 374] width 1568 height 748
click at [317, 130] on body "menu Search By Channels Search ID, Title, Description, Keywords, or Category pf…" at bounding box center [784, 374] width 1568 height 748
click at [728, 95] on span at bounding box center [730, 94] width 14 height 5
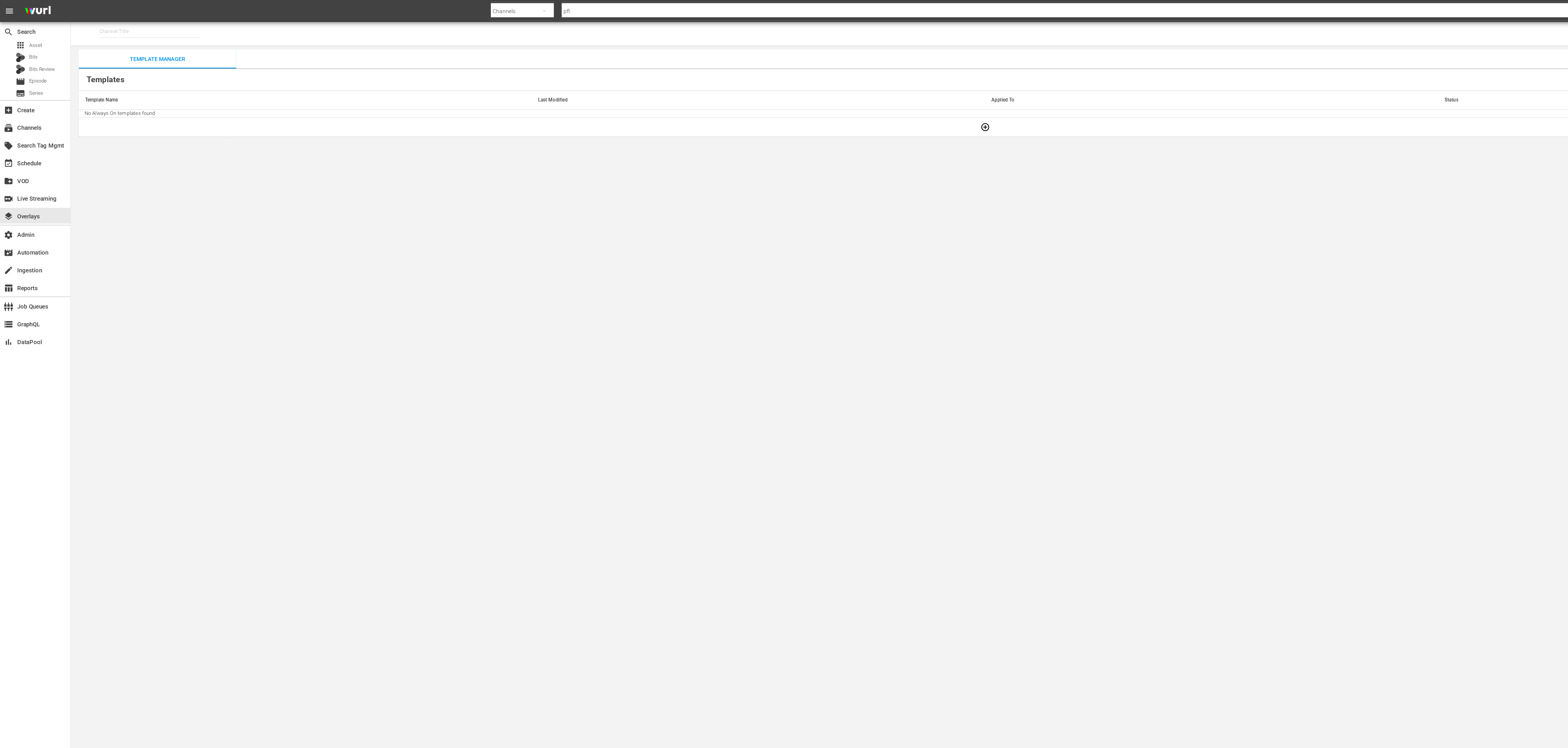
click at [729, 95] on span at bounding box center [730, 94] width 14 height 5
type input "PFL Roku (8 min ad load) (2027)"
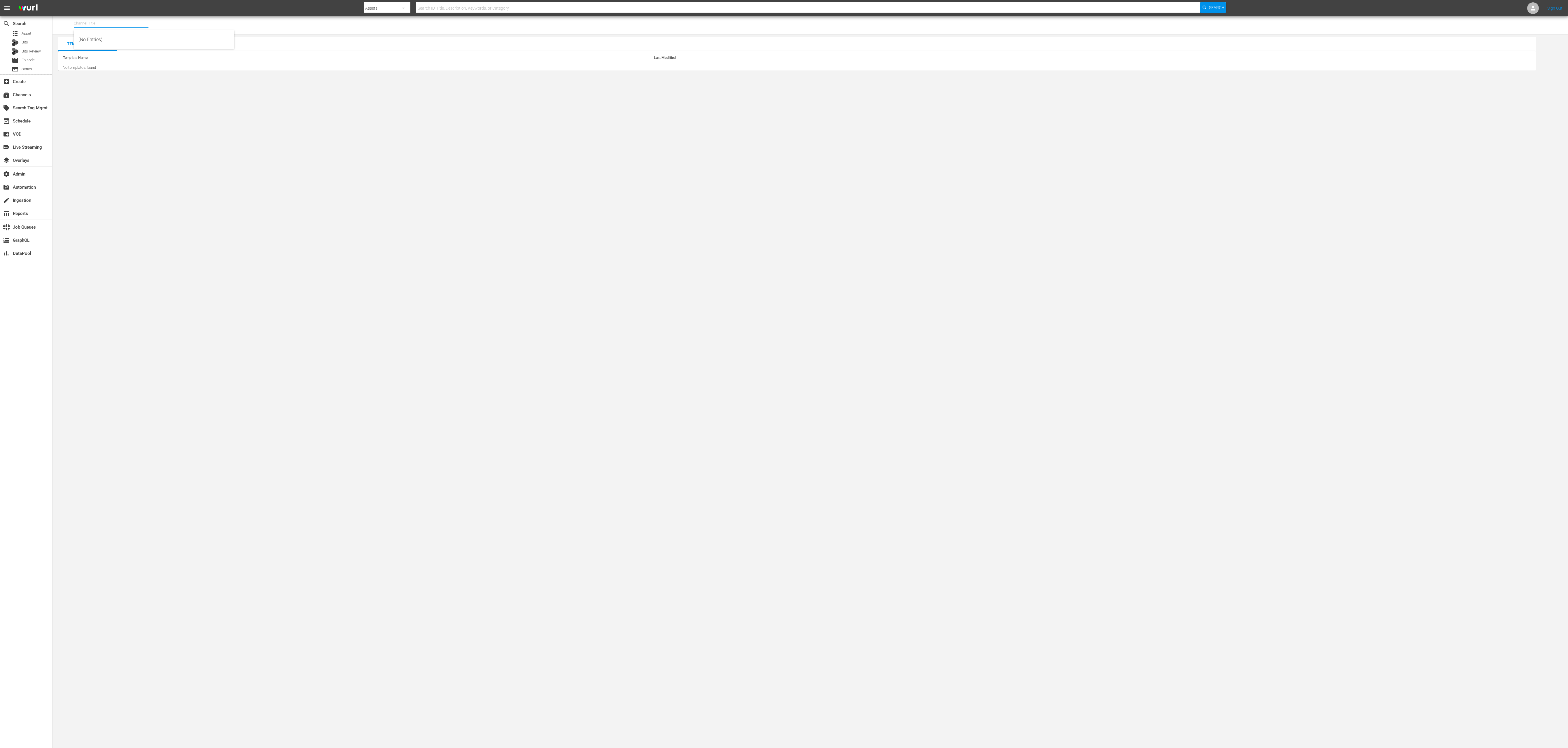
click at [90, 21] on input "text" at bounding box center [111, 24] width 75 height 14
click at [186, 92] on body "menu Search By Assets Search ID, Title, Description, Keywords, or Category Sear…" at bounding box center [784, 374] width 1568 height 748
click at [109, 25] on input "pfl" at bounding box center [111, 24] width 75 height 14
click at [118, 41] on div "PFL MMA (1309 - pfl_pflmma_1)" at bounding box center [153, 39] width 151 height 14
type input "PFL MMA (1309 - pfl_pflmma_1)"
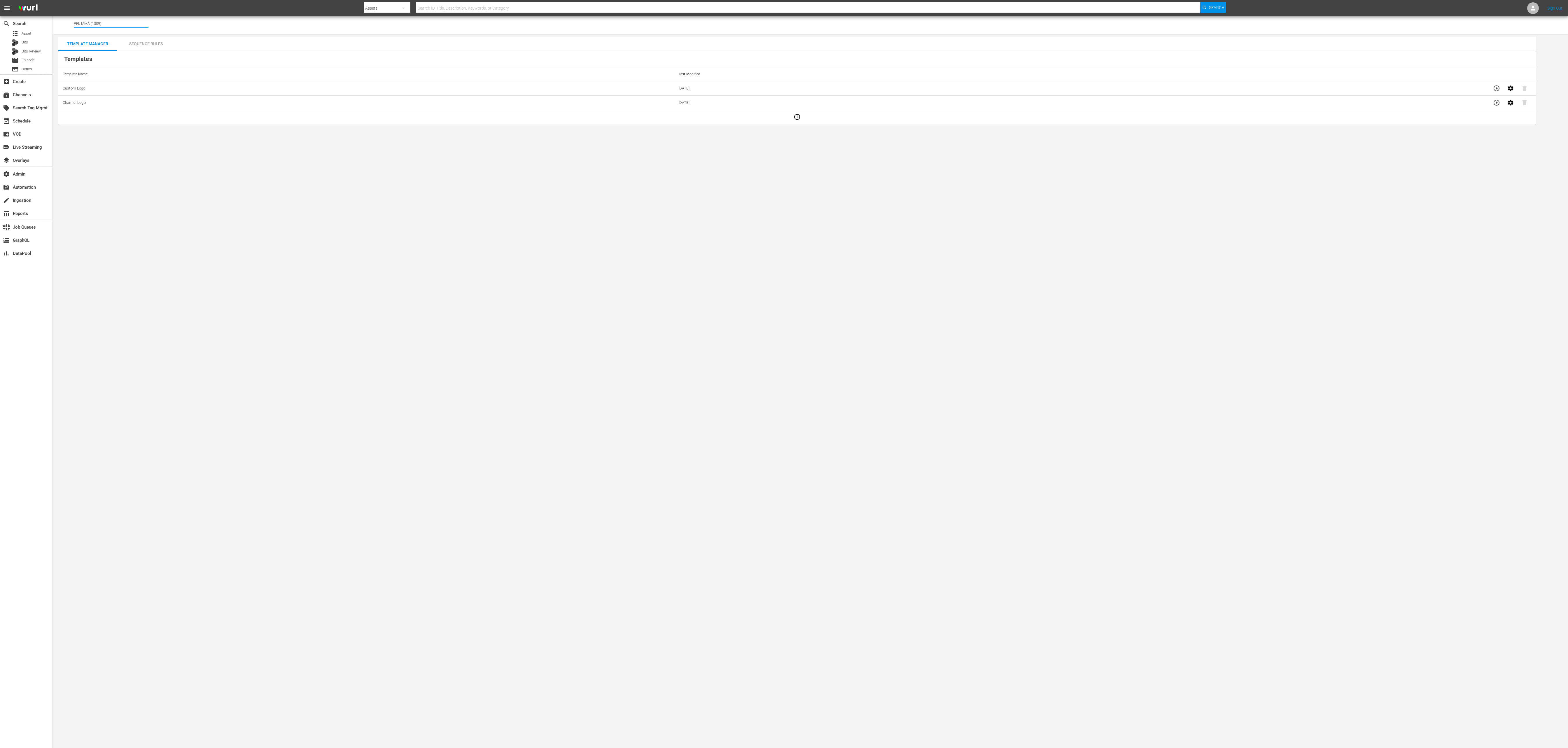
click at [100, 23] on input "PFL MMA (1309)" at bounding box center [111, 24] width 75 height 14
click at [130, 56] on div "PFL Roku (8 min ad load) (2027 - professional_fighters_league_pflmma_1)" at bounding box center [153, 54] width 151 height 14
type input "PFL Roku (8 min ad load) (2027 - professional_fighters_league_pflmma_1)"
click at [729, 96] on span at bounding box center [730, 94] width 14 height 5
click at [729, 94] on span at bounding box center [730, 94] width 14 height 5
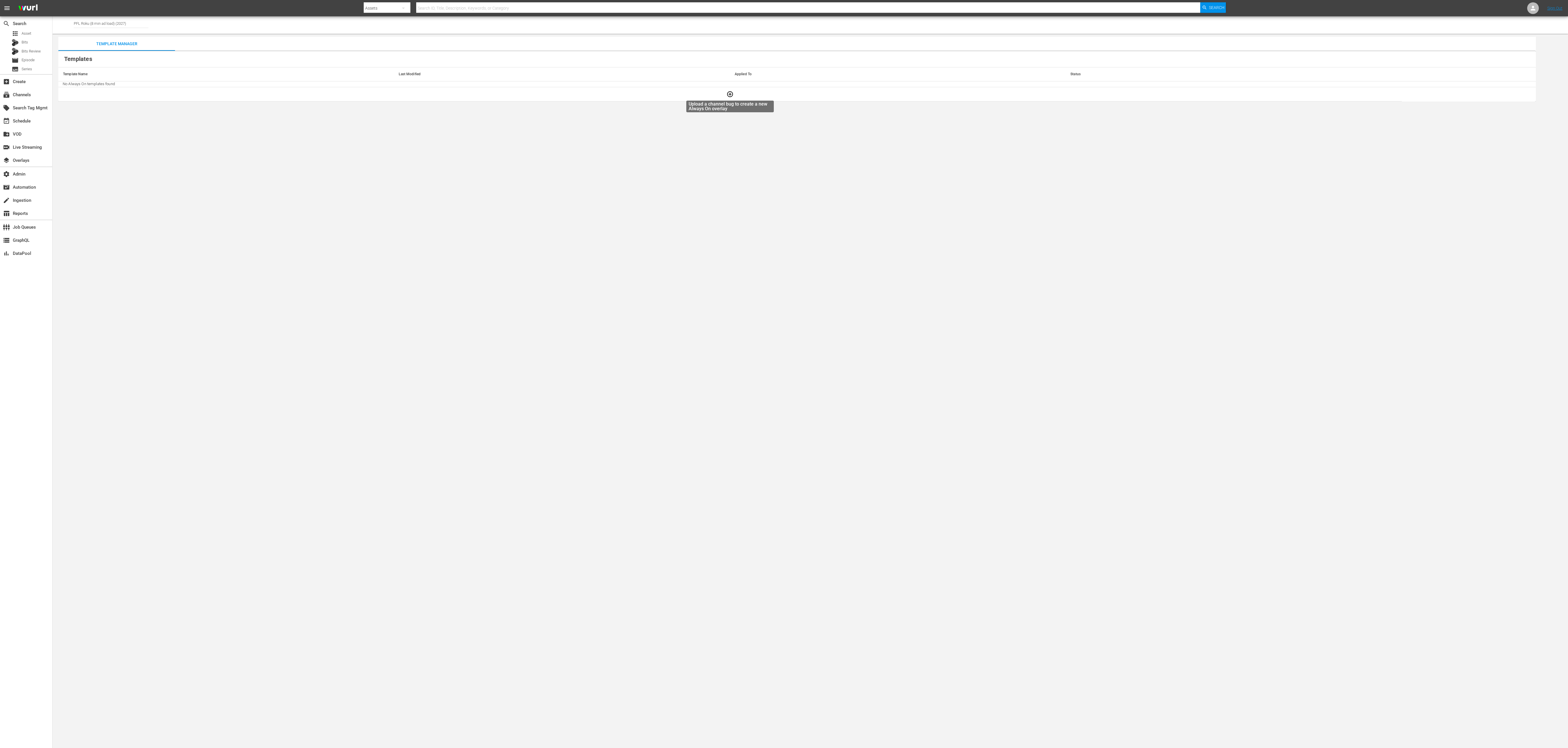
click at [729, 94] on span at bounding box center [730, 94] width 14 height 5
click at [32, 94] on div "subscriptions Channels" at bounding box center [16, 94] width 32 height 6
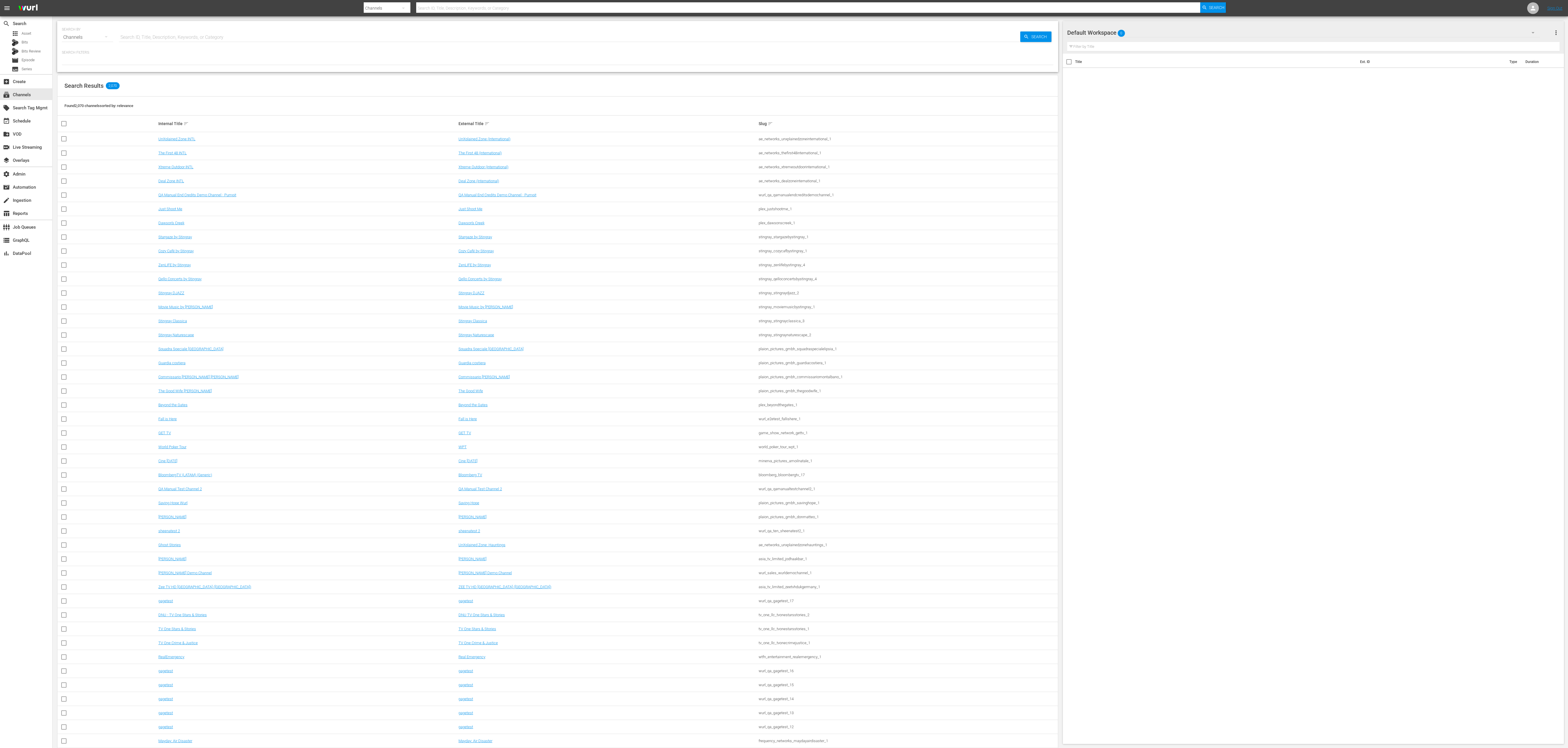
click at [136, 40] on input "text" at bounding box center [570, 37] width 901 height 14
type input "pfl"
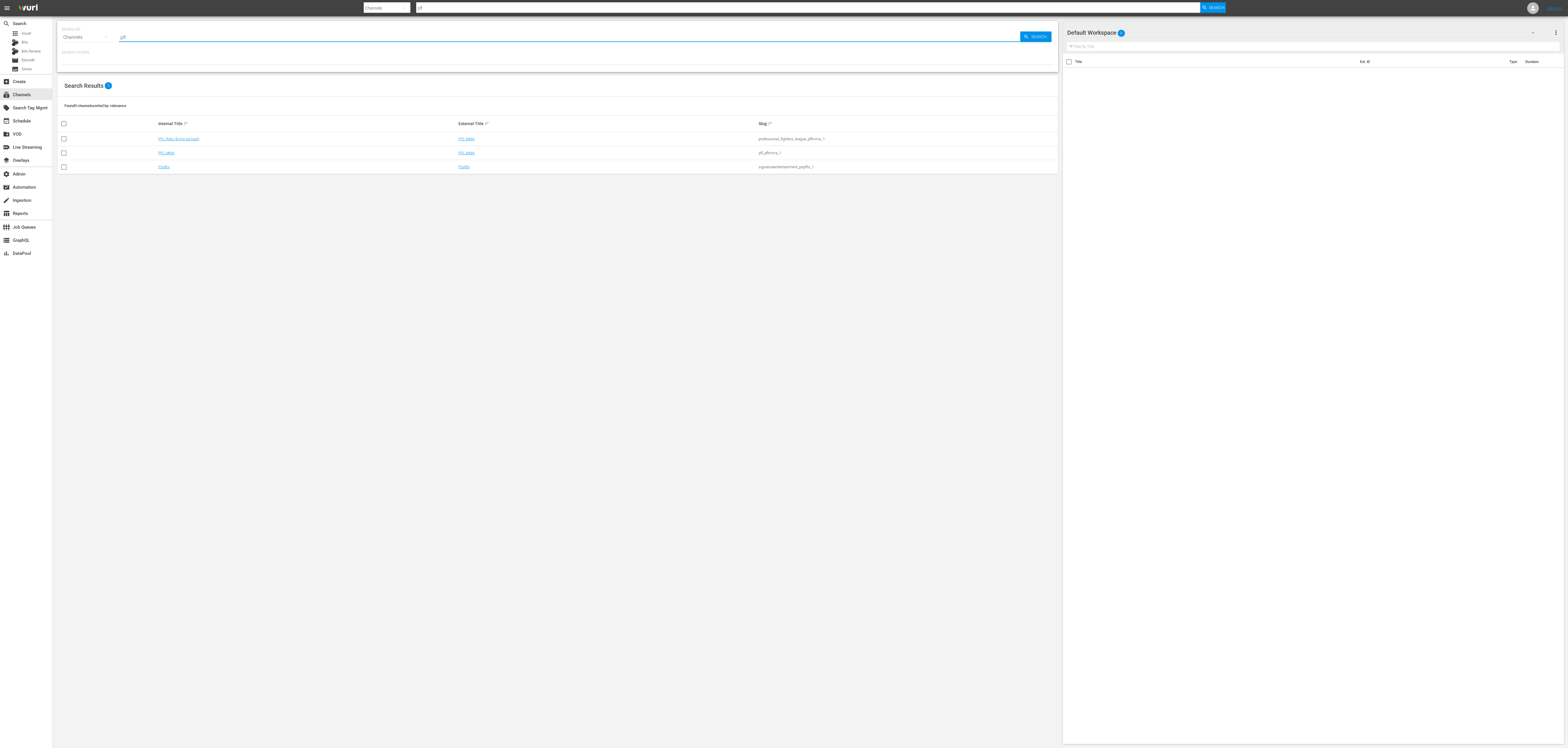
click at [173, 136] on td "PFL Roku (8 min ad load)" at bounding box center [307, 139] width 300 height 14
click at [171, 137] on td "PFL Roku (8 min ad load)" at bounding box center [307, 139] width 300 height 14
click at [162, 141] on link "PFL Roku (8 min ad load)" at bounding box center [179, 139] width 41 height 5
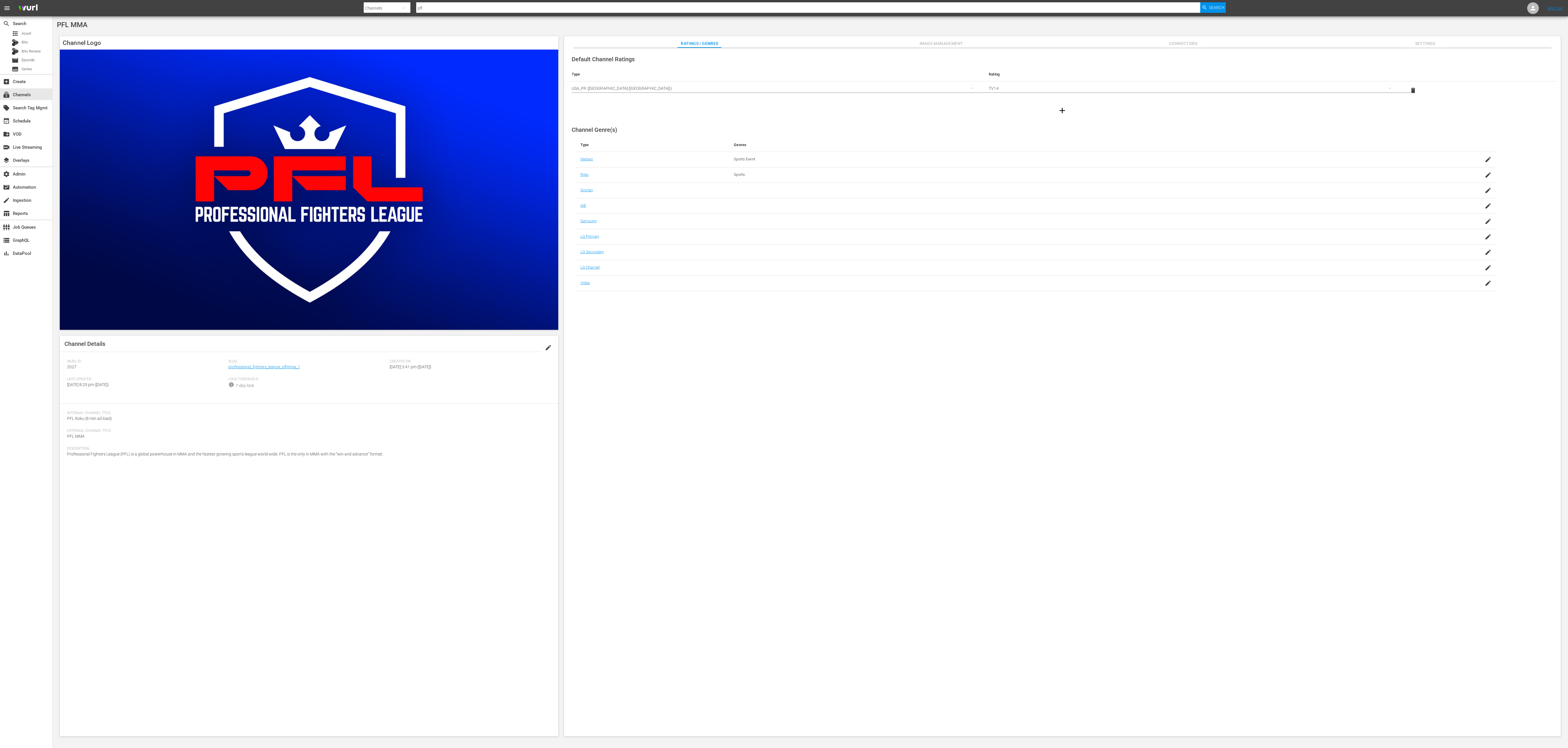
click at [937, 44] on span "Image Management" at bounding box center [941, 43] width 43 height 7
click at [1502, 62] on div "Default" at bounding box center [1516, 62] width 75 height 17
click at [1494, 37] on div "Enabled Streamers Default All Streamers Anoki Canela TV Free Movies Plus FreeCa…" at bounding box center [784, 374] width 1568 height 748
click at [1544, 220] on icon at bounding box center [1544, 220] width 4 height 5
click at [1539, 224] on input "file" at bounding box center [1539, 224] width 0 height 0
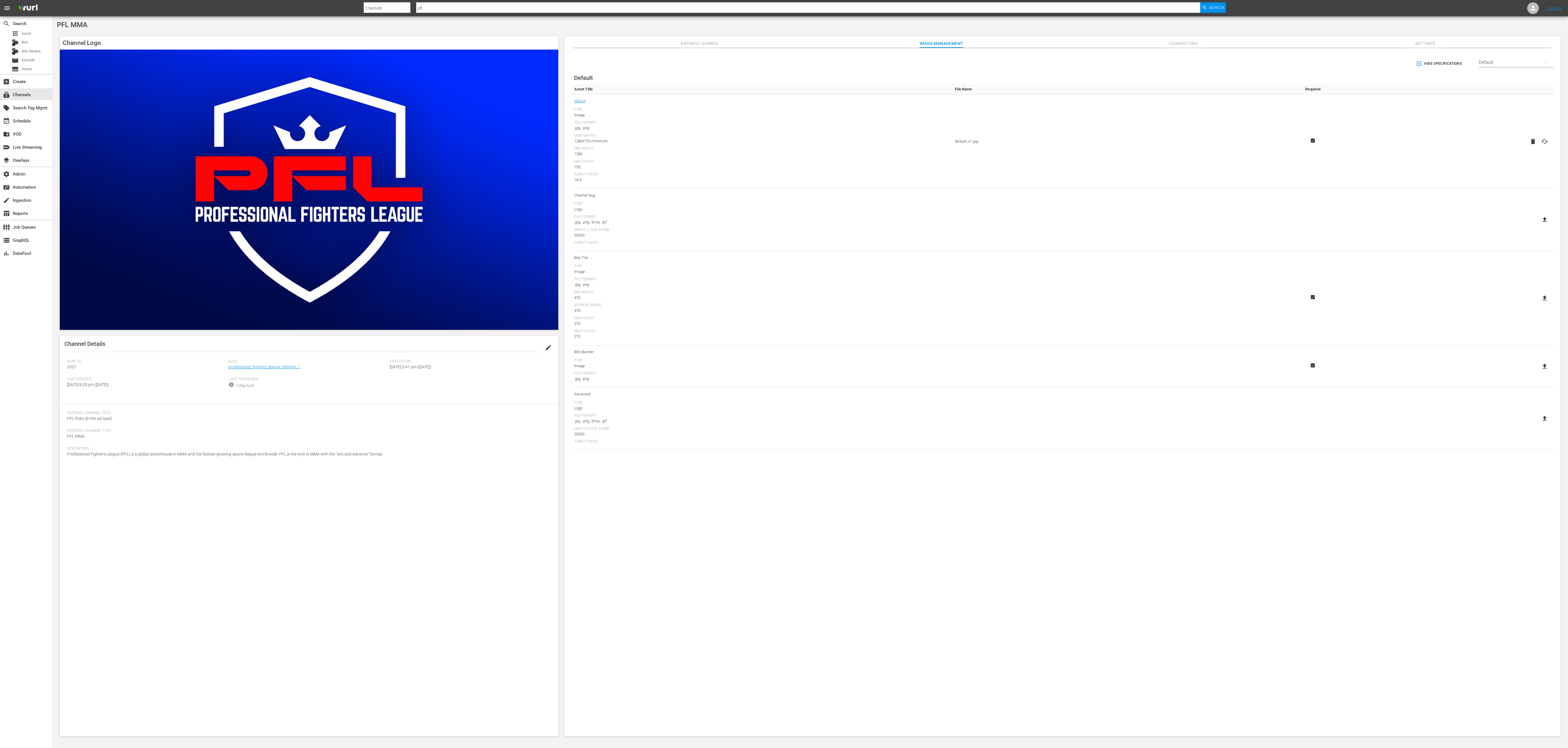
type input "C:\fakepath\channel-bug.png"
click at [33, 160] on div "layers Overlays" at bounding box center [26, 160] width 52 height 12
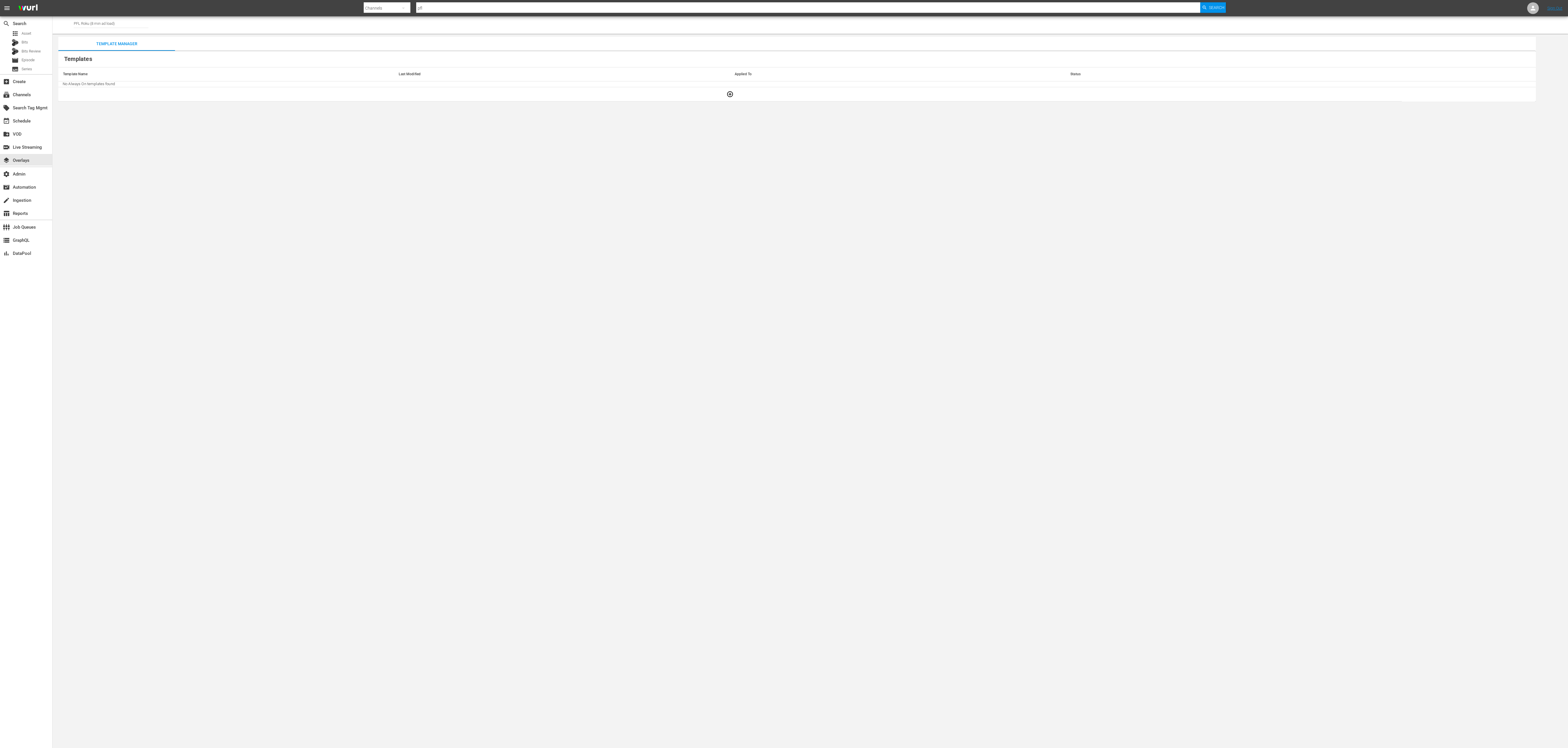
click at [727, 90] on td at bounding box center [730, 94] width 1344 height 14
click at [729, 94] on span at bounding box center [730, 94] width 14 height 5
click at [729, 96] on span at bounding box center [730, 94] width 14 height 5
click at [731, 92] on icon "button" at bounding box center [730, 94] width 7 height 7
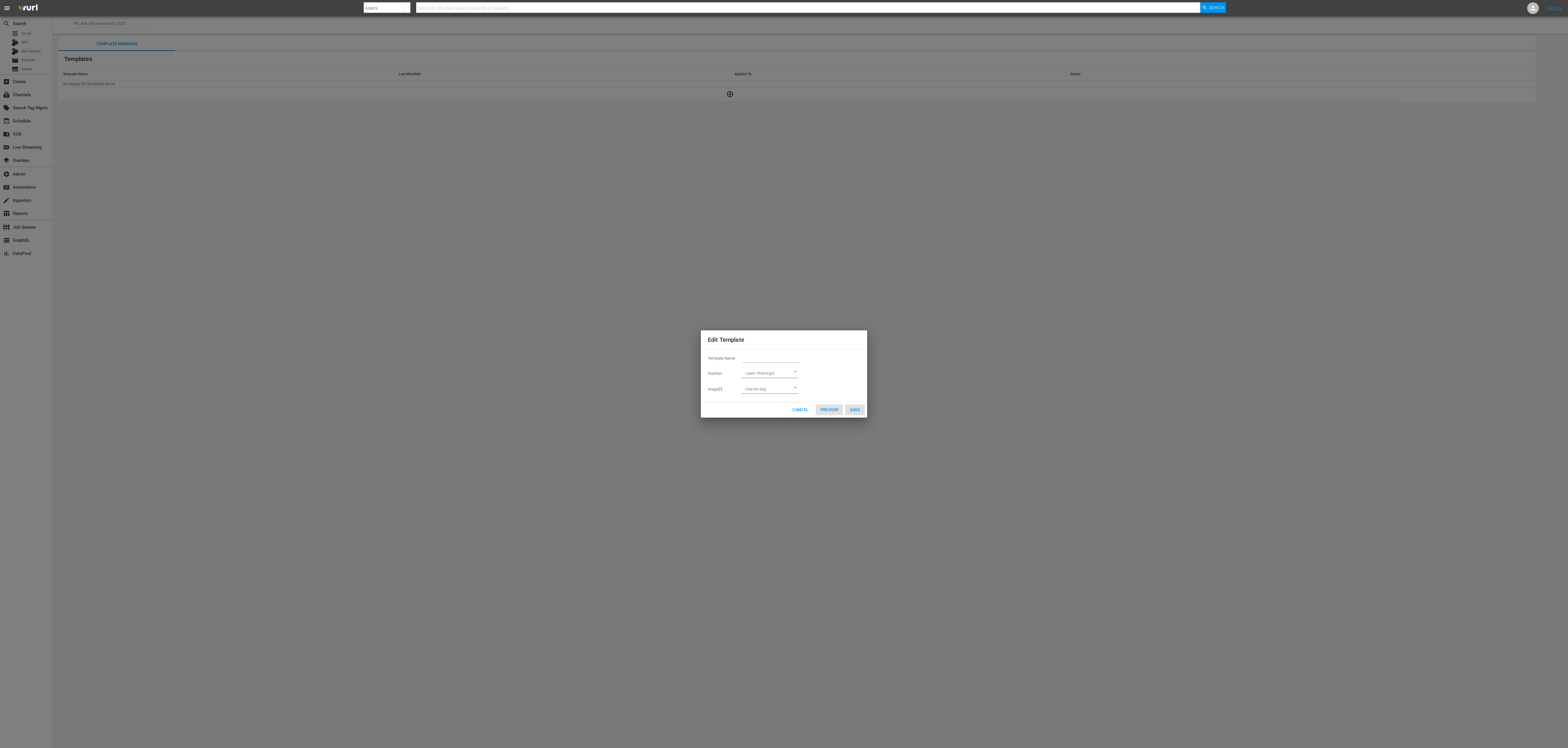
click at [777, 359] on input "text" at bounding box center [771, 359] width 57 height 8
type input "channel-bug"
click at [778, 368] on td "Lower Third Right LOWER_THIRD_RIGHT" at bounding box center [805, 374] width 111 height 16
click at [776, 375] on body "menu Search By Assets Search ID, Title, Description, Keywords, or Category Sear…" at bounding box center [784, 374] width 1568 height 748
click at [781, 346] on li "Upper Right" at bounding box center [769, 347] width 57 height 13
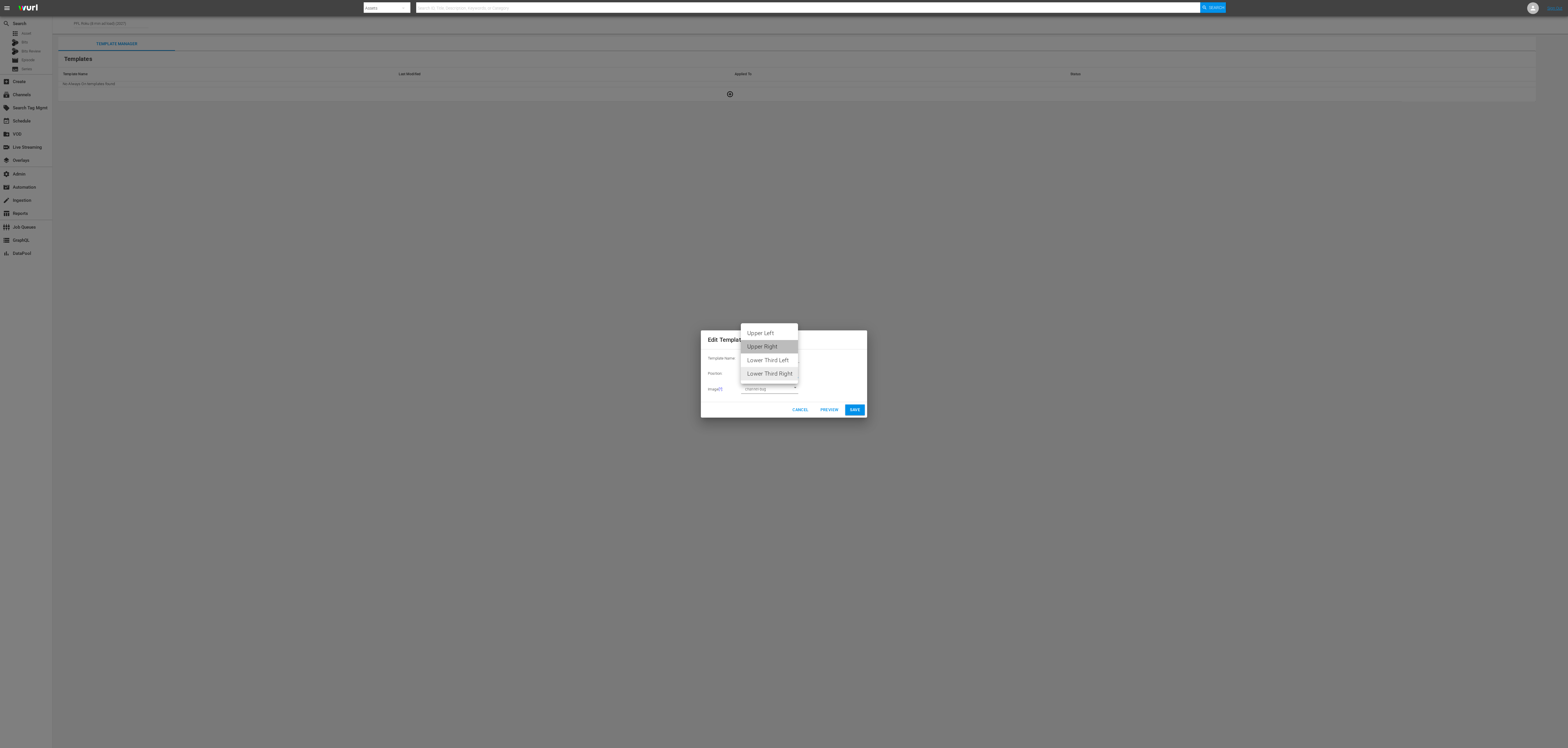
type input "UPPER_RIGHT"
click at [823, 410] on span "Preview" at bounding box center [829, 409] width 18 height 7
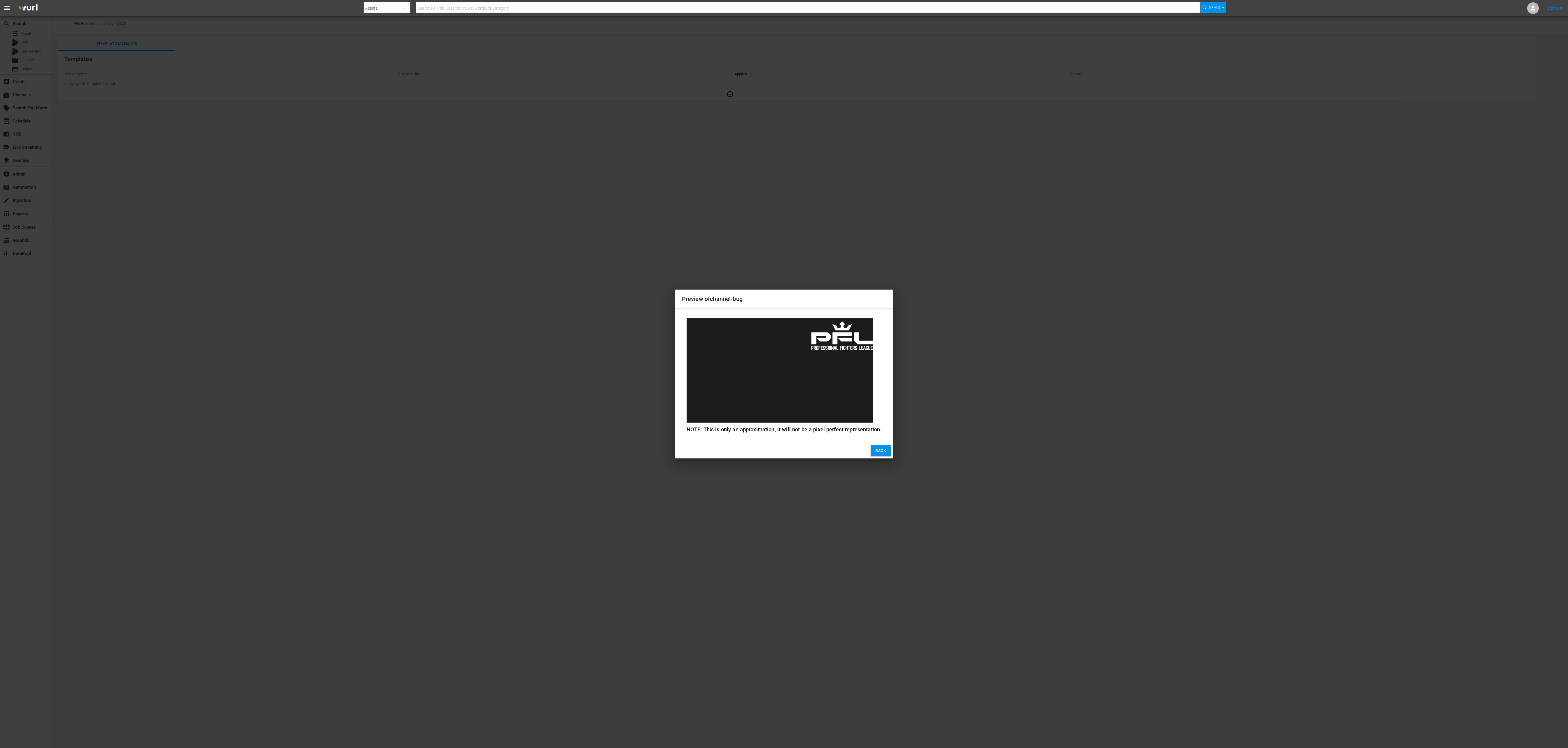
click at [842, 340] on img at bounding box center [842, 335] width 62 height 34
click at [878, 452] on span "Back" at bounding box center [881, 450] width 11 height 7
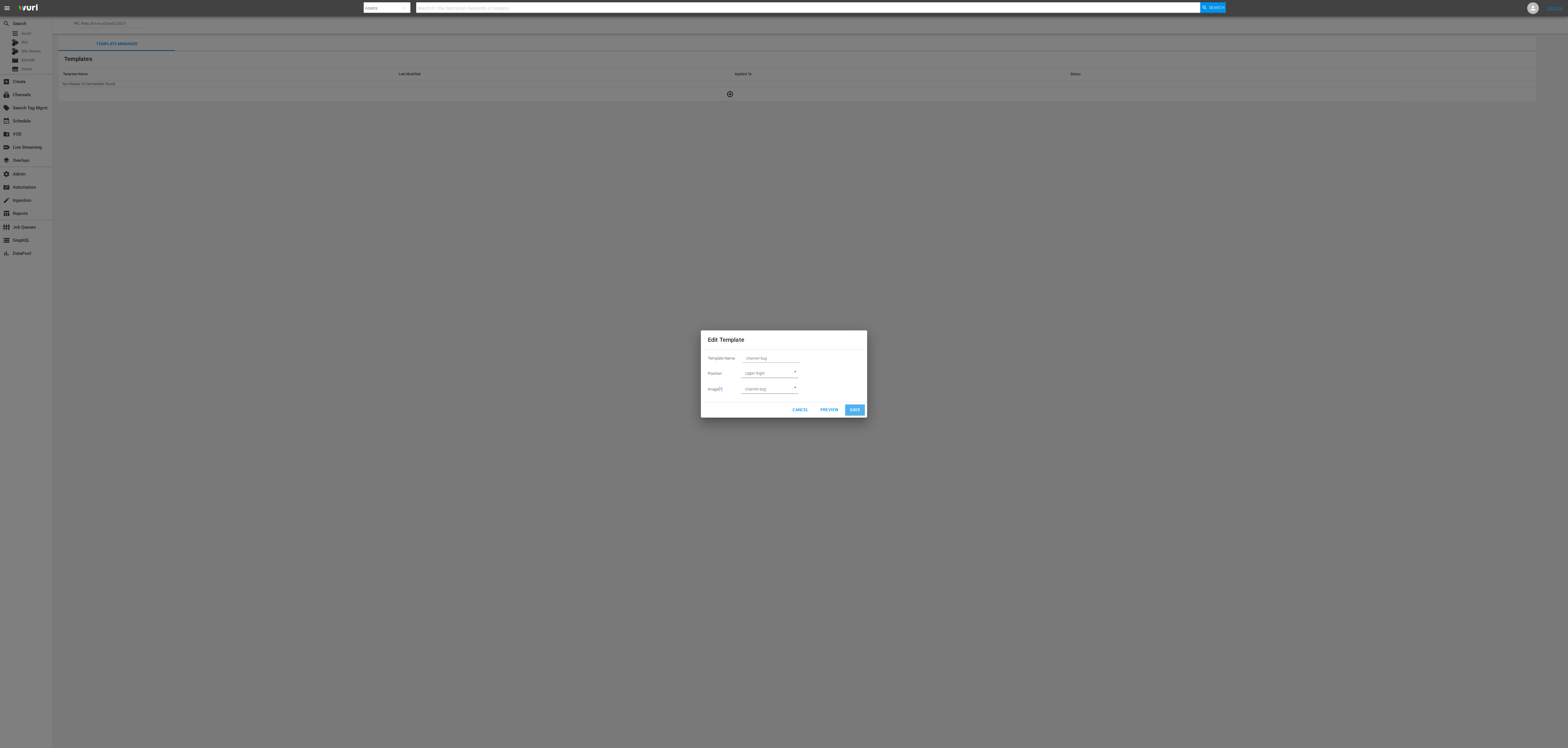
click at [855, 409] on span "Save" at bounding box center [855, 409] width 10 height 7
type input "LOWER_THIRD_RIGHT"
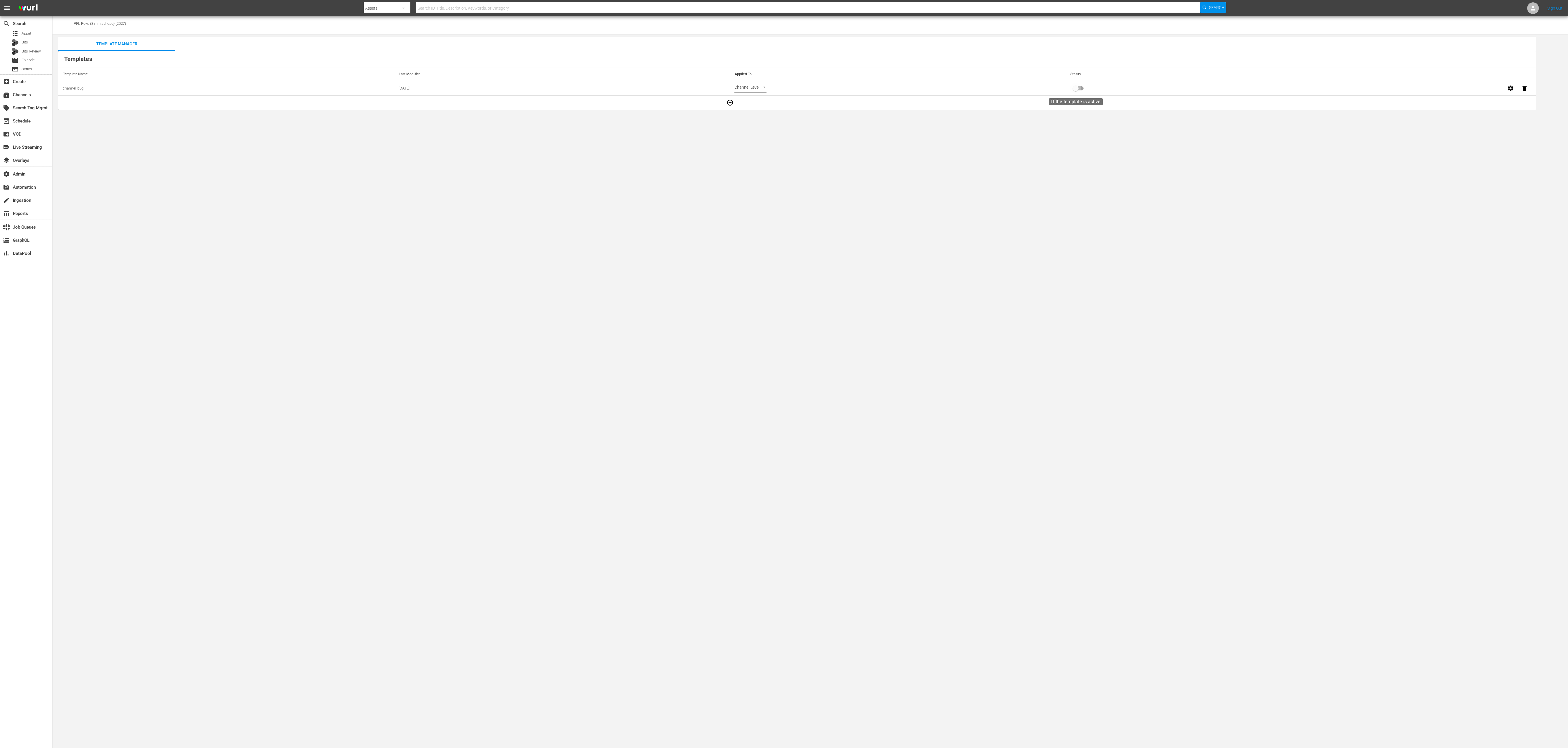
click at [1075, 90] on input "checkbox" at bounding box center [1076, 89] width 33 height 11
checkbox input "true"
click at [1513, 86] on icon "button" at bounding box center [1510, 88] width 7 height 7
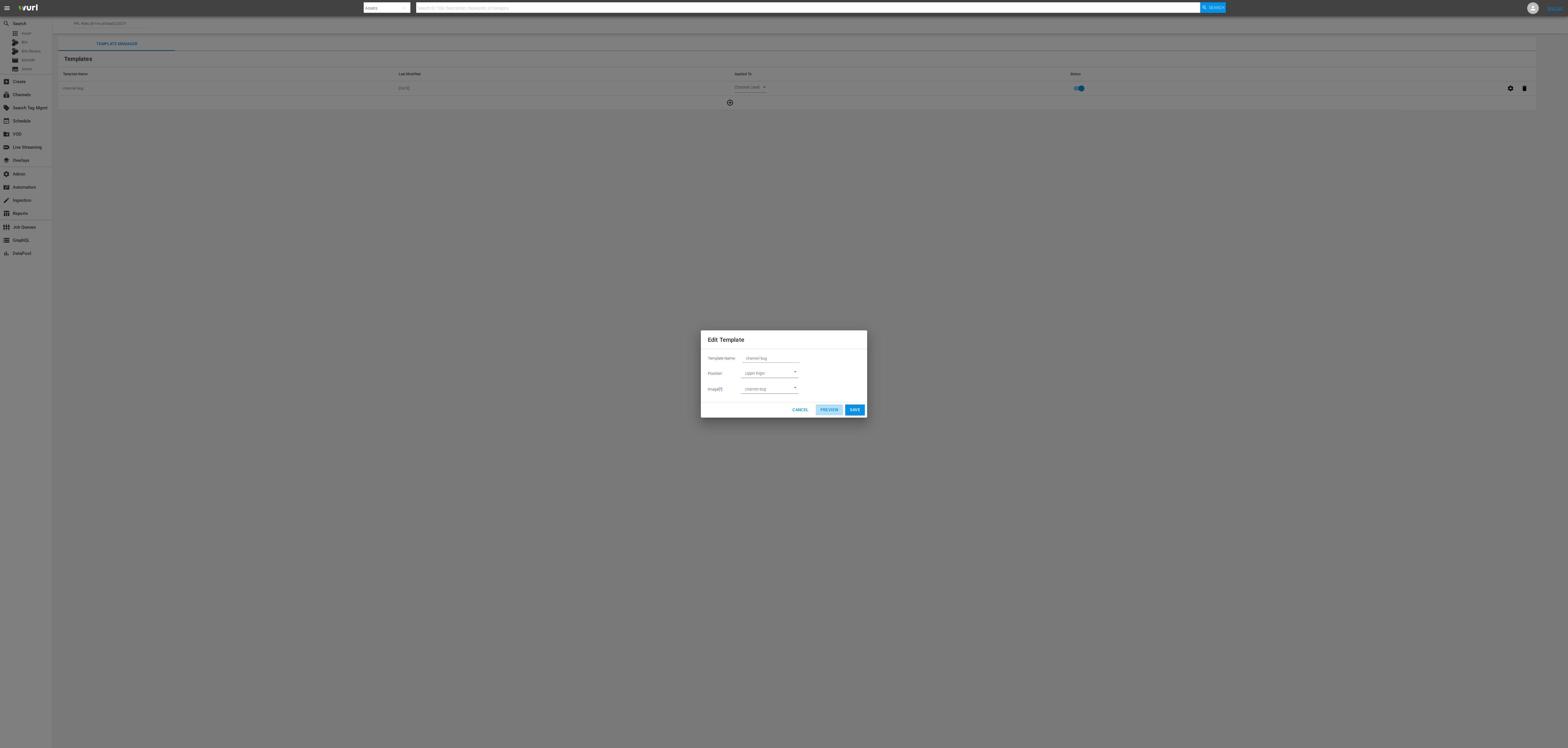
click at [824, 409] on span "Preview" at bounding box center [829, 409] width 18 height 7
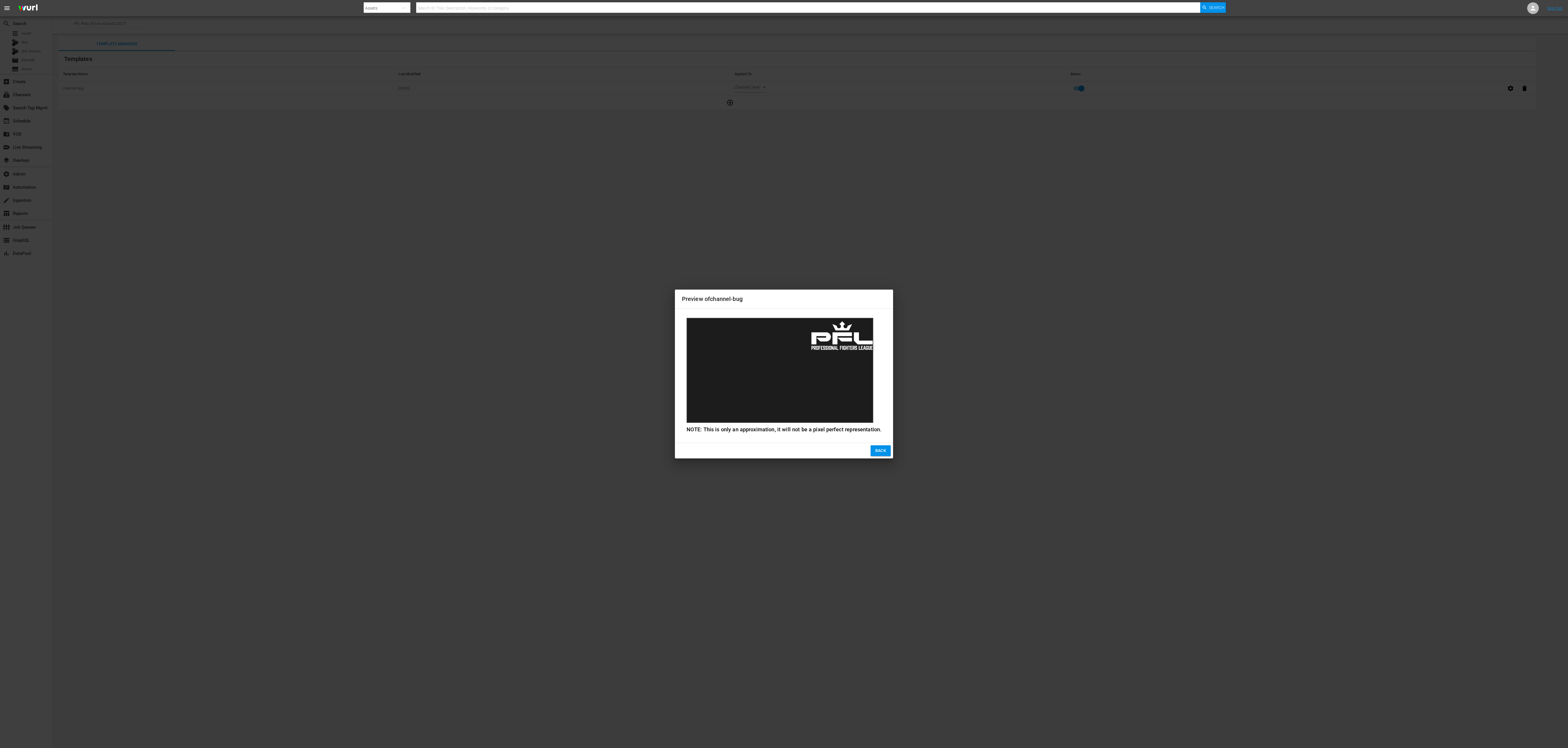
click at [873, 450] on button "Back" at bounding box center [881, 451] width 21 height 11
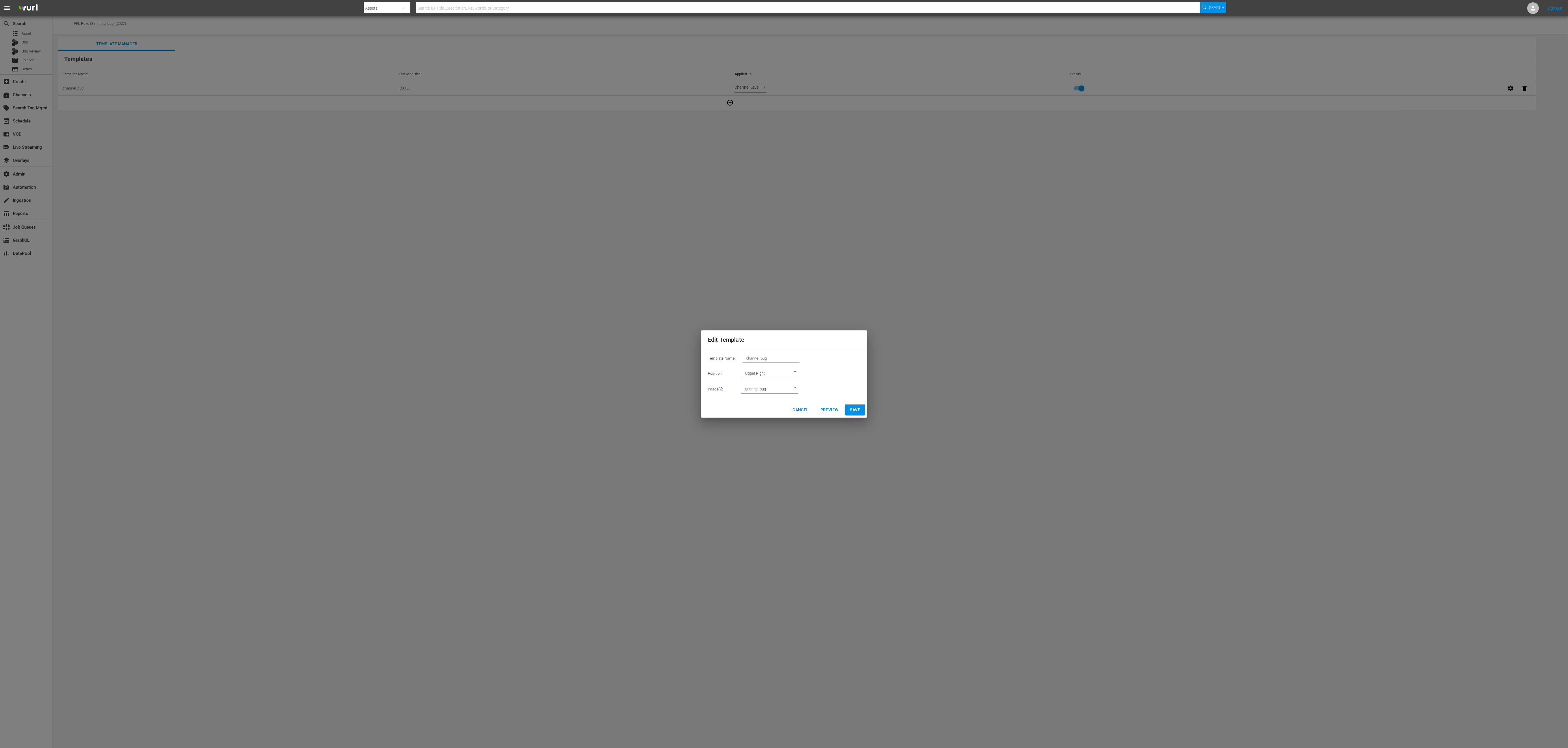
click at [867, 416] on div "Edit Template Template Name: channel-bug Position: Upper Right UPPER_RIGHT Imag…" at bounding box center [784, 374] width 1561 height 741
click at [850, 414] on button "Save" at bounding box center [855, 410] width 20 height 11
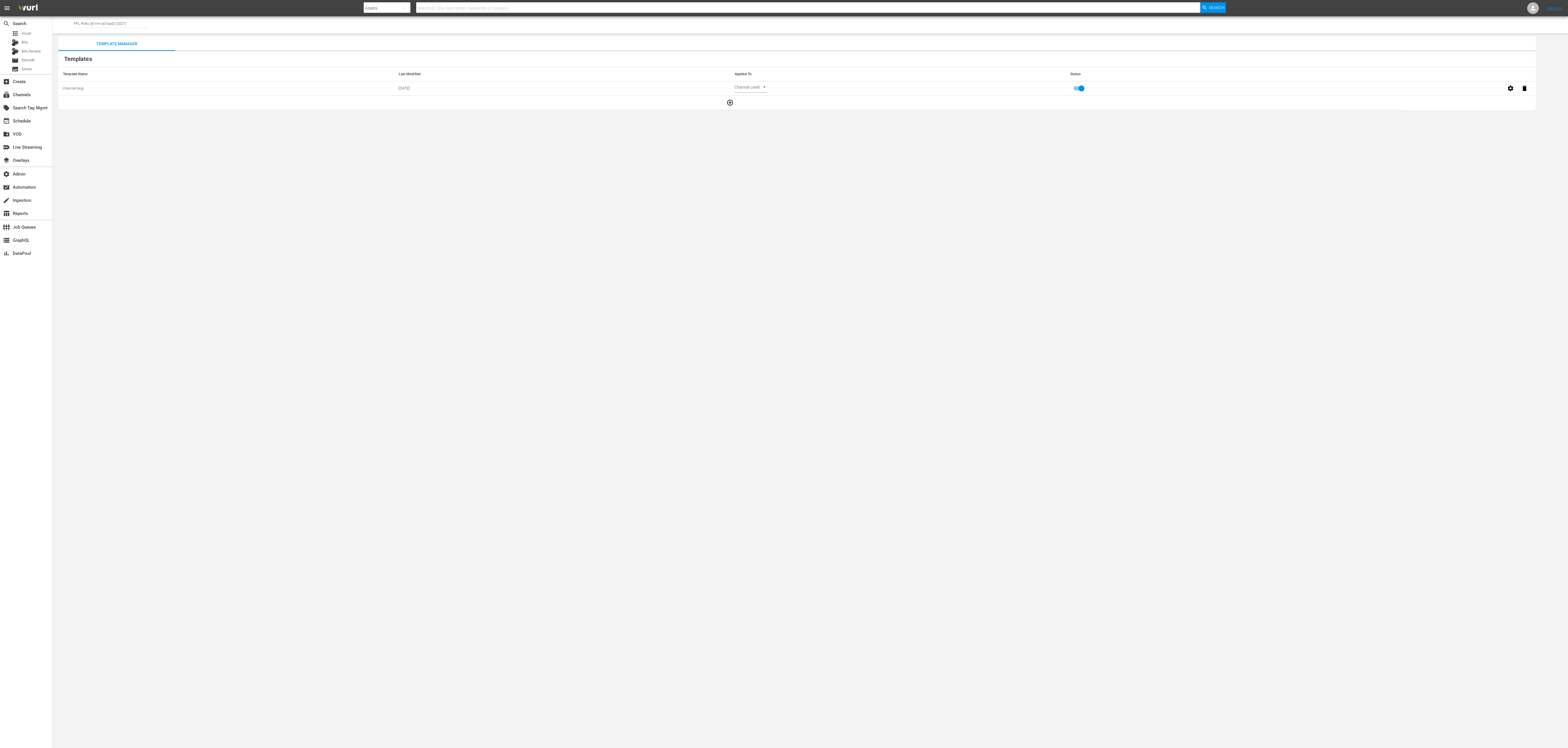
click at [746, 88] on body "menu Search By Assets Search ID, Title, Description, Keywords, or Category Sear…" at bounding box center [784, 374] width 1568 height 748
click at [944, 130] on div at bounding box center [784, 374] width 1568 height 748
click at [122, 45] on div "Template Manager" at bounding box center [117, 44] width 117 height 14
click at [730, 103] on icon "button" at bounding box center [729, 102] width 6 height 6
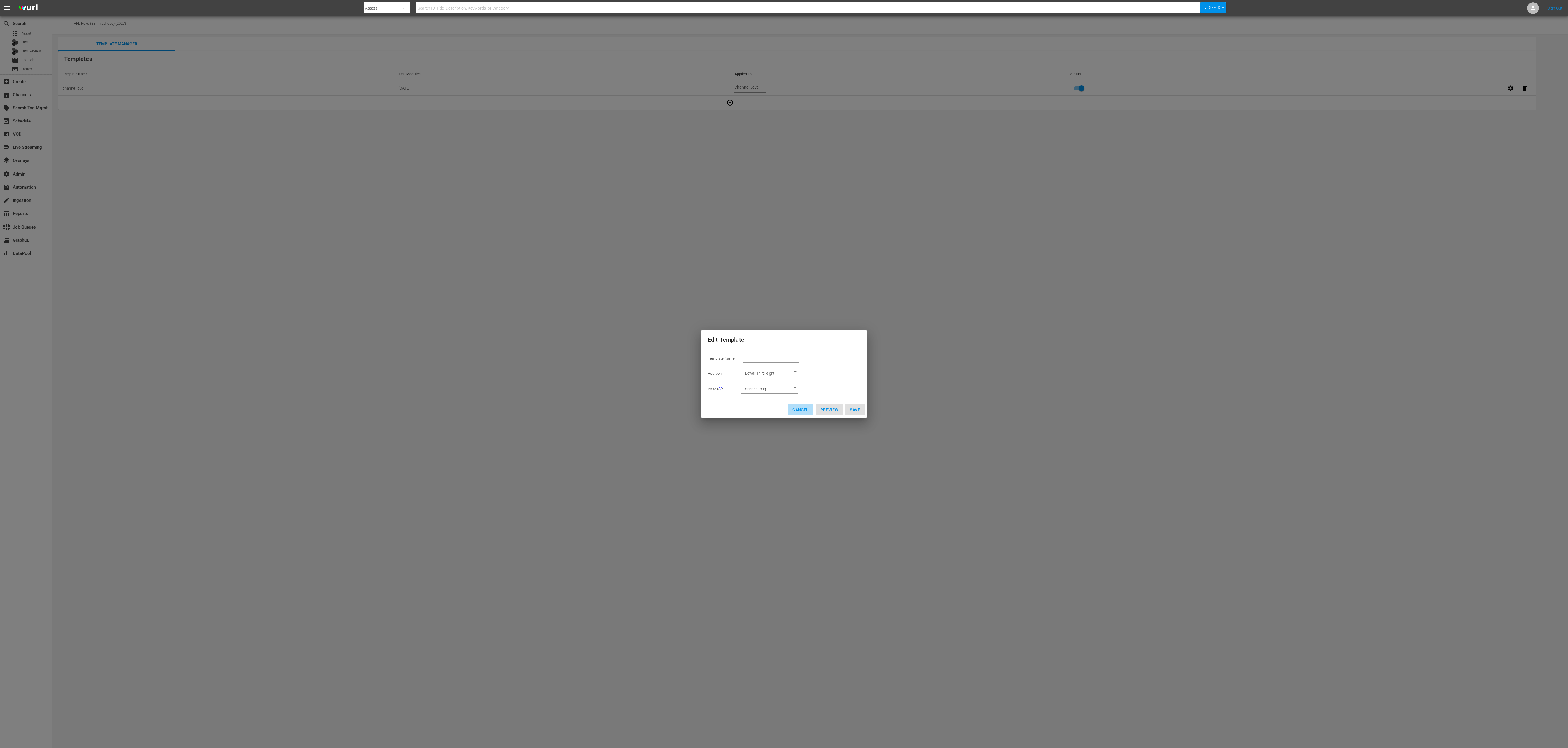
click at [803, 410] on span "Cancel" at bounding box center [800, 409] width 16 height 7
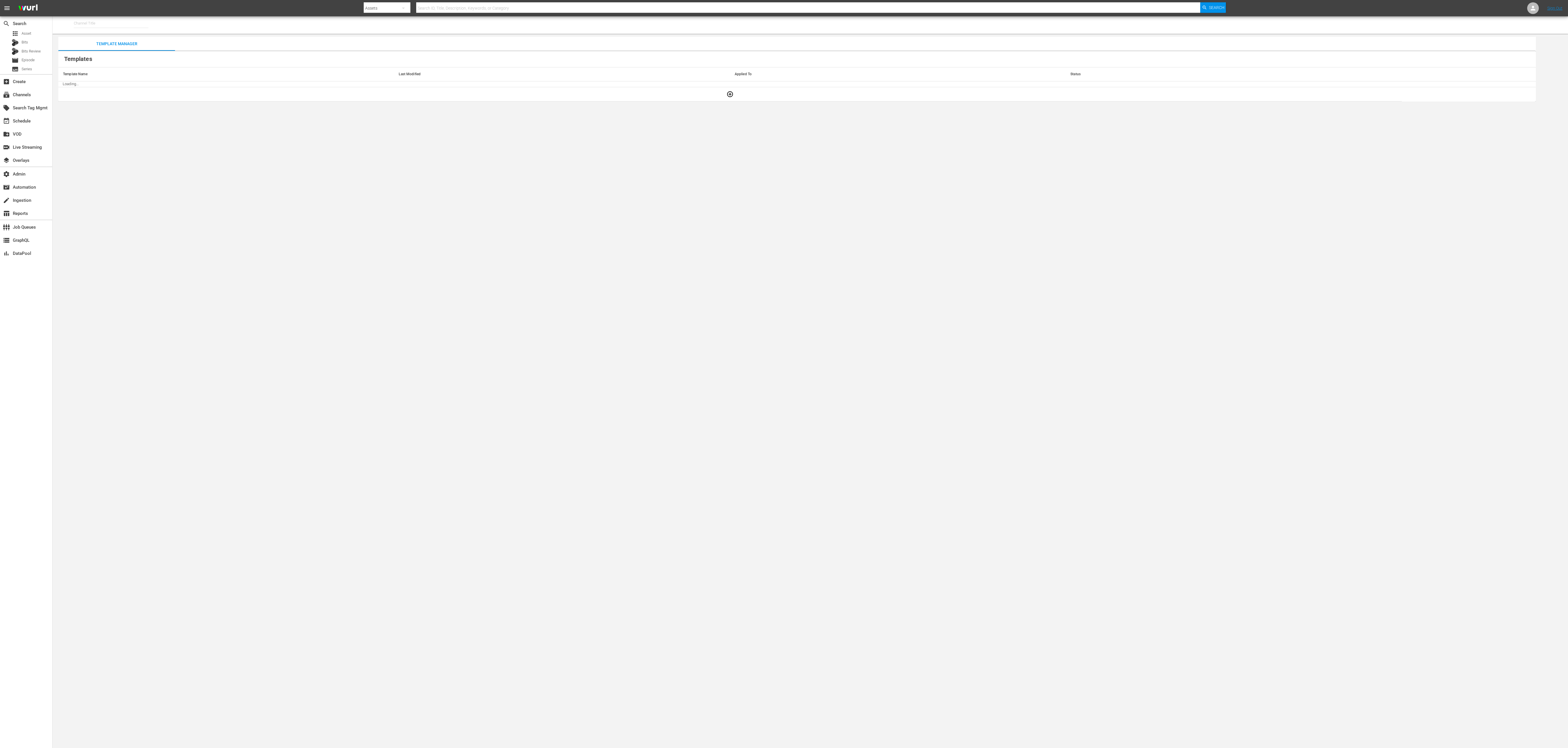
type input "PFL Roku (8 min ad load) (2027)"
click at [1510, 88] on icon "button" at bounding box center [1510, 88] width 7 height 7
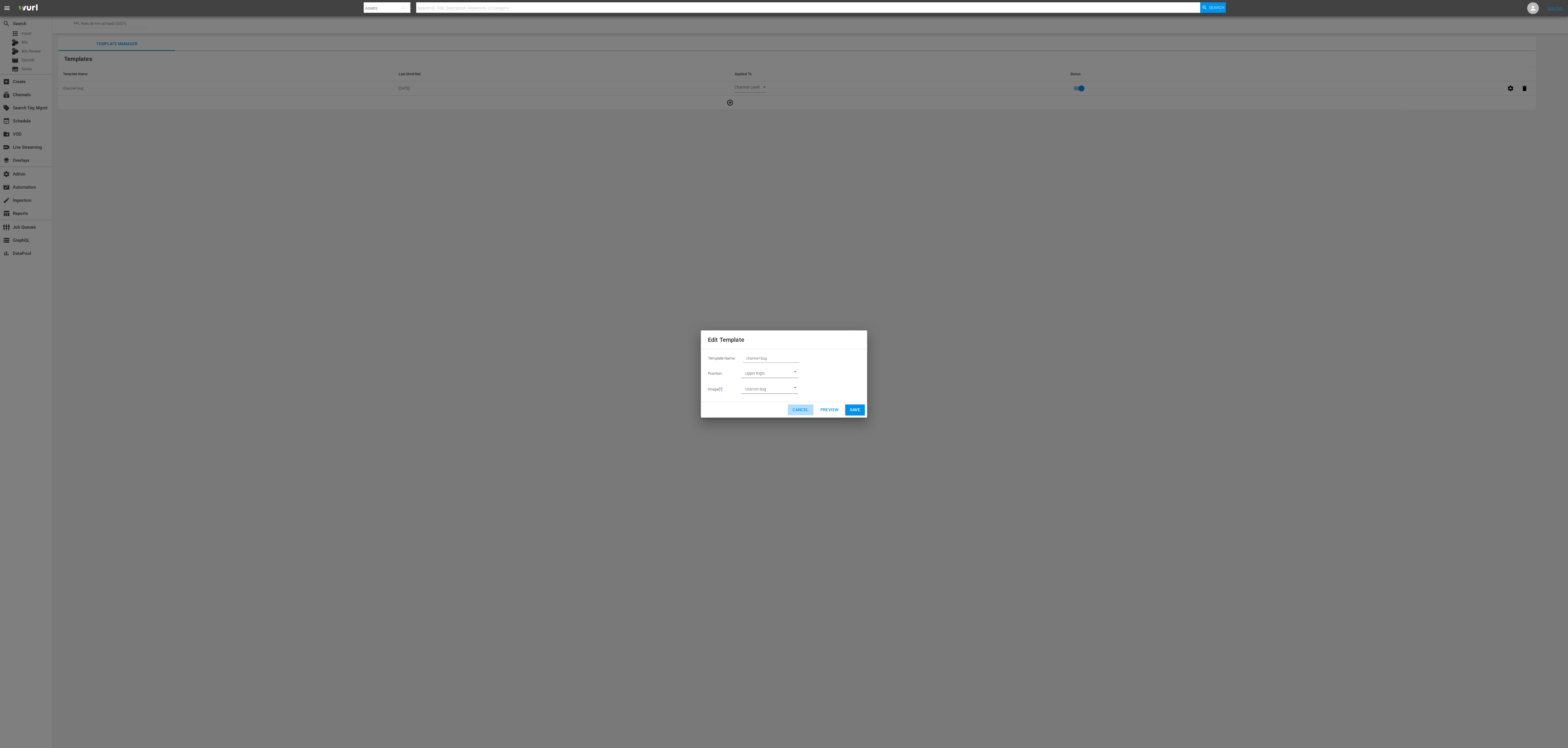
click at [806, 412] on span "Cancel" at bounding box center [800, 409] width 16 height 7
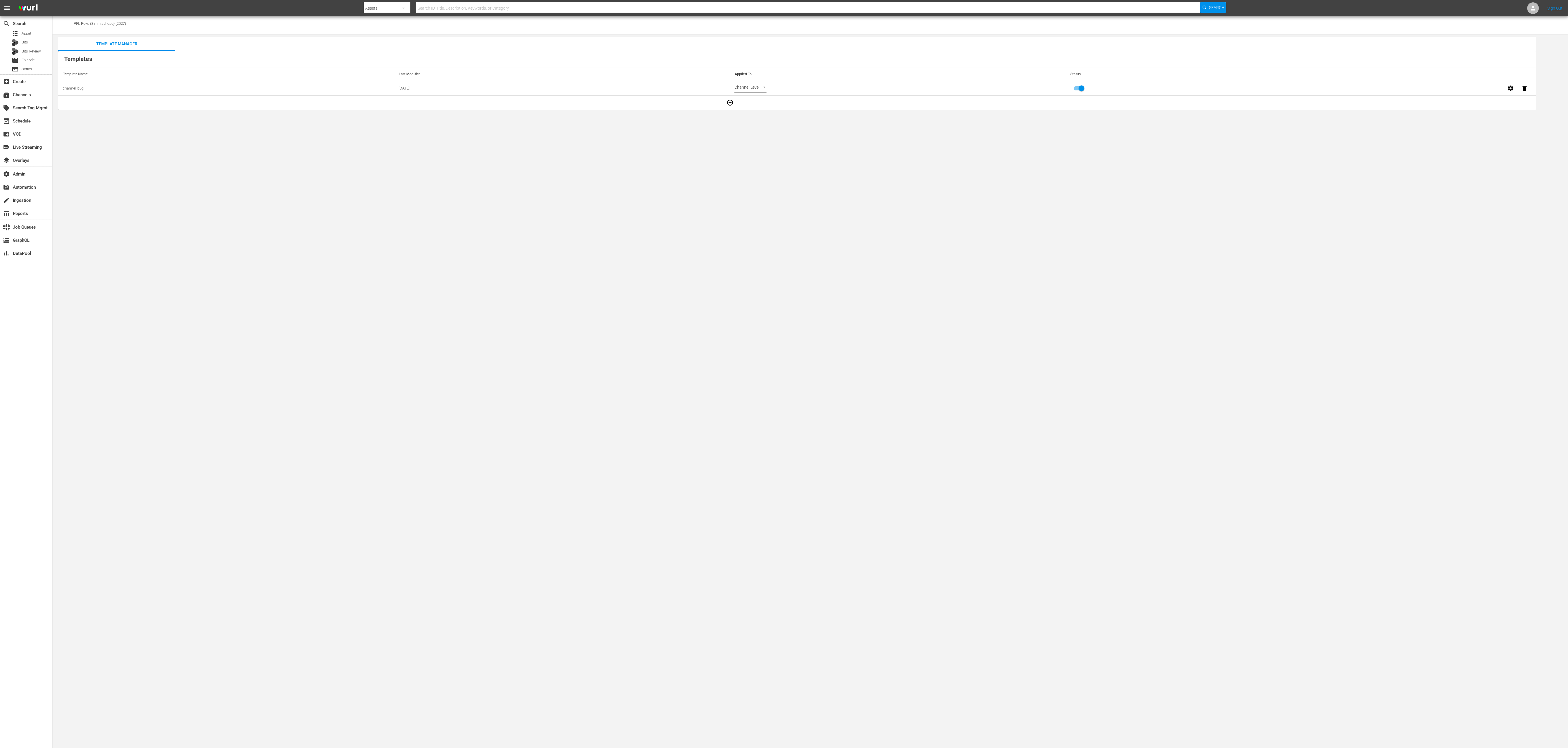
click at [355, 276] on body "menu Search By Assets Search ID, Title, Description, Keywords, or Category Sear…" at bounding box center [784, 374] width 1568 height 748
click at [38, 92] on div "subscriptions Channels" at bounding box center [26, 94] width 52 height 12
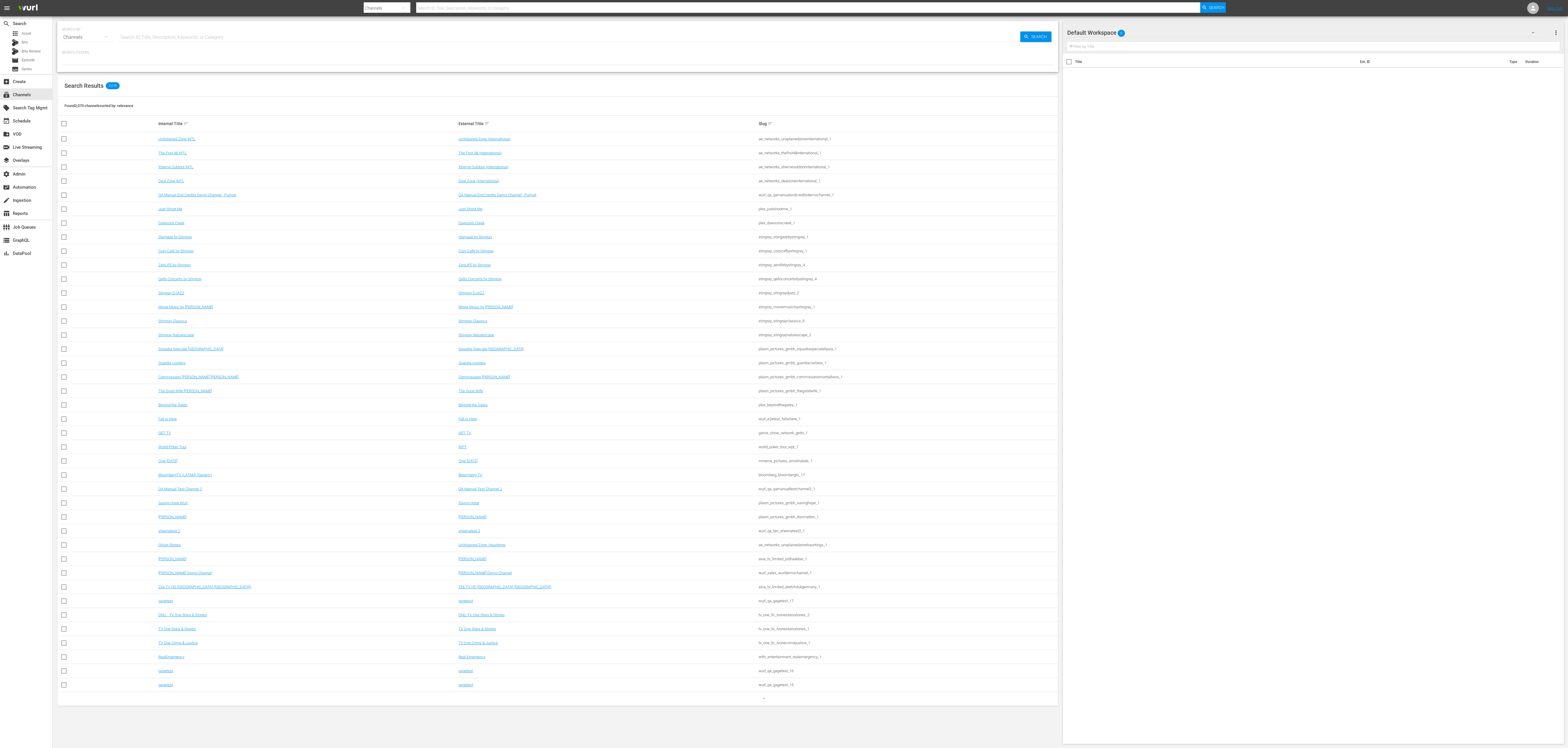
click at [168, 30] on input "text" at bounding box center [570, 37] width 901 height 14
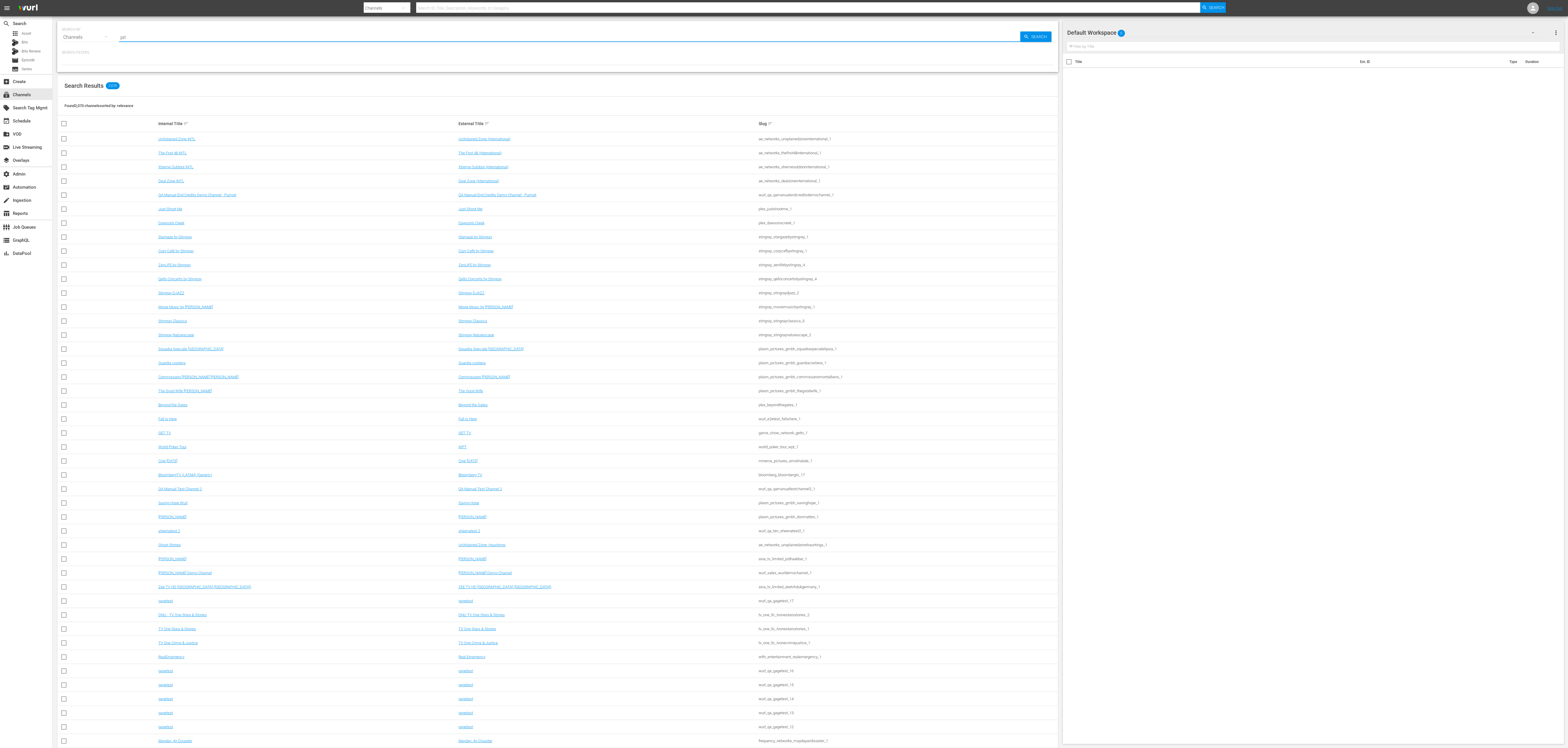
type input "prl"
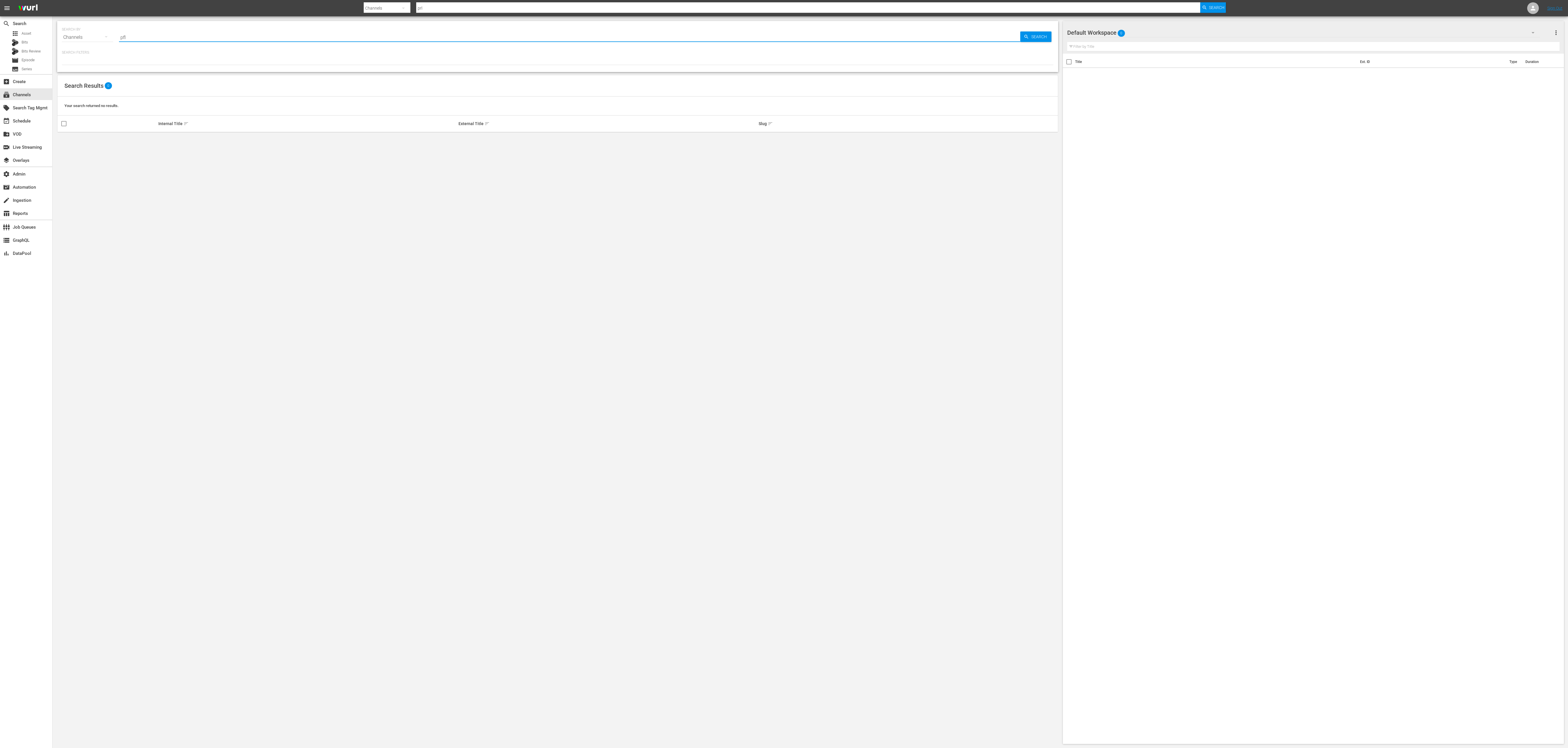
type input "pfl"
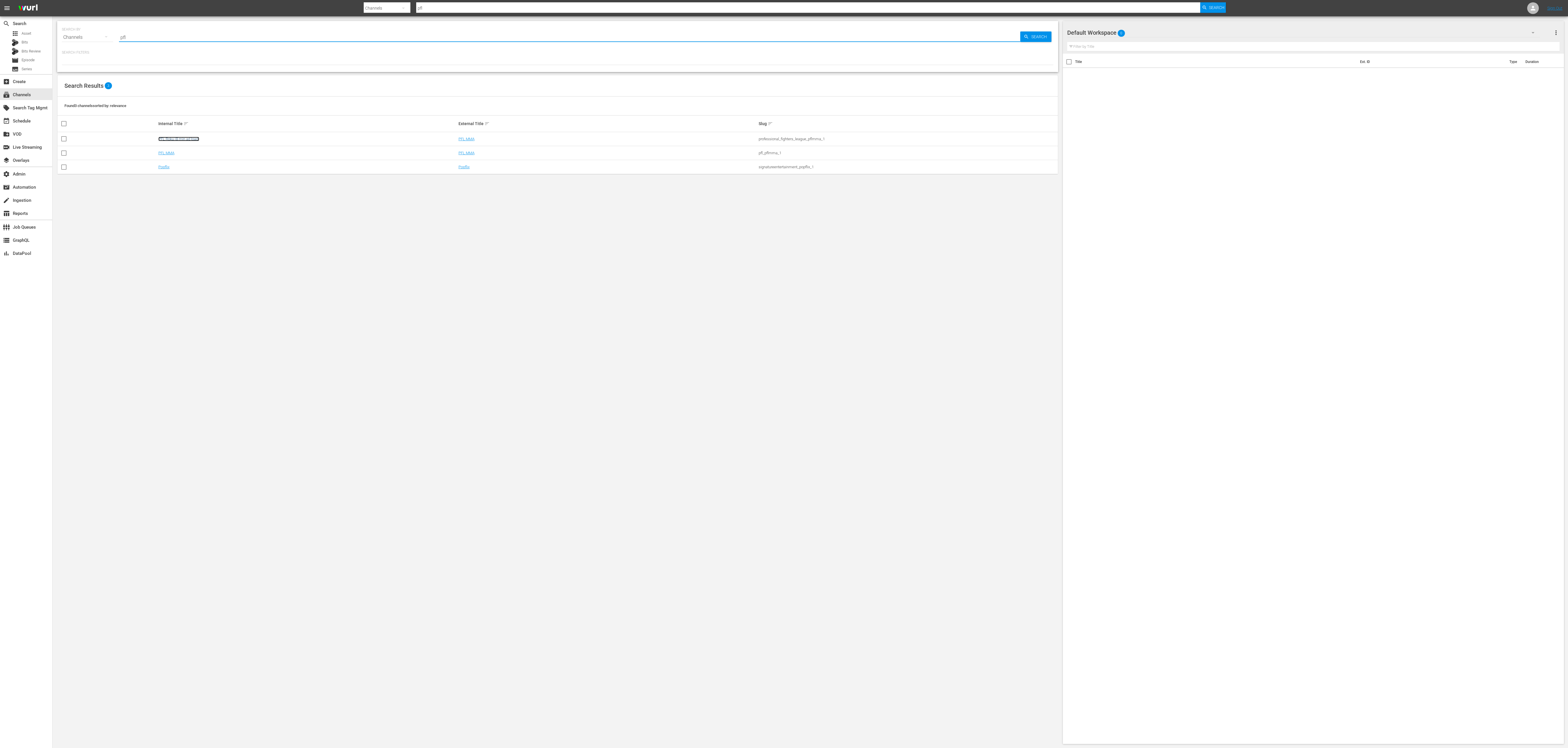
click at [181, 137] on link "PFL Roku (8 min ad load)" at bounding box center [179, 139] width 41 height 5
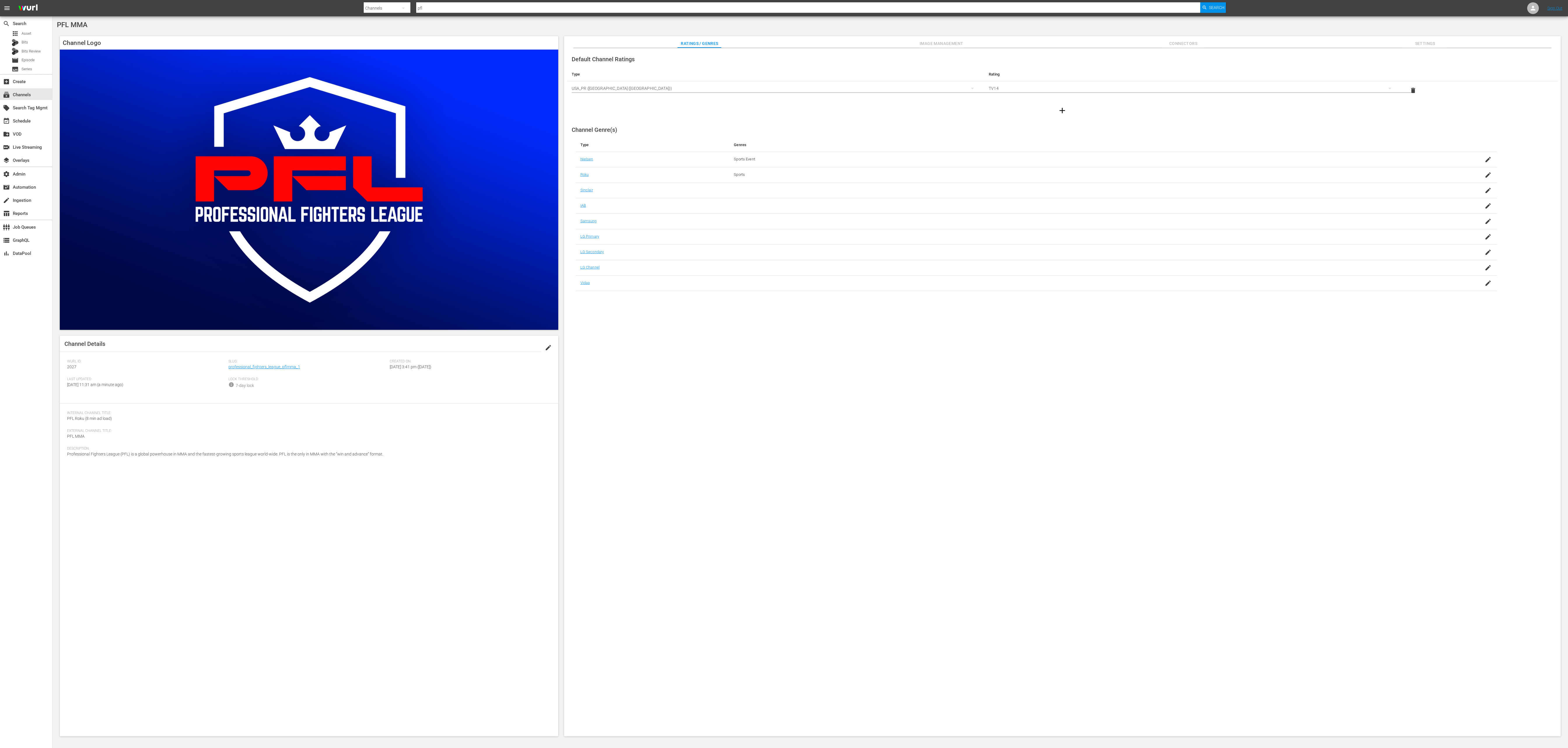
click at [255, 375] on div "Slug: professional_fighters_league_pflmma_1" at bounding box center [309, 368] width 161 height 18
click at [255, 372] on div "Slug: professional_fighters_league_pflmma_1" at bounding box center [309, 368] width 161 height 18
click at [261, 372] on div "Slug: professional_fighters_league_pflmma_1" at bounding box center [309, 368] width 161 height 18
click at [273, 363] on span "Slug:" at bounding box center [307, 362] width 158 height 5
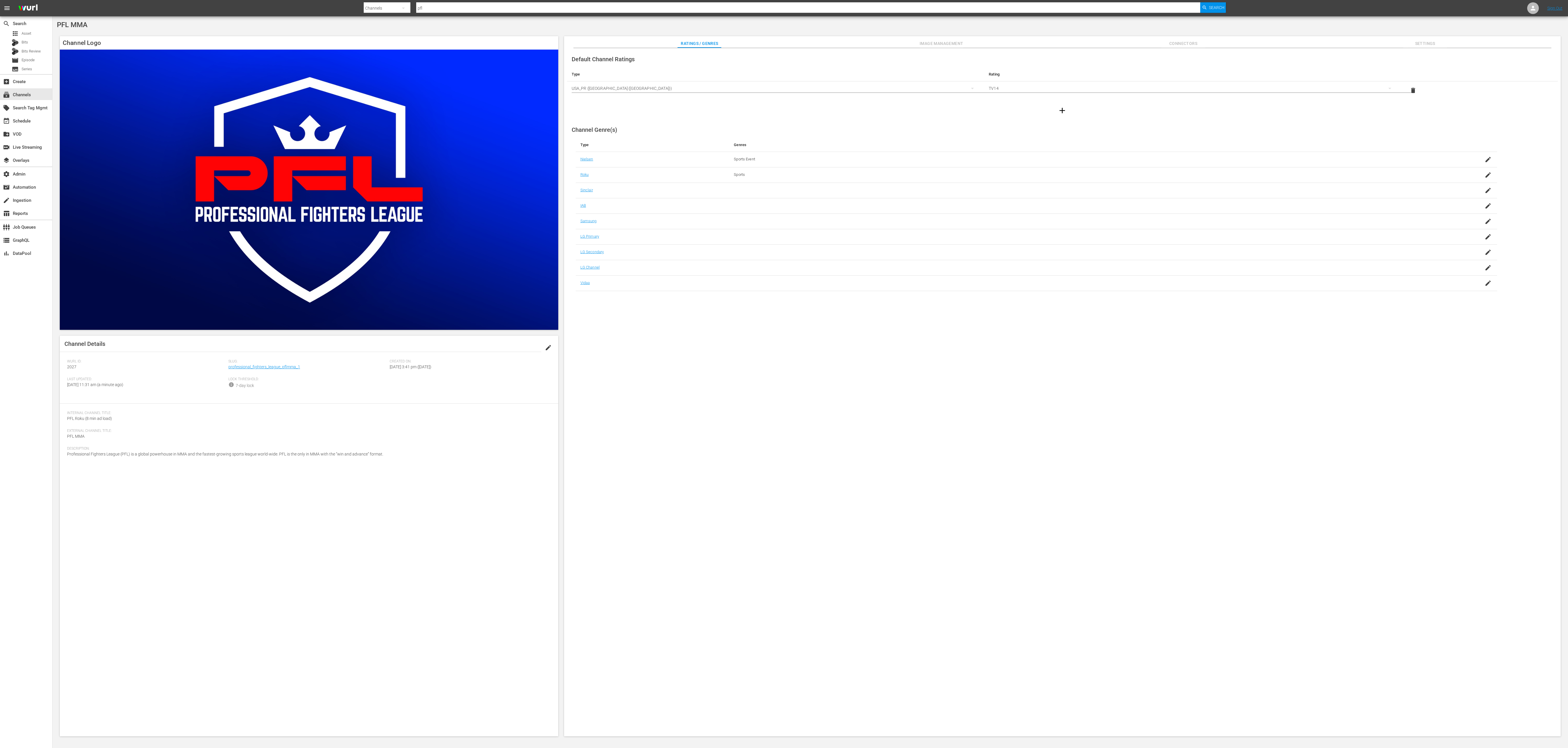
click at [273, 363] on span "Slug:" at bounding box center [307, 362] width 158 height 5
click at [273, 365] on link "professional_fighters_league_pflmma_1" at bounding box center [264, 367] width 72 height 5
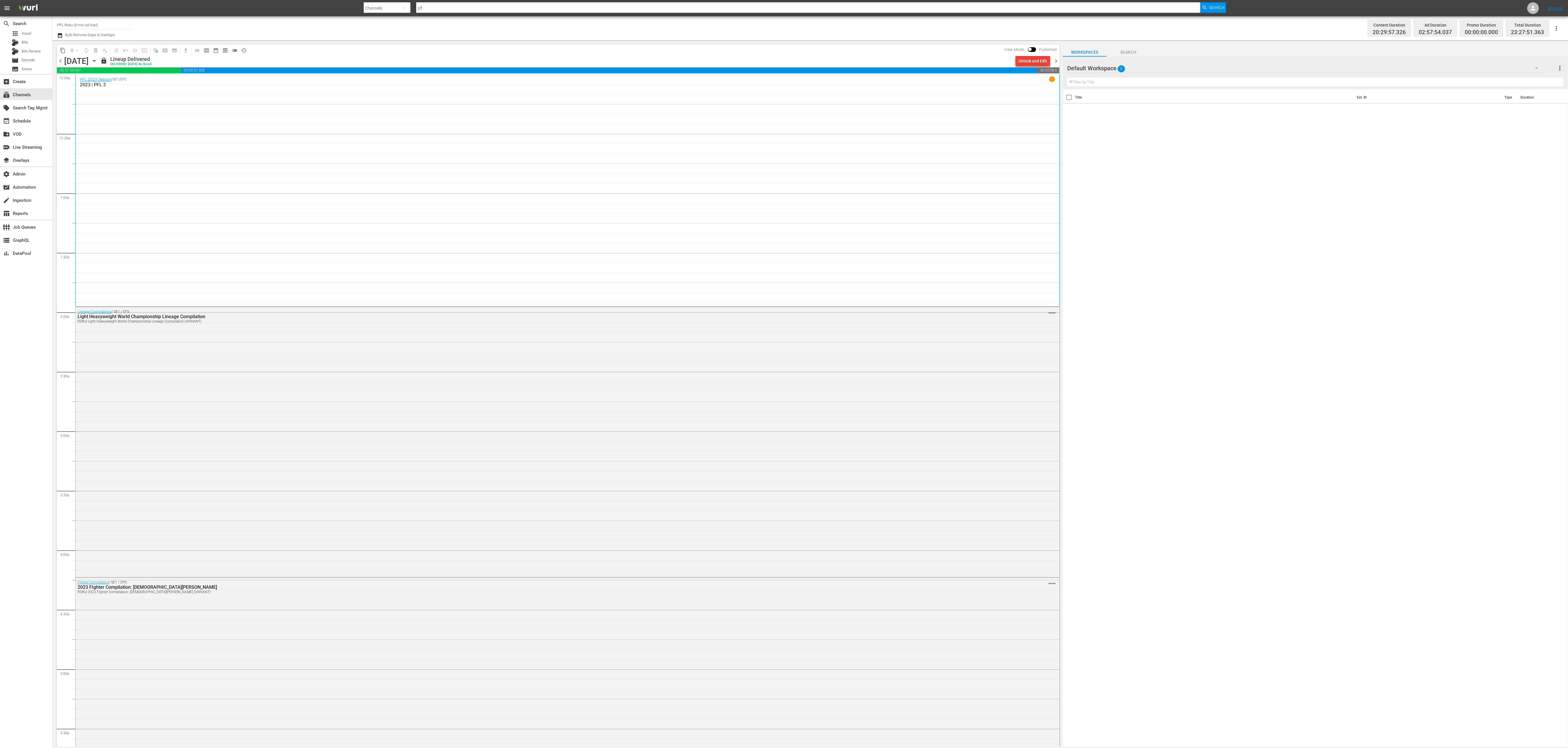
click at [1021, 60] on div "Unlock and Edit" at bounding box center [1032, 61] width 28 height 10
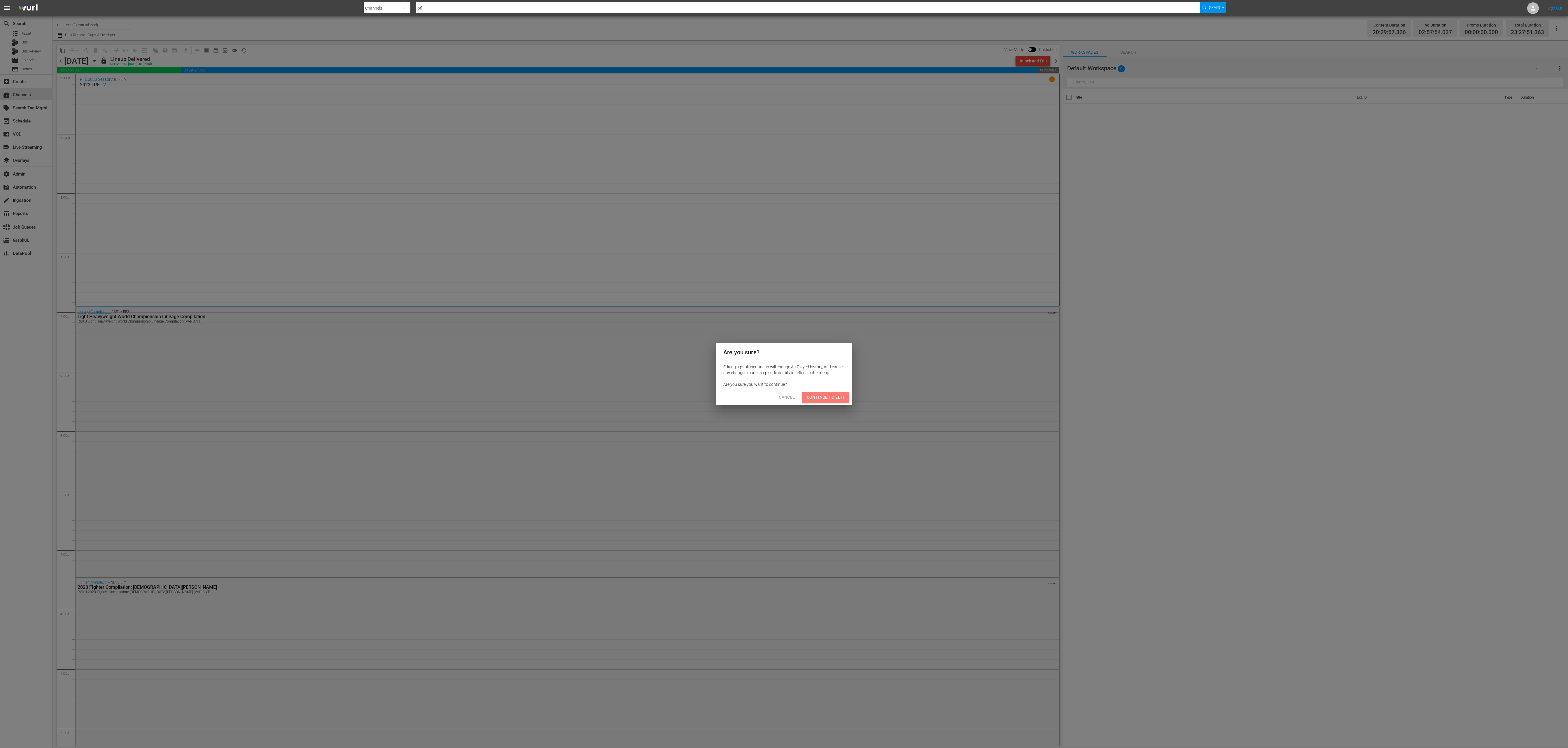
click at [837, 393] on button "Continue to Edit" at bounding box center [825, 397] width 47 height 11
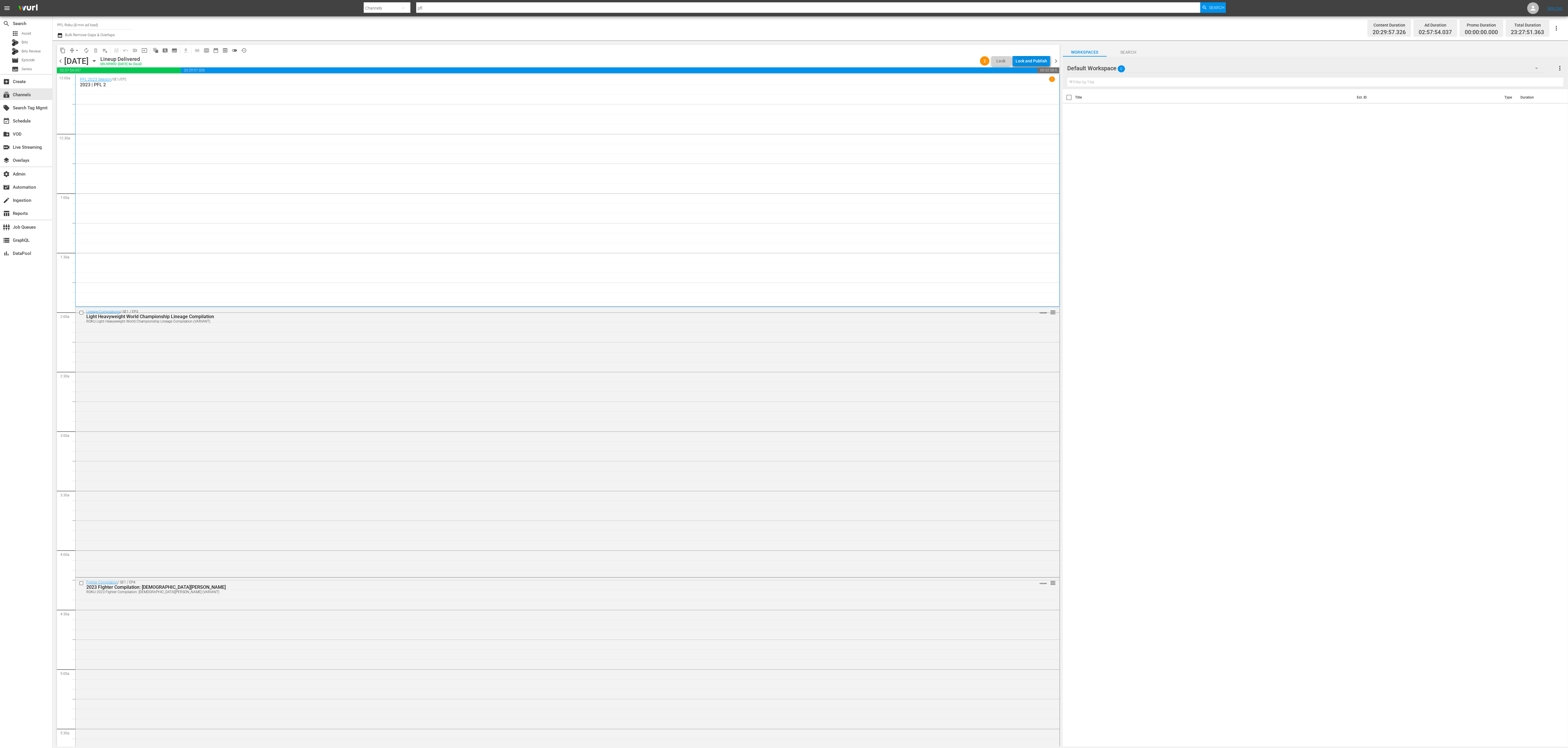
click at [1029, 60] on div "Lock and Publish" at bounding box center [1032, 61] width 32 height 10
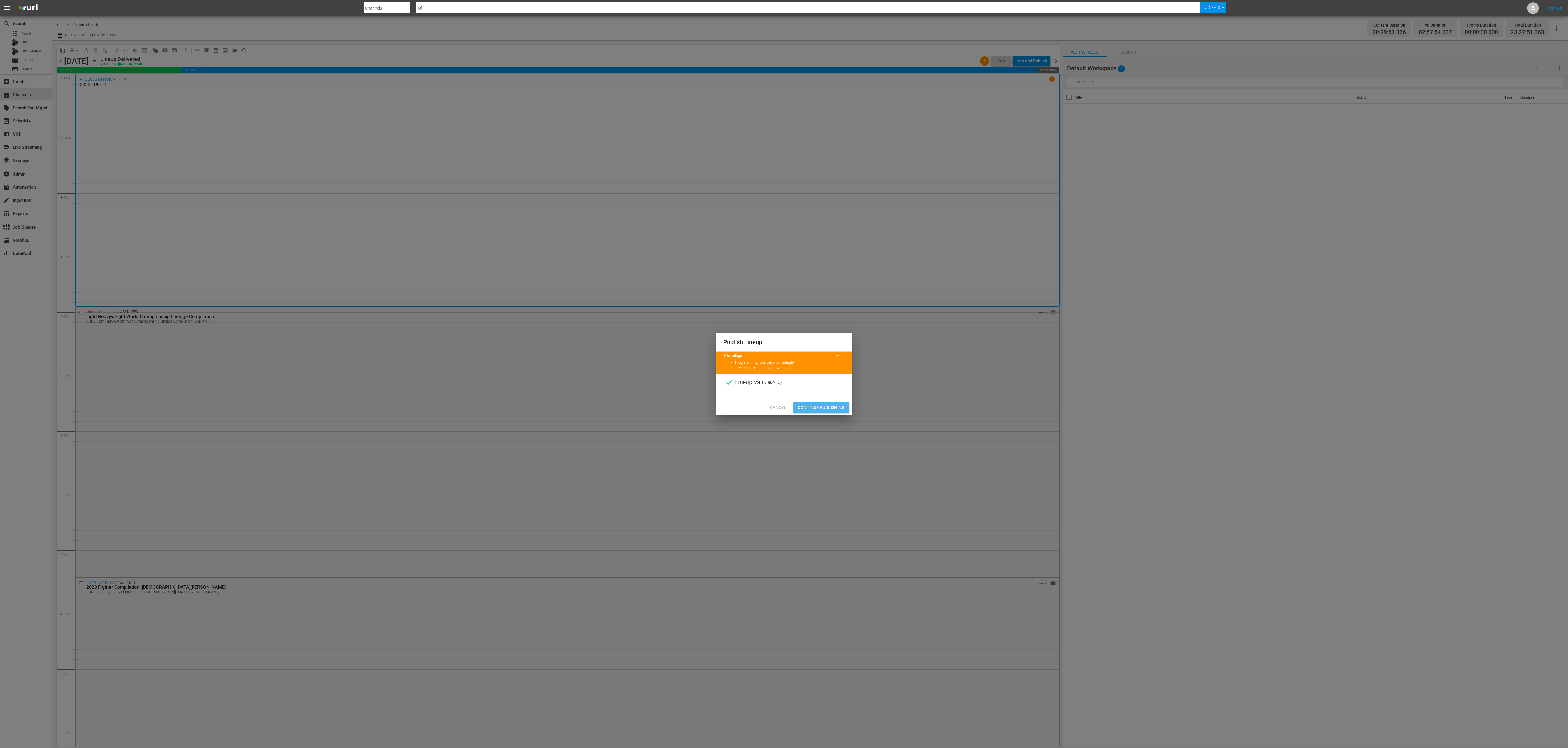
click at [824, 407] on span "Continue Publishing" at bounding box center [821, 407] width 47 height 7
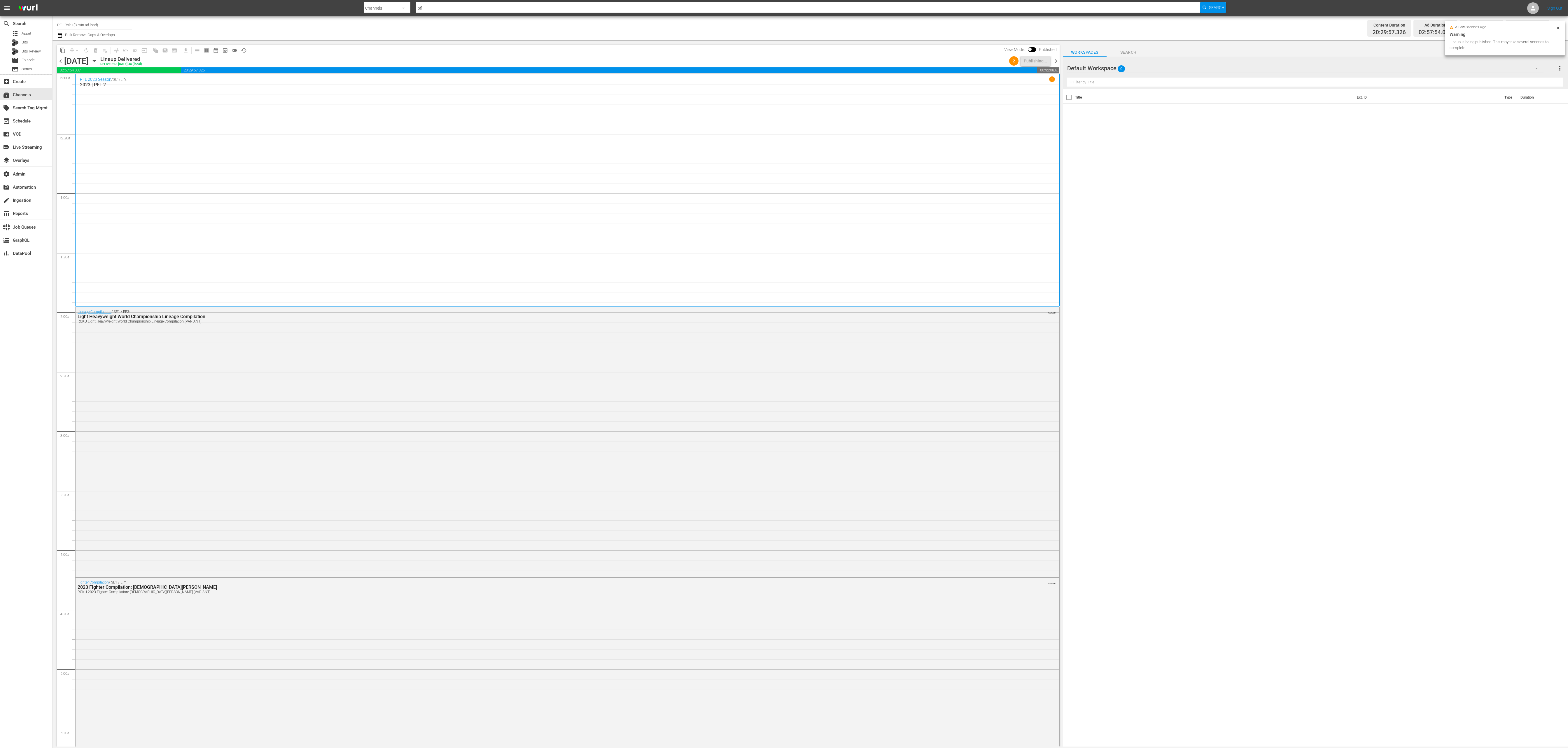
click at [1057, 64] on span "chevron_right" at bounding box center [1055, 61] width 7 height 7
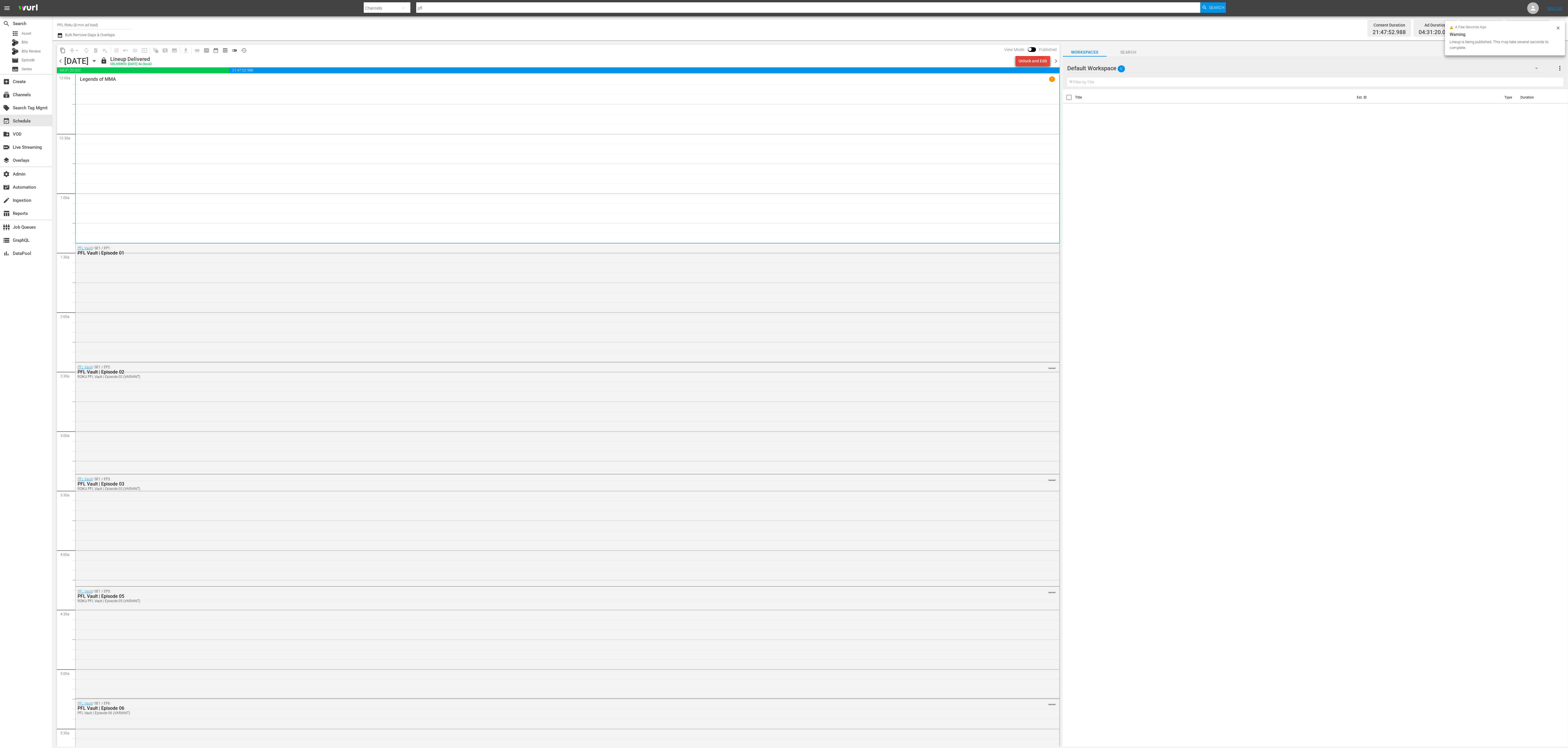
click at [1032, 62] on div "Unlock and Edit" at bounding box center [1032, 61] width 28 height 10
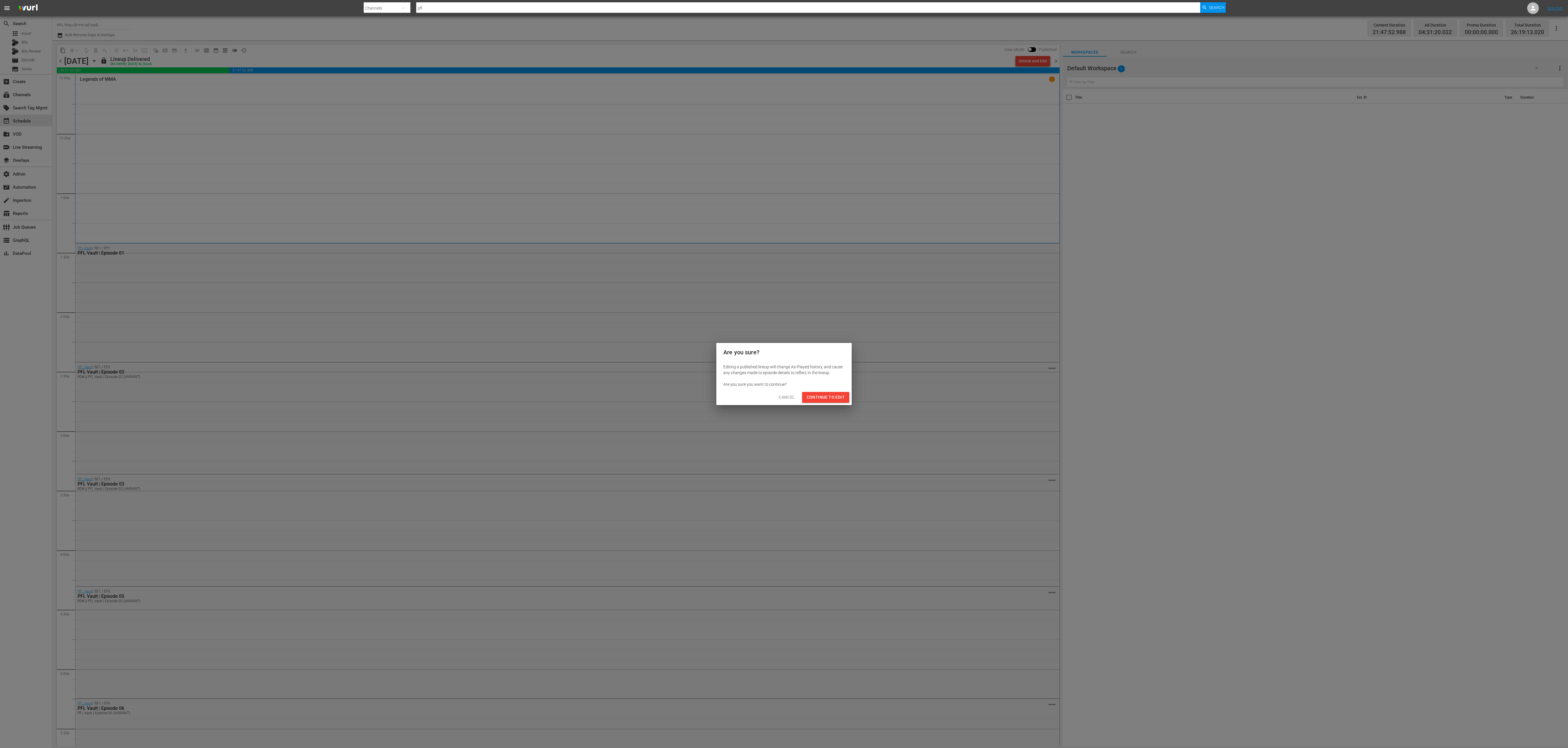
click at [811, 396] on span "Continue to Edit" at bounding box center [825, 397] width 38 height 7
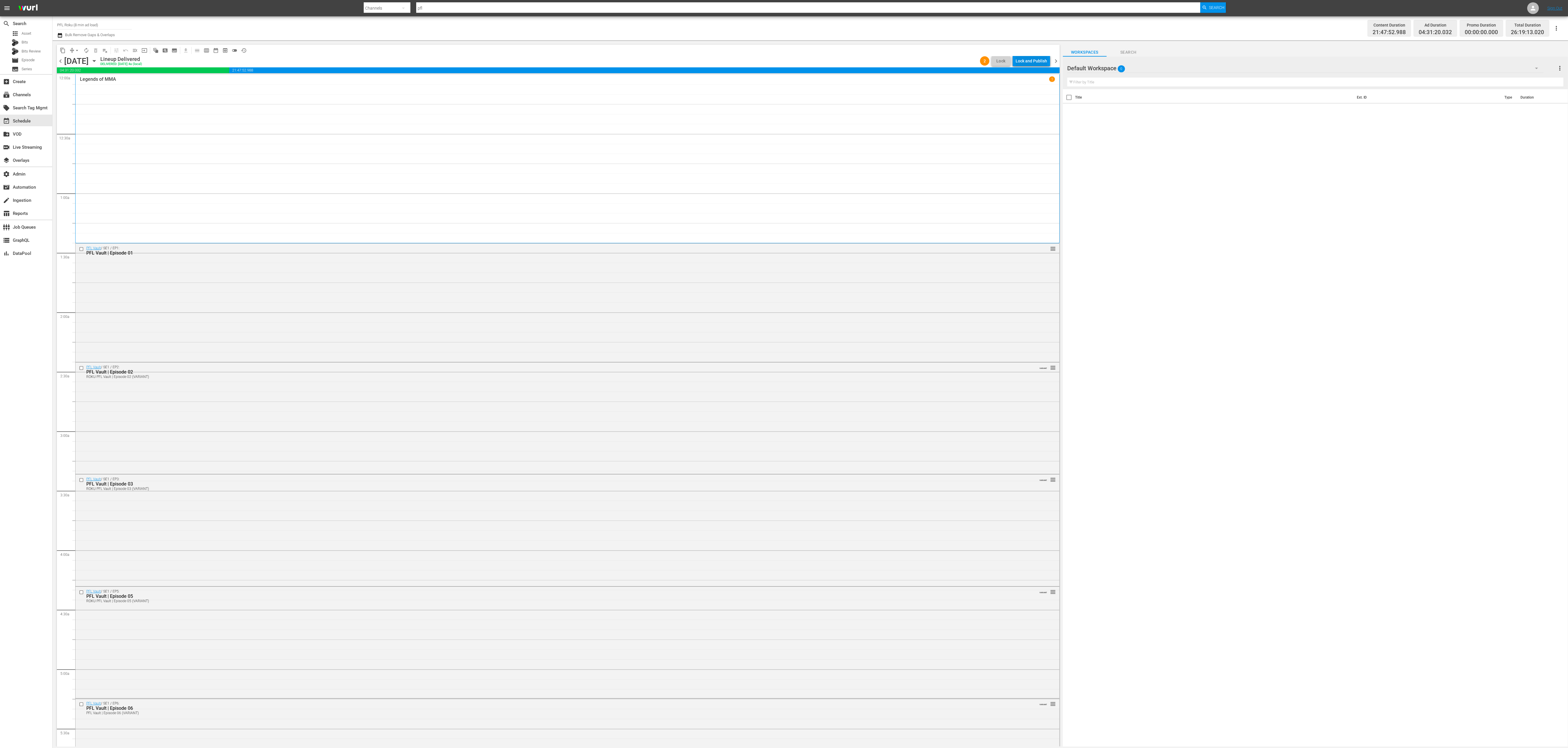
click at [1036, 62] on div "Lock and Publish" at bounding box center [1032, 61] width 32 height 10
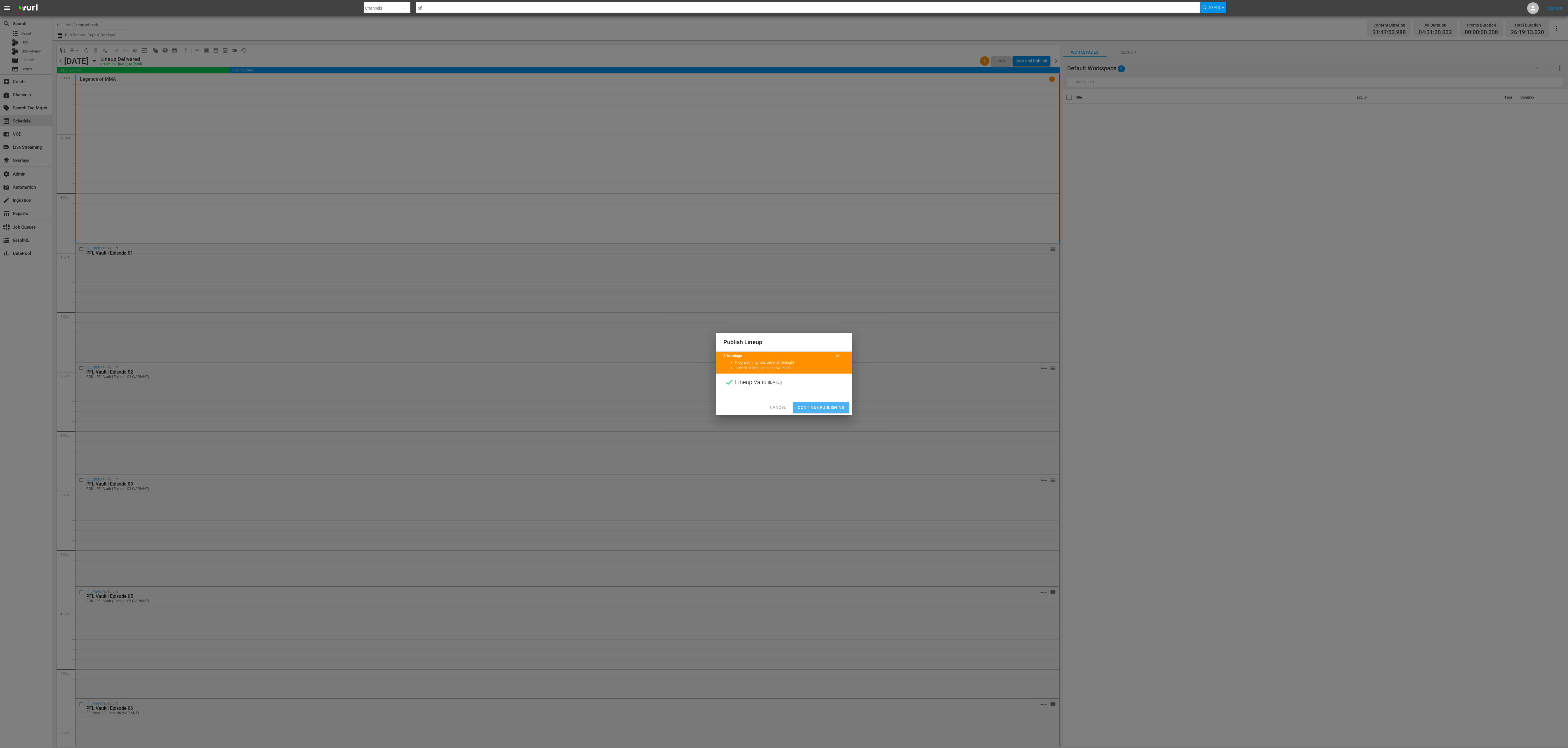
click at [822, 410] on span "Continue Publishing" at bounding box center [821, 407] width 47 height 7
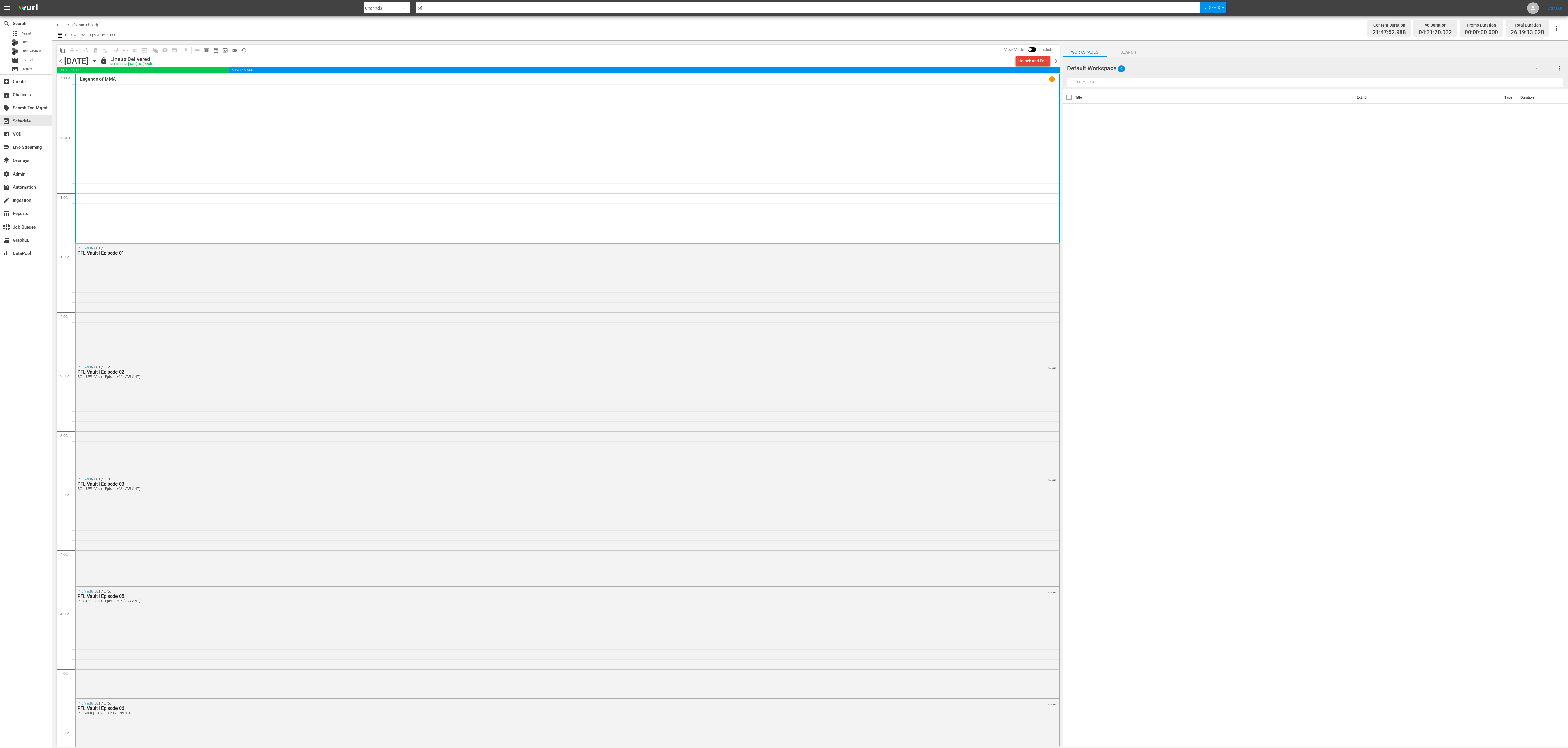
click at [1039, 62] on div "Unlock and Edit" at bounding box center [1032, 61] width 28 height 10
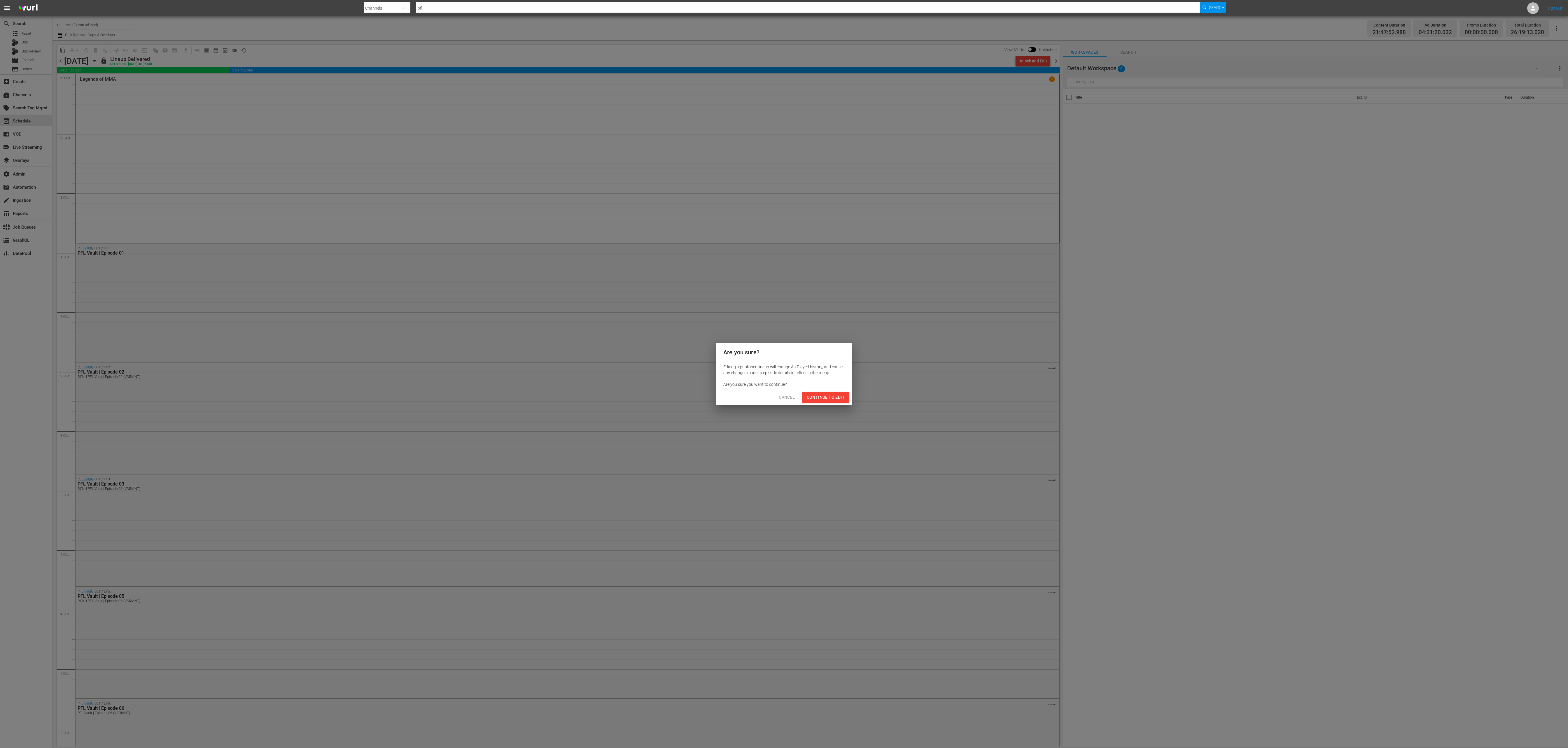
click at [838, 395] on span "Continue to Edit" at bounding box center [825, 397] width 38 height 7
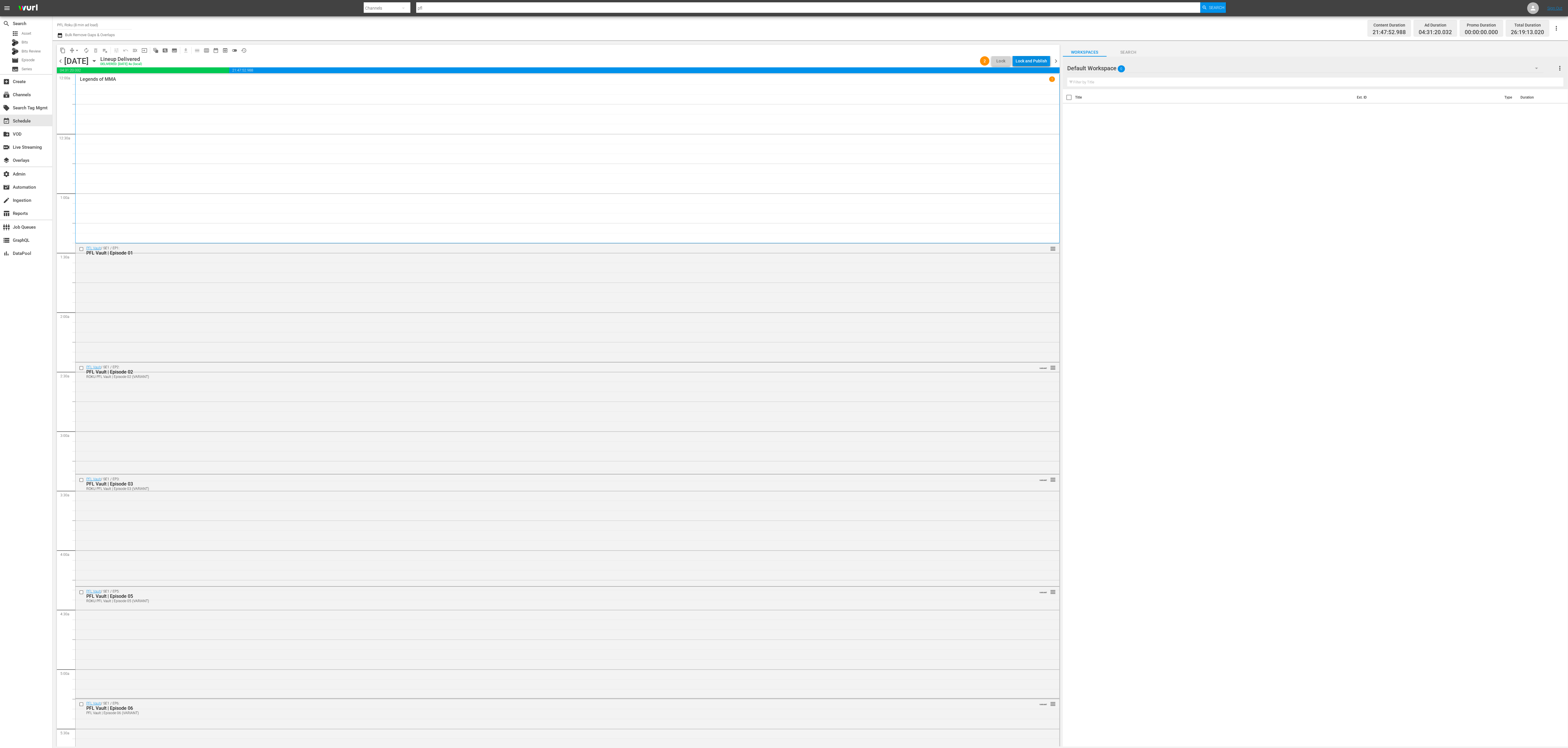
click at [1038, 62] on div "Lock and Publish" at bounding box center [1032, 61] width 32 height 10
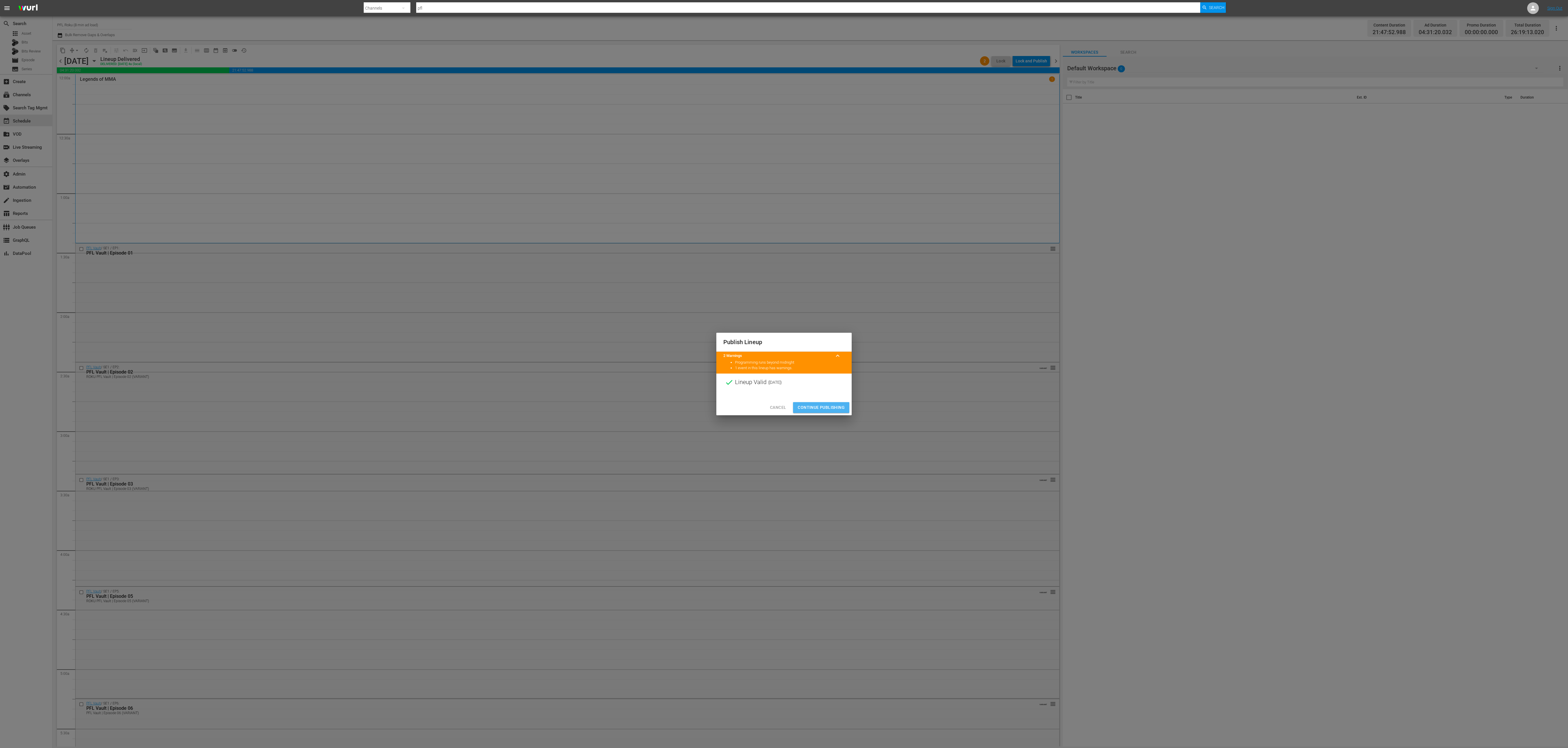
click at [829, 406] on span "Continue Publishing" at bounding box center [821, 407] width 47 height 7
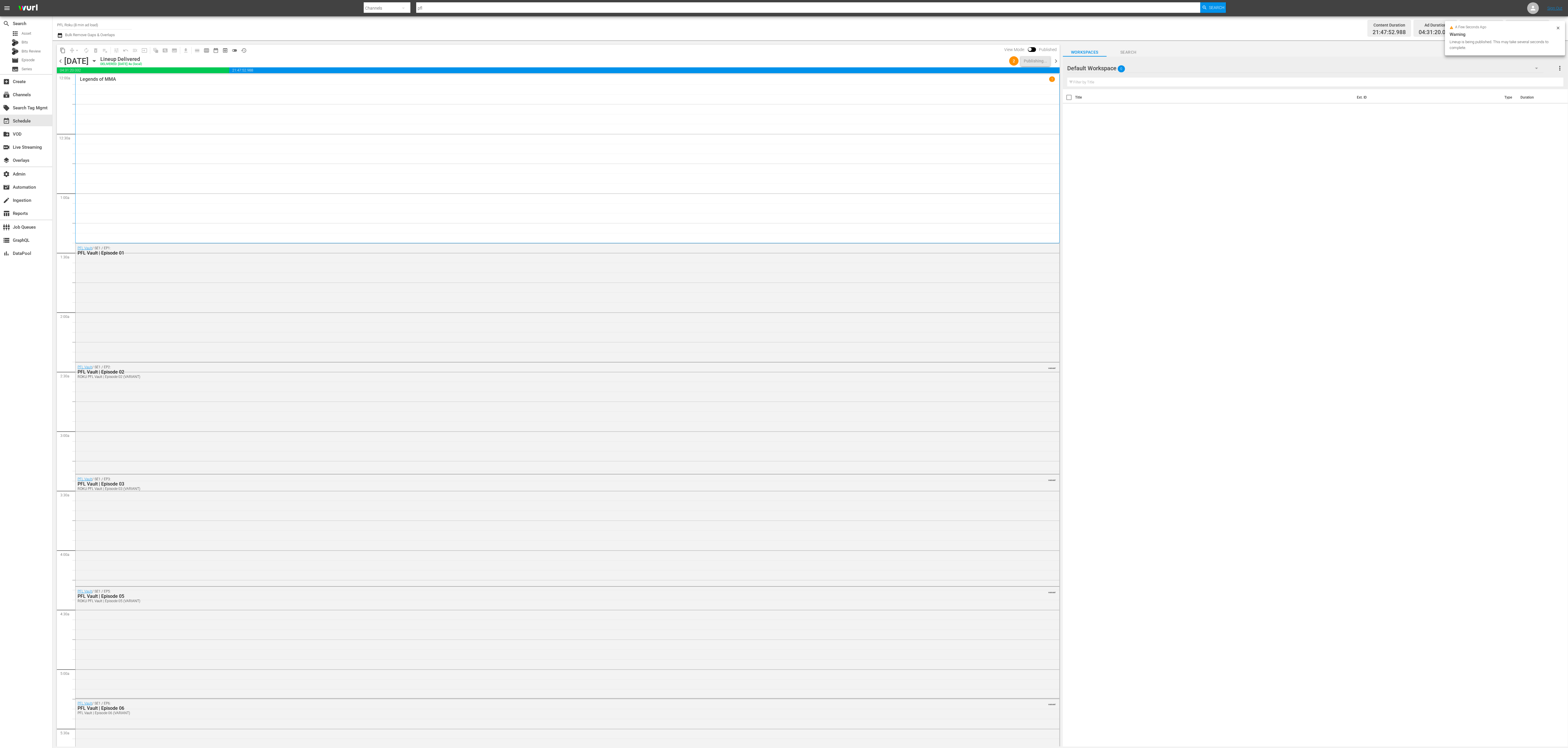
click at [1056, 62] on span "chevron_right" at bounding box center [1055, 61] width 7 height 7
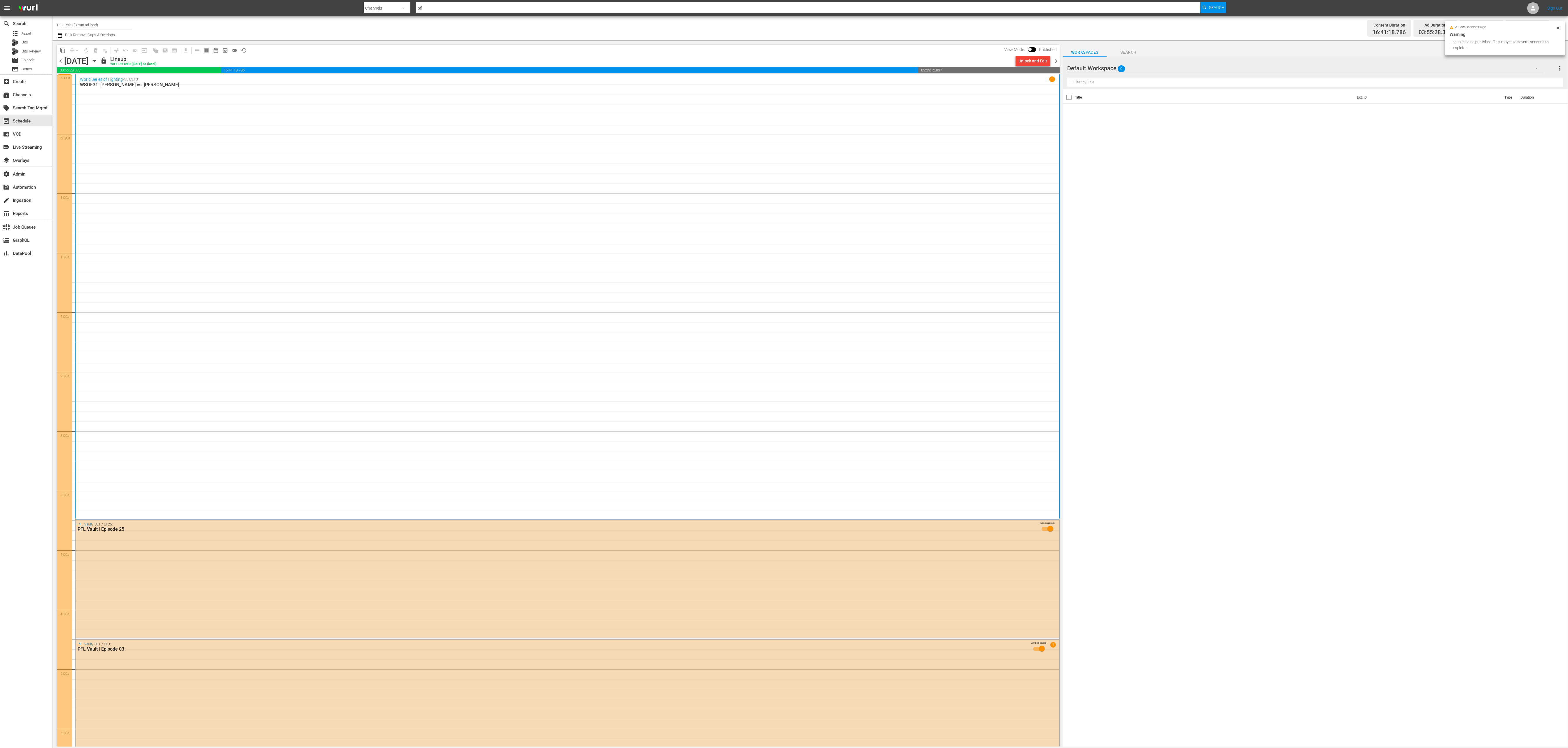
click at [1036, 61] on div "Unlock and Edit" at bounding box center [1032, 61] width 28 height 10
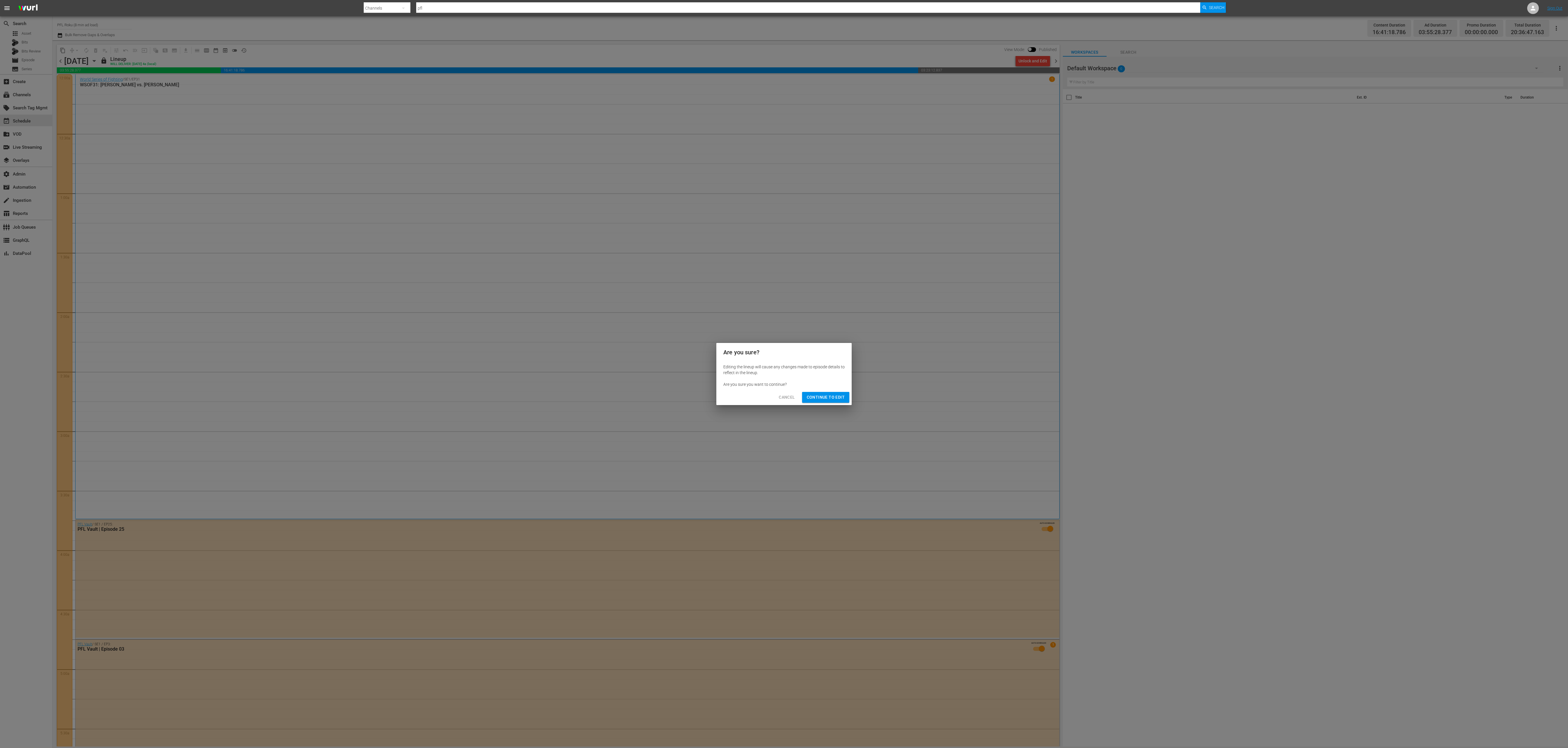
click at [776, 396] on button "Cancel" at bounding box center [787, 397] width 25 height 11
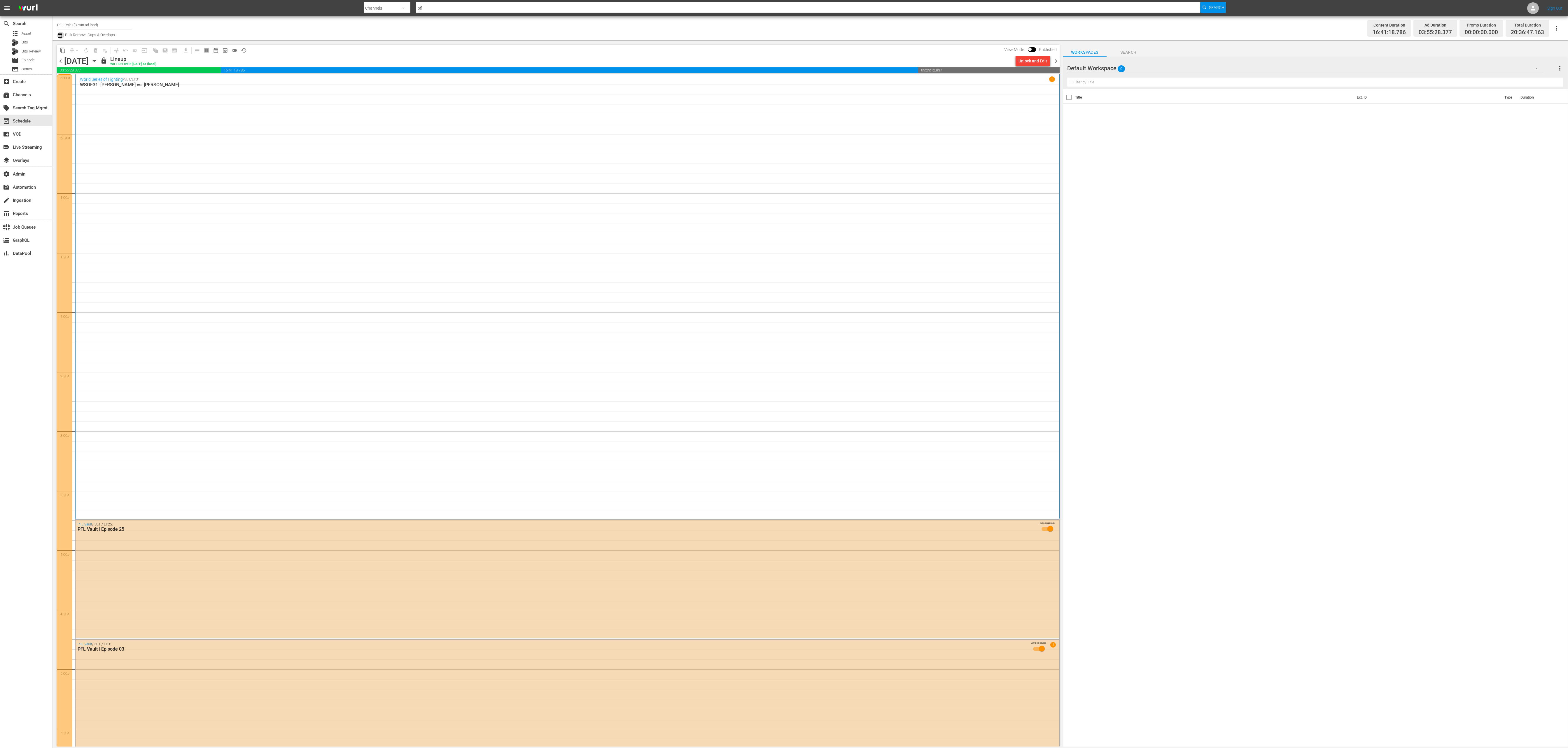
click at [62, 35] on icon "button" at bounding box center [59, 36] width 4 height 5
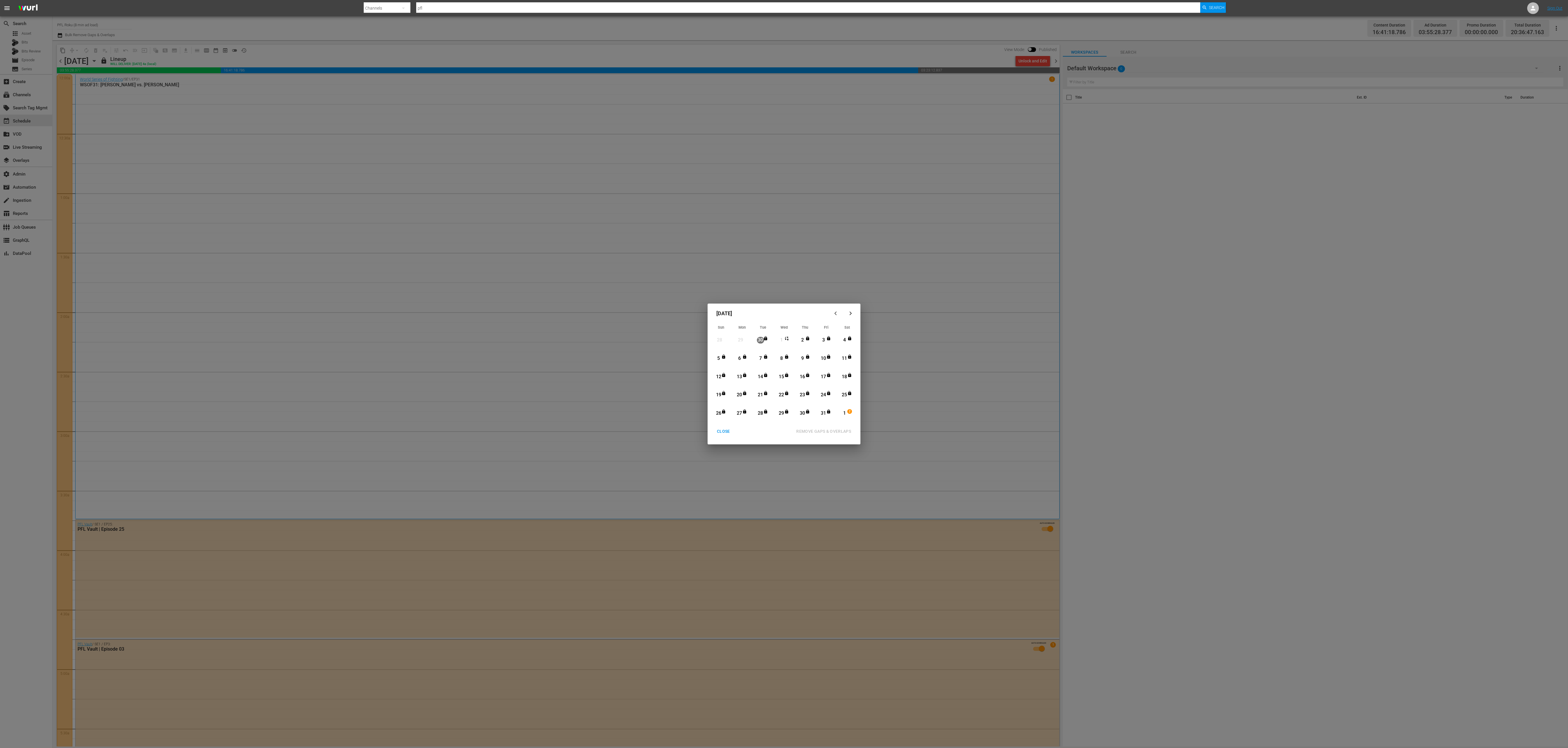
click at [802, 341] on div "2" at bounding box center [802, 340] width 7 height 6
click at [826, 414] on div "31" at bounding box center [823, 413] width 7 height 6
click at [819, 434] on button "REMOVE GAPS & OVERLAPS" at bounding box center [823, 431] width 69 height 11
